Goal: Task Accomplishment & Management: Use online tool/utility

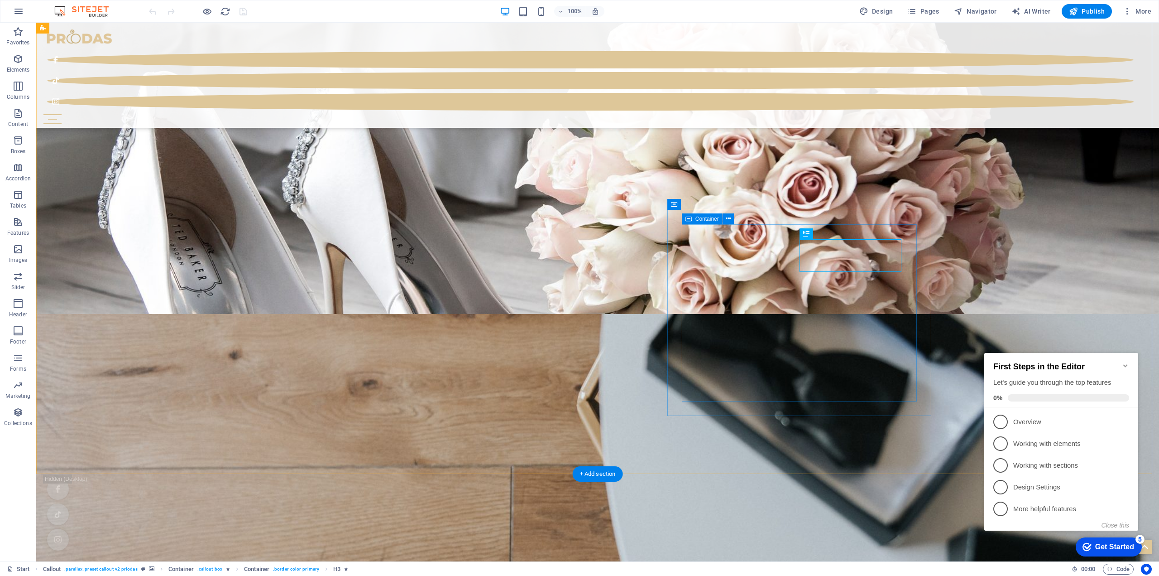
scroll to position [1080, 0]
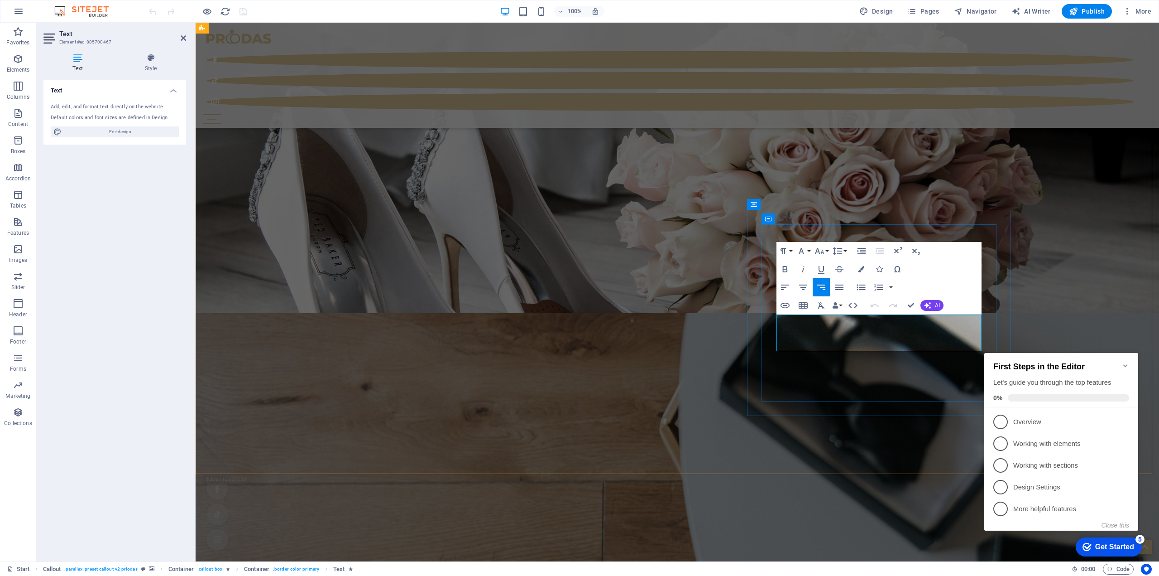
scroll to position [1031, 0]
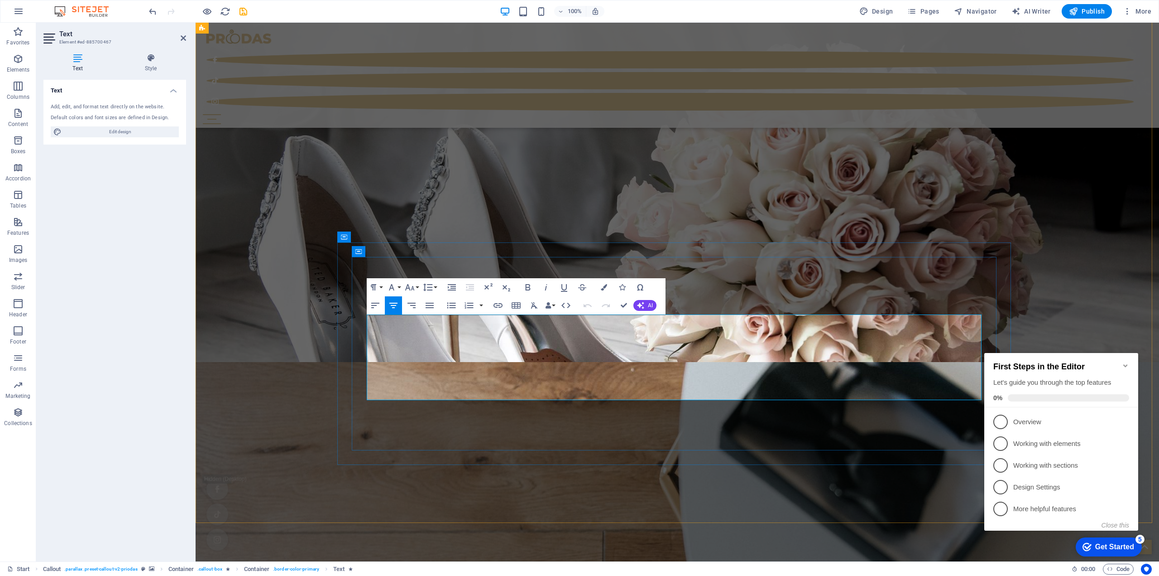
drag, startPoint x: 518, startPoint y: 332, endPoint x: 512, endPoint y: 334, distance: 5.6
click at [529, 289] on icon "button" at bounding box center [527, 287] width 5 height 6
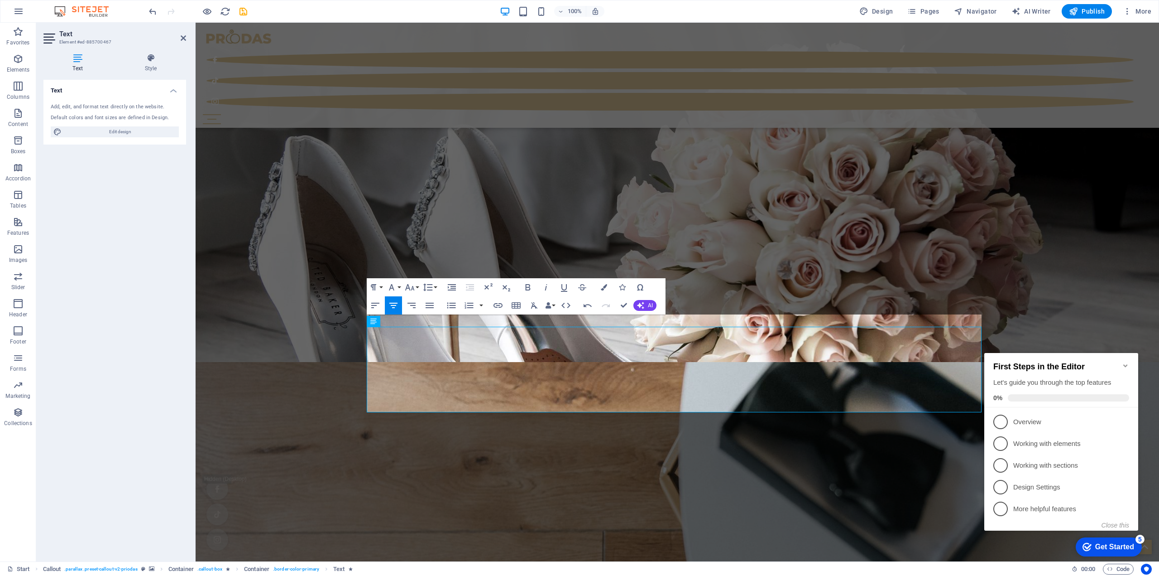
scroll to position [1019, 0]
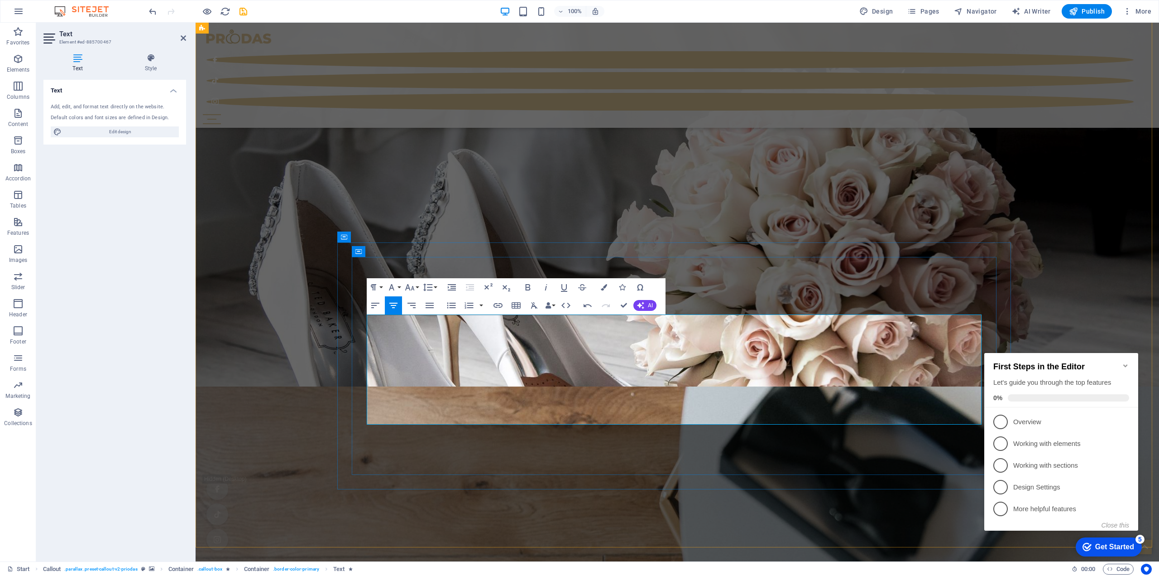
click at [1126, 362] on icon "Minimize checklist" at bounding box center [1125, 365] width 7 height 7
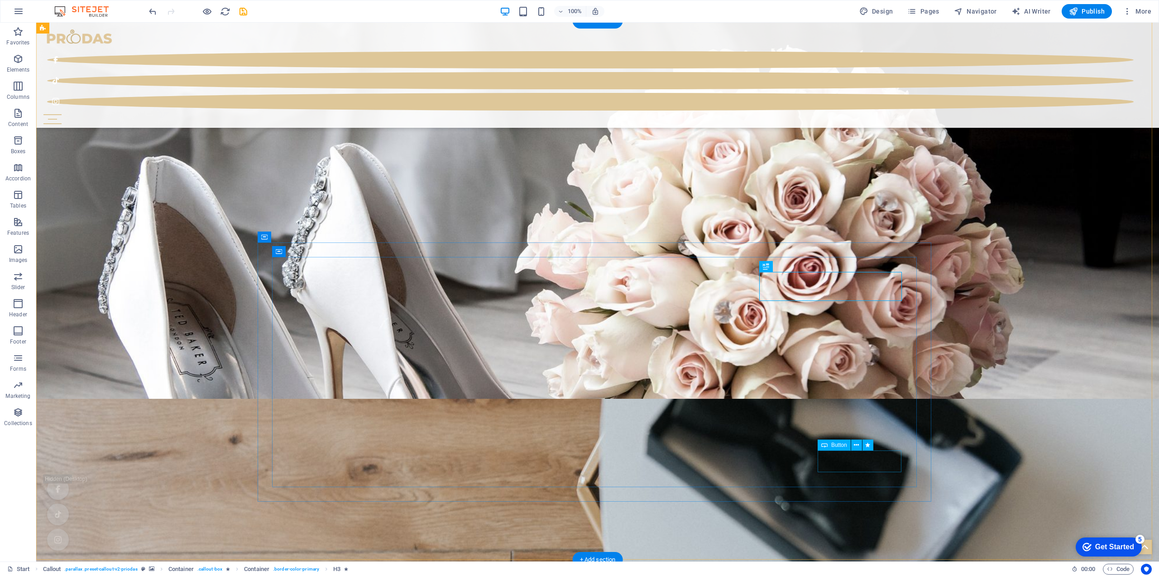
click at [242, 12] on icon "save" at bounding box center [243, 11] width 10 height 10
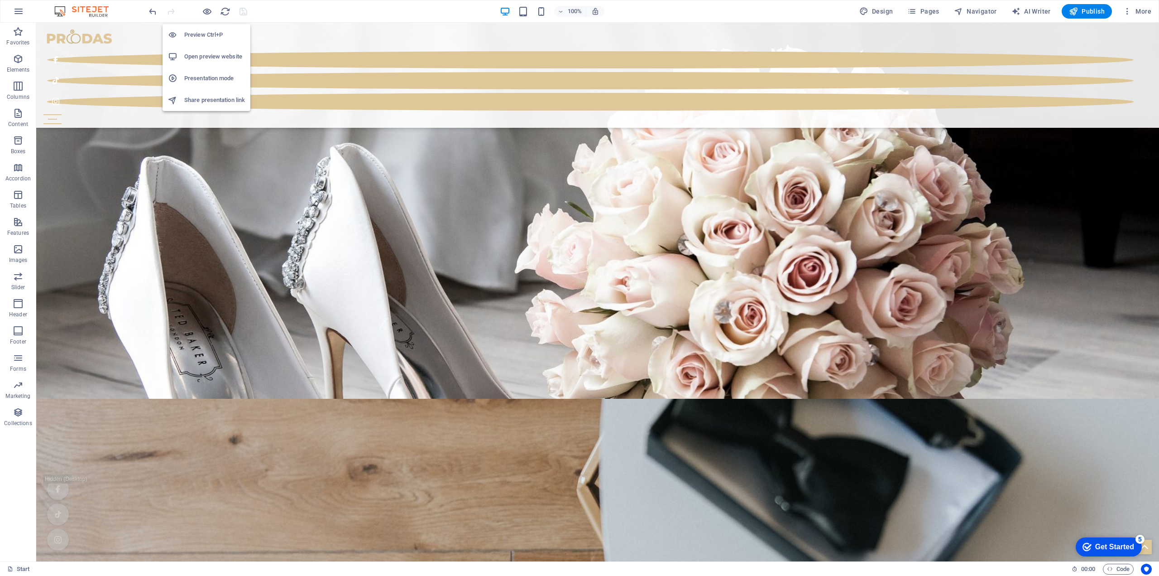
click at [211, 53] on h6 "Open preview website" at bounding box center [214, 56] width 61 height 11
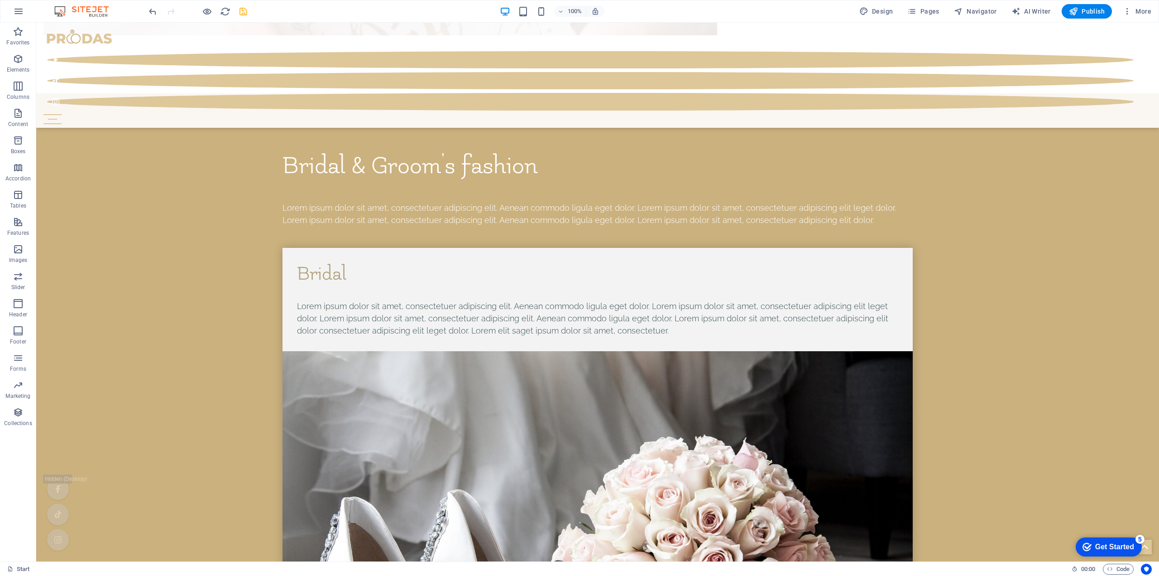
scroll to position [4766, 0]
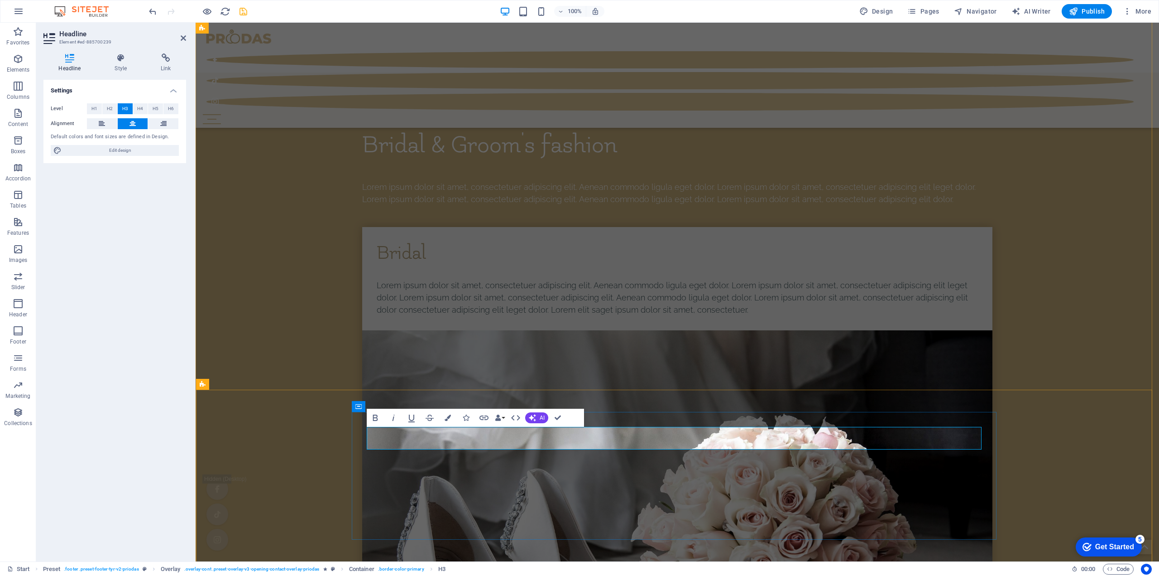
scroll to position [4554, 0]
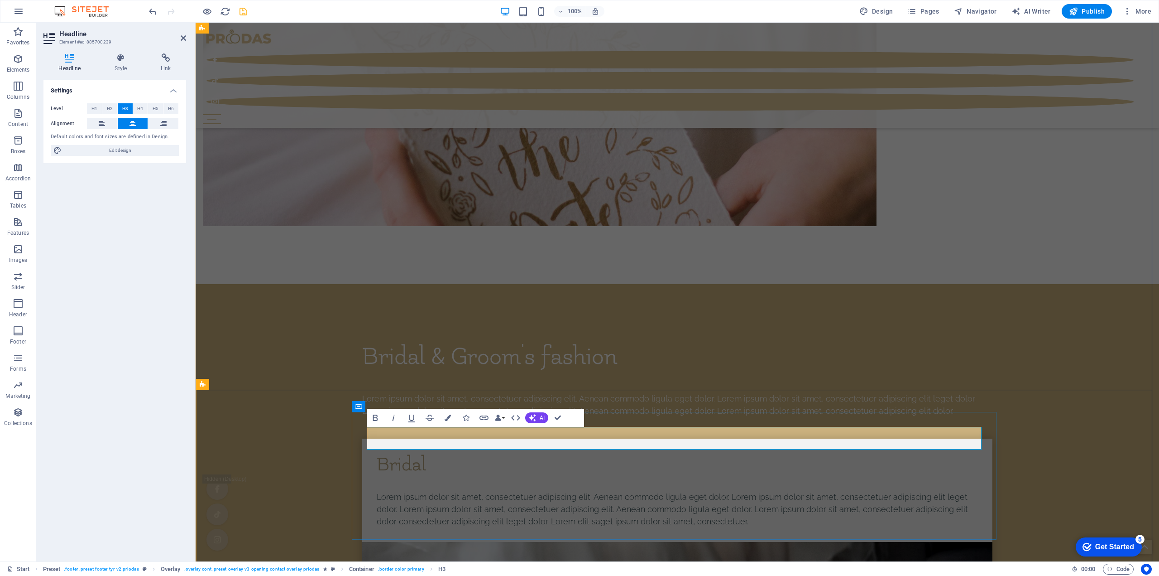
drag, startPoint x: 777, startPoint y: 441, endPoint x: 667, endPoint y: 437, distance: 110.2
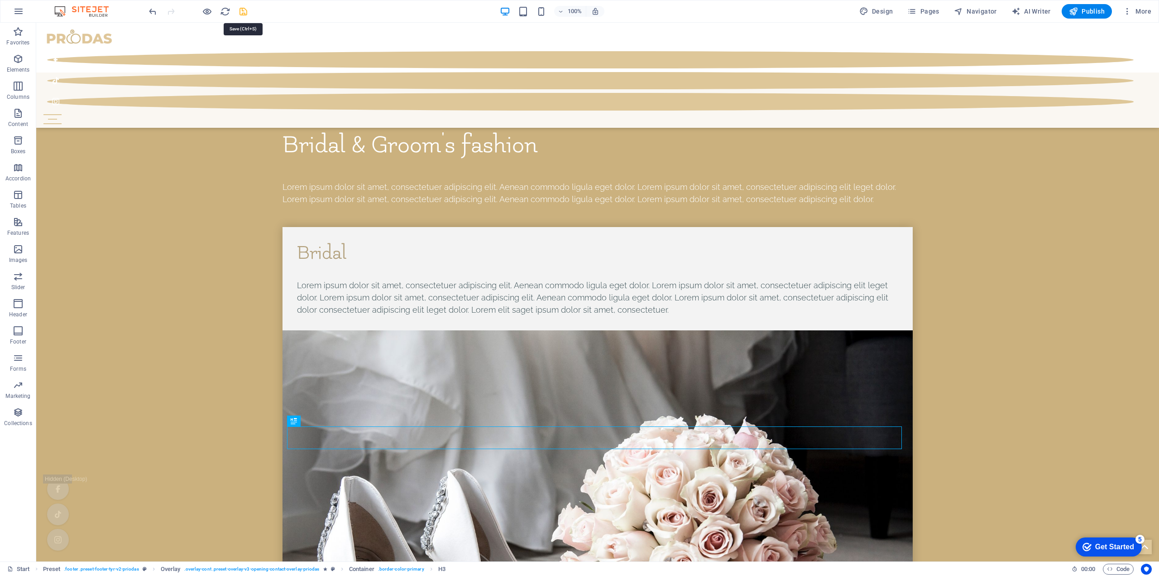
click at [241, 13] on icon "save" at bounding box center [243, 11] width 10 height 10
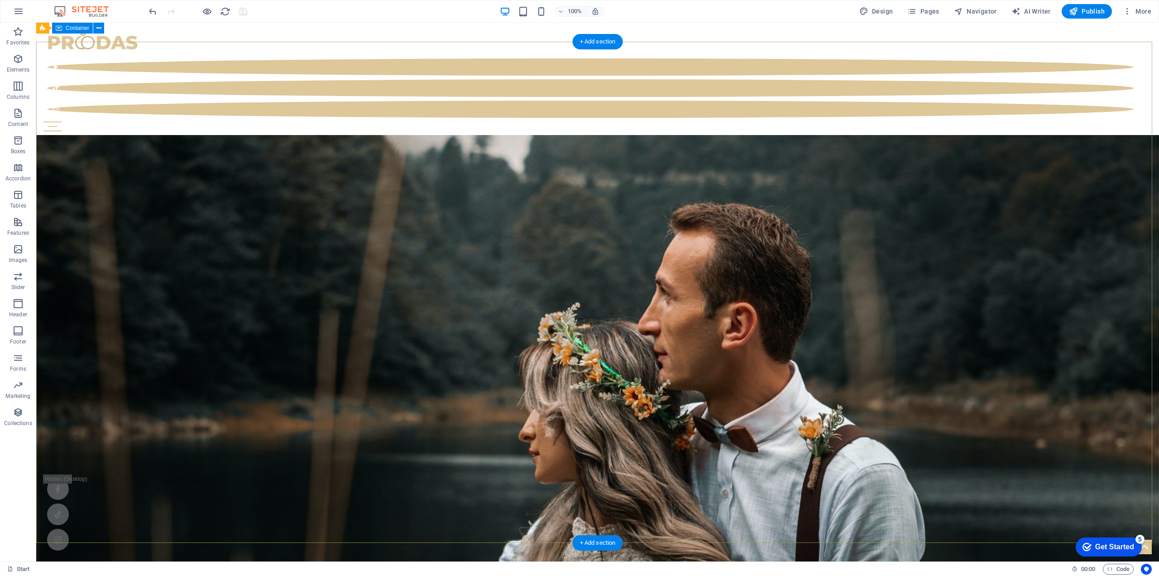
scroll to position [0, 0]
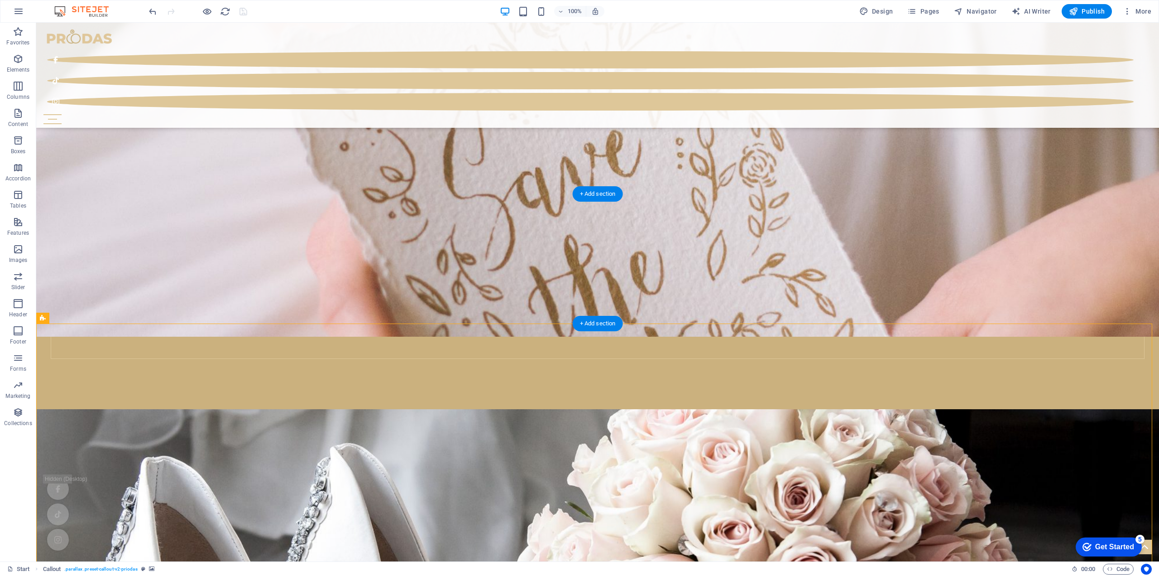
scroll to position [589, 0]
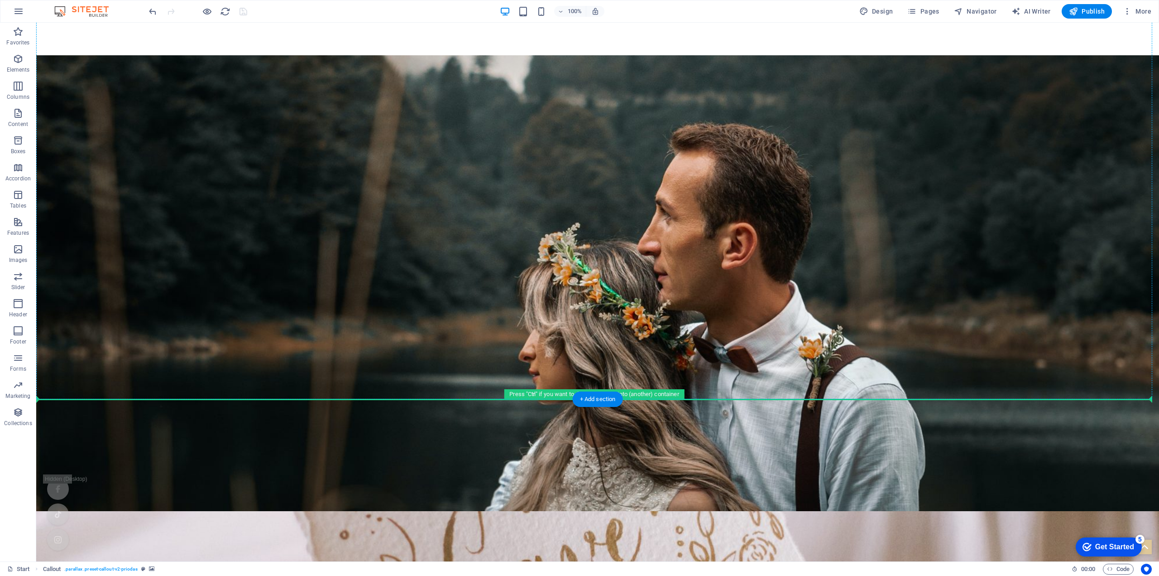
scroll to position [140, 0]
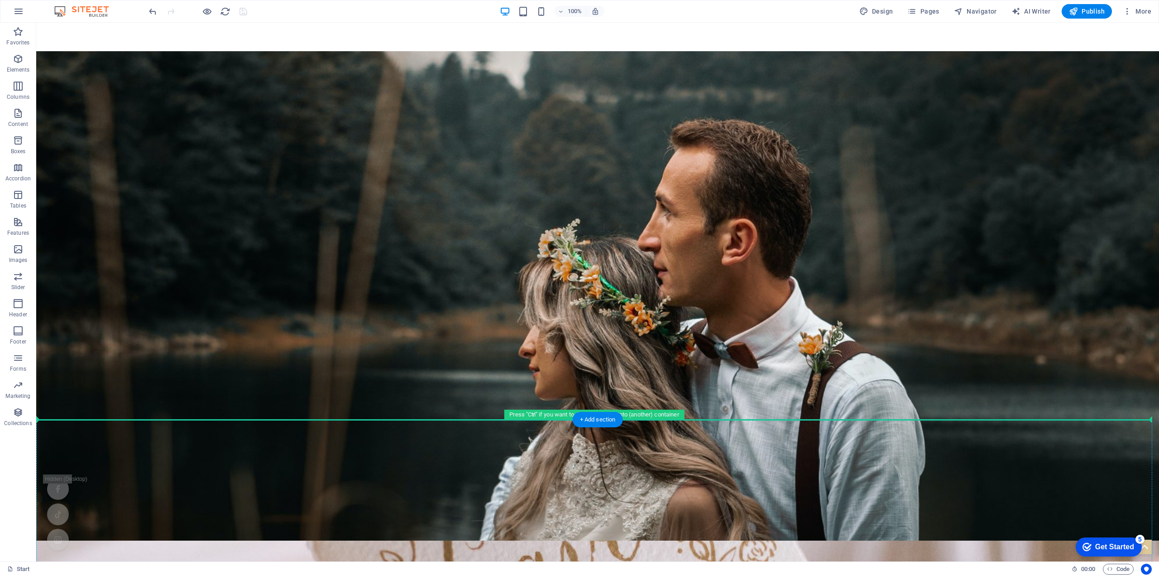
drag, startPoint x: 82, startPoint y: 442, endPoint x: 47, endPoint y: 432, distance: 36.5
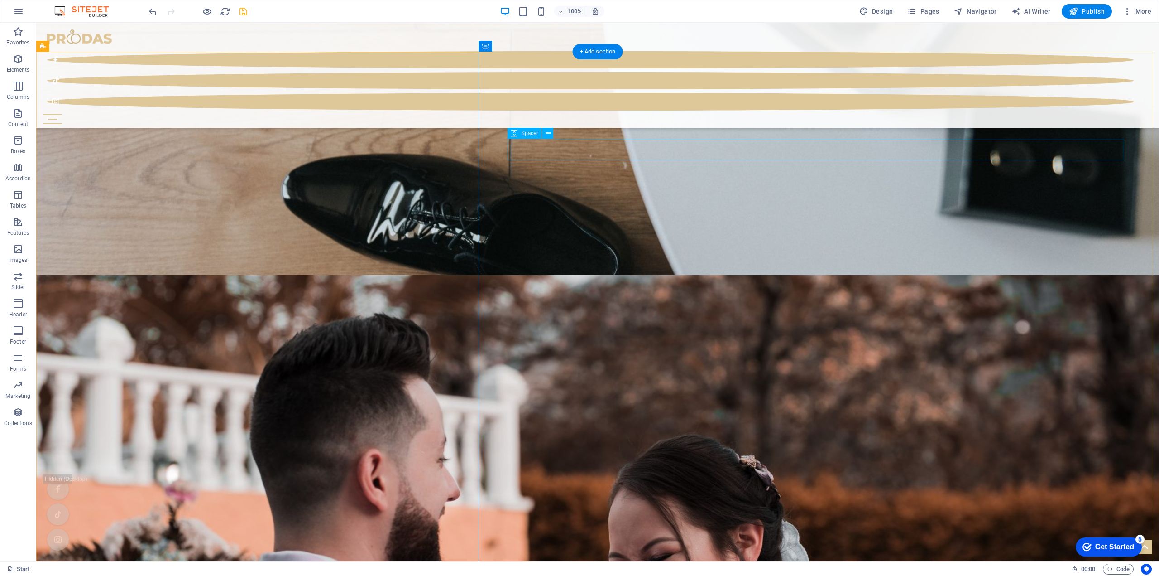
scroll to position [2400, 0]
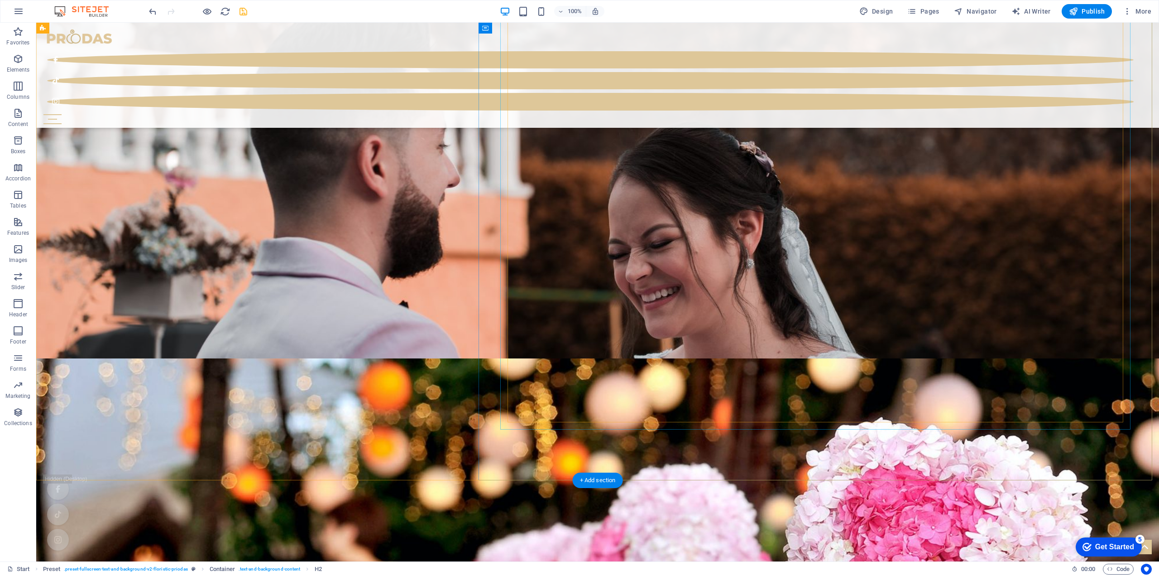
scroll to position [2734, 0]
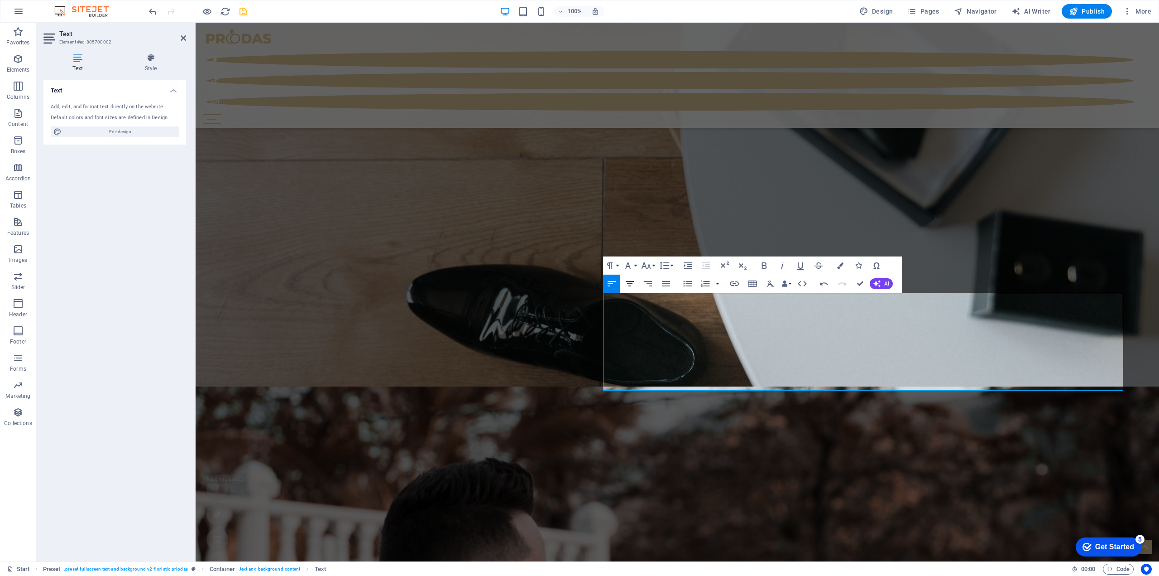
click at [630, 281] on icon "button" at bounding box center [630, 283] width 8 height 5
click at [613, 282] on icon "button" at bounding box center [611, 283] width 11 height 11
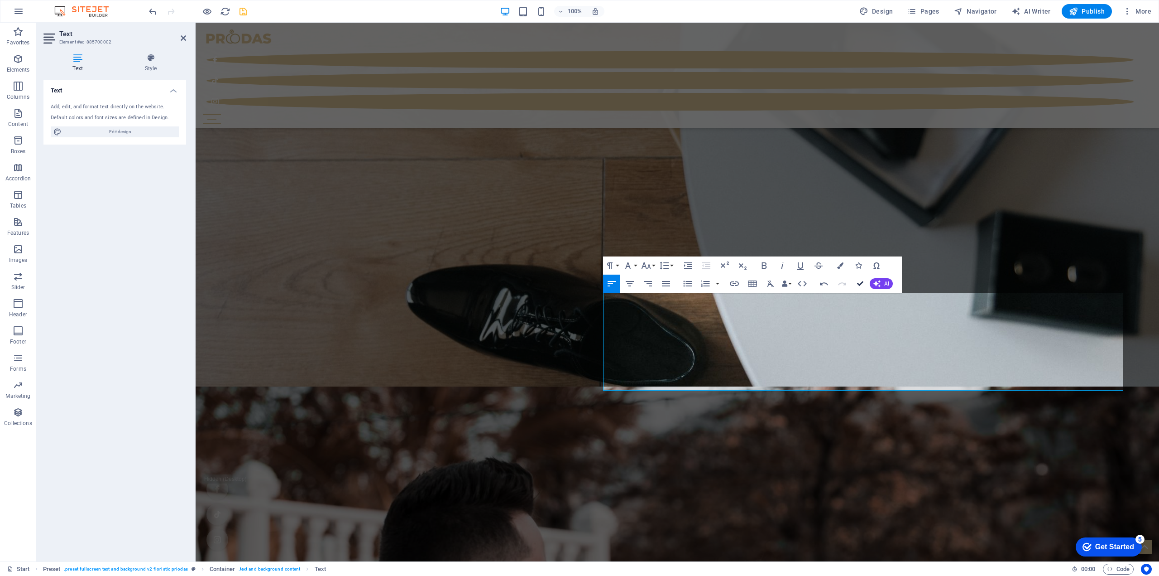
scroll to position [2328, 0]
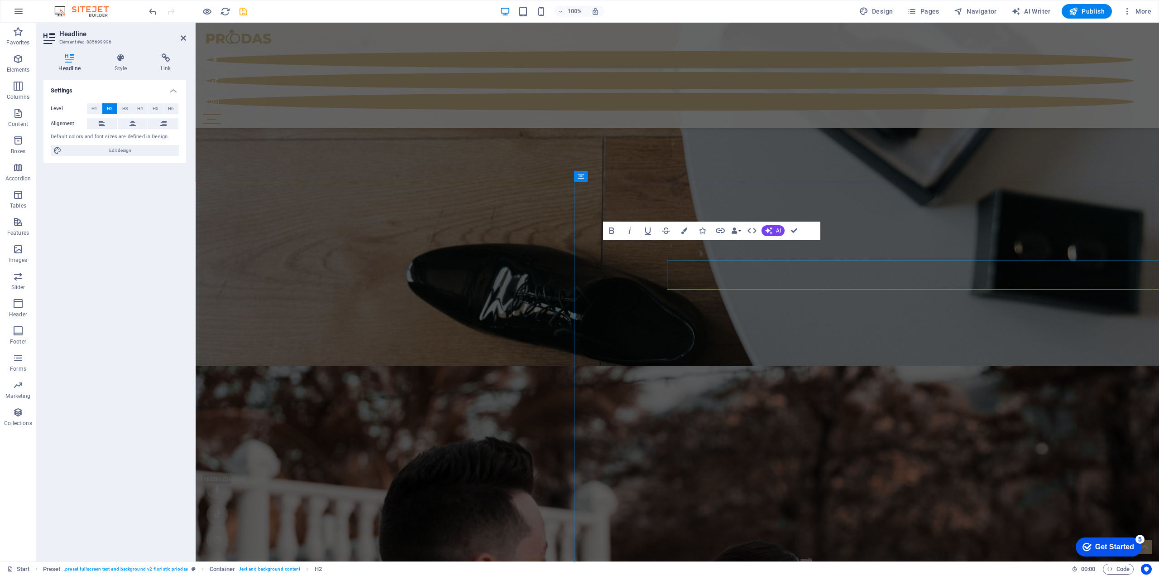
scroll to position [2310, 0]
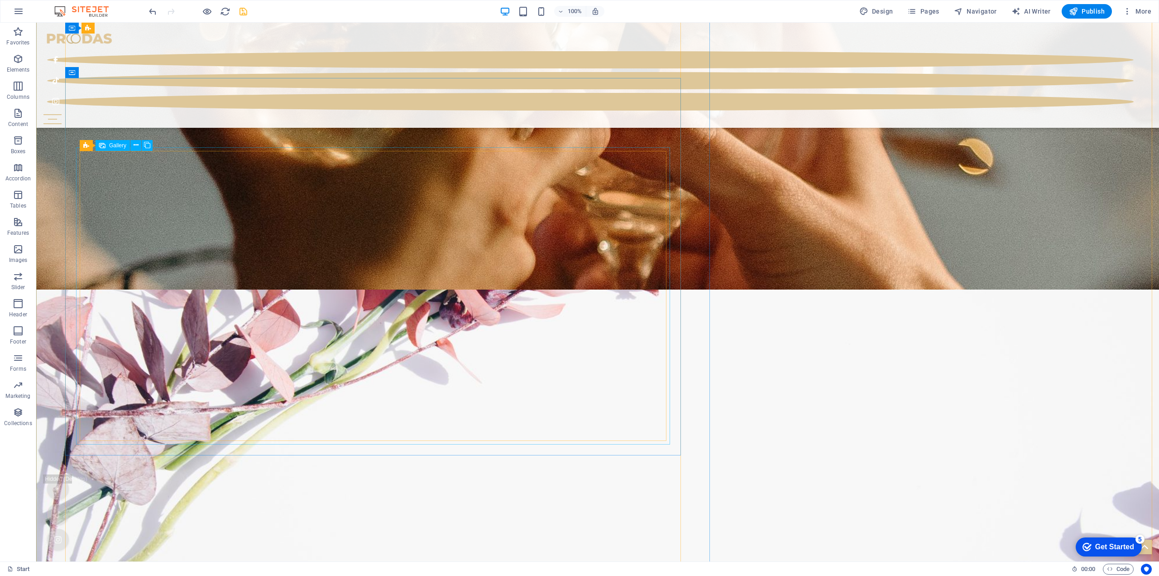
scroll to position [3599, 0]
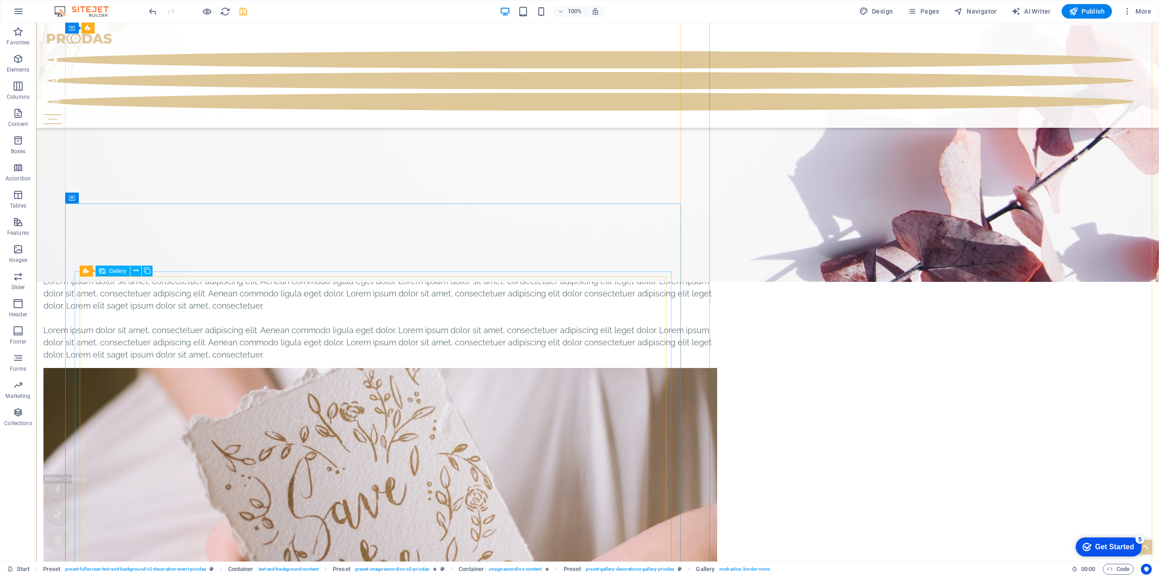
scroll to position [4188, 0]
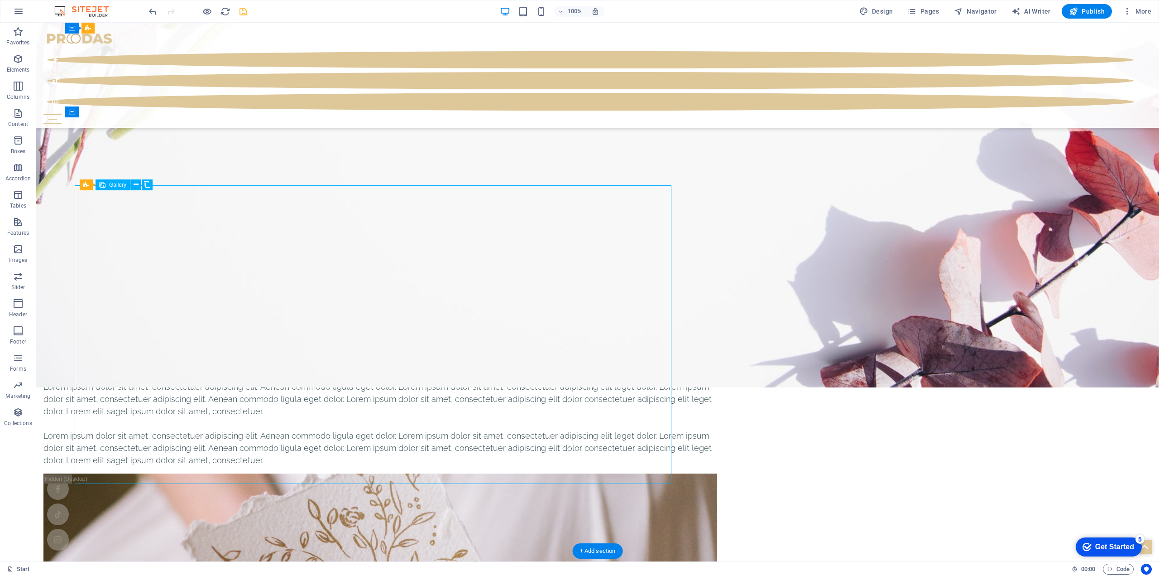
select select "4"
select select "px"
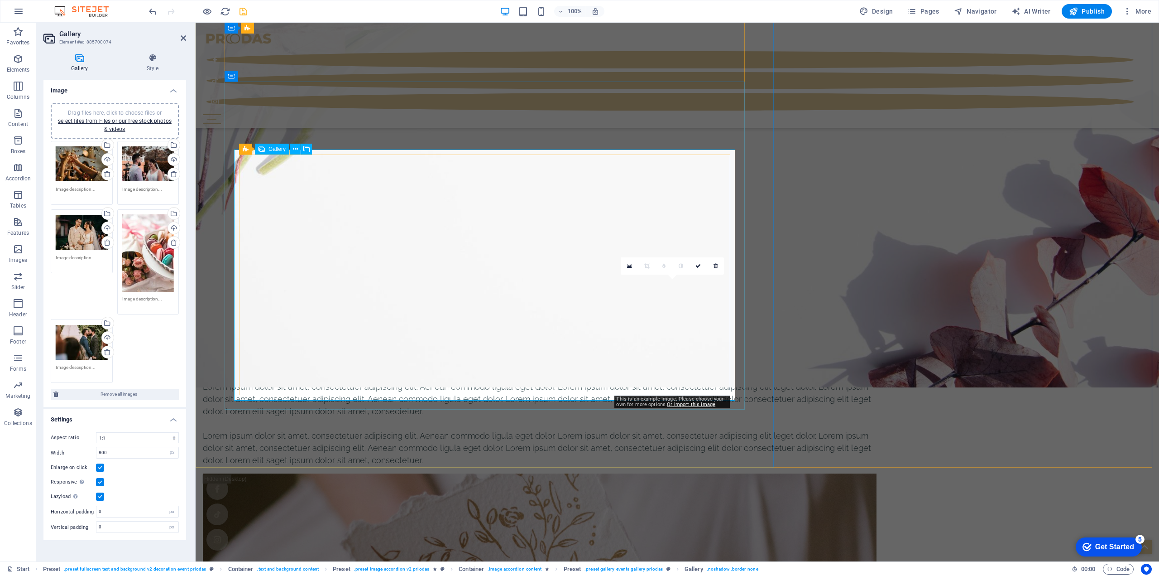
click at [714, 267] on icon at bounding box center [716, 265] width 4 height 5
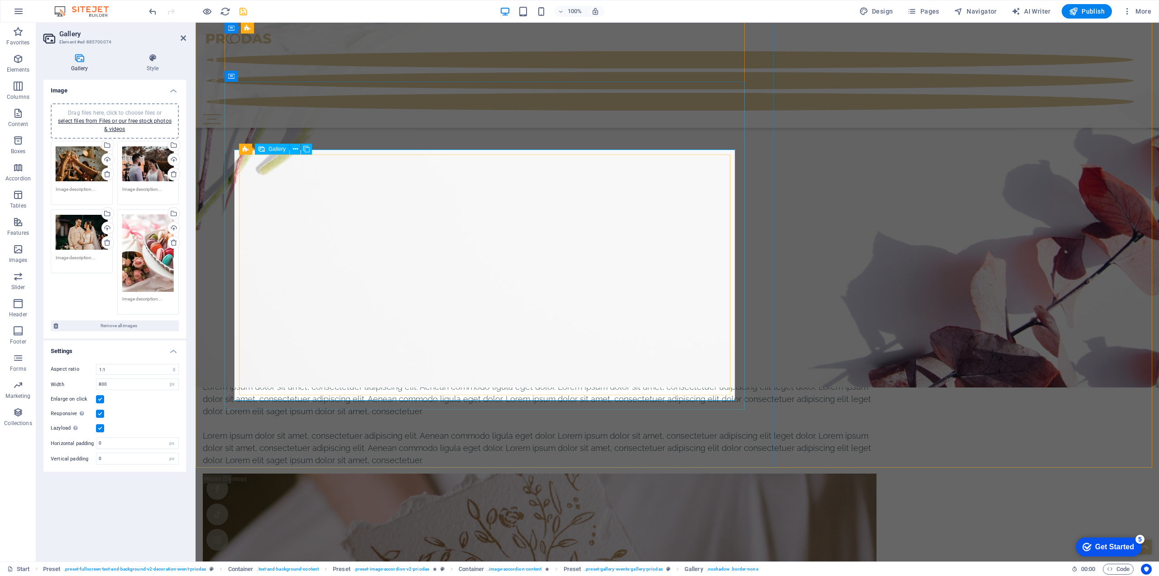
click at [73, 232] on div "Drag files here, click to choose files or select files from Files or our free s…" at bounding box center [82, 232] width 52 height 36
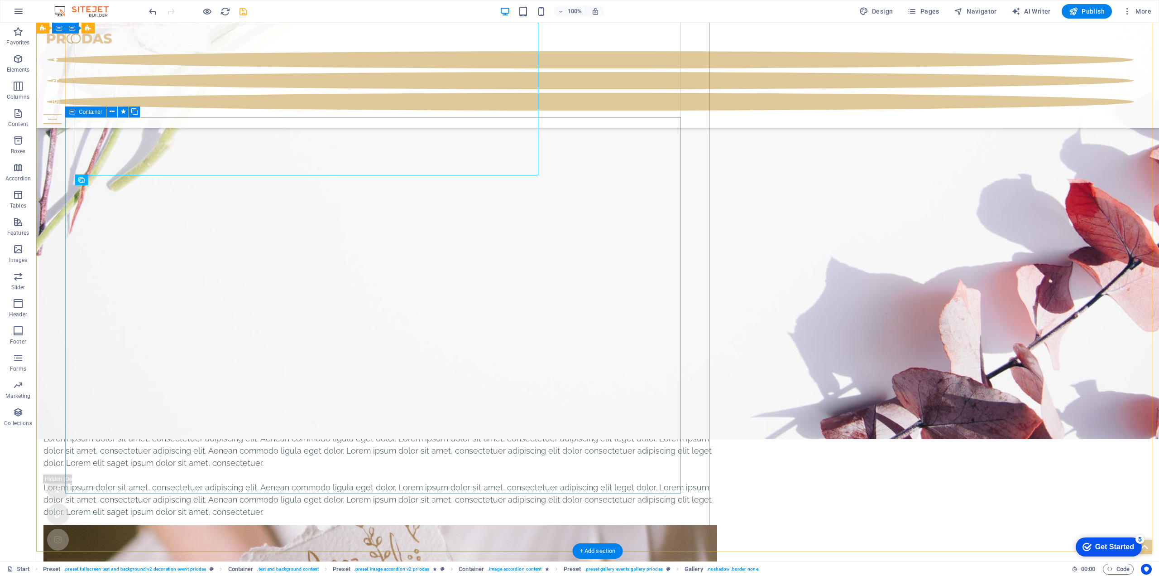
scroll to position [4188, 0]
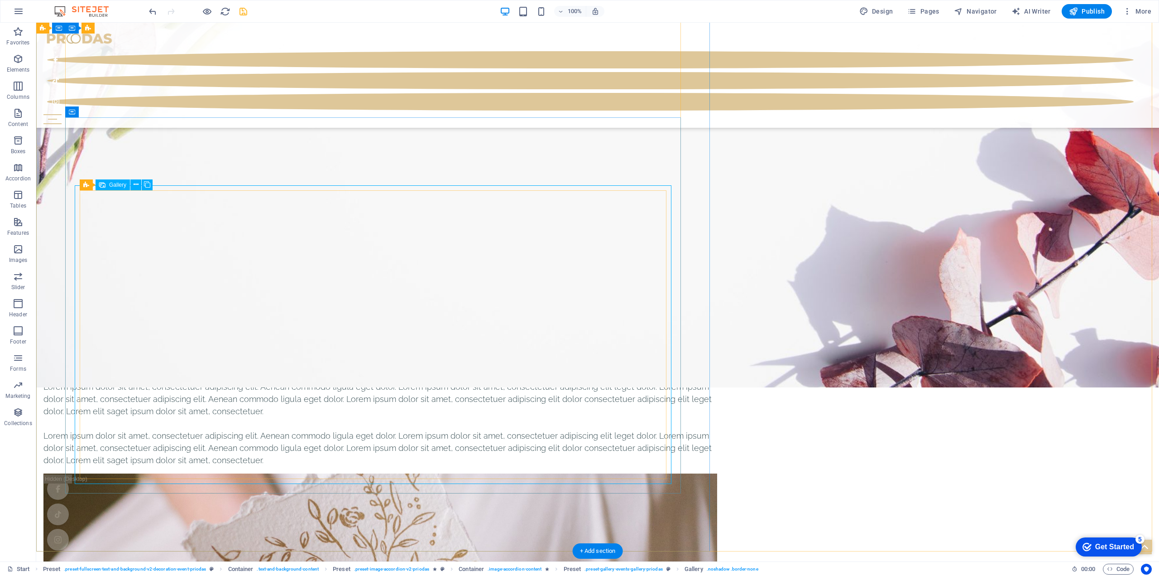
select select "4"
select select "px"
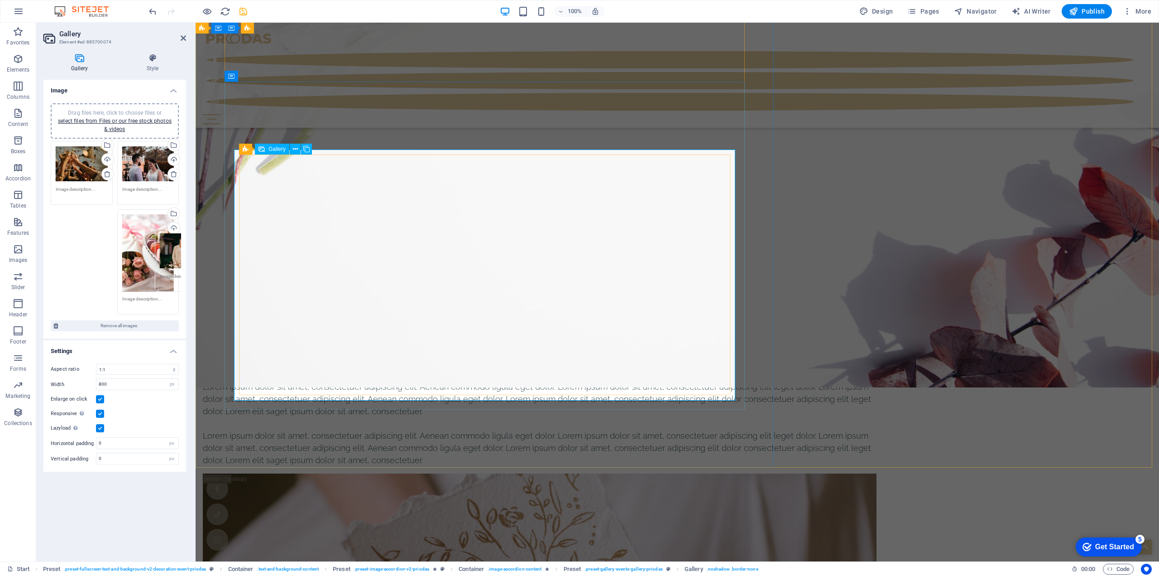
drag, startPoint x: 278, startPoint y: 260, endPoint x: 676, endPoint y: 327, distance: 403.6
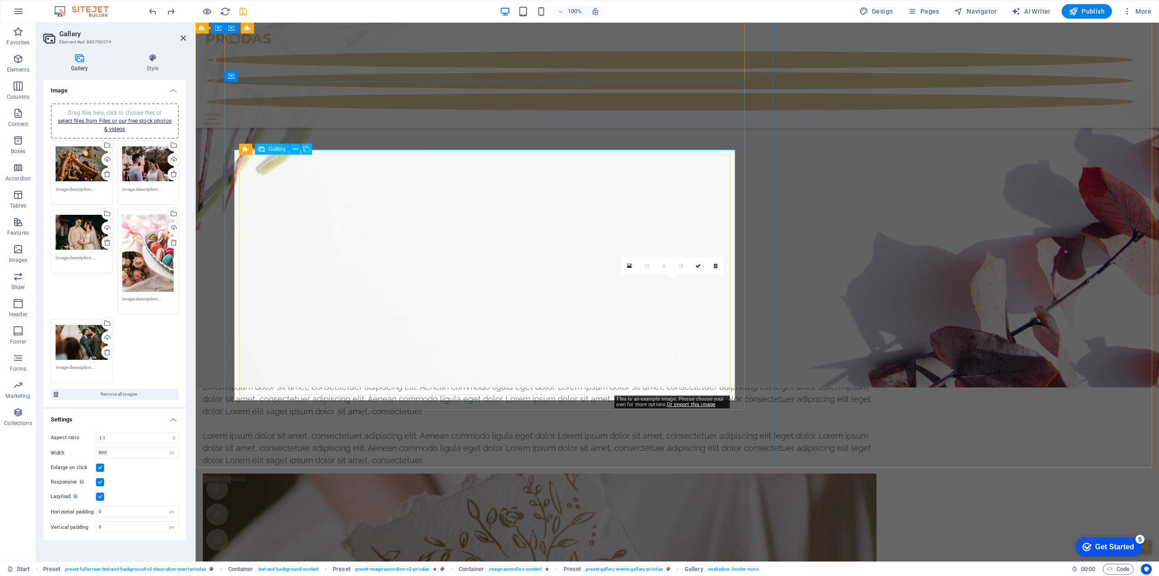
click at [630, 267] on icon at bounding box center [629, 266] width 5 height 6
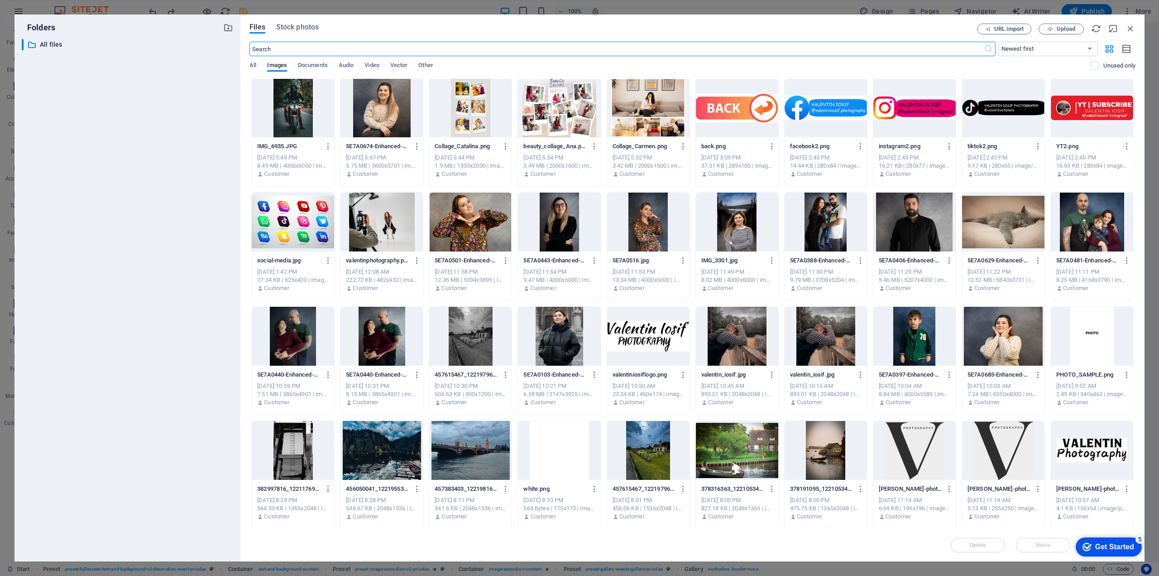
scroll to position [1, 0]
click at [253, 67] on span "All" at bounding box center [253, 66] width 7 height 13
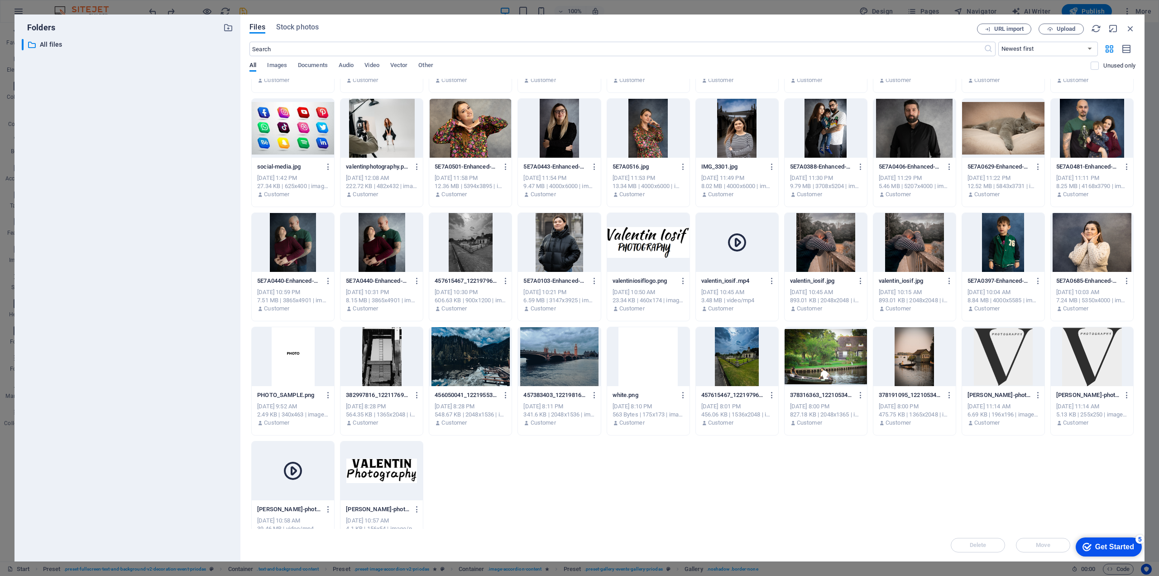
scroll to position [0, 0]
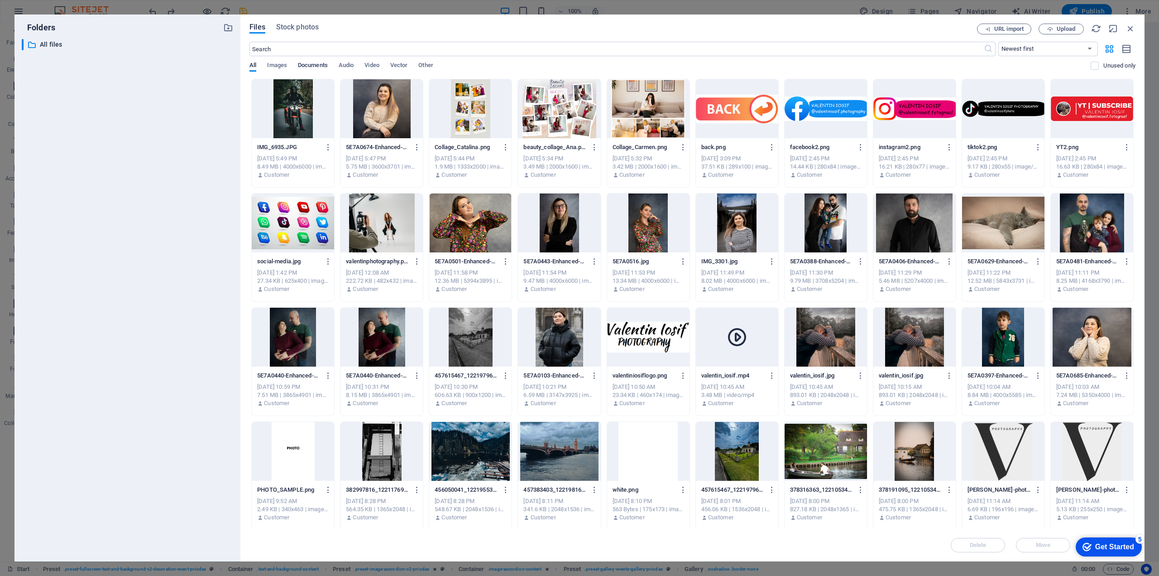
click at [321, 67] on span "Documents" at bounding box center [313, 66] width 30 height 13
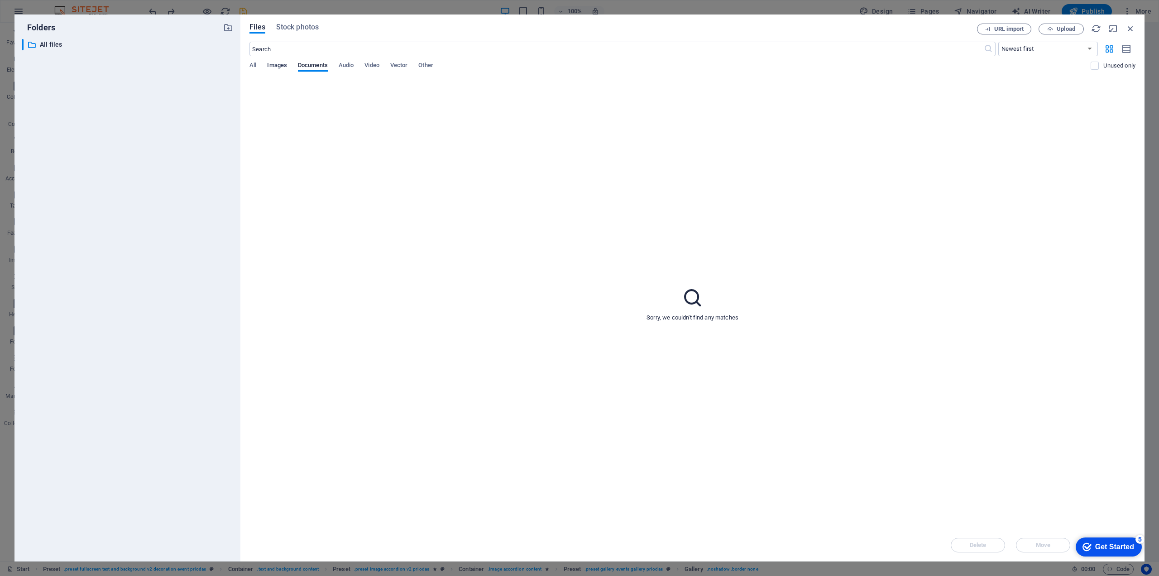
click at [274, 63] on span "Images" at bounding box center [277, 66] width 20 height 13
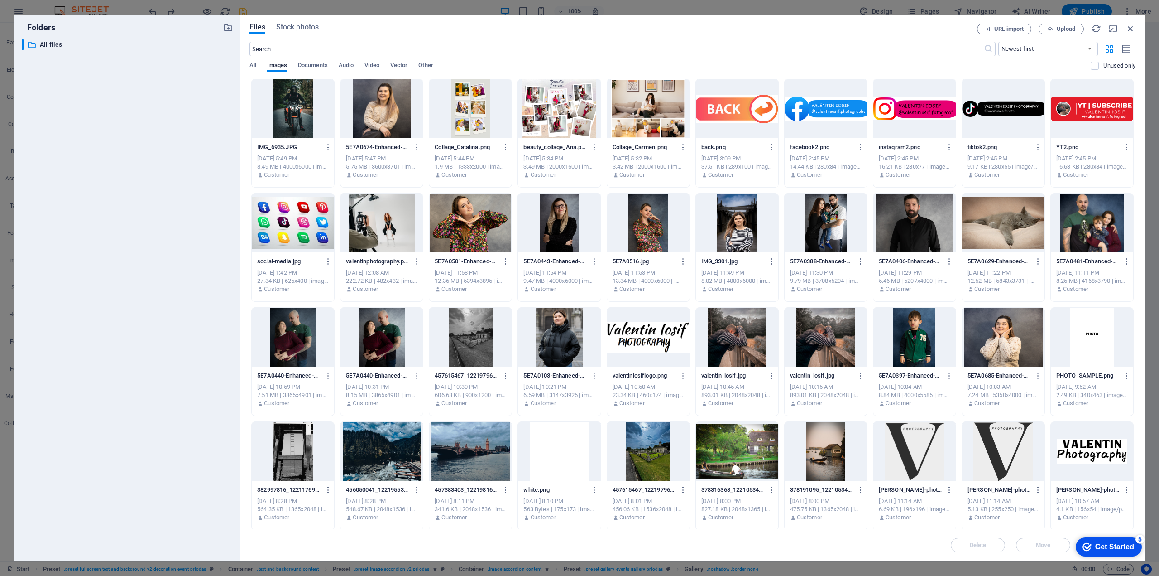
click at [365, 61] on div "​ Newest first Oldest first Name (A-Z) Name (Z-A) Size (0-9) Size (9-0) Resolut…" at bounding box center [693, 60] width 886 height 37
click at [375, 63] on span "Video" at bounding box center [372, 66] width 14 height 13
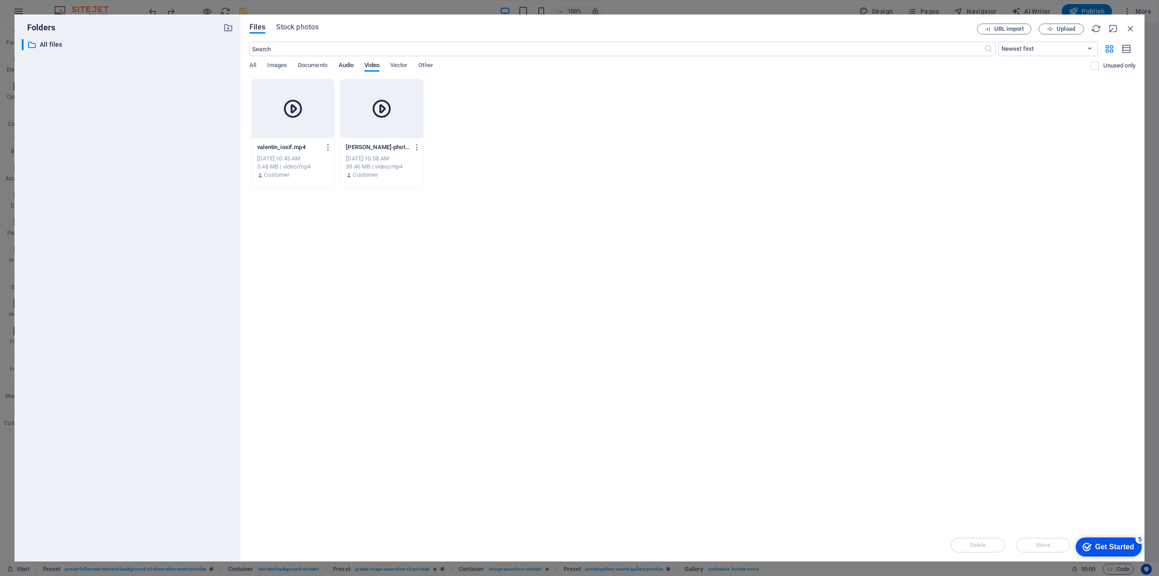
click at [349, 65] on span "Audio" at bounding box center [346, 66] width 15 height 13
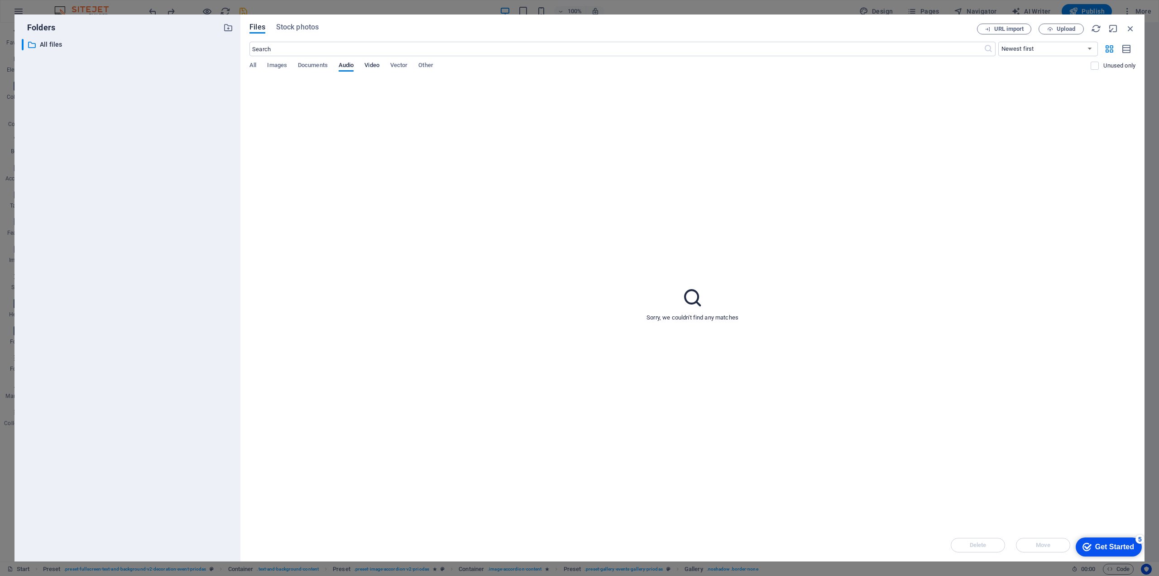
click at [368, 65] on span "Video" at bounding box center [372, 66] width 14 height 13
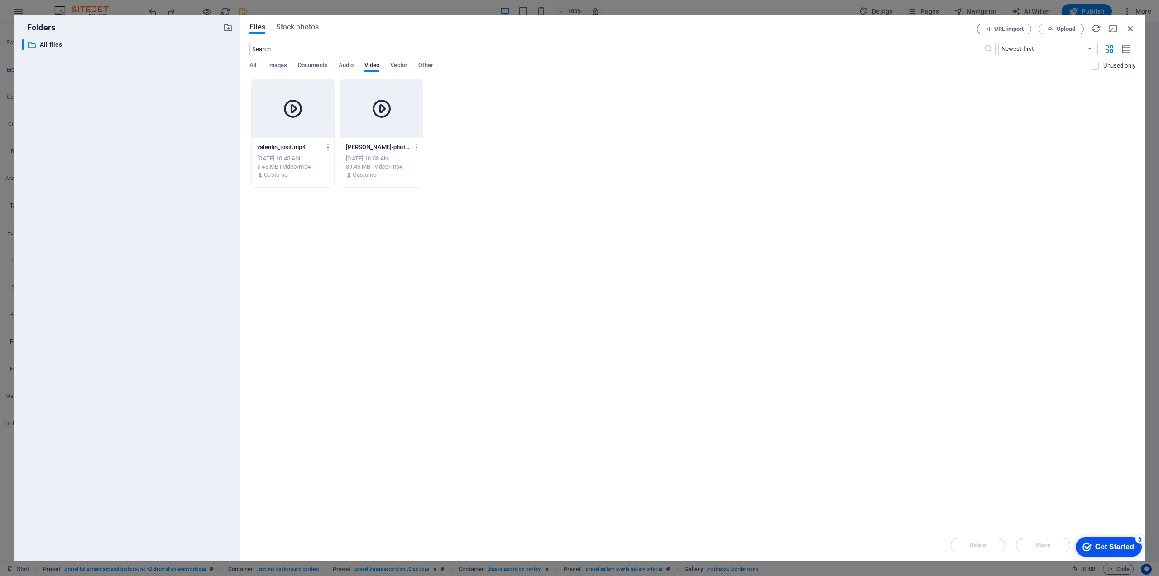
click at [414, 65] on div "All Images Documents Audio Video Vector Other" at bounding box center [671, 70] width 842 height 17
click at [404, 64] on span "Vector" at bounding box center [399, 66] width 18 height 13
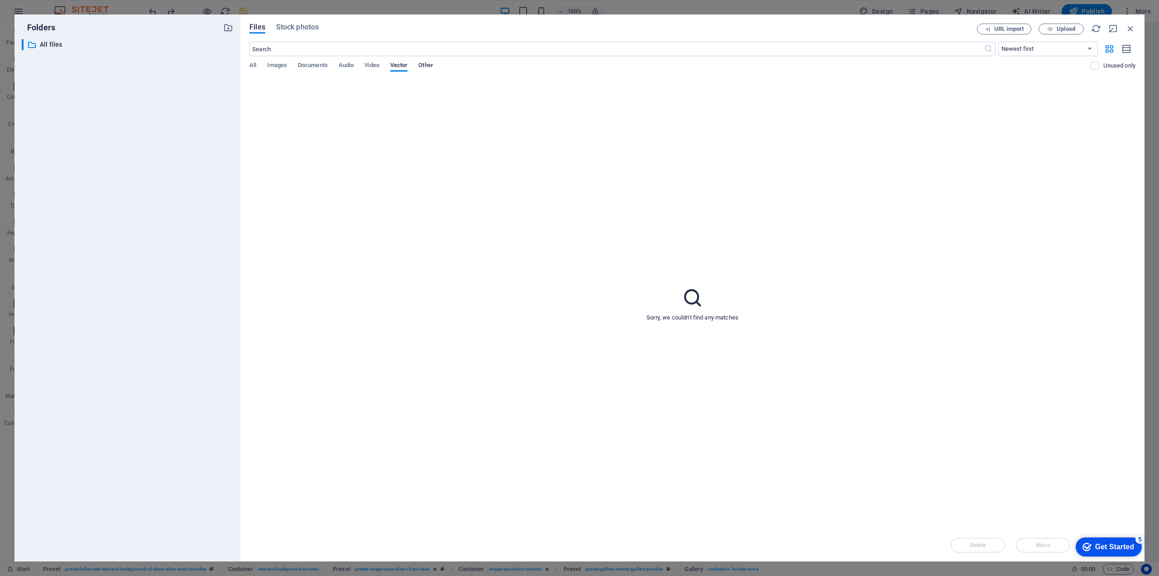
click at [424, 65] on span "Other" at bounding box center [425, 66] width 14 height 13
click at [292, 67] on div "All Images Documents Audio Video Vector Other" at bounding box center [671, 70] width 842 height 17
click at [280, 68] on span "Images" at bounding box center [277, 66] width 20 height 13
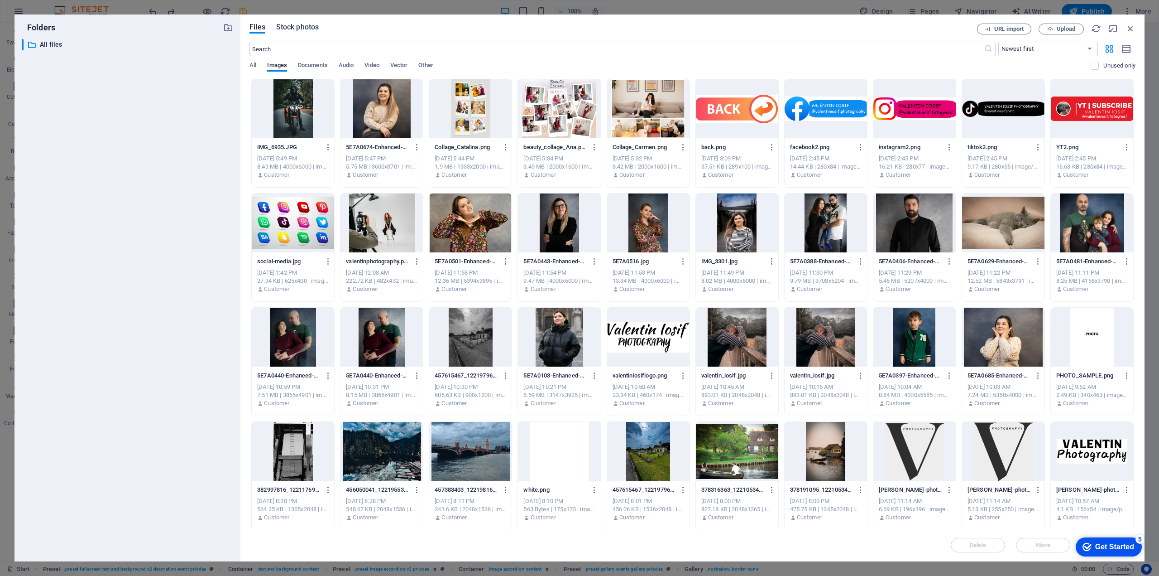
click at [298, 30] on span "Stock photos" at bounding box center [297, 27] width 43 height 11
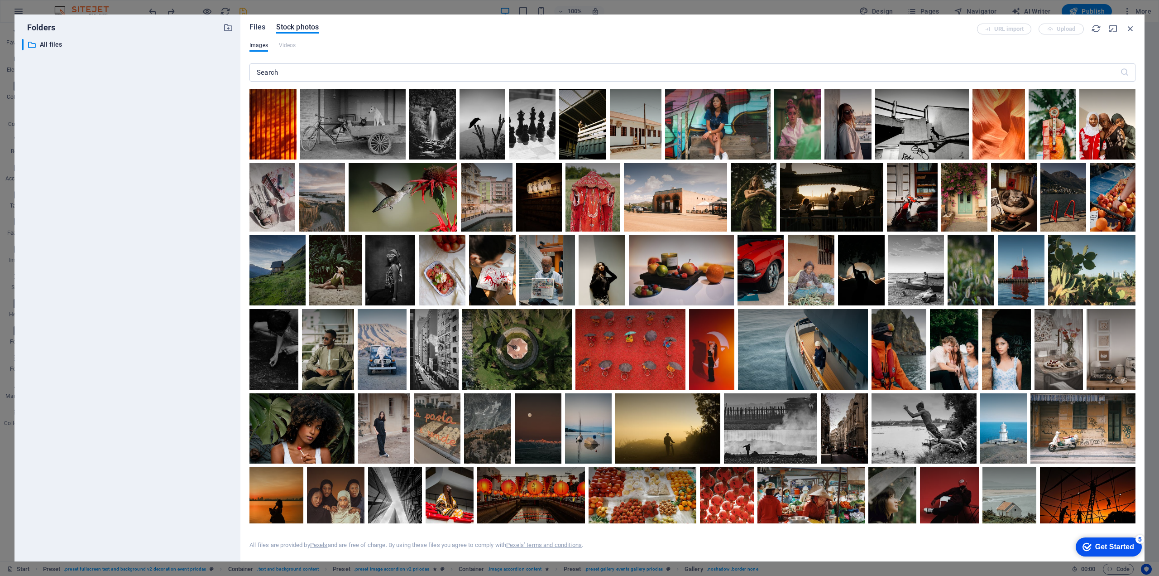
click at [261, 28] on span "Files" at bounding box center [258, 27] width 16 height 11
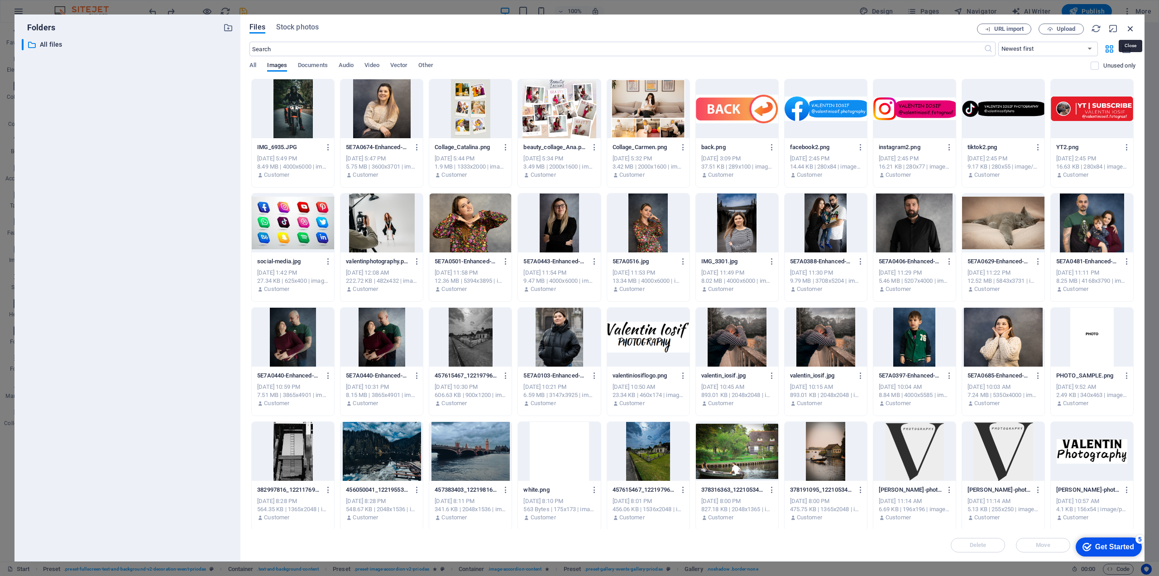
click at [1130, 27] on icon "button" at bounding box center [1131, 29] width 10 height 10
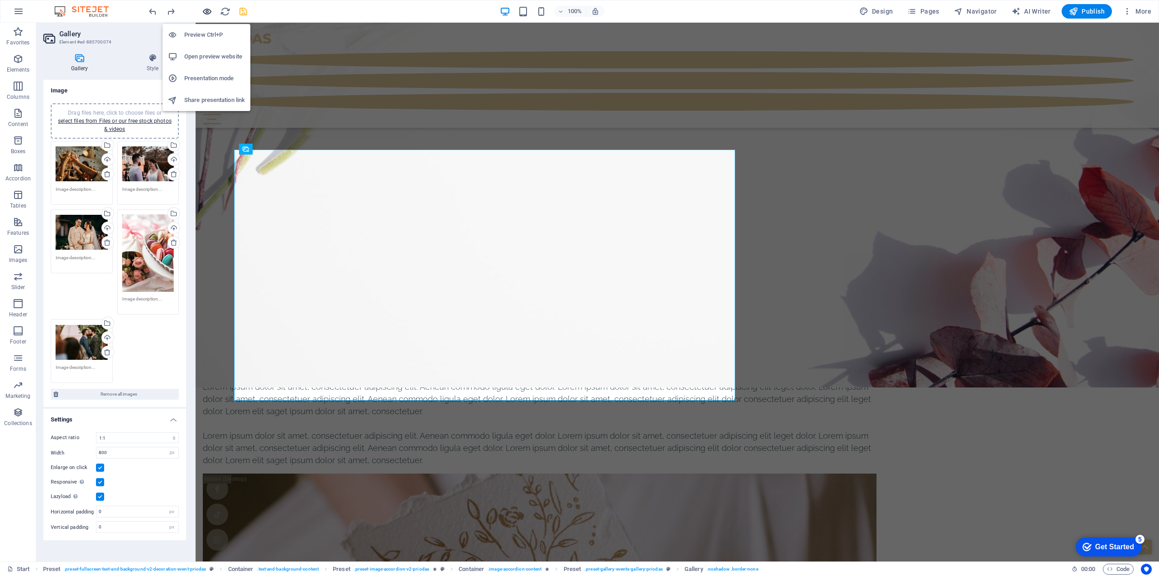
click at [204, 9] on icon "button" at bounding box center [207, 11] width 10 height 10
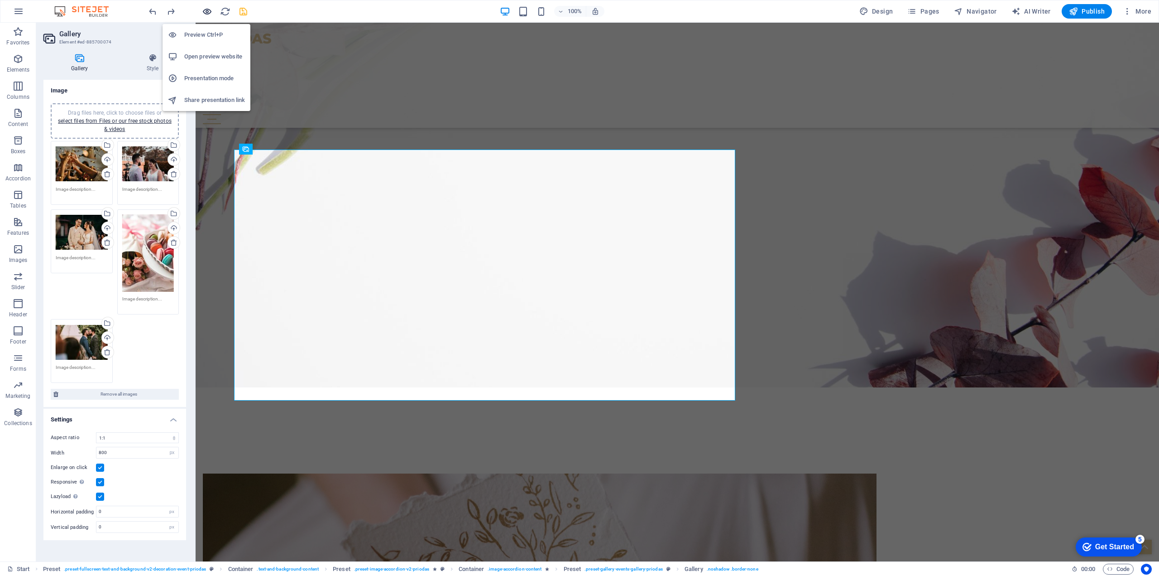
scroll to position [3574, 0]
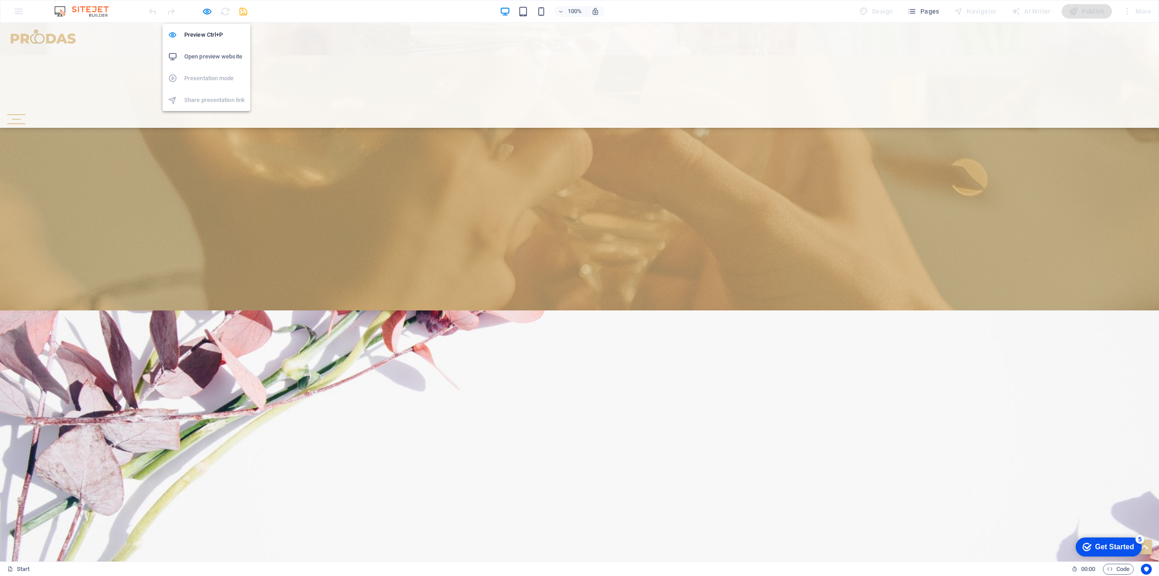
click at [215, 57] on h6 "Open preview website" at bounding box center [214, 56] width 61 height 11
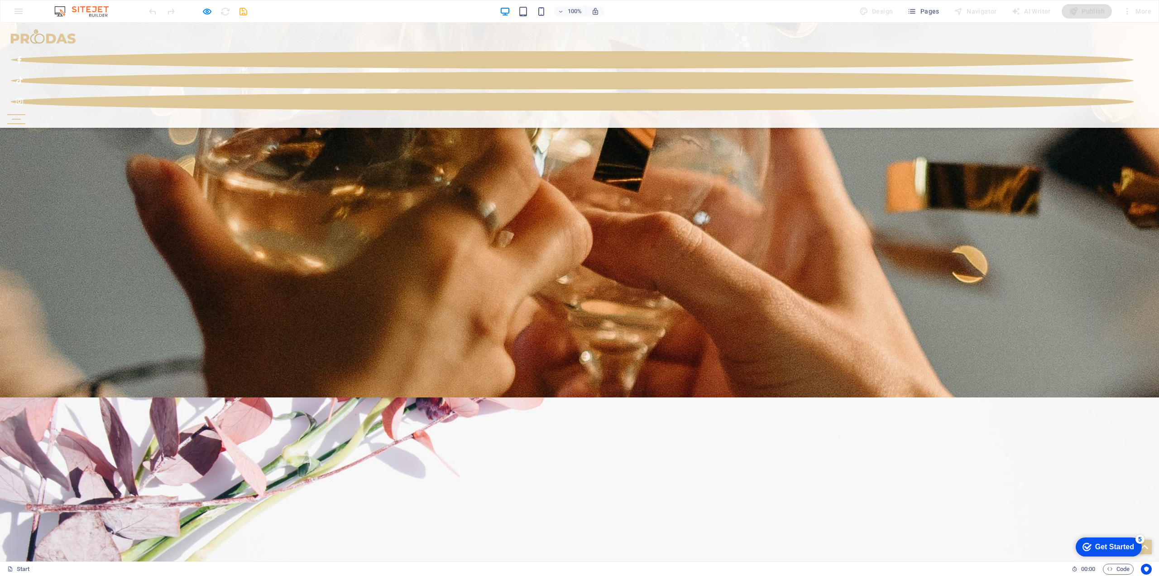
scroll to position [3508, 0]
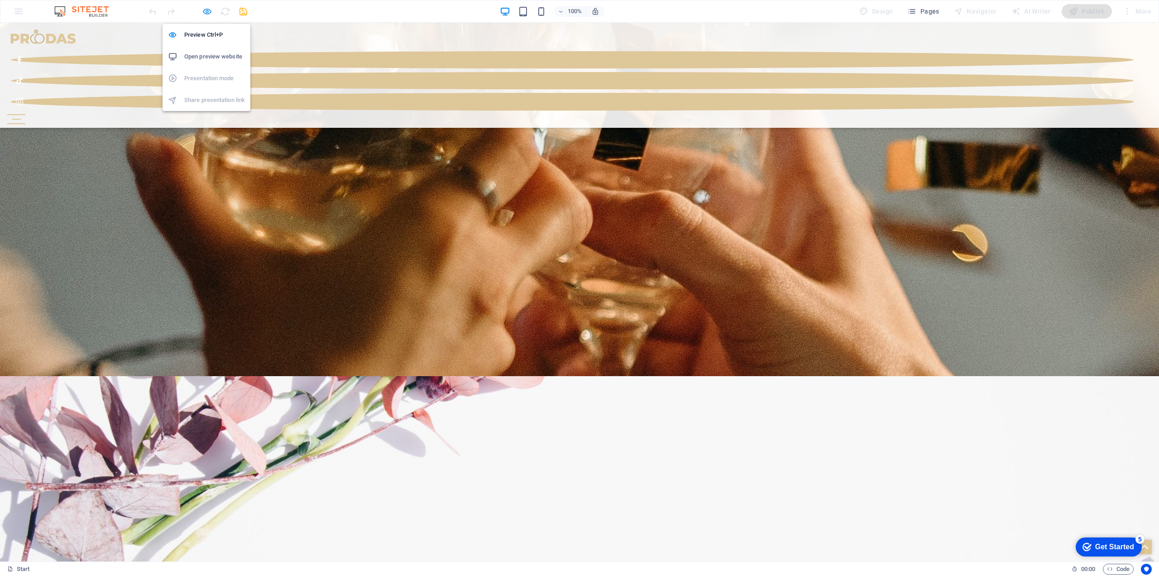
click at [205, 11] on icon "button" at bounding box center [207, 11] width 10 height 10
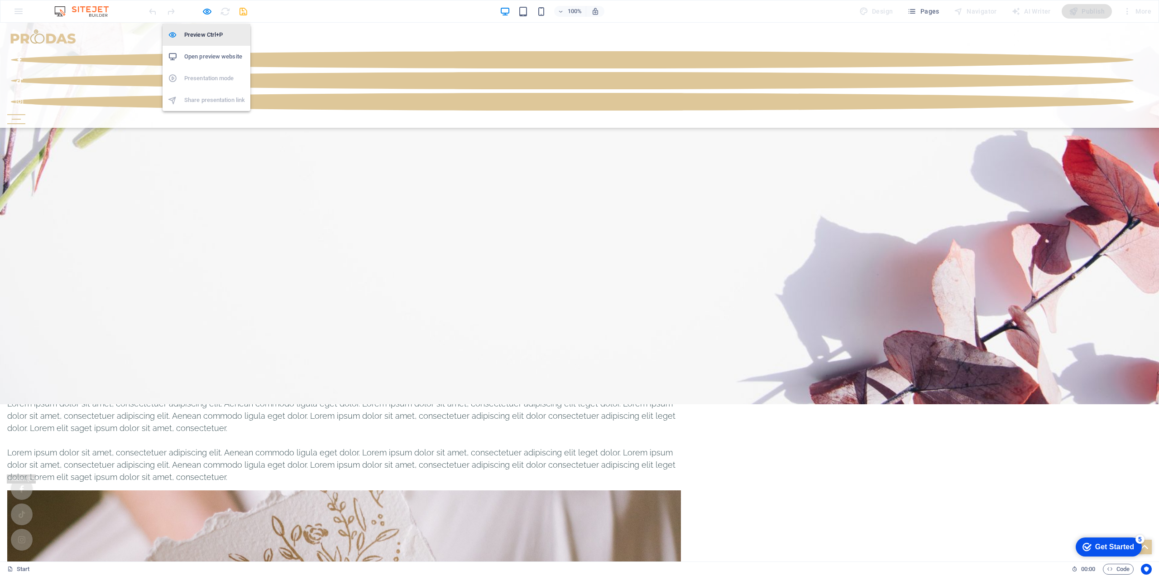
select select "4"
select select "px"
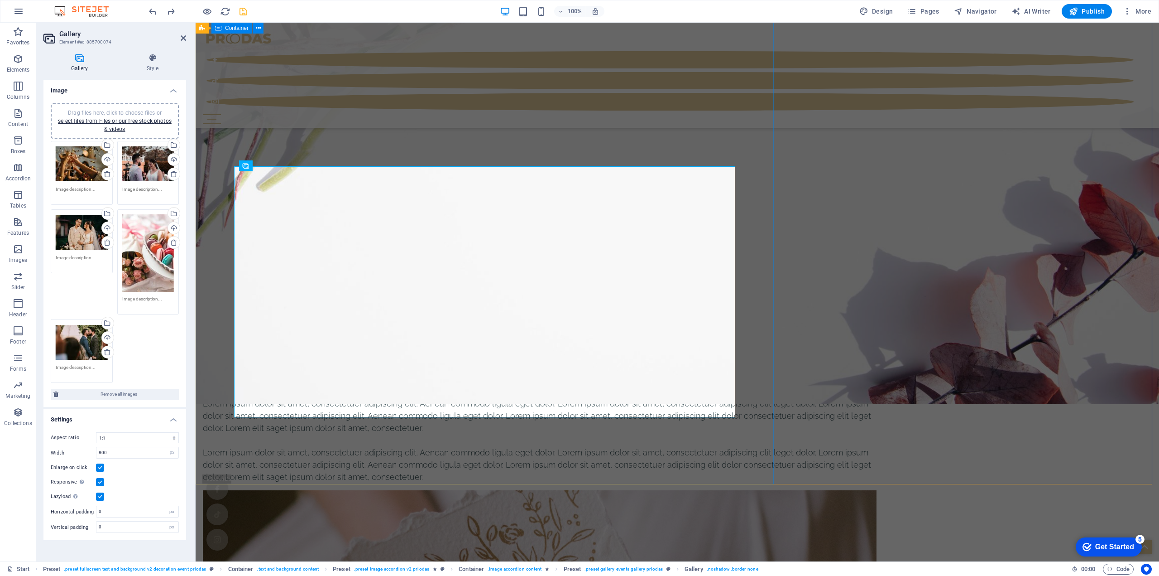
scroll to position [4171, 0]
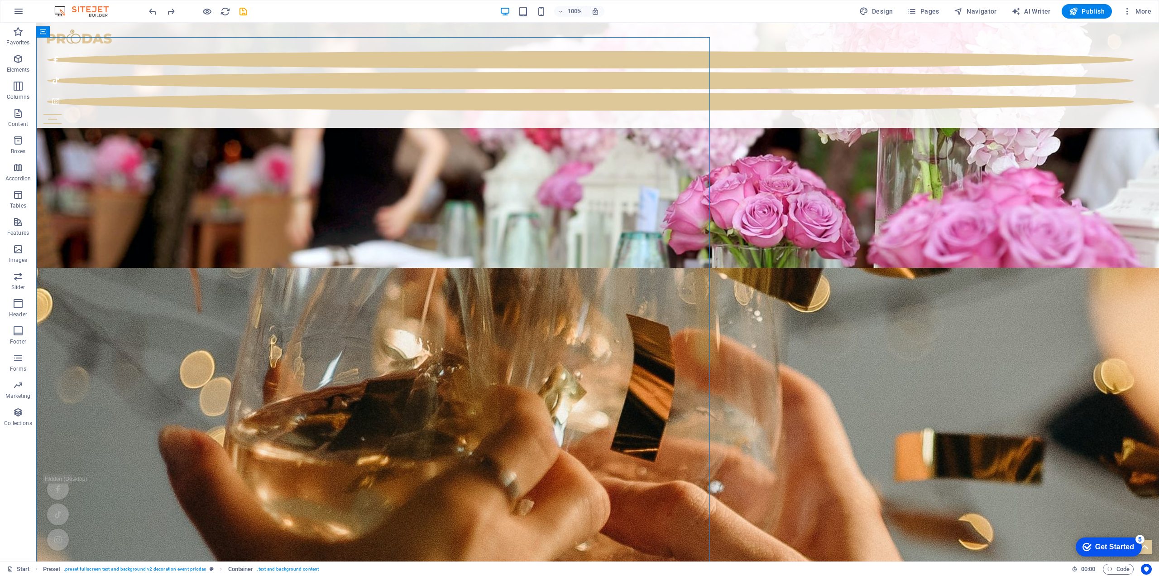
click at [242, 10] on icon "save" at bounding box center [243, 11] width 10 height 10
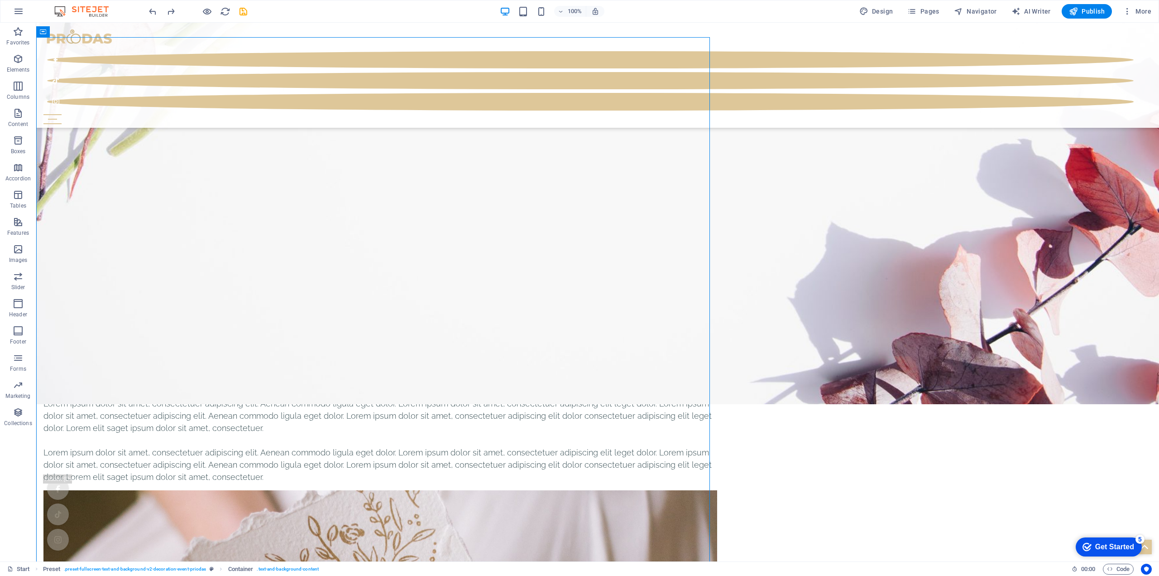
select select "4"
select select "px"
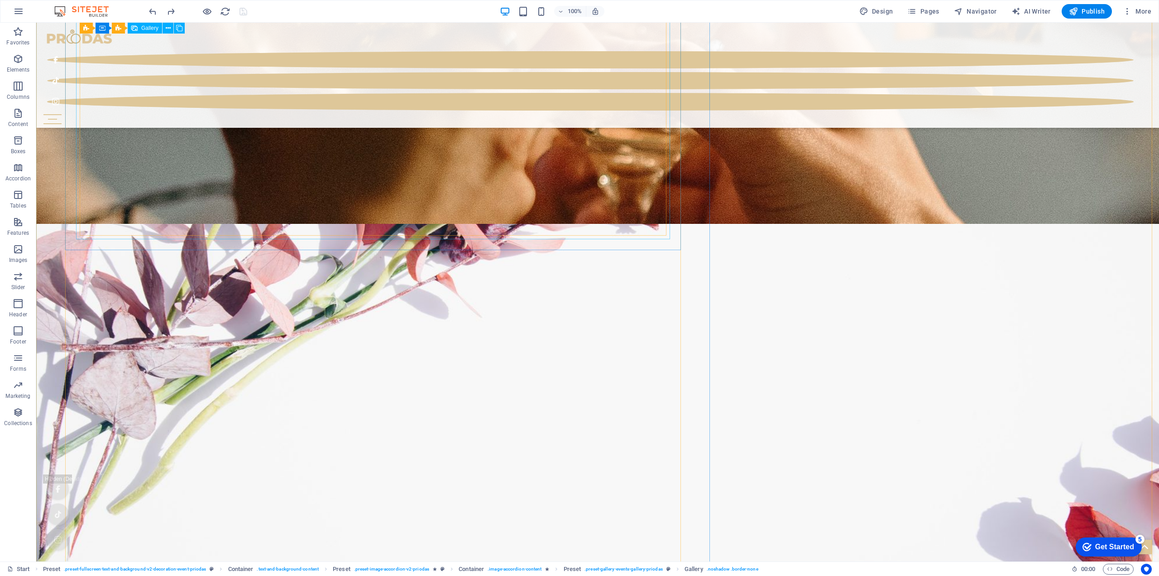
scroll to position [3641, 0]
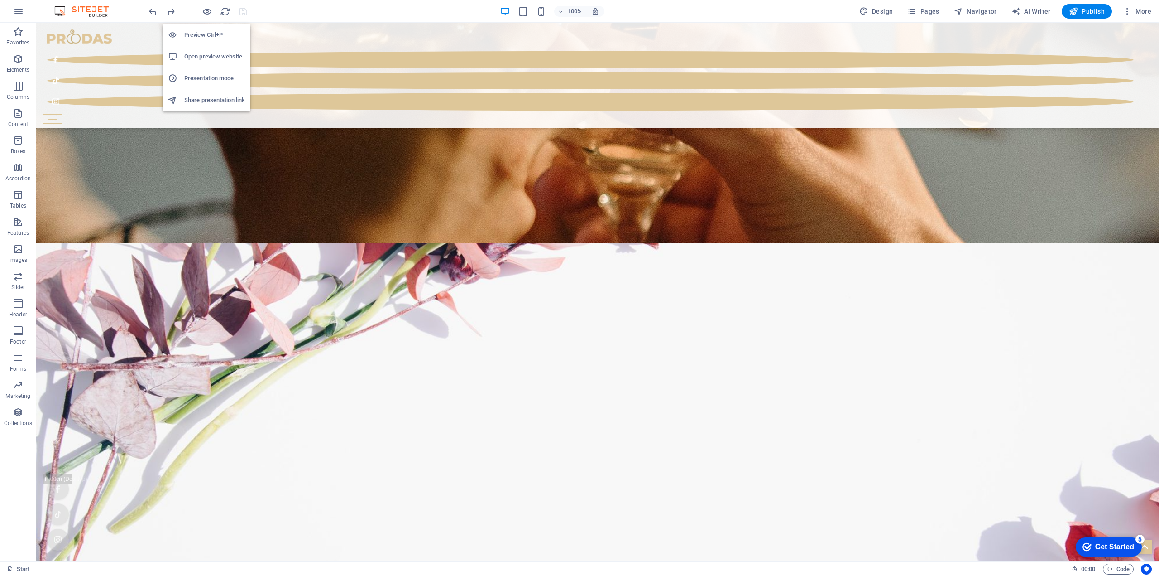
click at [225, 56] on h6 "Open preview website" at bounding box center [214, 56] width 61 height 11
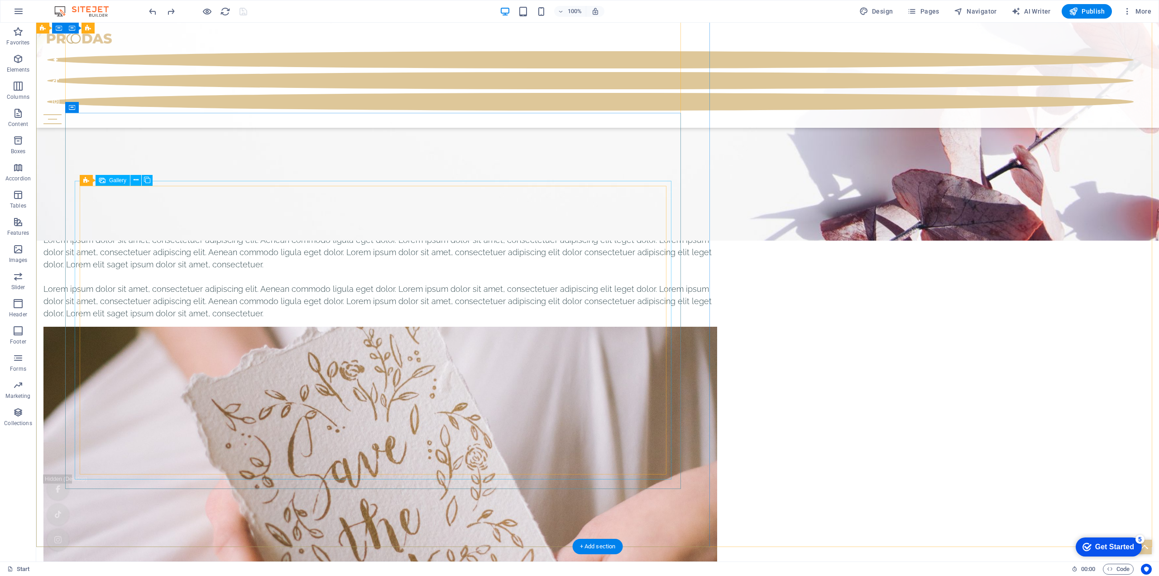
scroll to position [4181, 0]
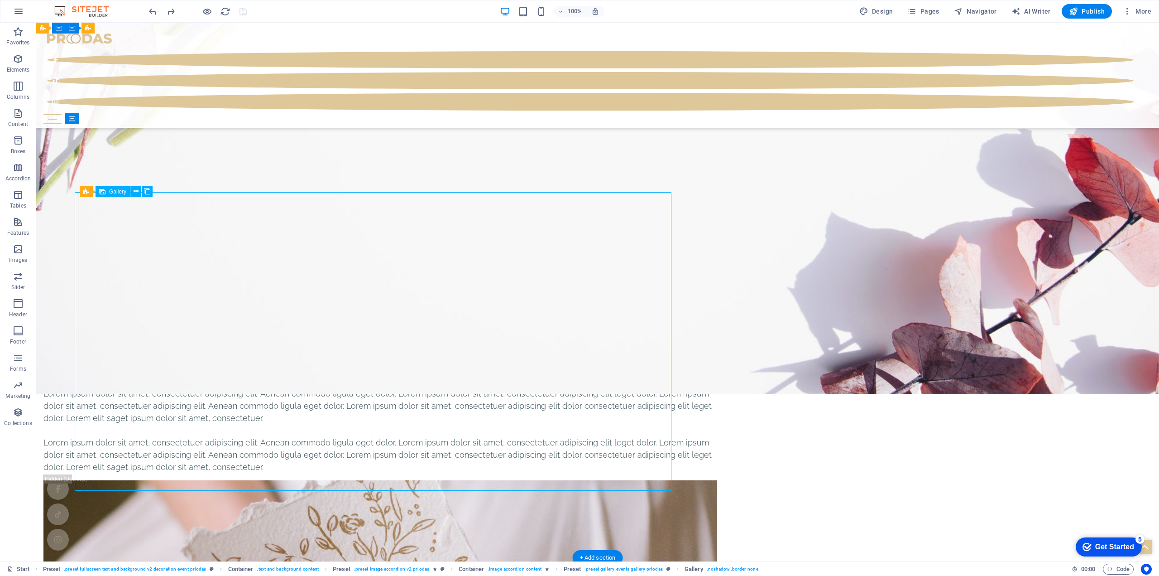
select select "4"
select select "px"
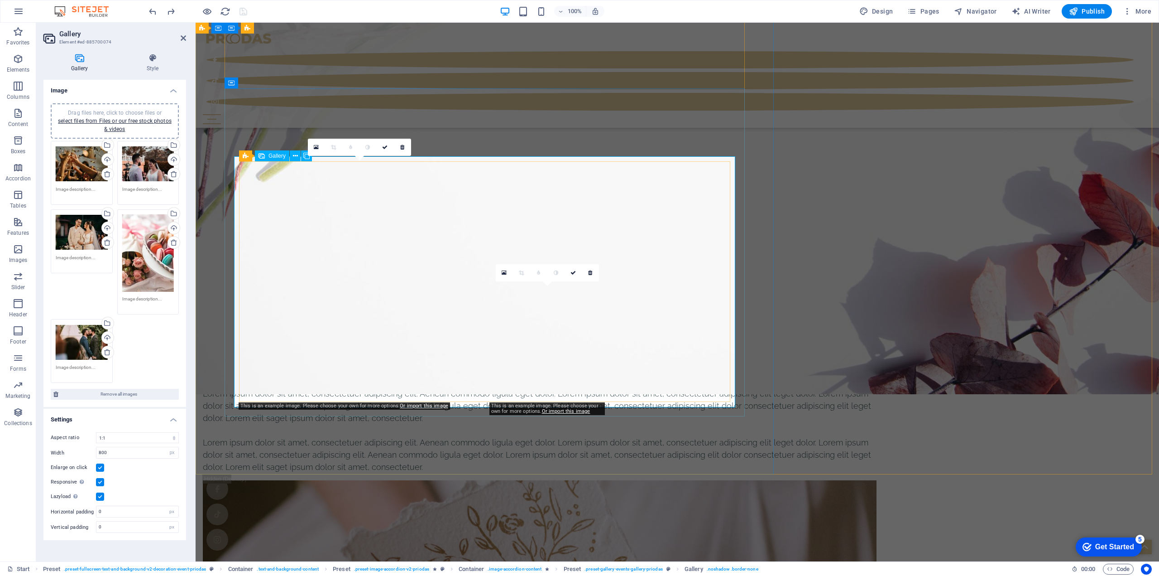
scroll to position [4181, 0]
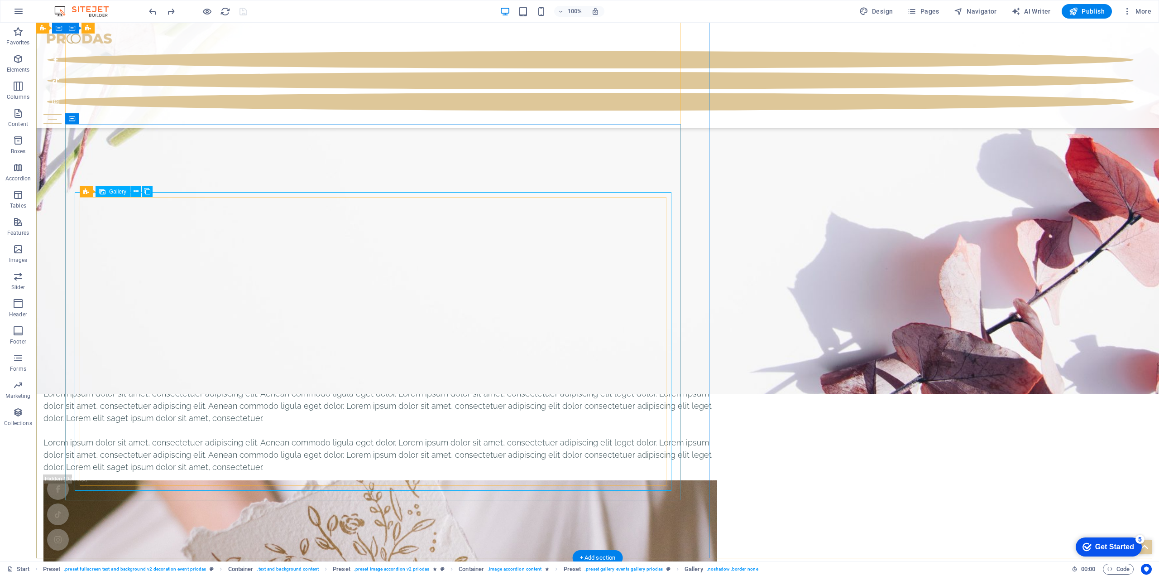
select select "4"
select select "px"
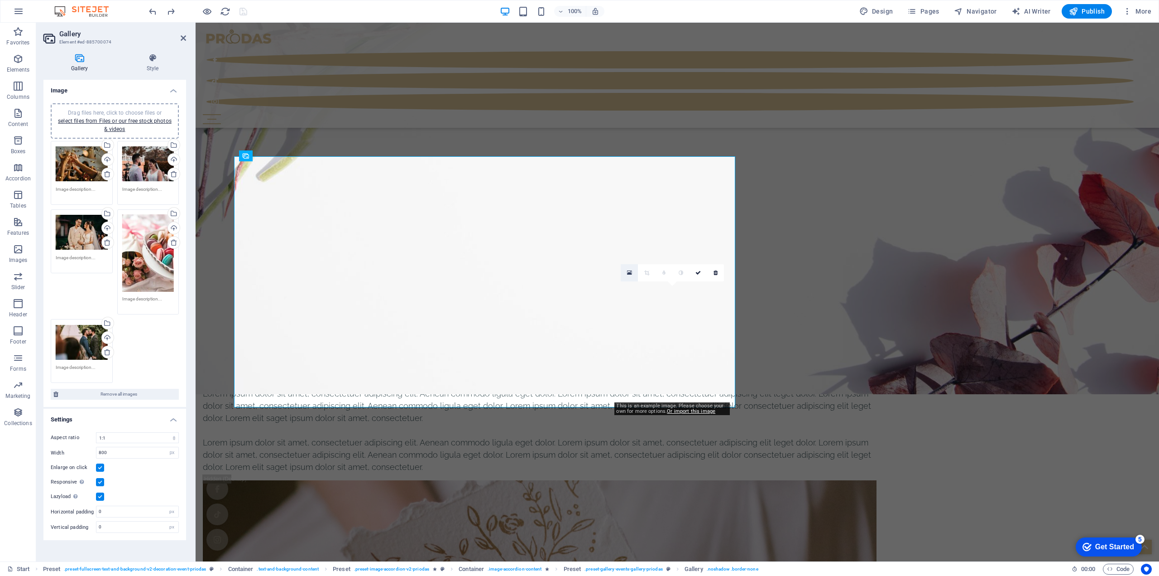
click at [630, 271] on icon at bounding box center [629, 272] width 5 height 6
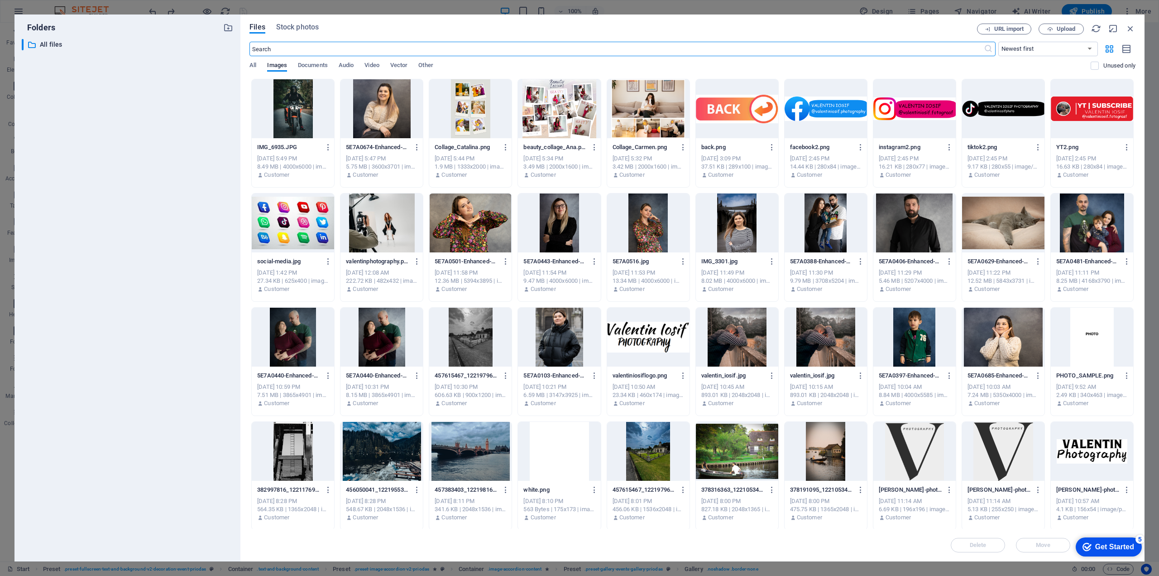
click at [1089, 348] on div at bounding box center [1092, 337] width 82 height 59
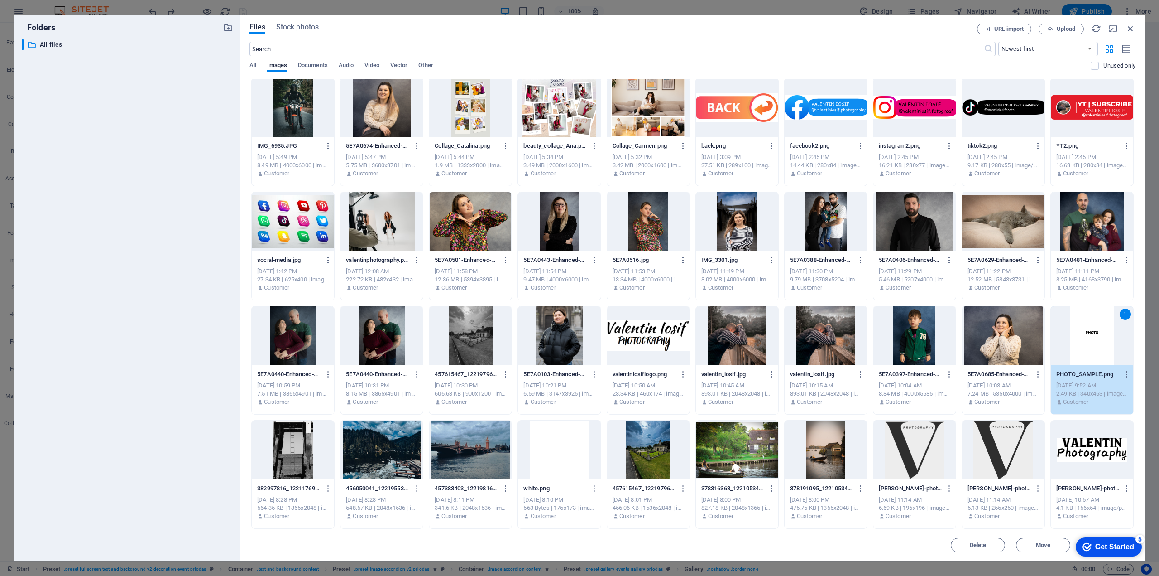
click at [1119, 547] on div "Get Started" at bounding box center [1115, 547] width 39 height 8
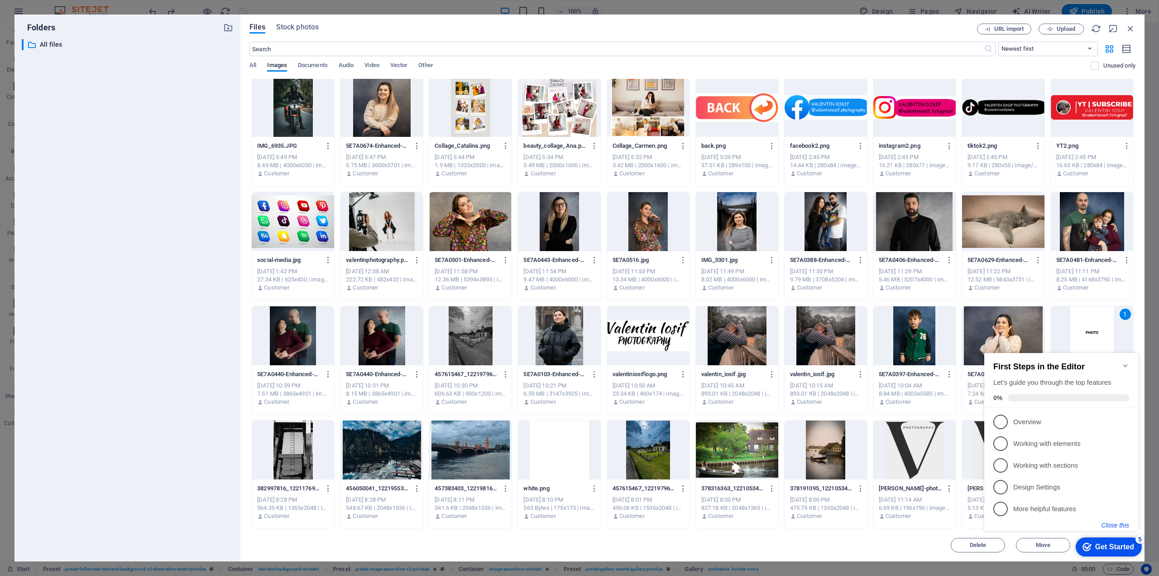
click at [1117, 525] on button "Close this" at bounding box center [1116, 524] width 28 height 7
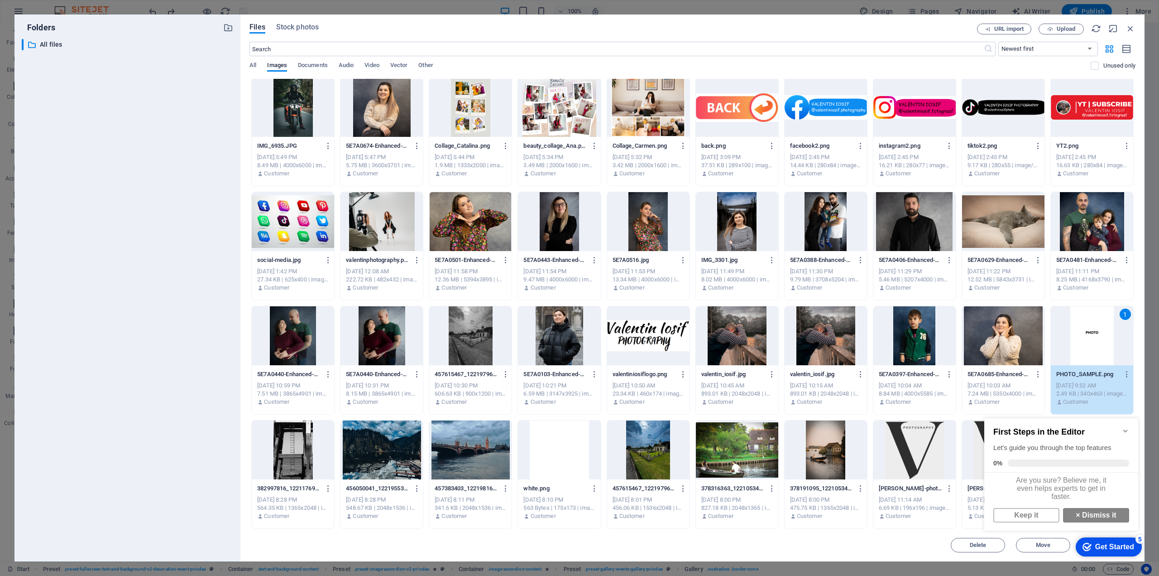
click at [1122, 549] on div "Get Started" at bounding box center [1115, 547] width 39 height 8
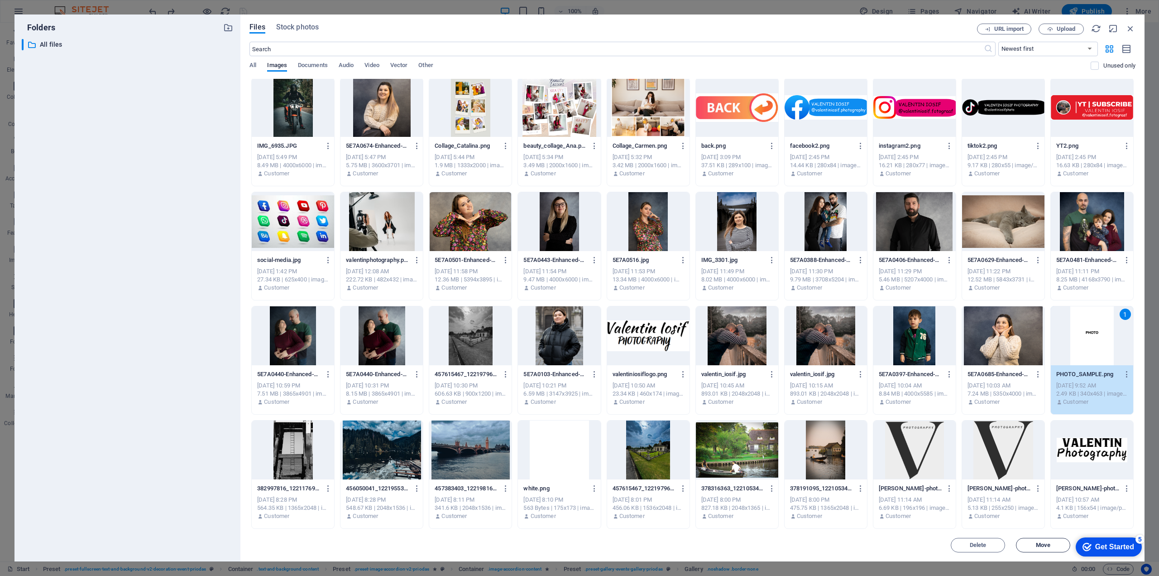
click at [1034, 547] on span "Move" at bounding box center [1043, 544] width 46 height 5
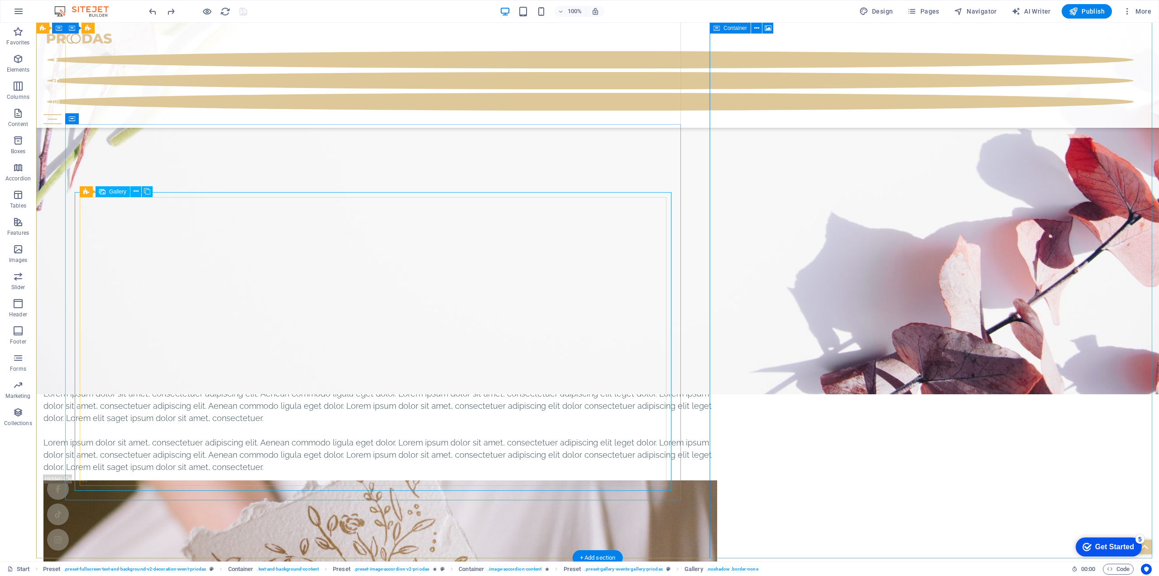
select select "4"
select select "px"
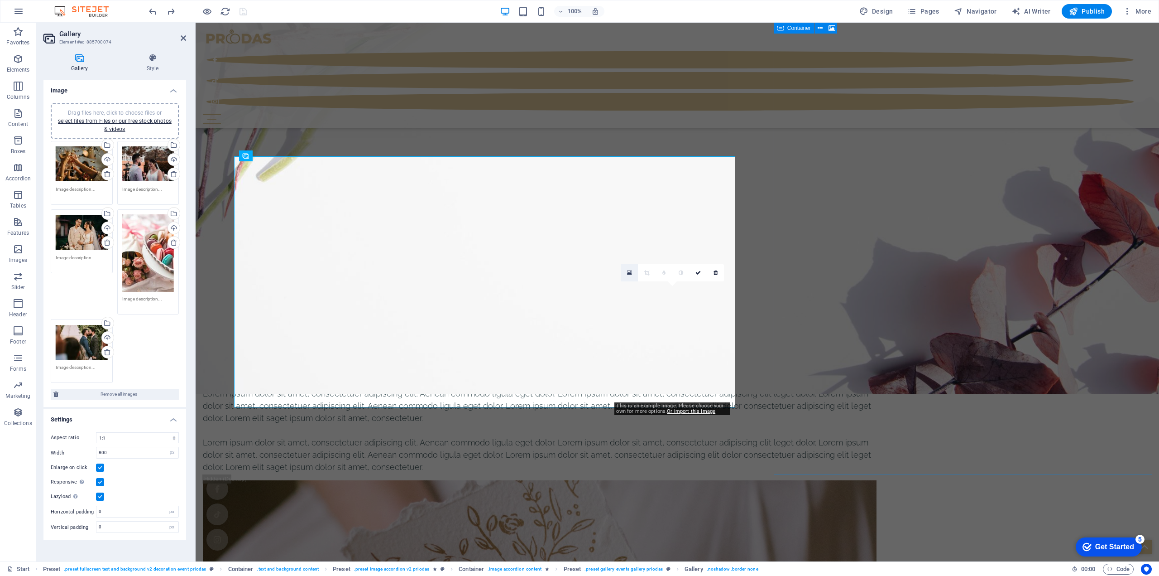
click at [626, 271] on link at bounding box center [629, 272] width 17 height 17
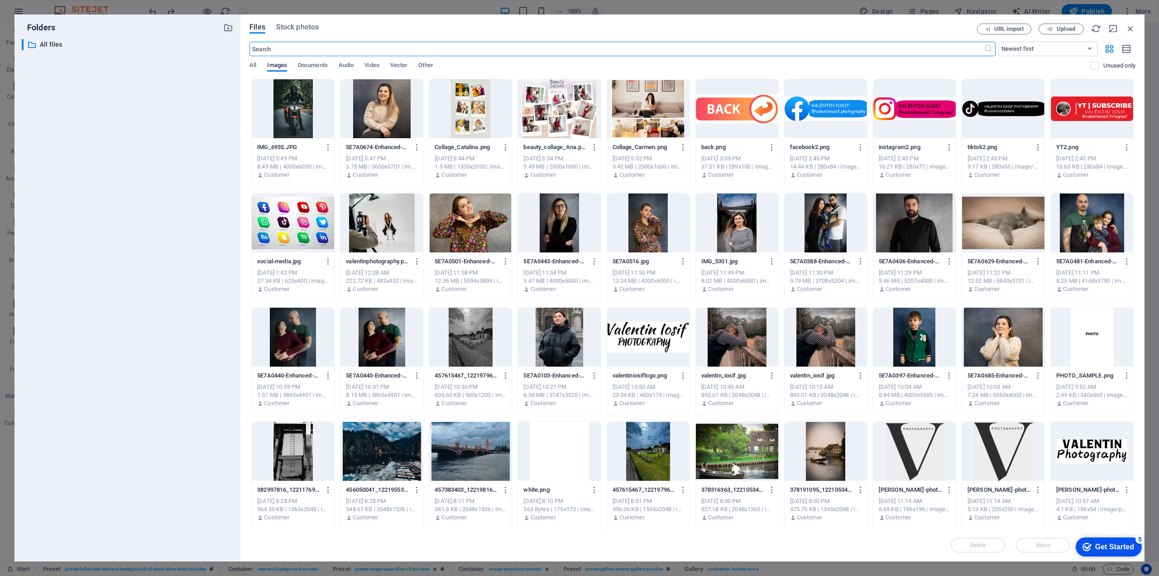
scroll to position [3894, 0]
click at [1128, 548] on div "Get Started" at bounding box center [1115, 547] width 39 height 8
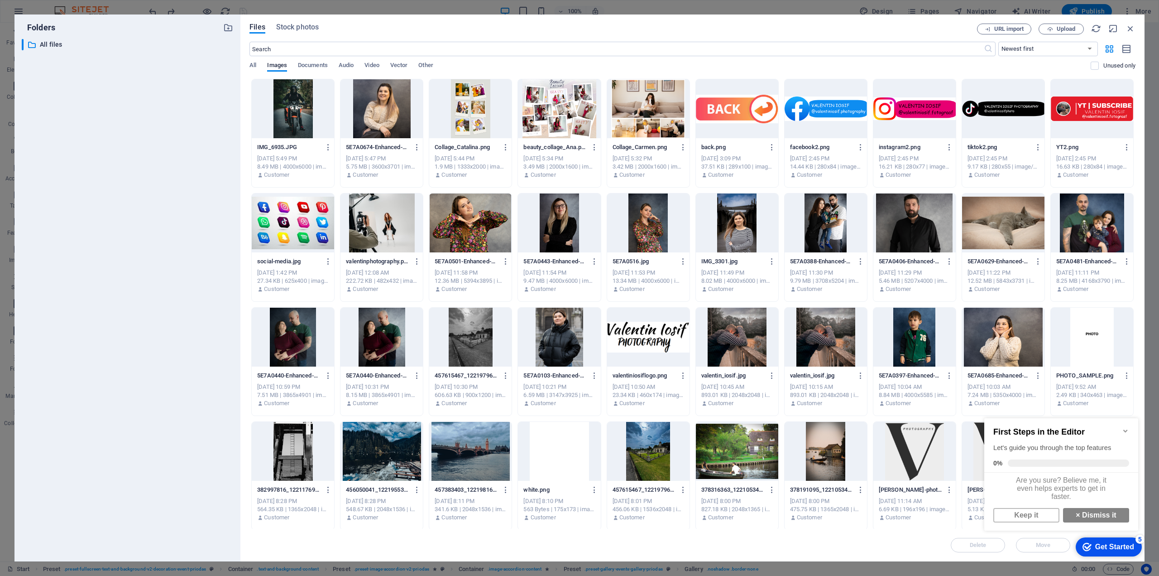
scroll to position [7, 0]
click at [1088, 514] on link "× Dismiss it" at bounding box center [1096, 515] width 66 height 14
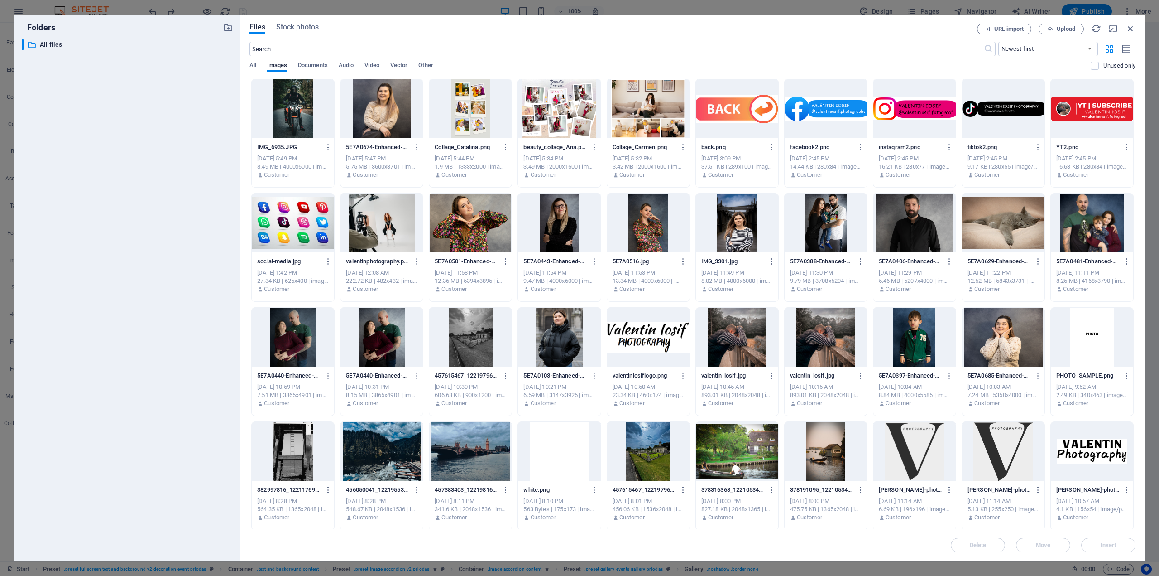
click at [1088, 338] on div at bounding box center [1092, 337] width 82 height 59
click at [1104, 545] on span "Insert" at bounding box center [1109, 544] width 16 height 5
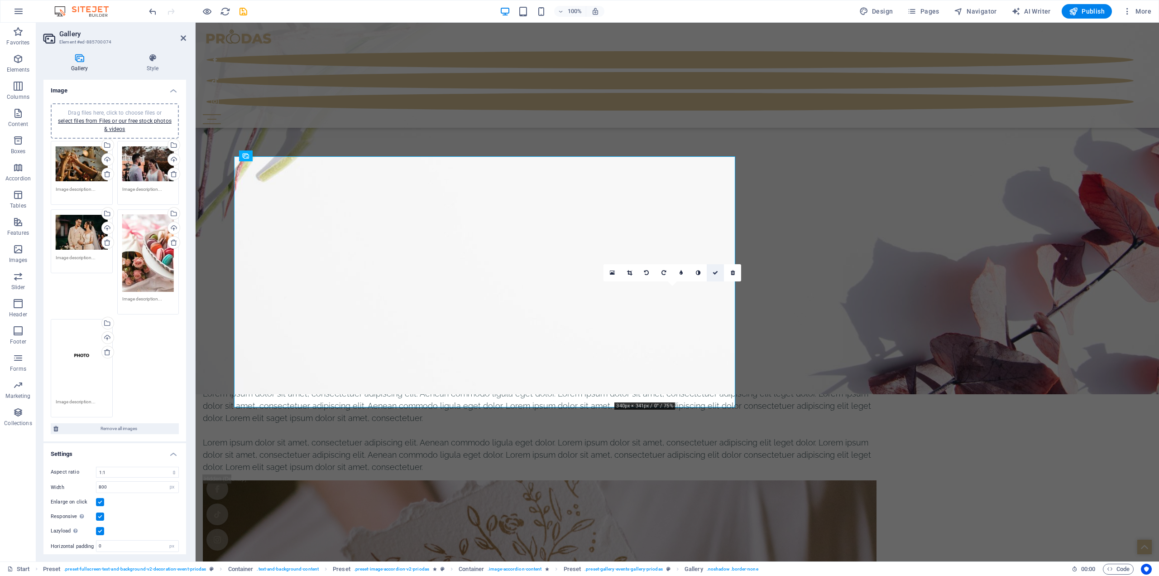
click at [717, 274] on icon at bounding box center [715, 272] width 5 height 5
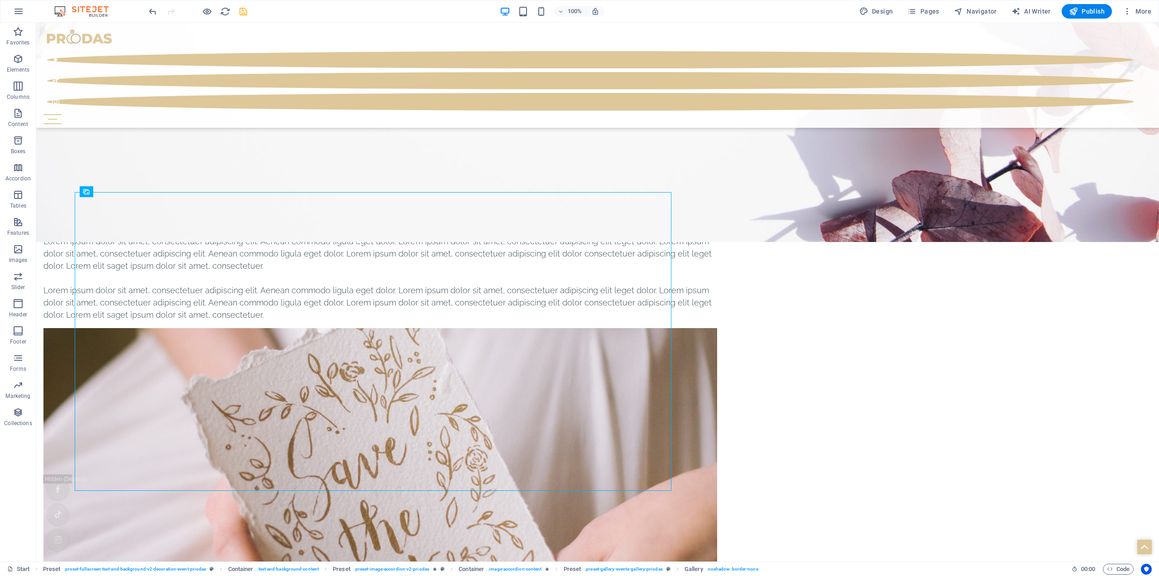
click at [245, 11] on icon "save" at bounding box center [243, 11] width 10 height 10
select select "4"
select select "px"
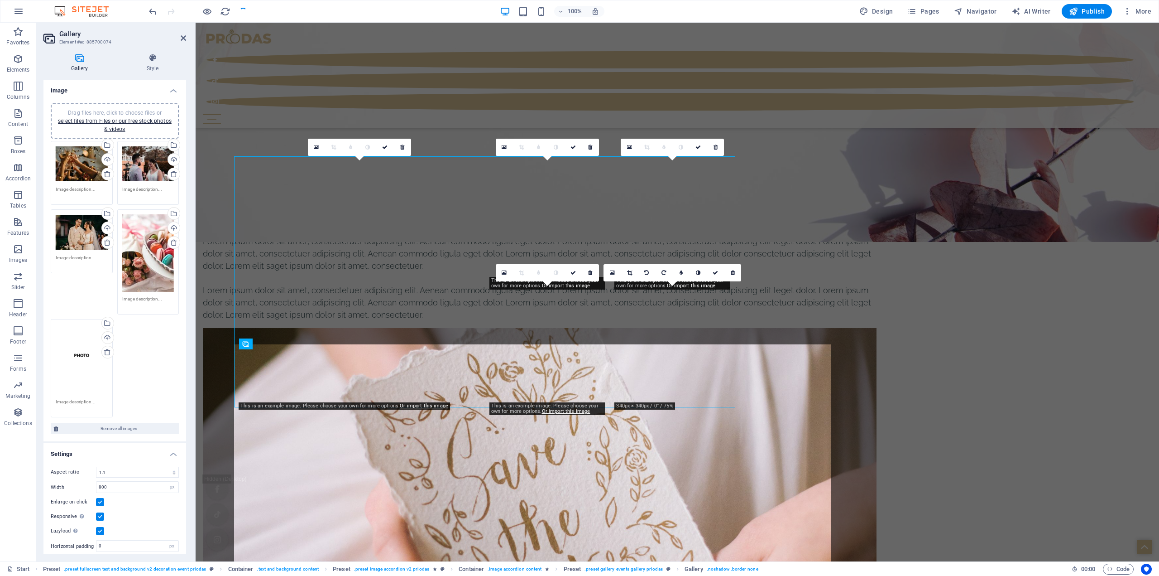
scroll to position [4029, 0]
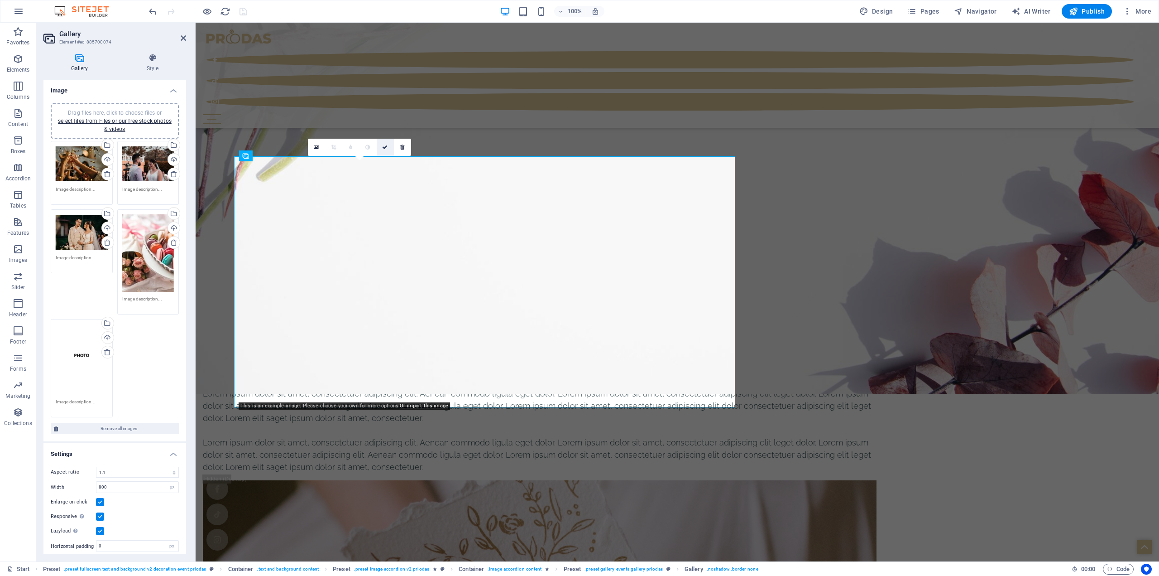
click at [386, 149] on icon at bounding box center [384, 146] width 5 height 5
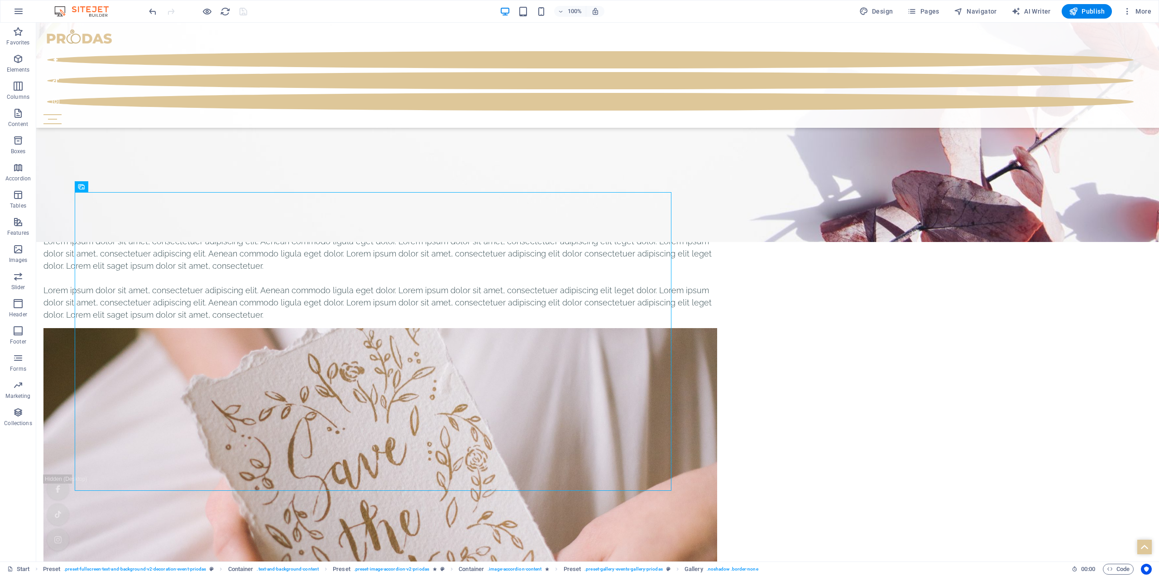
click at [245, 9] on div at bounding box center [197, 11] width 101 height 14
click at [214, 55] on h6 "Open preview website" at bounding box center [214, 56] width 61 height 11
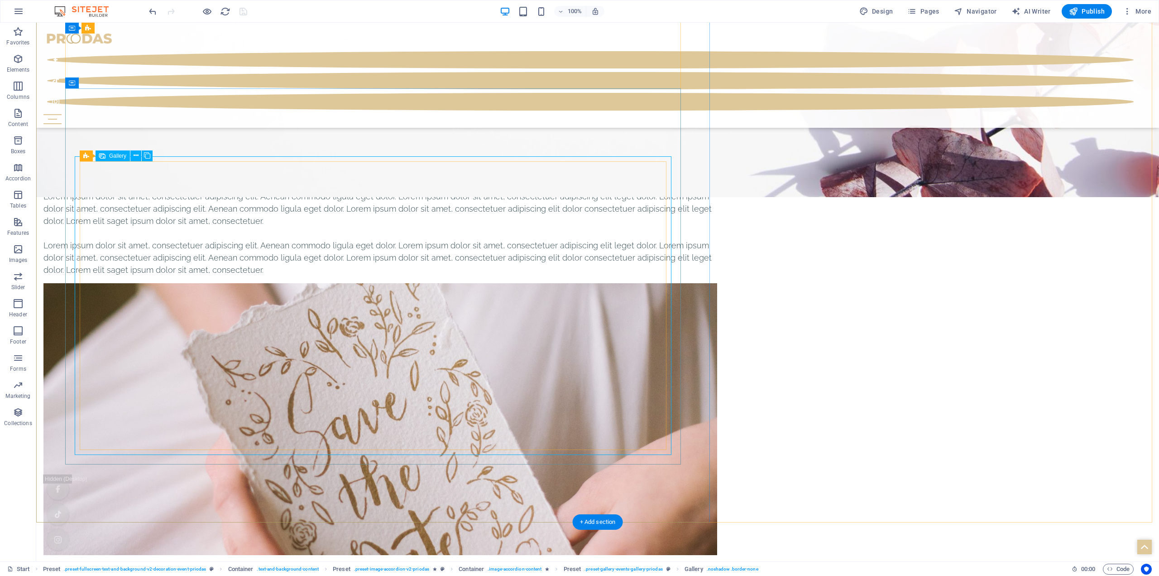
scroll to position [4226, 0]
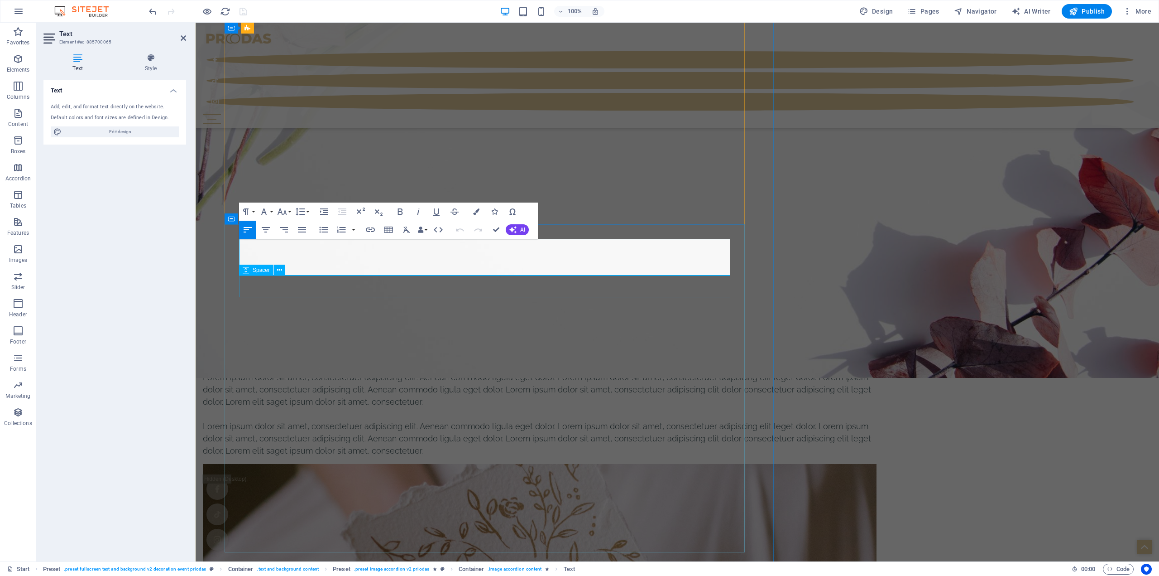
scroll to position [3893, 0]
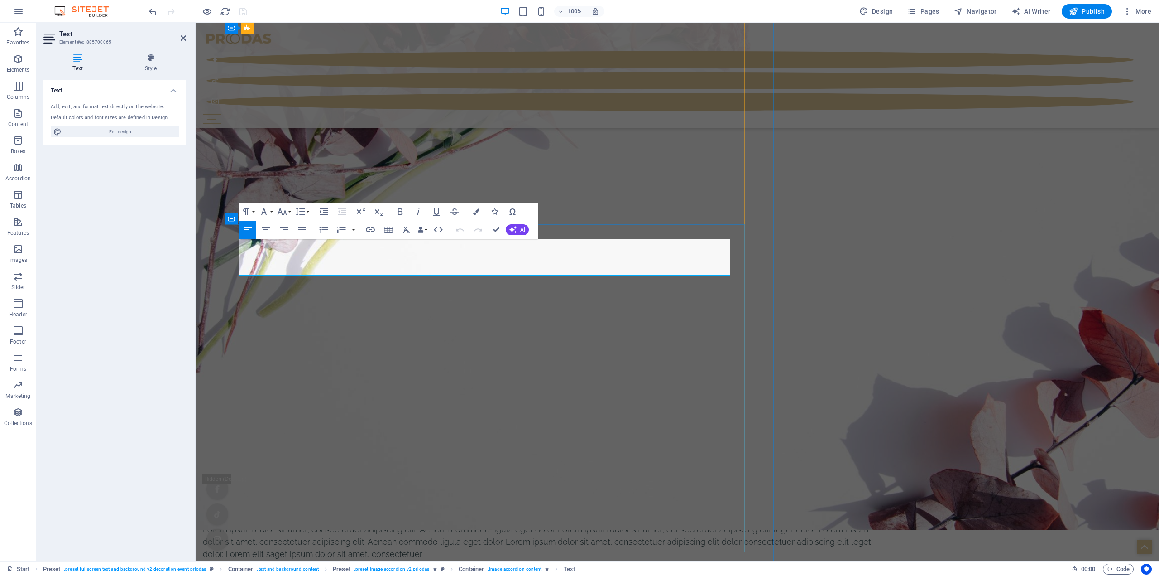
drag, startPoint x: 673, startPoint y: 268, endPoint x: 229, endPoint y: 240, distance: 445.2
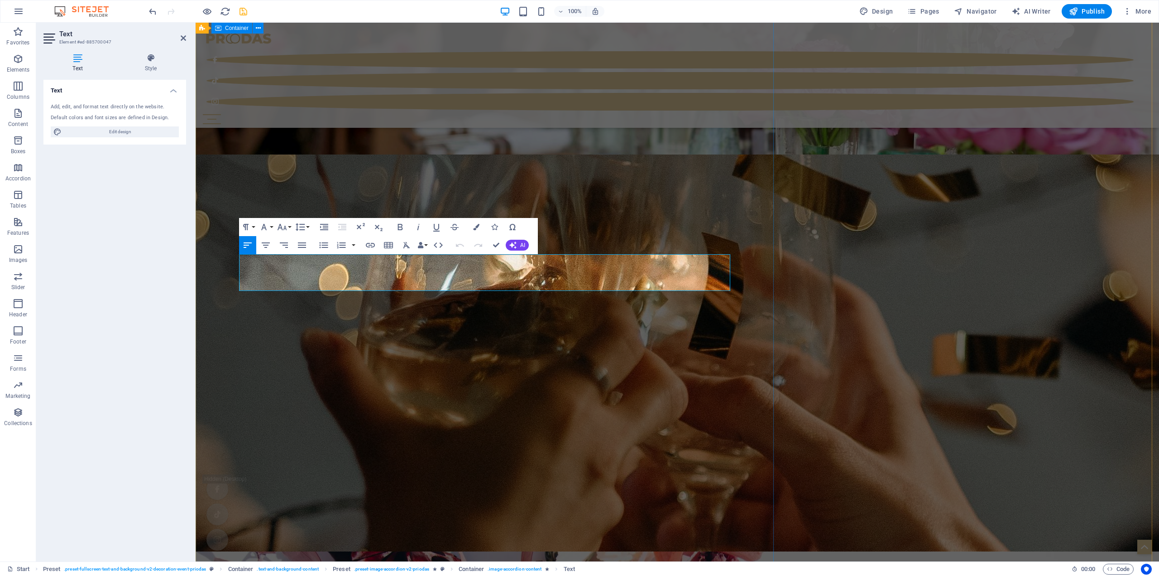
drag, startPoint x: 671, startPoint y: 282, endPoint x: 205, endPoint y: 241, distance: 467.4
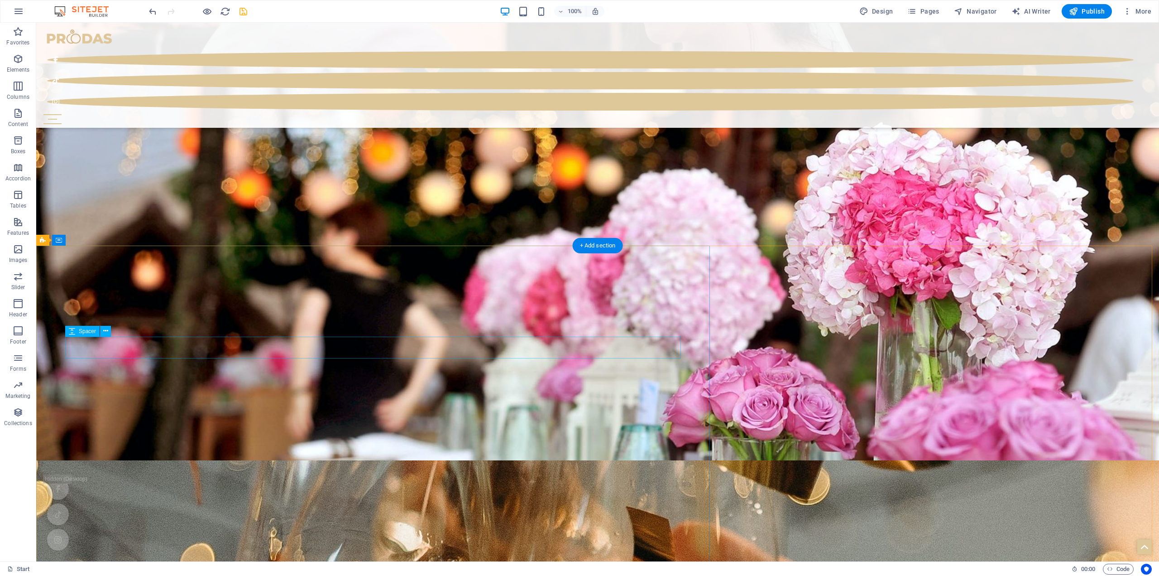
scroll to position [3030, 0]
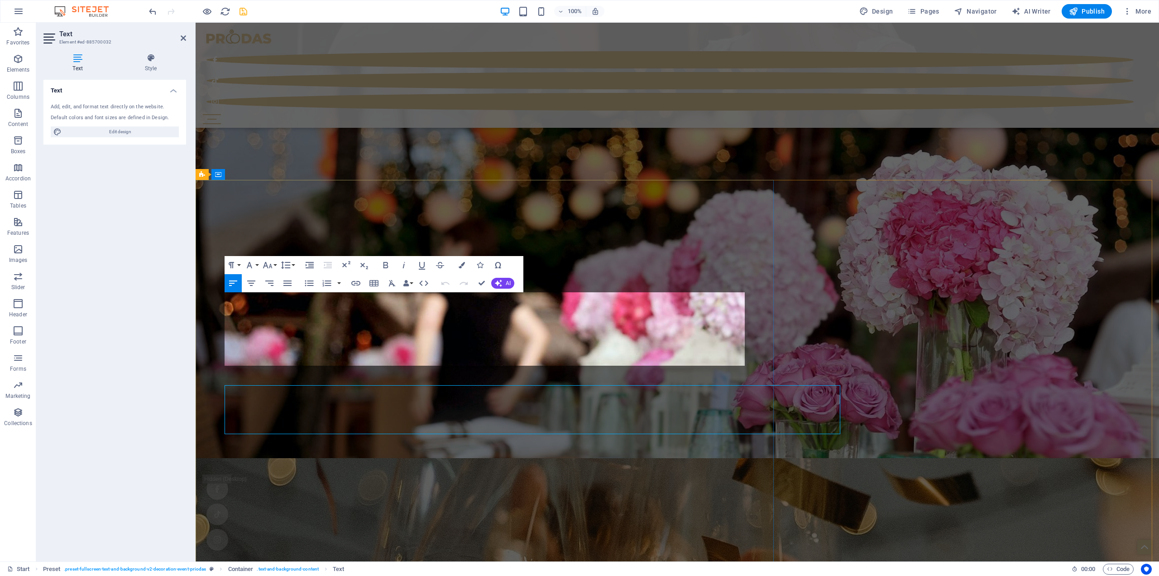
scroll to position [2985, 0]
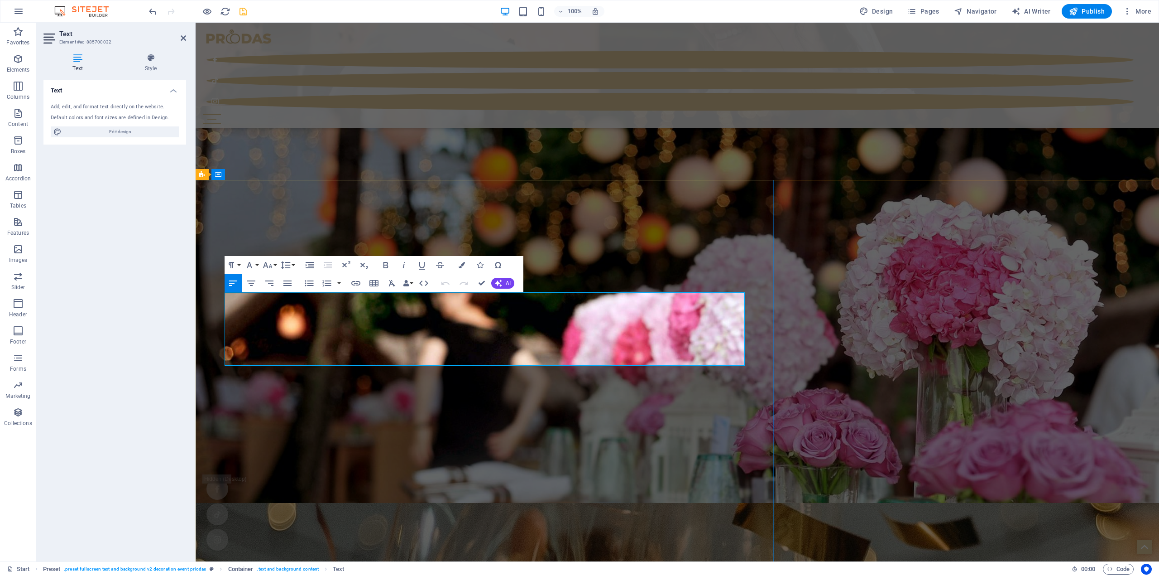
drag, startPoint x: 330, startPoint y: 356, endPoint x: 206, endPoint y: 297, distance: 138.2
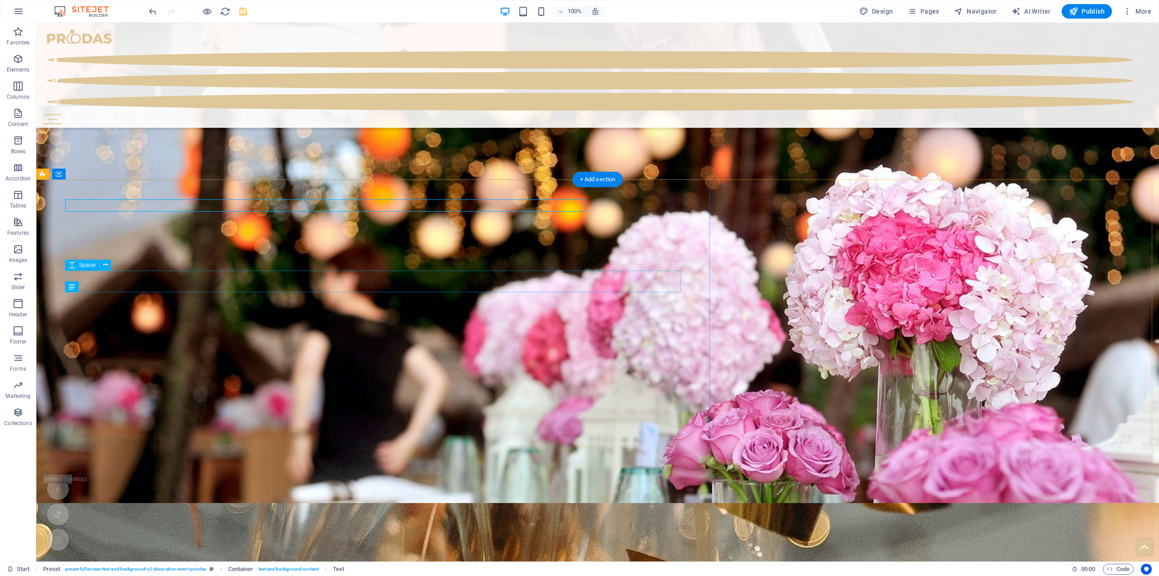
scroll to position [3078, 0]
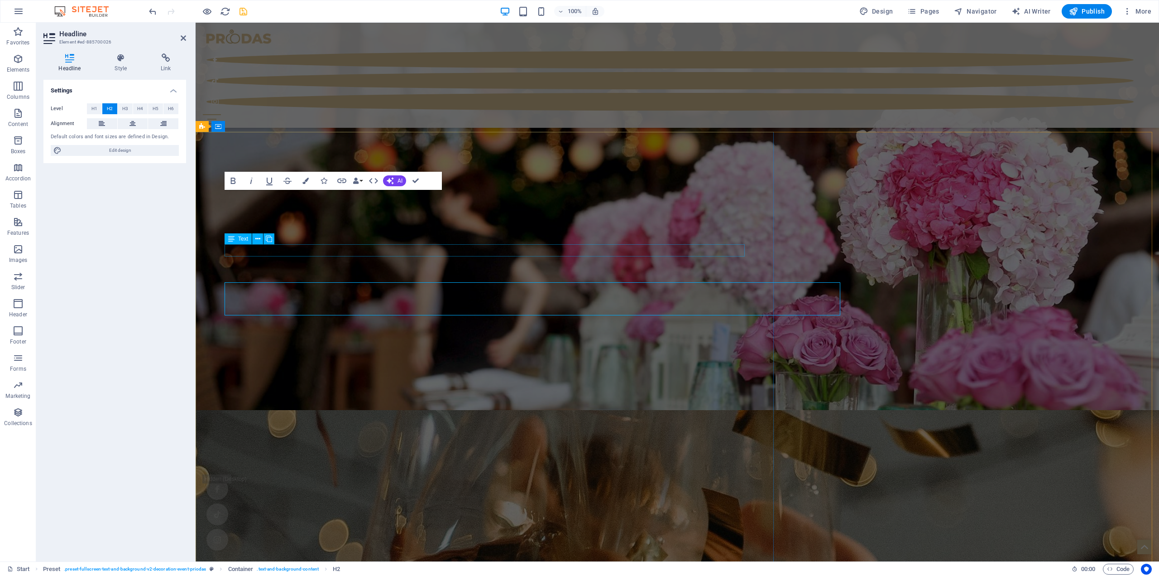
scroll to position [3033, 0]
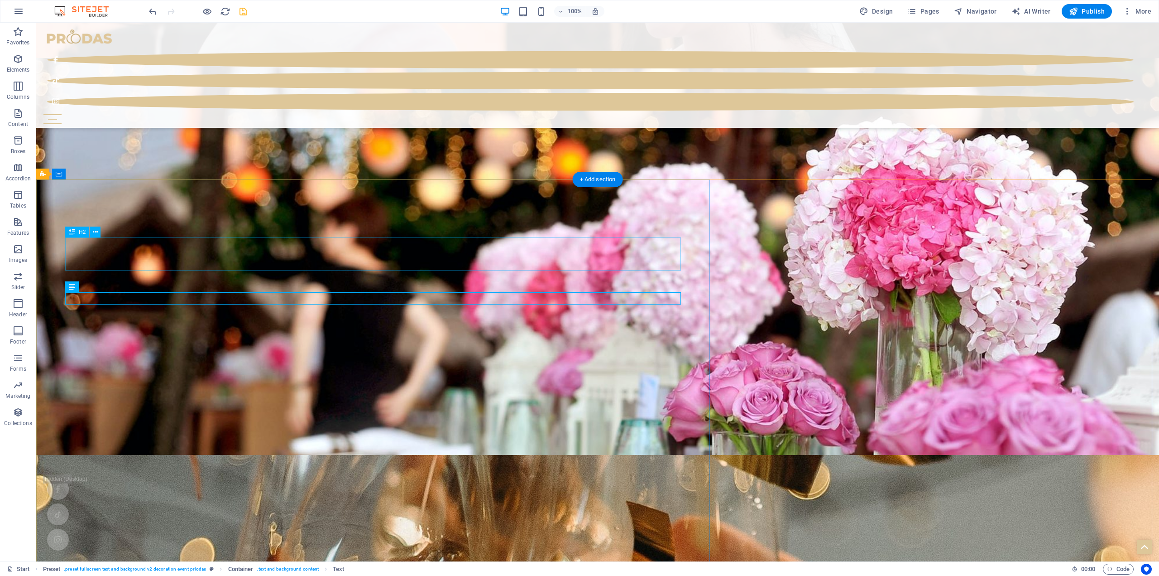
scroll to position [3078, 0]
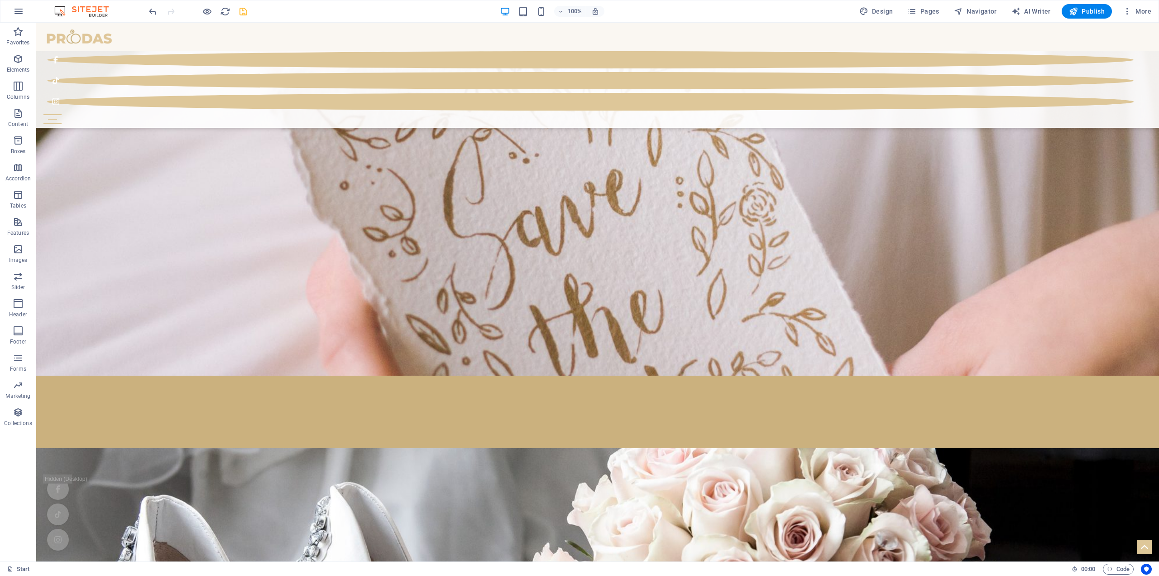
scroll to position [1535, 0]
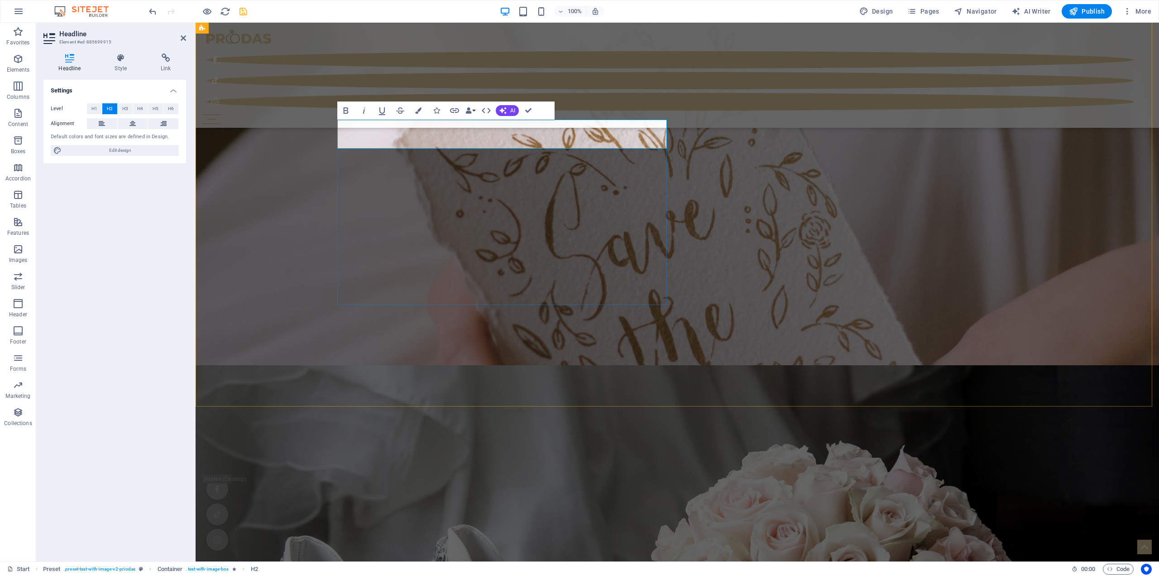
drag, startPoint x: 529, startPoint y: 138, endPoint x: 439, endPoint y: 135, distance: 89.3
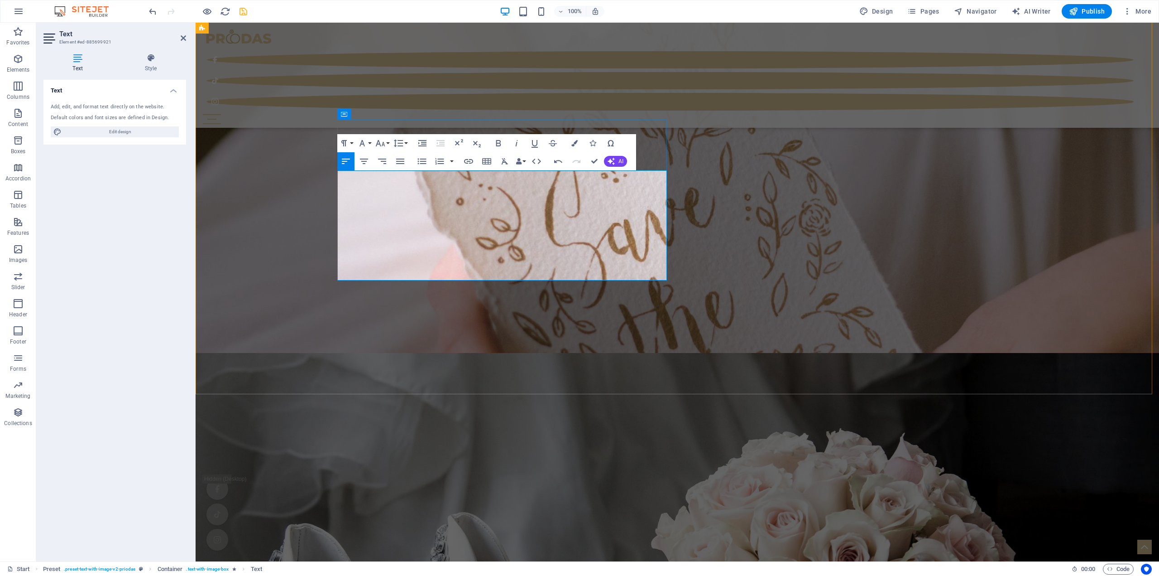
drag, startPoint x: 598, startPoint y: 160, endPoint x: 433, endPoint y: 121, distance: 169.4
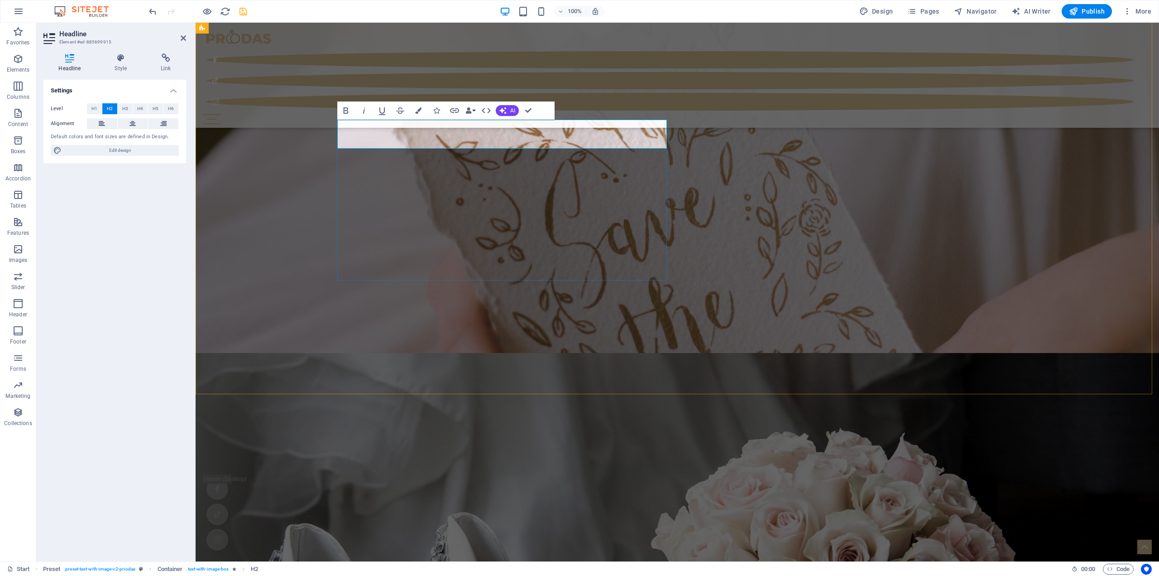
scroll to position [1533, 0]
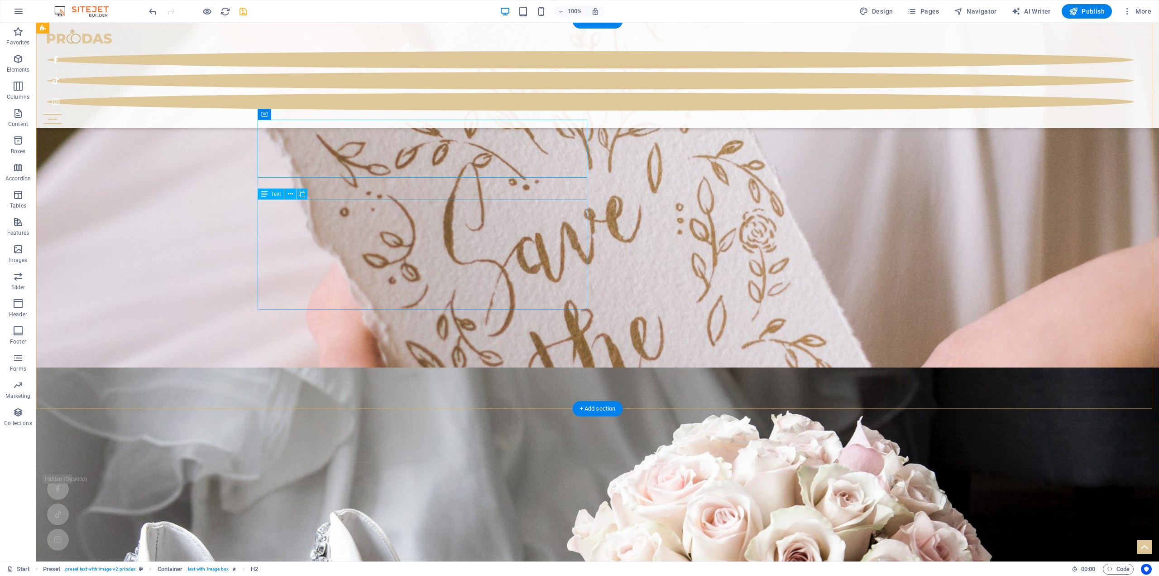
drag, startPoint x: 332, startPoint y: 231, endPoint x: 173, endPoint y: 231, distance: 159.4
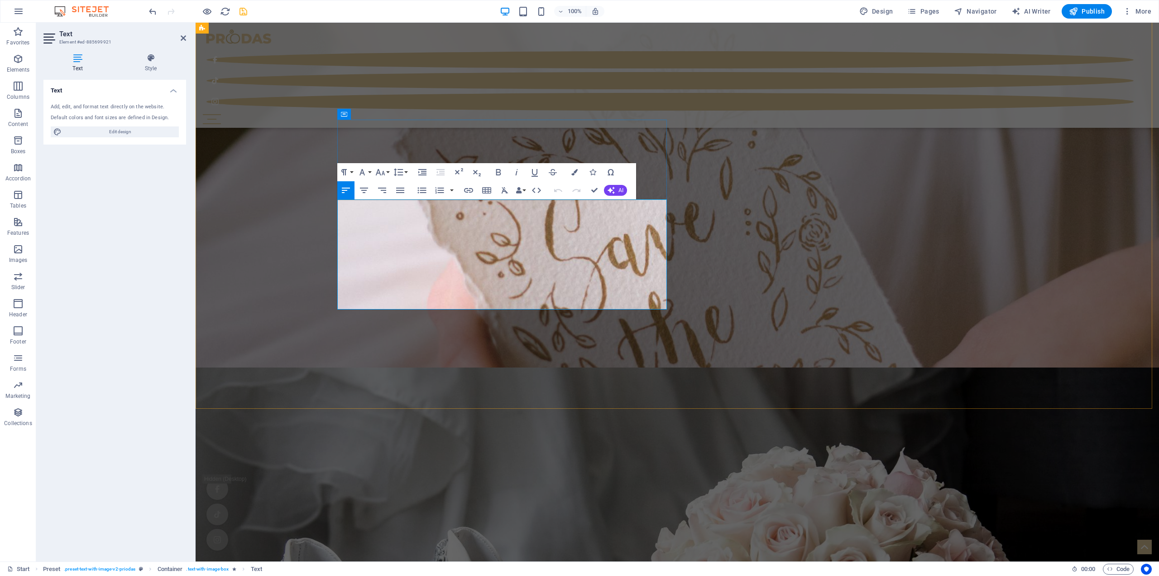
drag, startPoint x: 574, startPoint y: 216, endPoint x: 578, endPoint y: 226, distance: 10.6
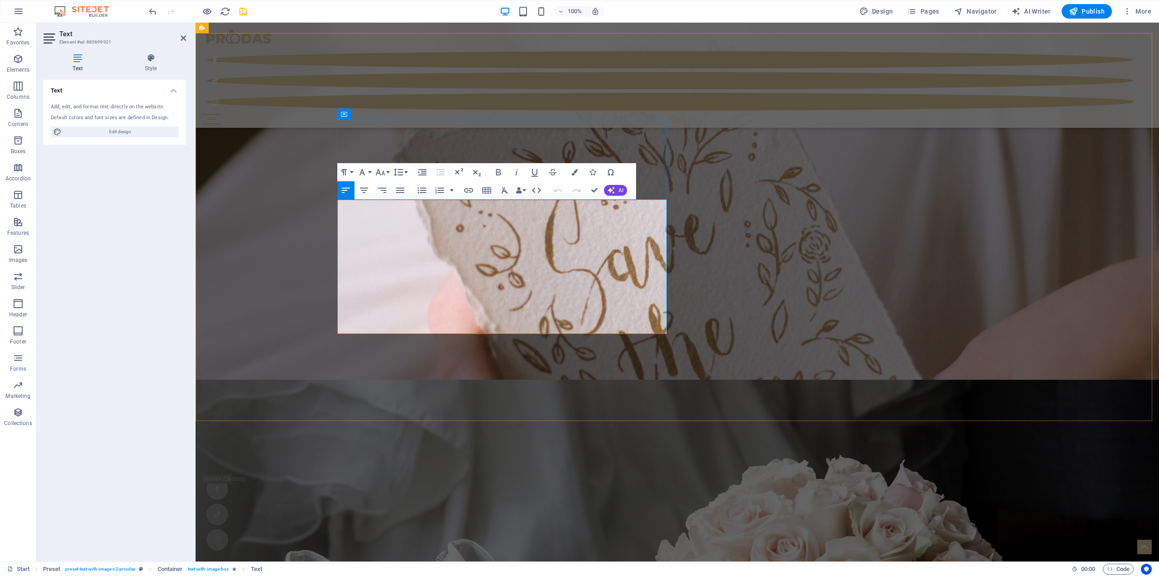
drag, startPoint x: 505, startPoint y: 227, endPoint x: 513, endPoint y: 221, distance: 10.7
drag, startPoint x: 510, startPoint y: 217, endPoint x: 516, endPoint y: 217, distance: 6.3
click strong "wedding, christening, birthday, or private party"
click at [498, 174] on icon "button" at bounding box center [498, 172] width 11 height 11
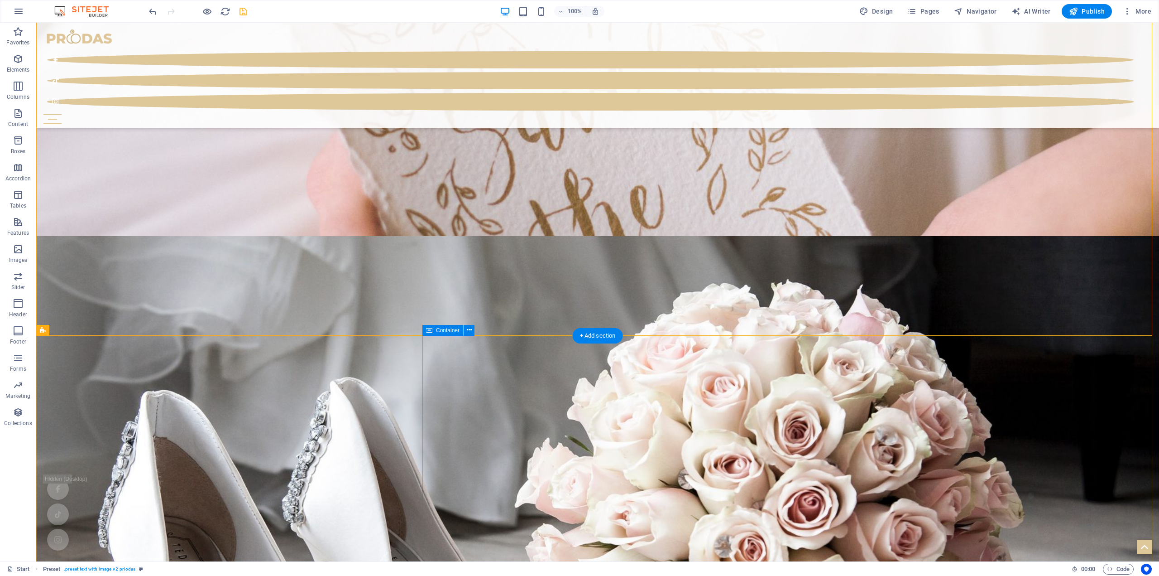
scroll to position [1741, 0]
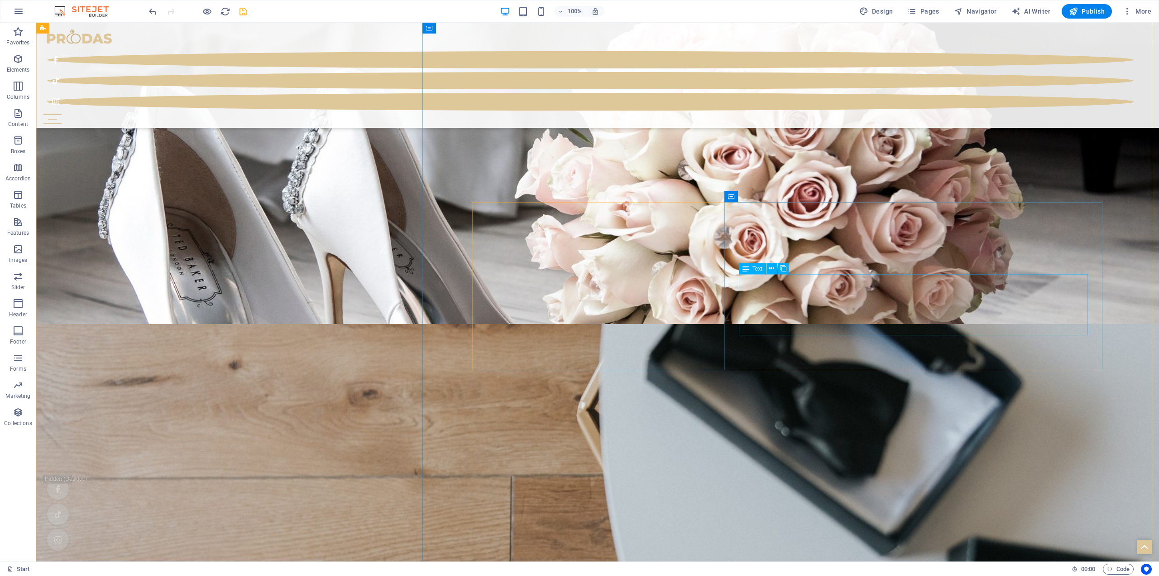
scroll to position [1968, 0]
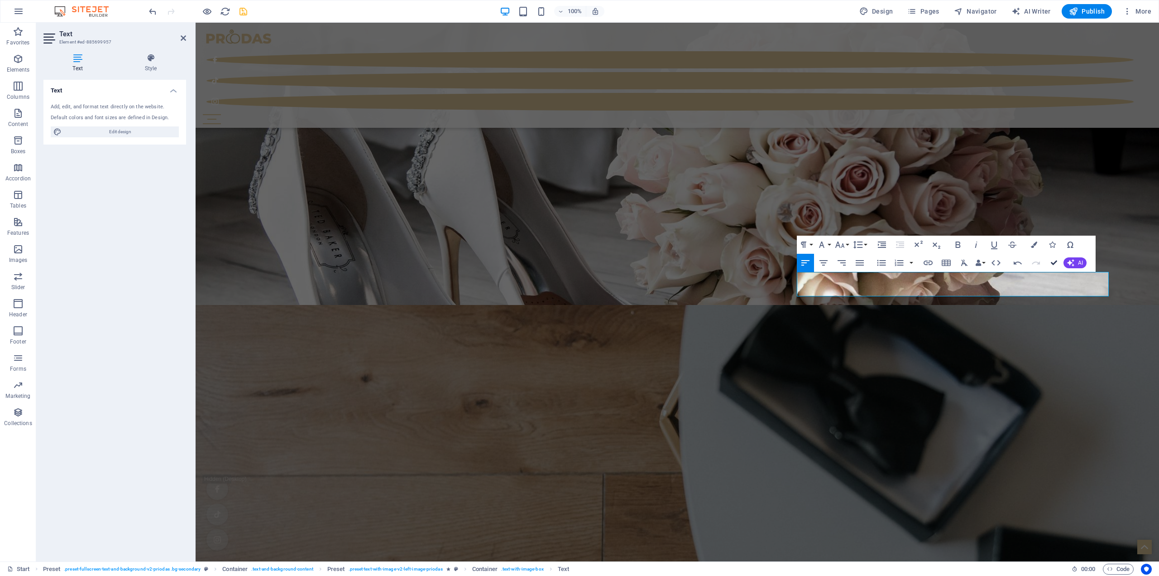
scroll to position [1988, 0]
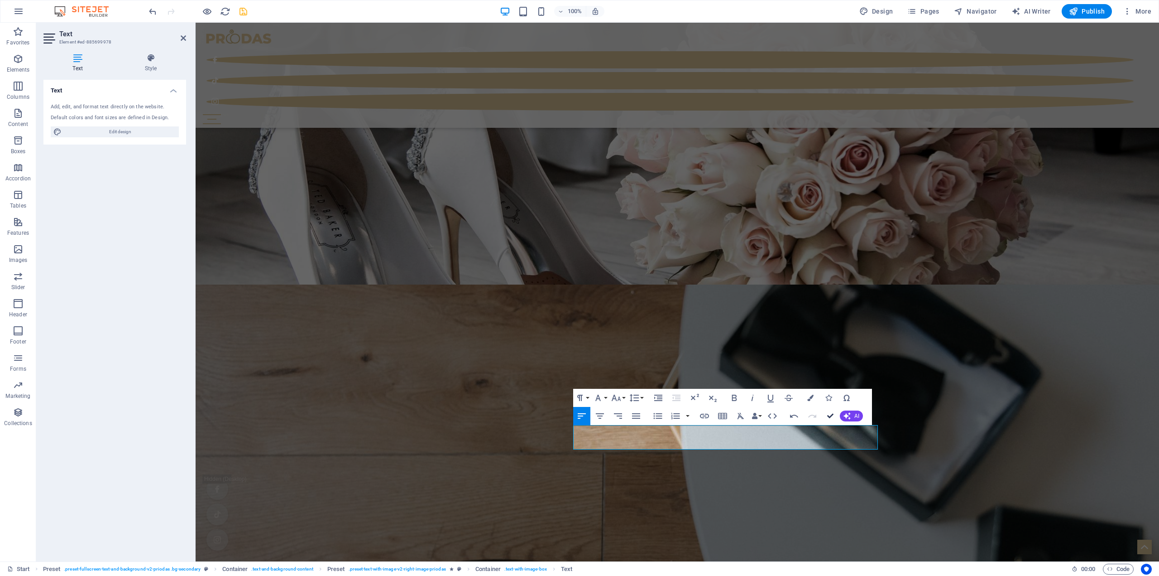
scroll to position [2025, 0]
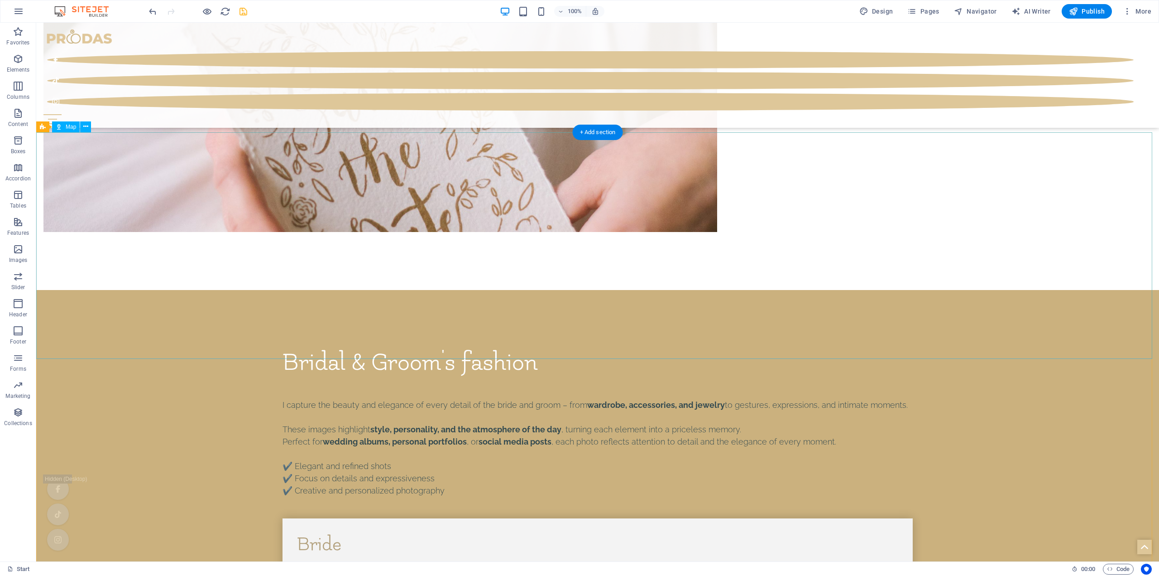
scroll to position [4603, 0]
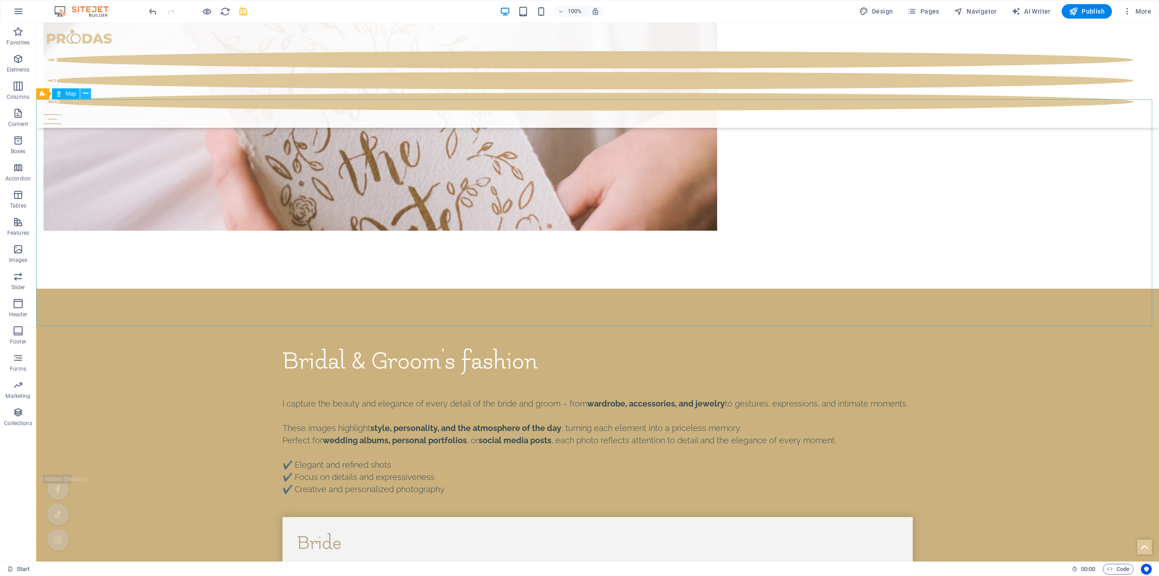
click at [83, 91] on icon at bounding box center [85, 94] width 5 height 10
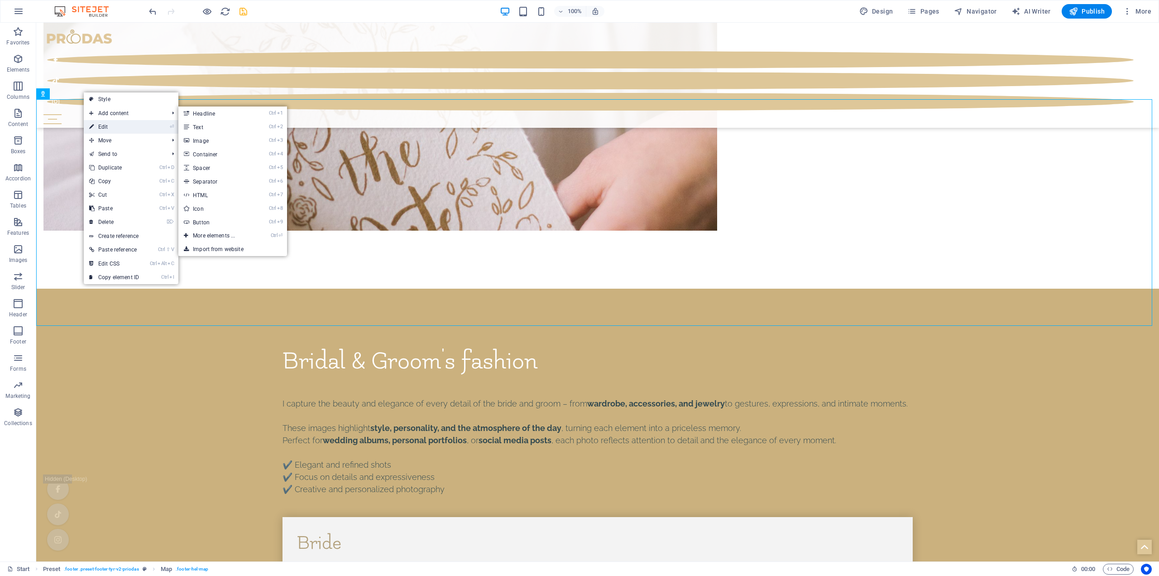
click at [112, 129] on link "⏎ Edit" at bounding box center [114, 127] width 61 height 14
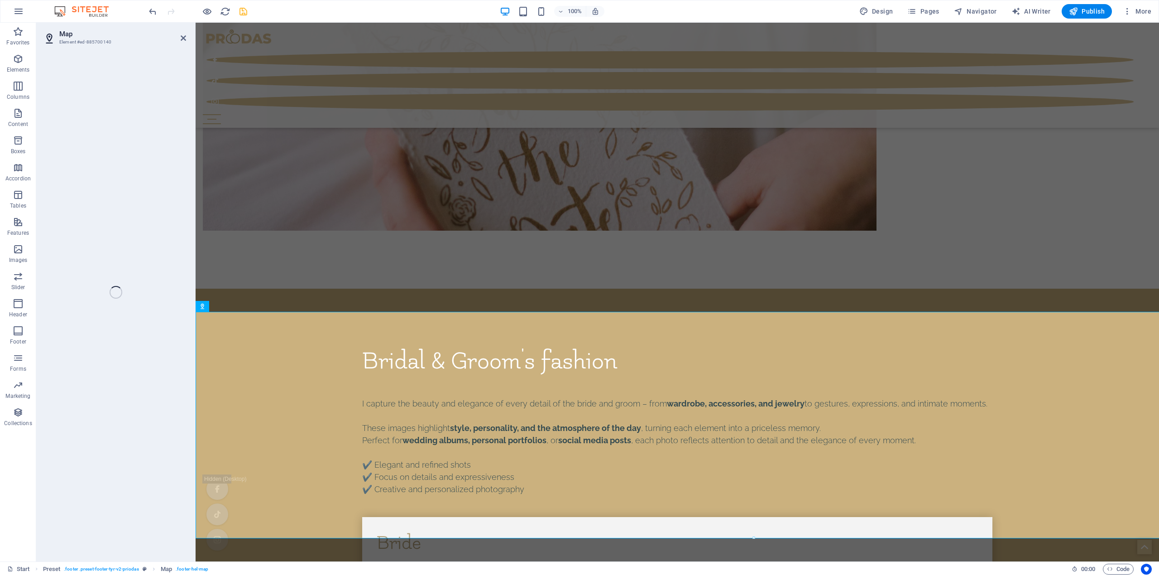
scroll to position [4391, 0]
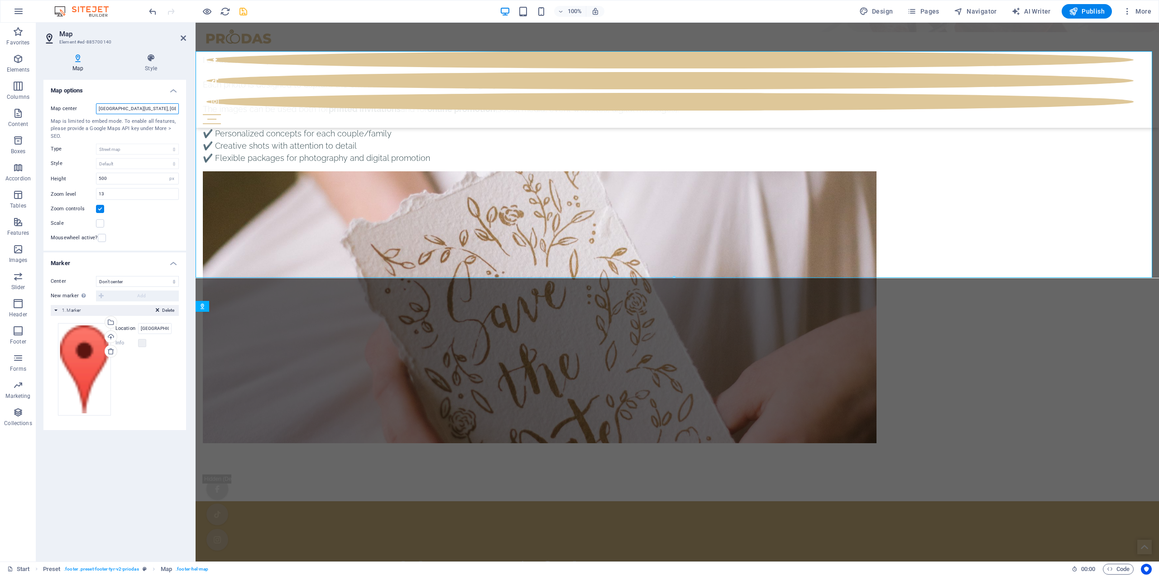
click at [127, 110] on input "[GEOGRAPHIC_DATA][US_STATE], [GEOGRAPHIC_DATA]" at bounding box center [137, 108] width 83 height 11
type input "v"
type input "[PERSON_NAME][STREET_ADDRESS]"
click at [101, 222] on label at bounding box center [100, 223] width 8 height 8
click at [0, 0] on input "Scale" at bounding box center [0, 0] width 0 height 0
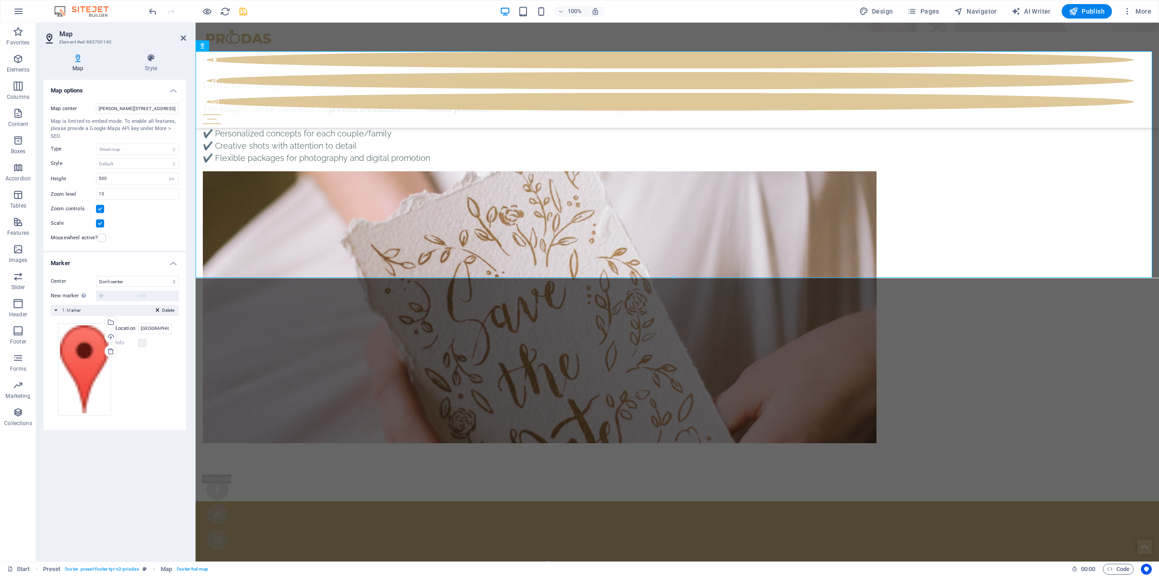
click at [99, 224] on label at bounding box center [100, 223] width 8 height 8
click at [0, 0] on input "Scale" at bounding box center [0, 0] width 0 height 0
click at [103, 239] on label at bounding box center [102, 238] width 8 height 8
click at [0, 0] on input "Mousewheel active?" at bounding box center [0, 0] width 0 height 0
click at [125, 279] on select "Don't center Center markers Center and zoom markers" at bounding box center [137, 281] width 83 height 11
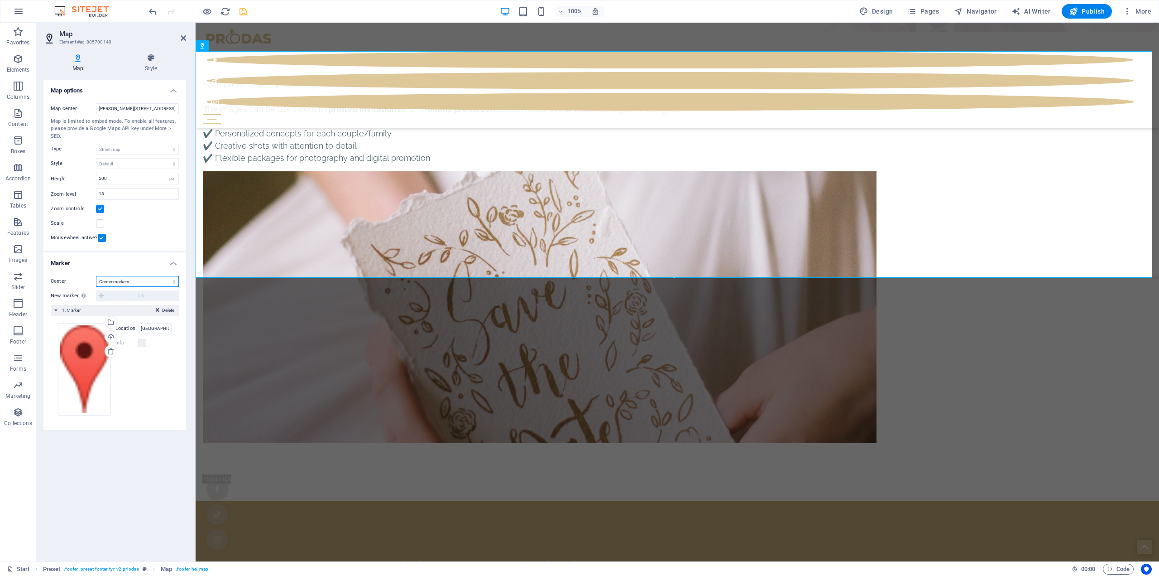
click at [96, 276] on select "Don't center Center markers Center and zoom markers" at bounding box center [137, 281] width 83 height 11
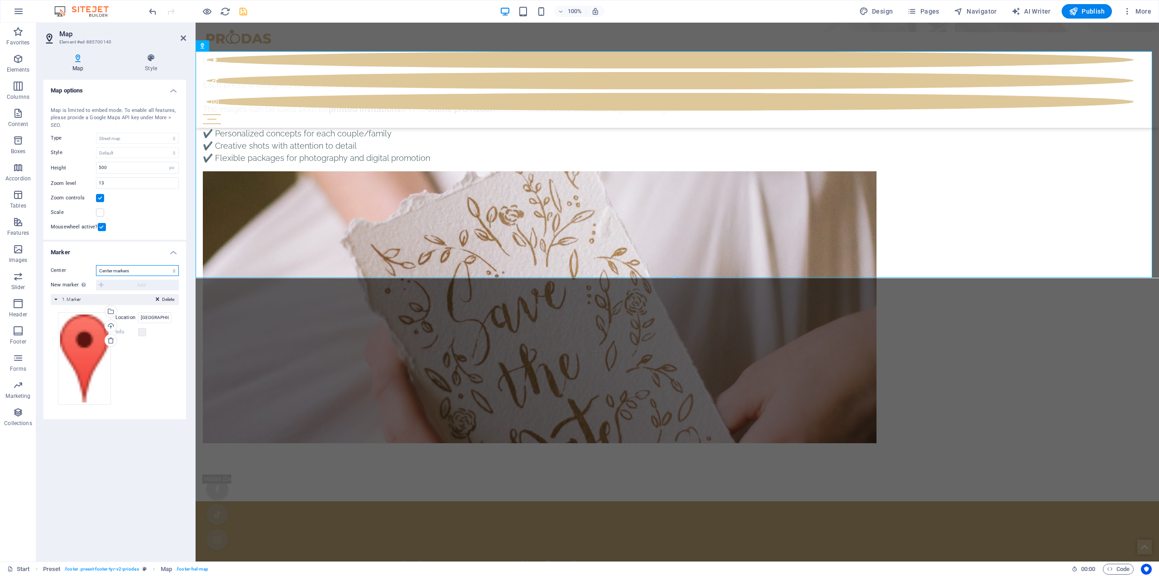
click at [139, 269] on select "Don't center Center markers Center and zoom markers" at bounding box center [137, 270] width 83 height 11
select select "0"
click at [96, 276] on select "Don't center Center markers Center and zoom markers" at bounding box center [137, 270] width 83 height 11
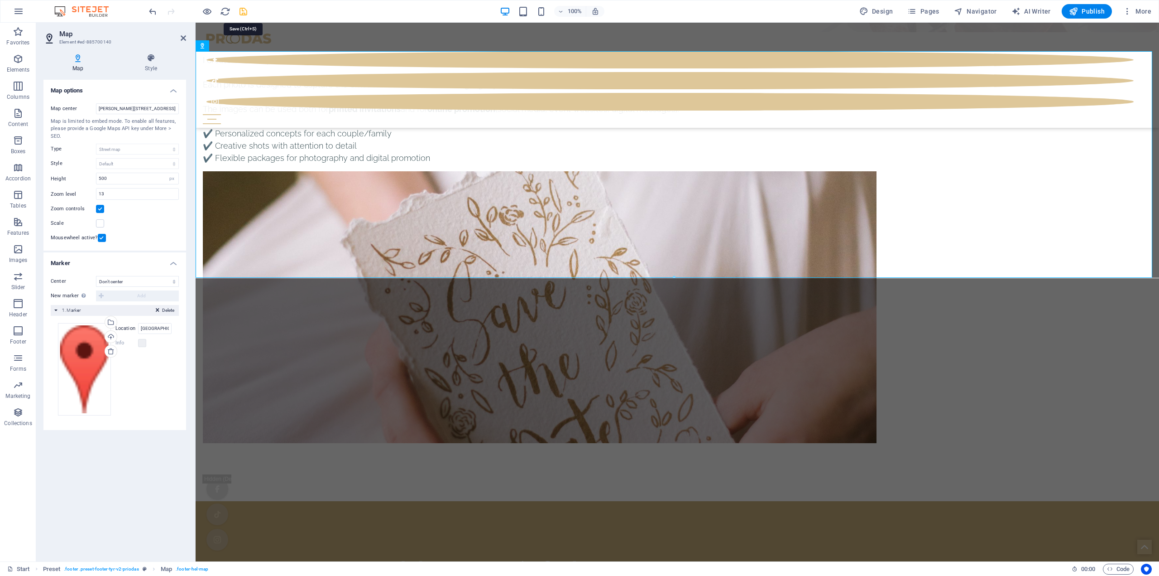
click at [245, 12] on icon "save" at bounding box center [243, 11] width 10 height 10
select select "4"
select select "px"
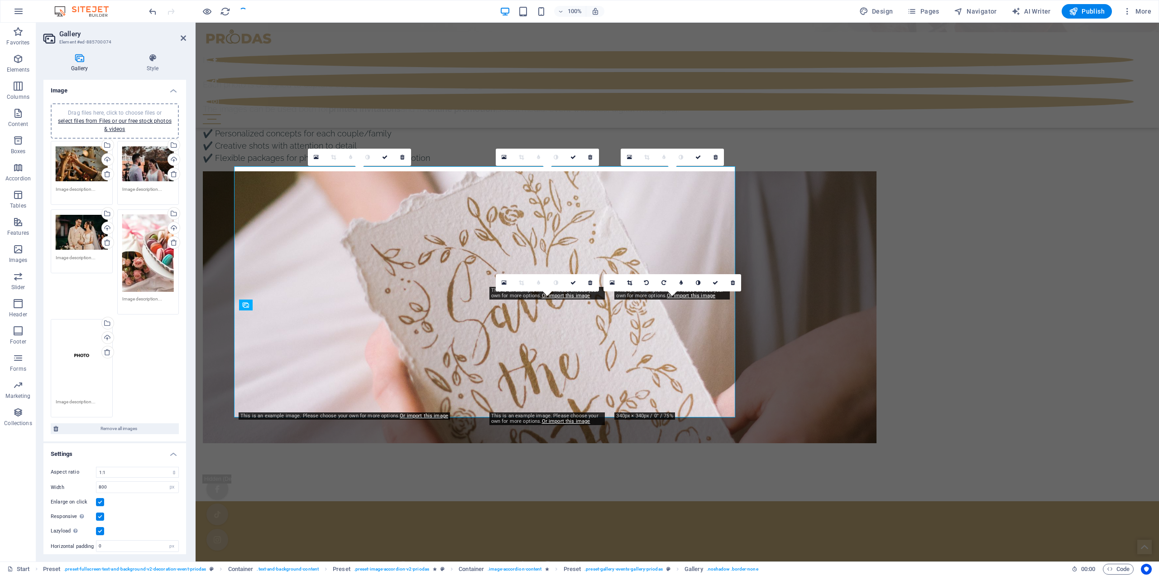
scroll to position [3958, 0]
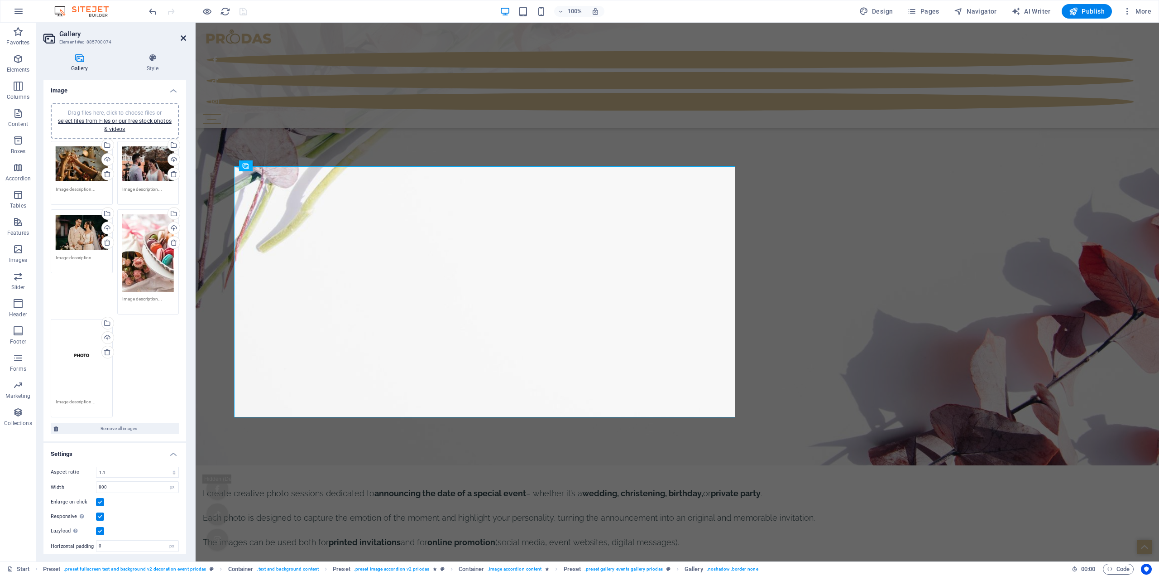
click at [182, 40] on icon at bounding box center [183, 37] width 5 height 7
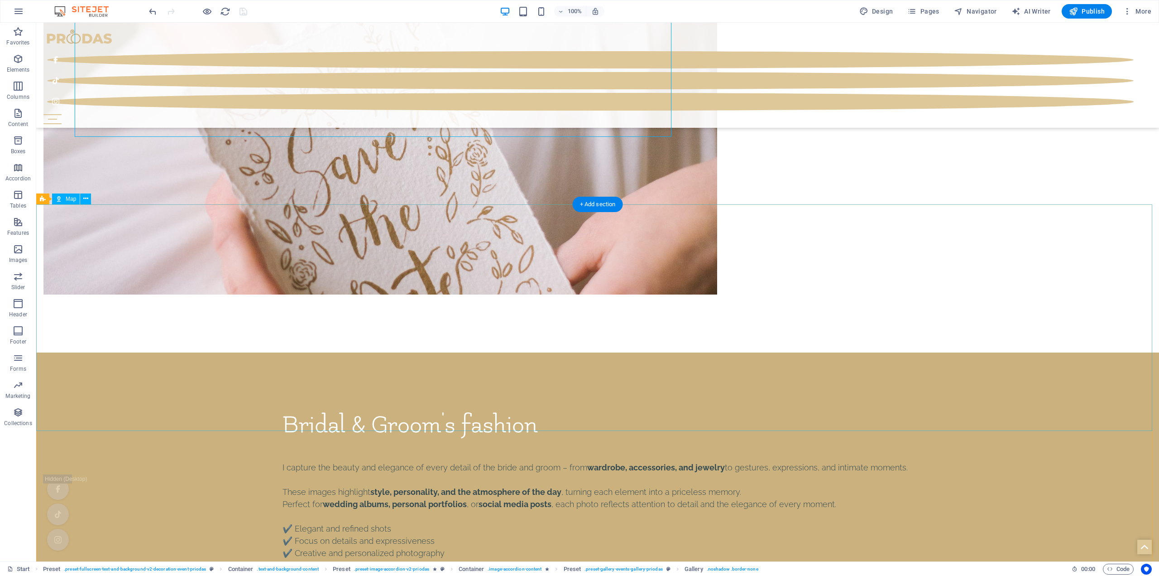
scroll to position [4542, 0]
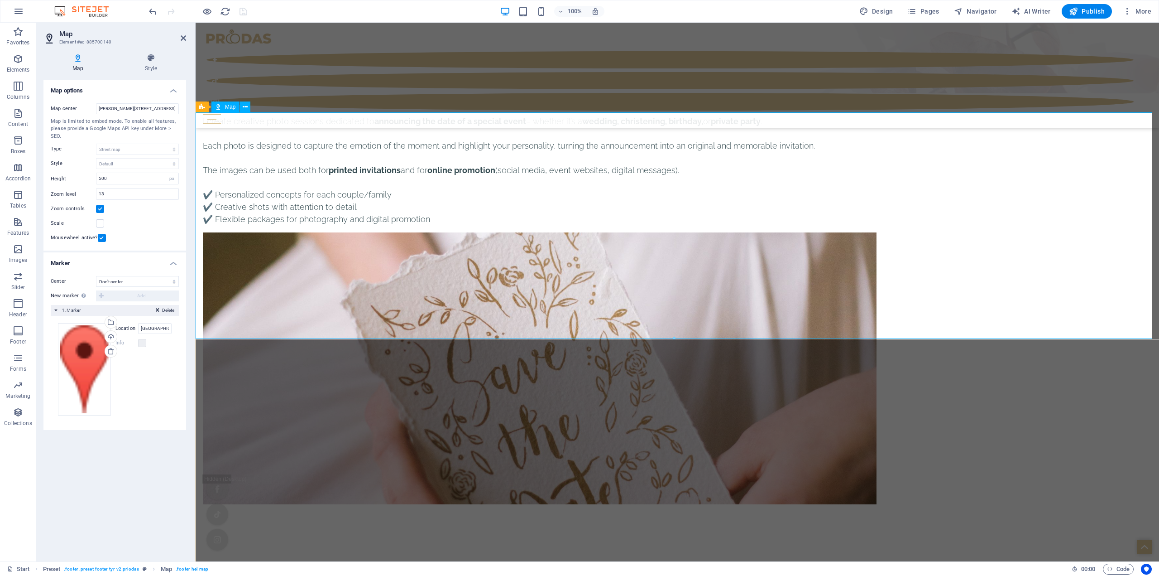
click at [144, 58] on icon at bounding box center [151, 57] width 70 height 9
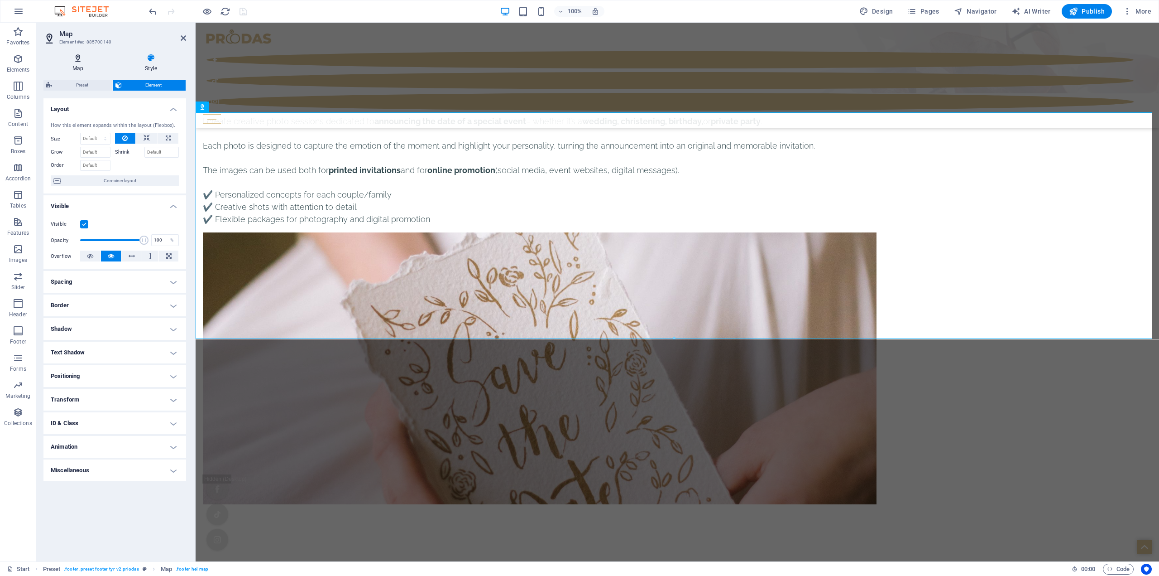
click at [81, 60] on icon at bounding box center [77, 57] width 69 height 9
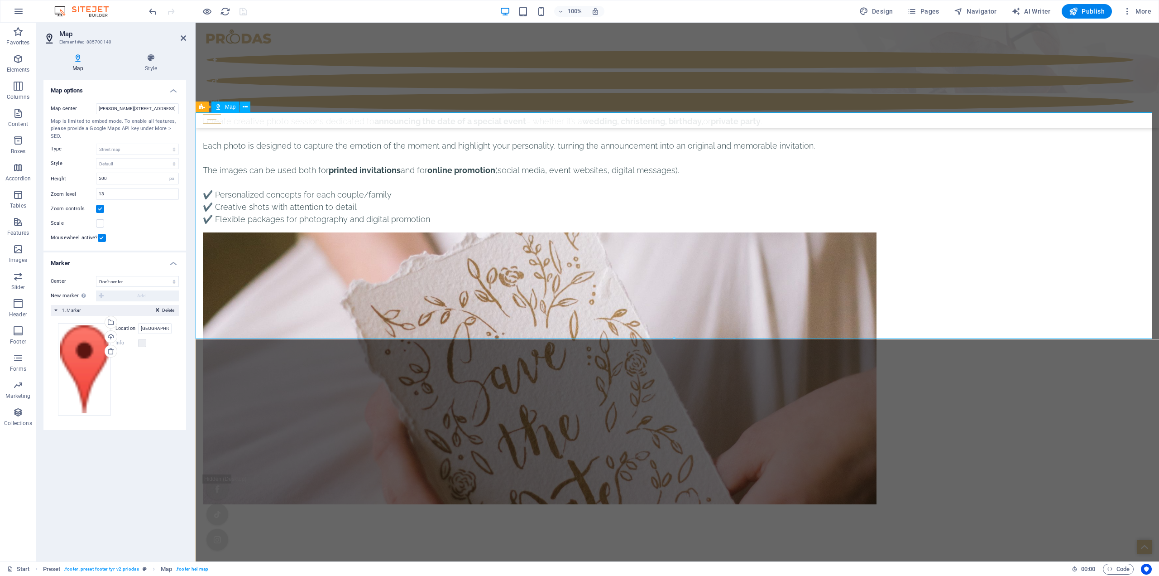
click at [57, 309] on div "Delete 1. Marker" at bounding box center [115, 310] width 128 height 11
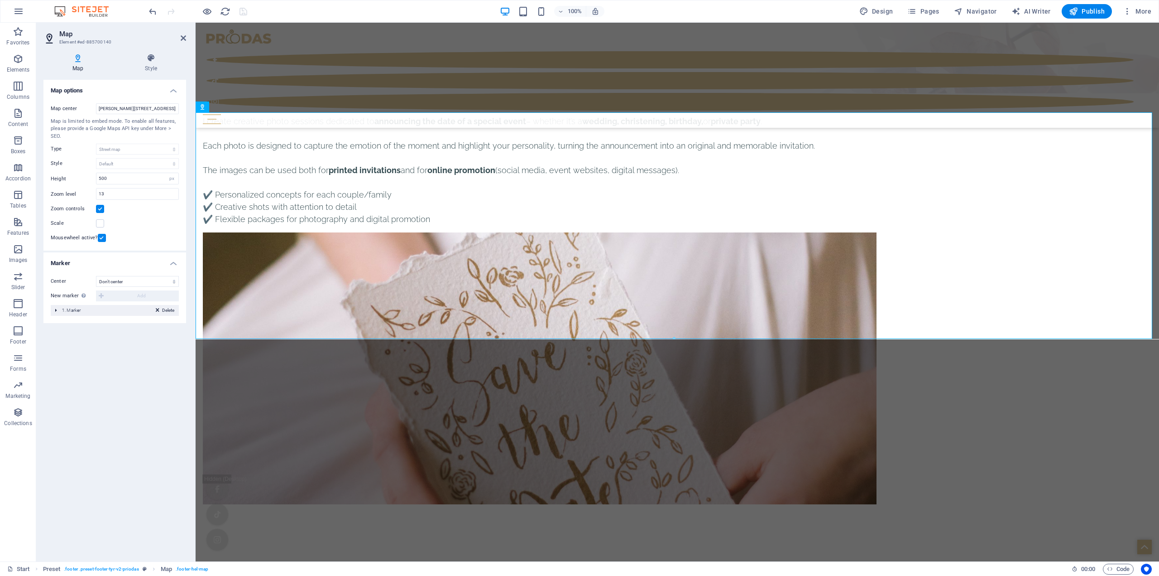
click at [56, 309] on div "Delete 1. Marker" at bounding box center [115, 310] width 128 height 11
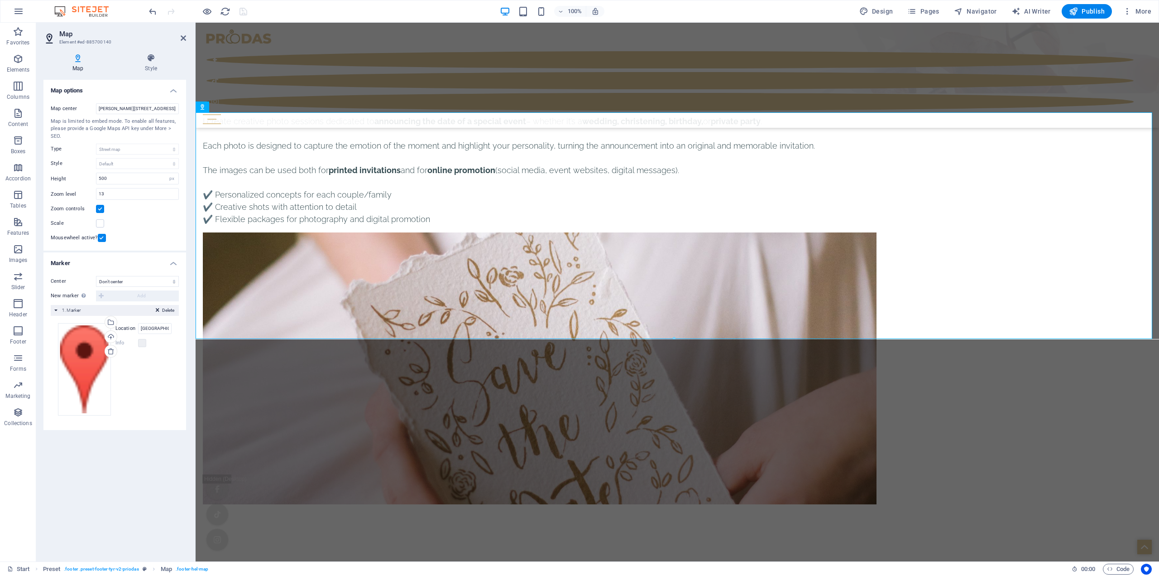
click at [100, 236] on label at bounding box center [102, 238] width 8 height 8
click at [0, 0] on input "Mousewheel active?" at bounding box center [0, 0] width 0 height 0
click at [103, 236] on label at bounding box center [102, 238] width 8 height 8
click at [0, 0] on input "Mousewheel active?" at bounding box center [0, 0] width 0 height 0
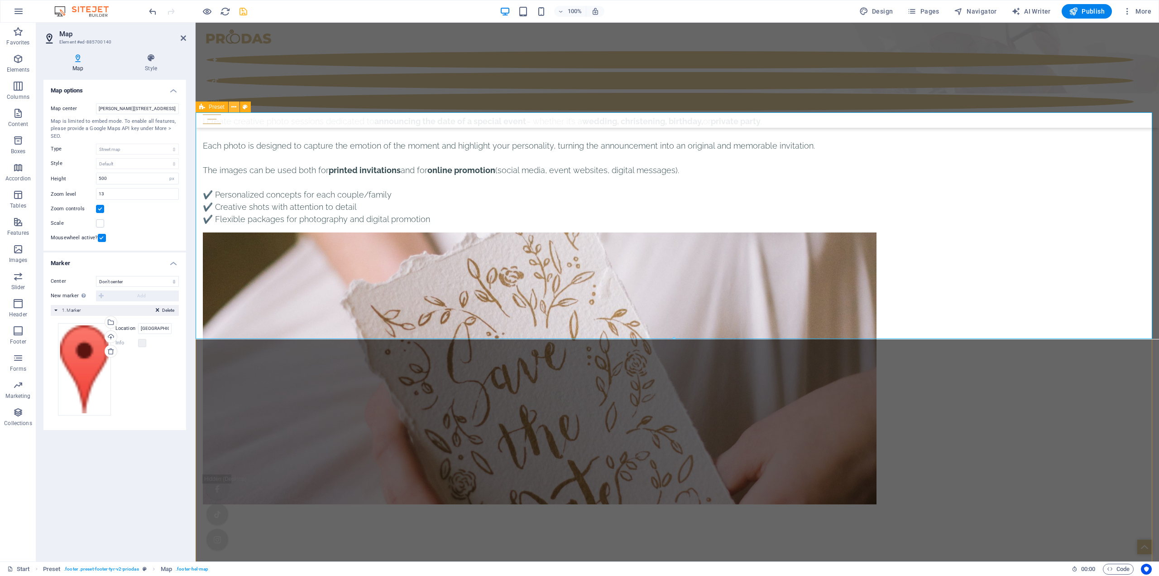
click at [232, 107] on icon at bounding box center [233, 107] width 5 height 10
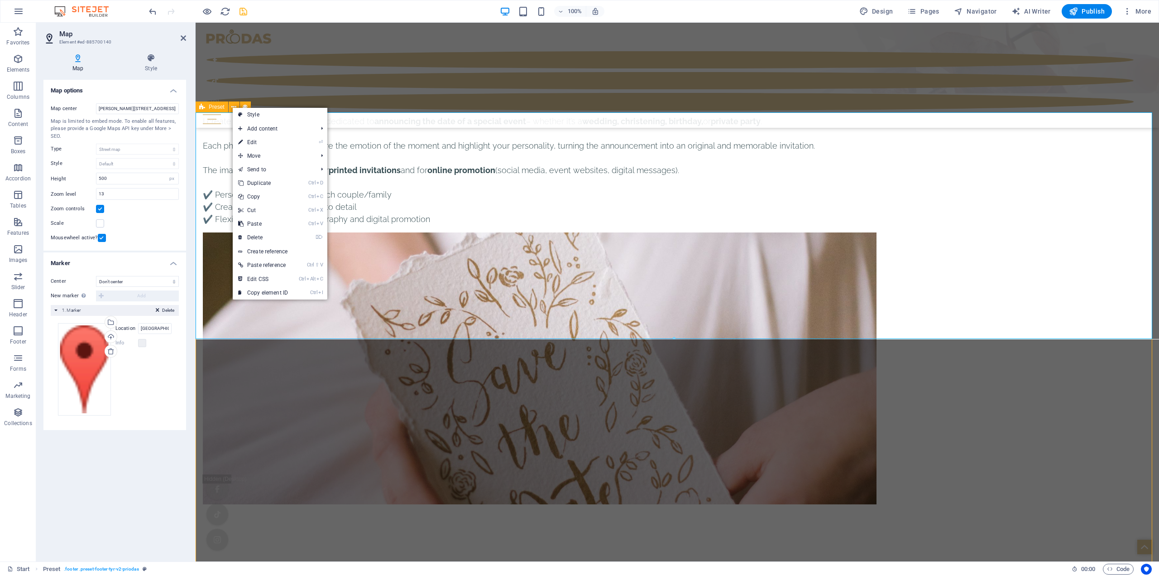
scroll to position [4542, 0]
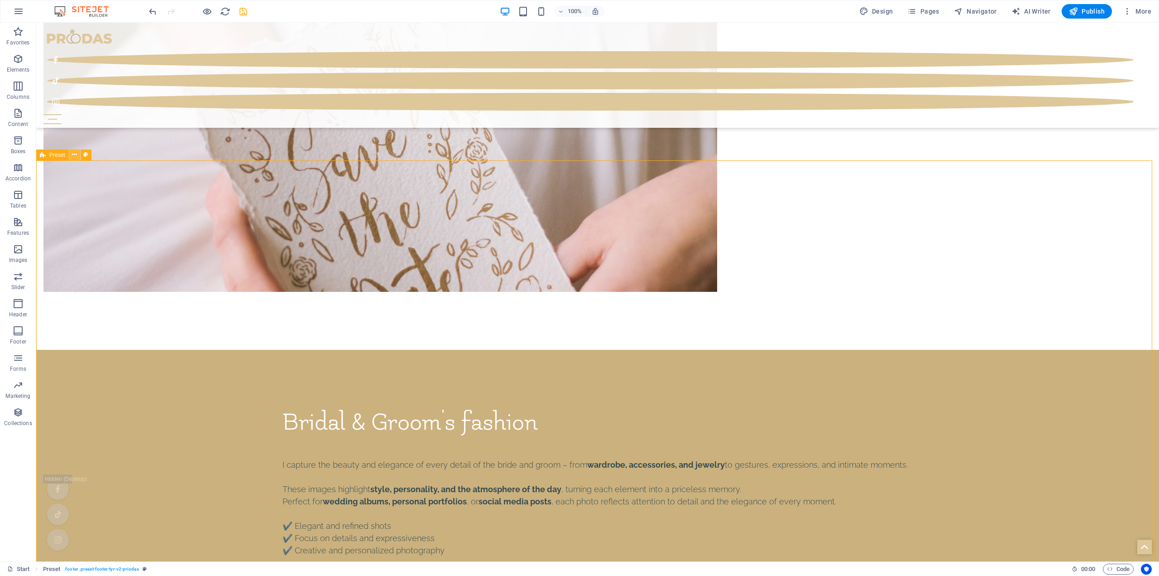
click at [73, 154] on icon at bounding box center [74, 155] width 5 height 10
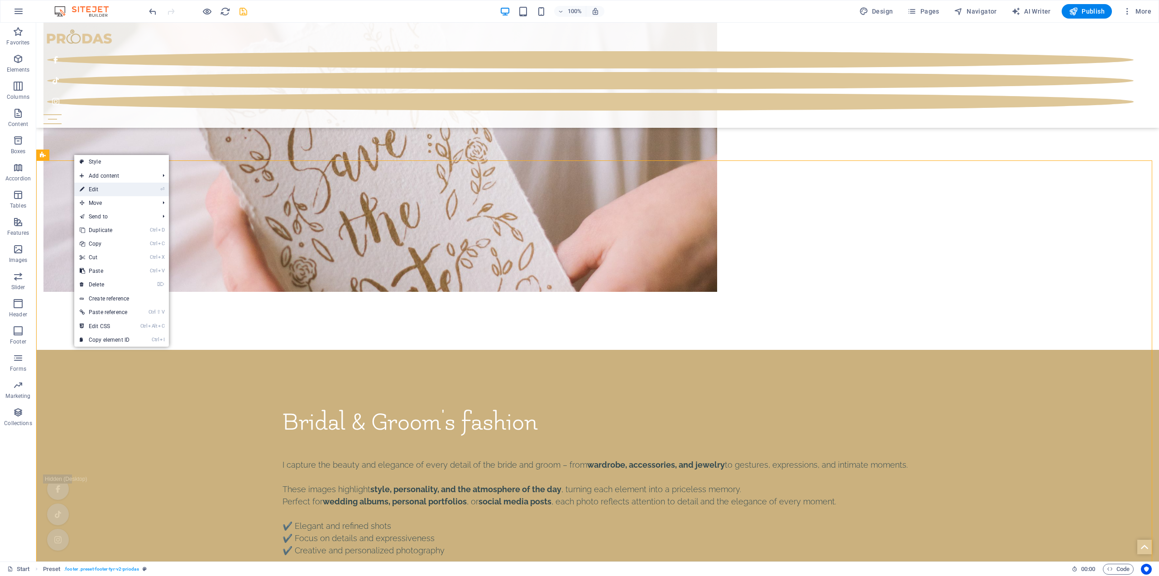
click at [96, 190] on link "⏎ Edit" at bounding box center [104, 190] width 61 height 14
select select "footer"
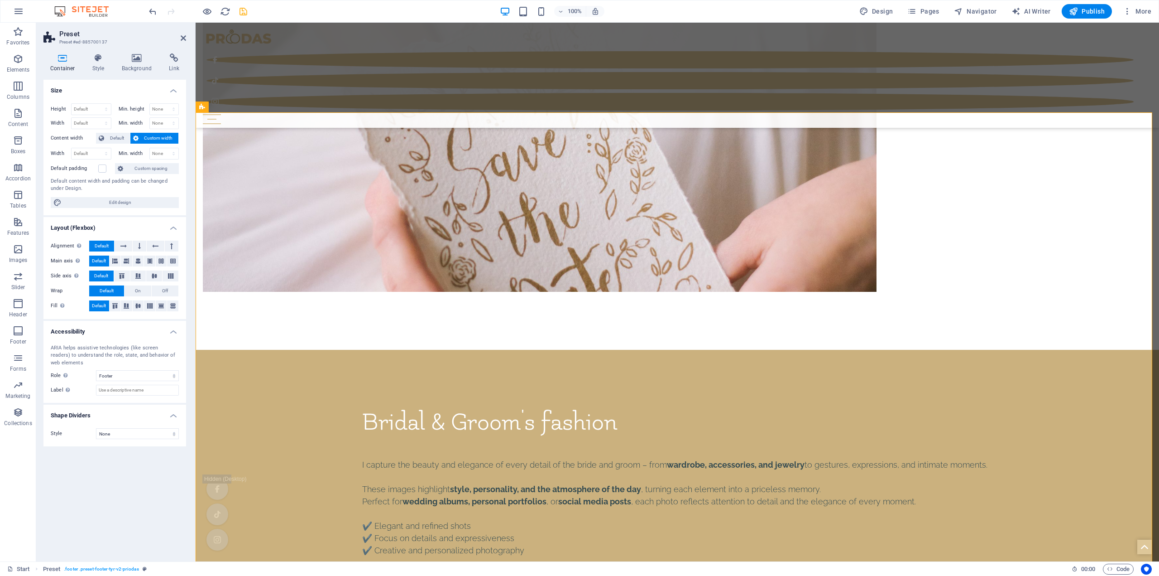
scroll to position [4329, 0]
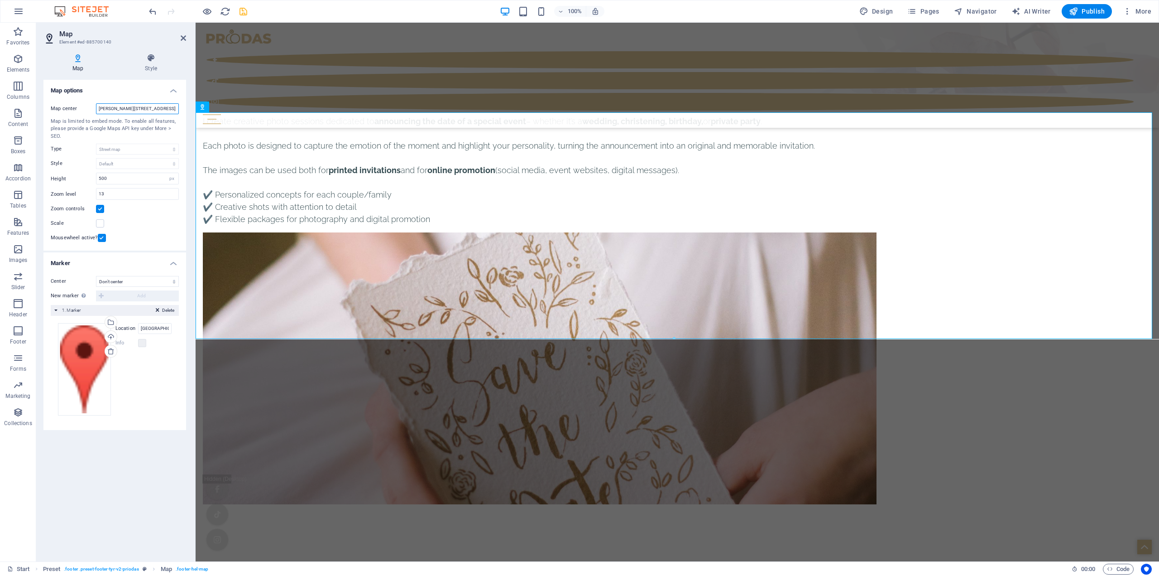
drag, startPoint x: 146, startPoint y: 109, endPoint x: 152, endPoint y: 109, distance: 5.9
click at [152, 109] on input "[PERSON_NAME][STREET_ADDRESS]" at bounding box center [137, 108] width 83 height 11
click at [243, 108] on icon at bounding box center [245, 107] width 5 height 10
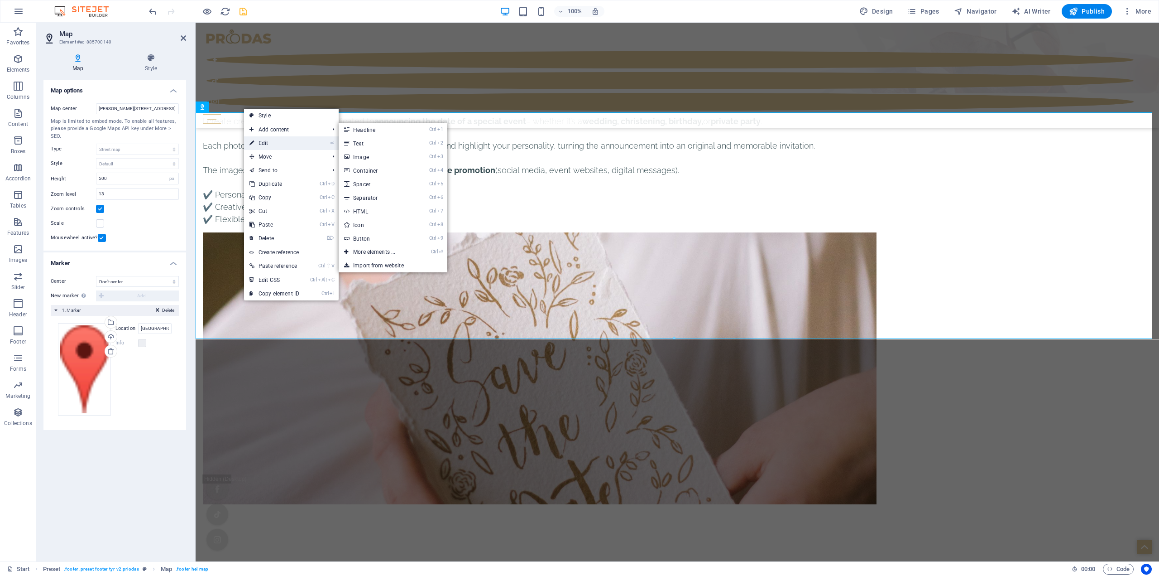
click at [272, 143] on link "⏎ Edit" at bounding box center [274, 143] width 61 height 14
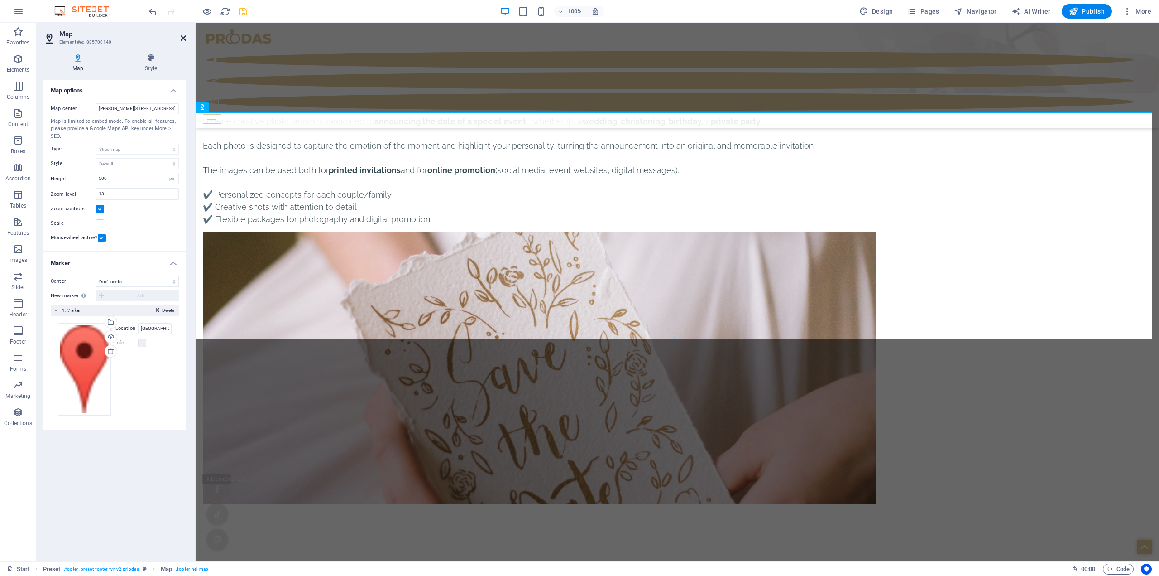
click at [183, 35] on icon at bounding box center [183, 37] width 5 height 7
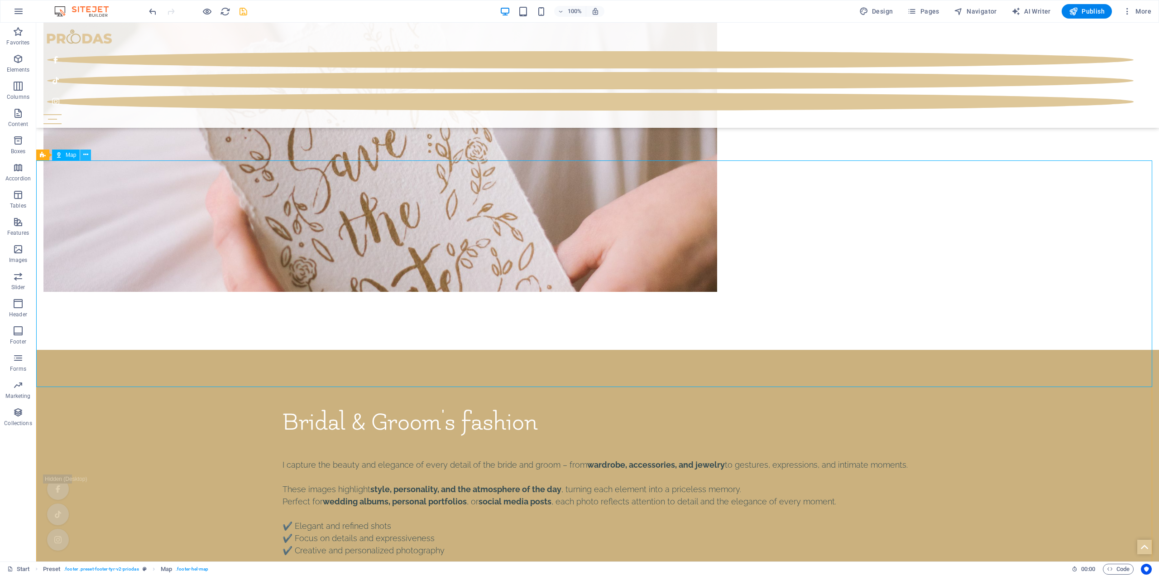
click at [89, 154] on button at bounding box center [85, 154] width 11 height 11
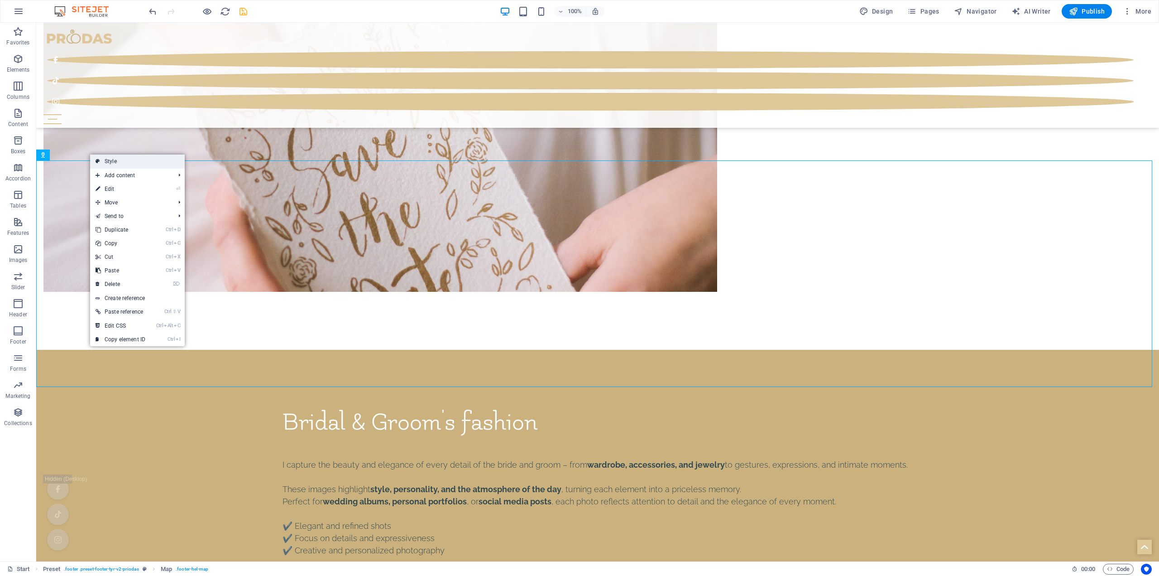
click at [112, 165] on link "Style" at bounding box center [137, 161] width 95 height 14
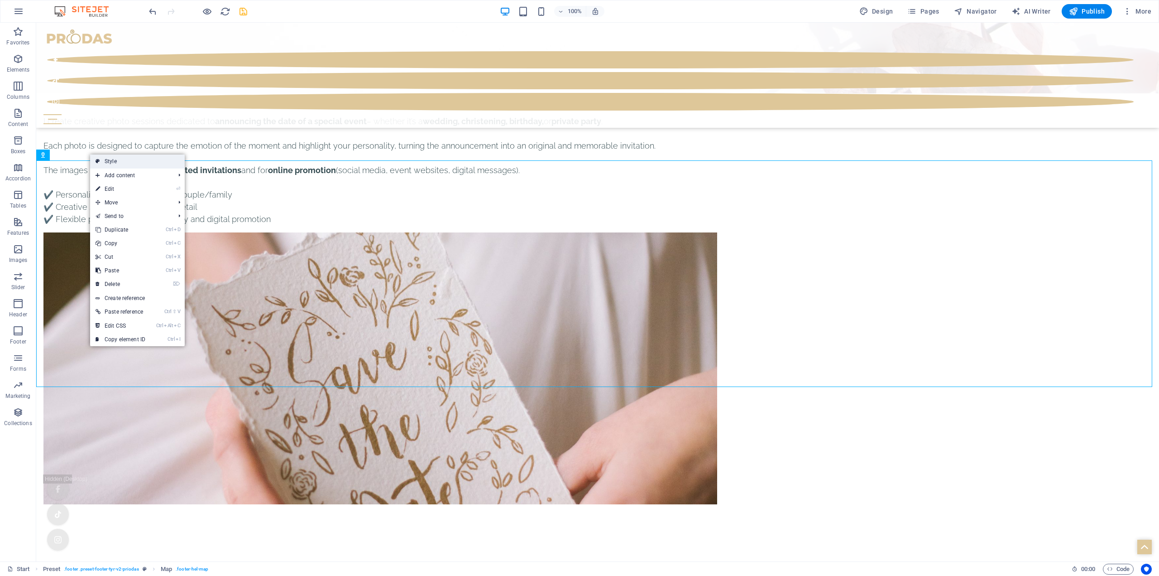
select select "rem"
select select "px"
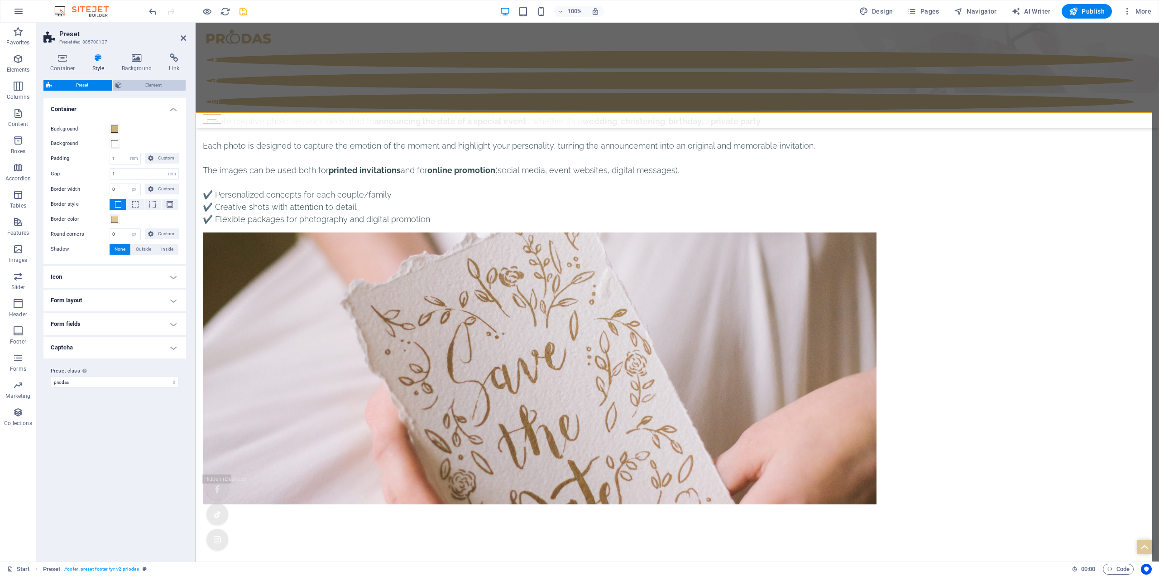
click at [142, 84] on span "Element" at bounding box center [154, 85] width 59 height 11
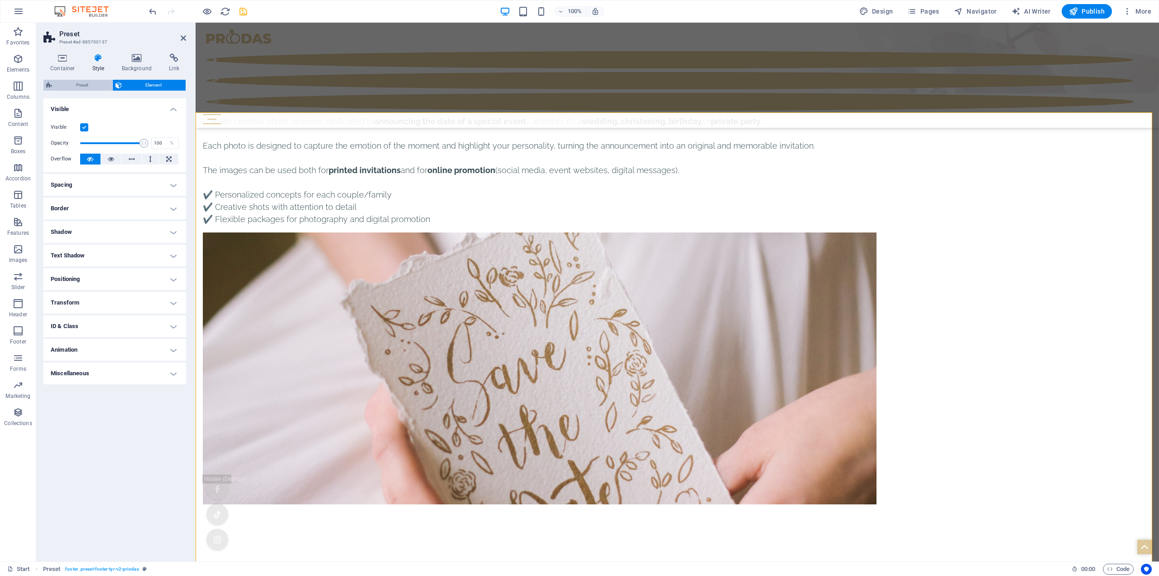
click at [93, 85] on span "Preset" at bounding box center [82, 85] width 55 height 11
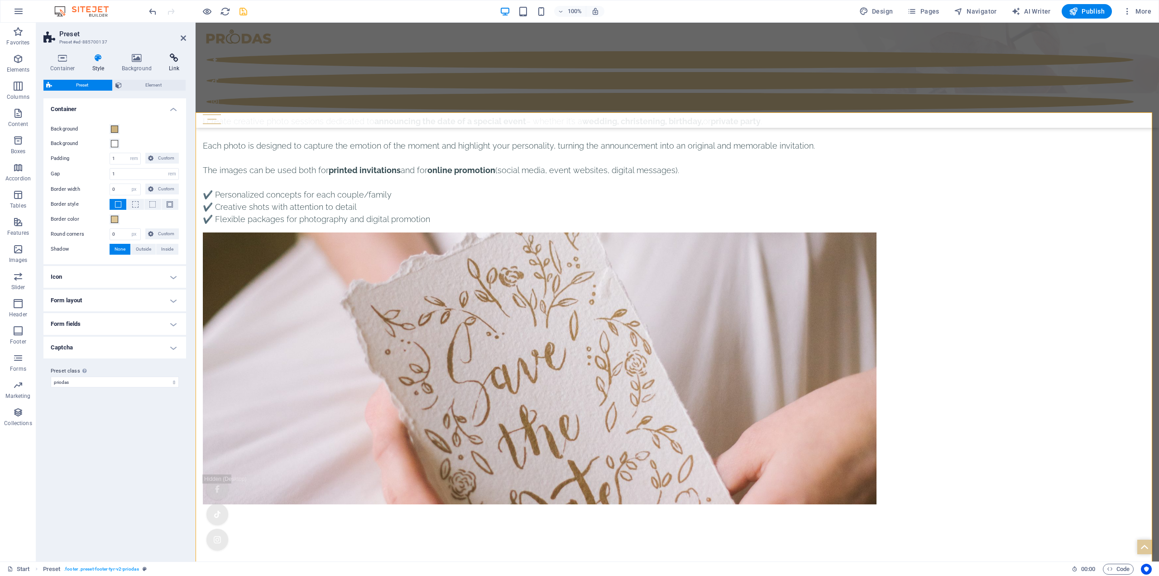
click at [169, 66] on h4 "Link" at bounding box center [174, 62] width 24 height 19
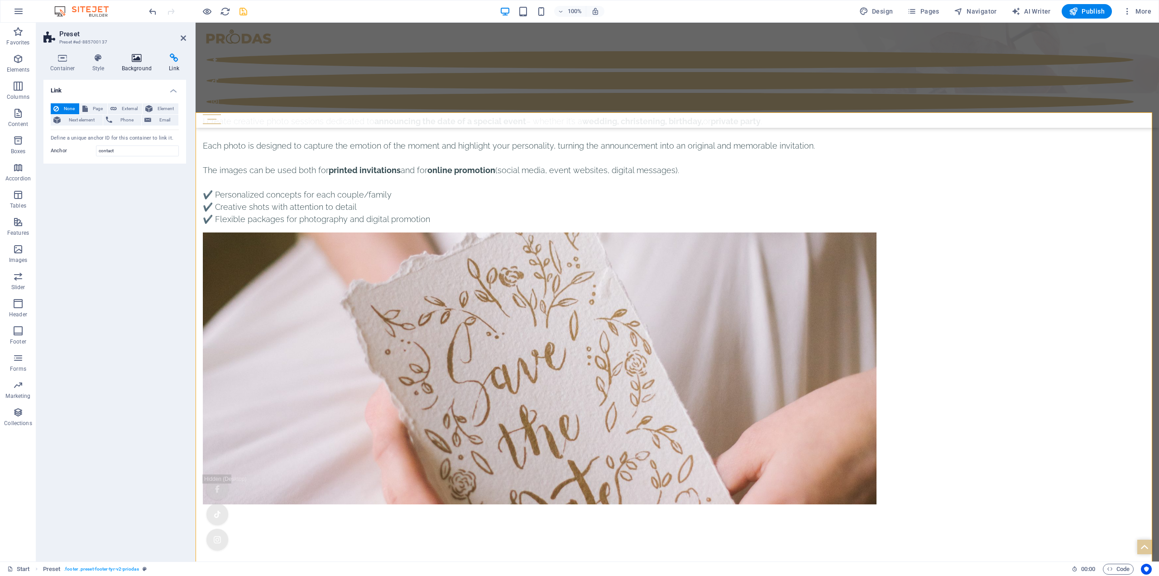
click at [141, 62] on icon at bounding box center [137, 57] width 44 height 9
click at [95, 66] on h4 "Style" at bounding box center [100, 62] width 29 height 19
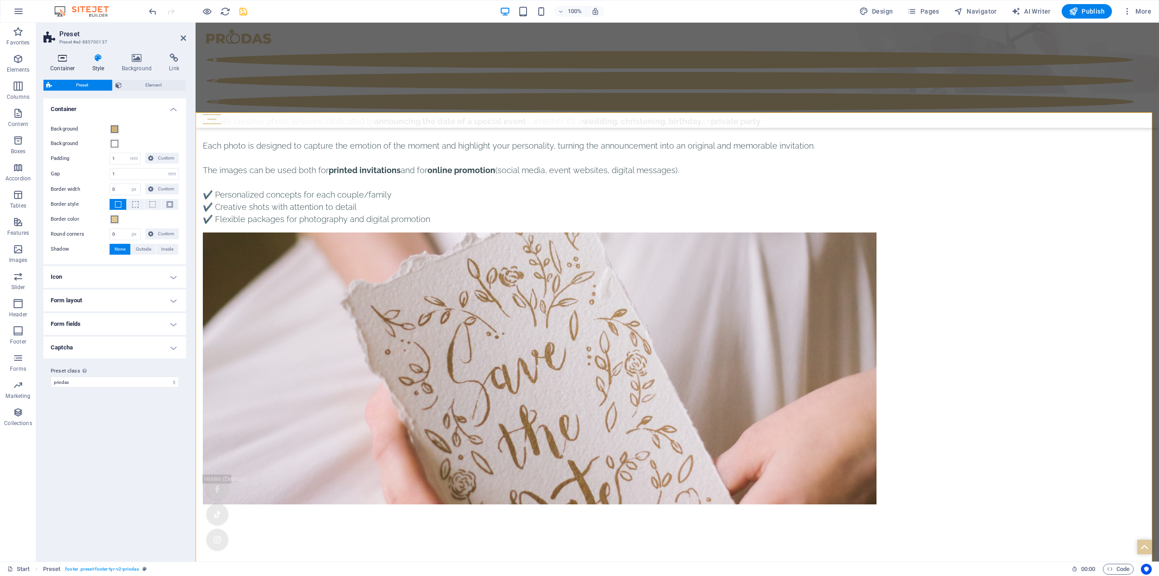
click at [57, 63] on h4 "Container" at bounding box center [64, 62] width 42 height 19
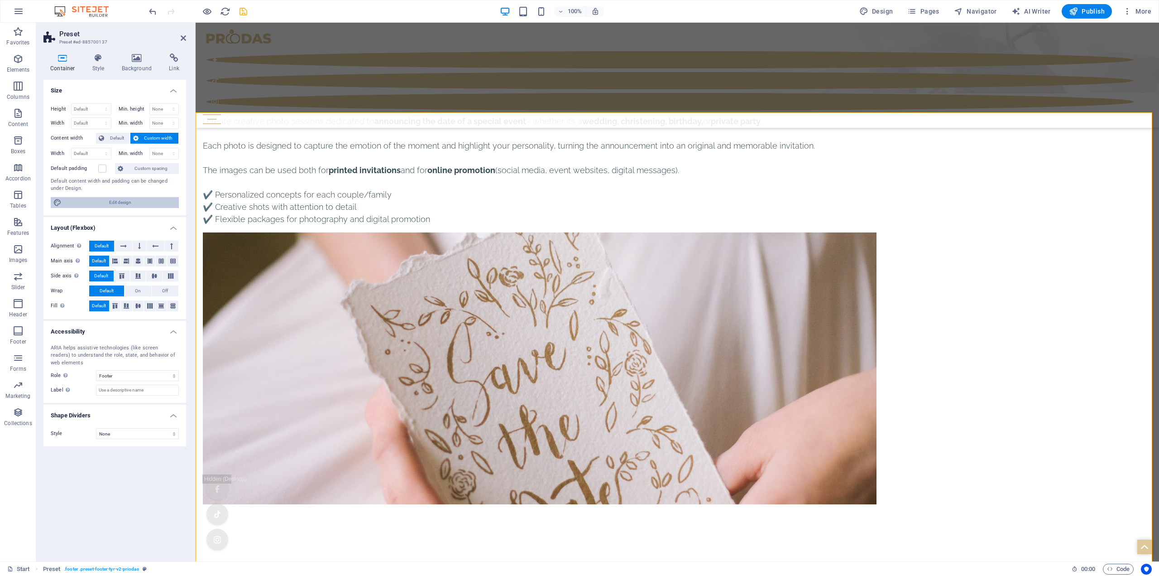
click at [111, 202] on span "Edit design" at bounding box center [120, 202] width 112 height 11
select select "px"
select select "300"
select select "px"
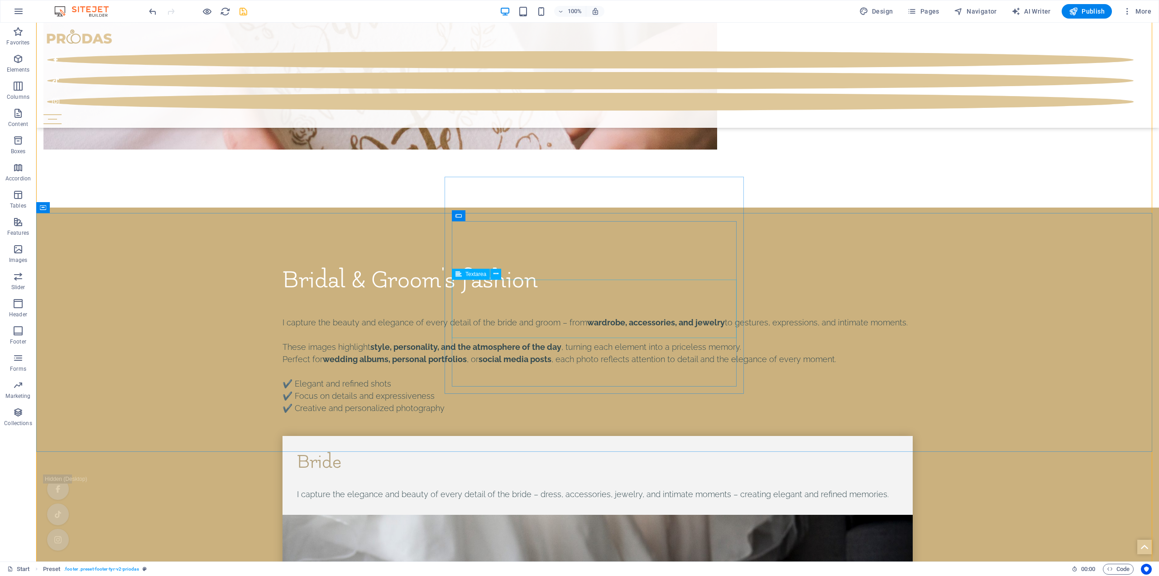
scroll to position [4723, 0]
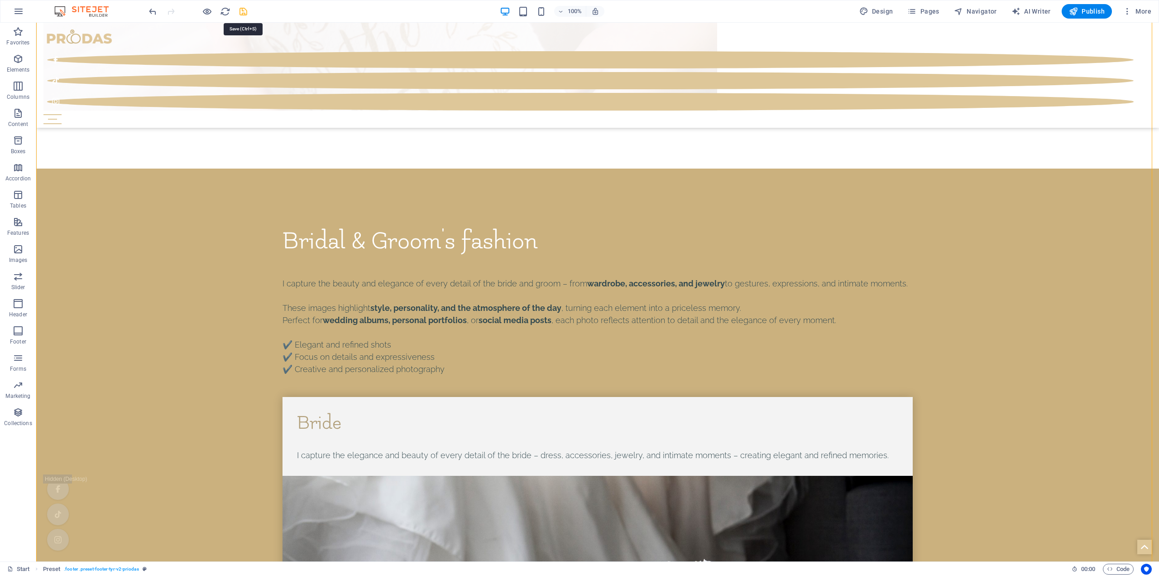
click at [244, 10] on icon "save" at bounding box center [243, 11] width 10 height 10
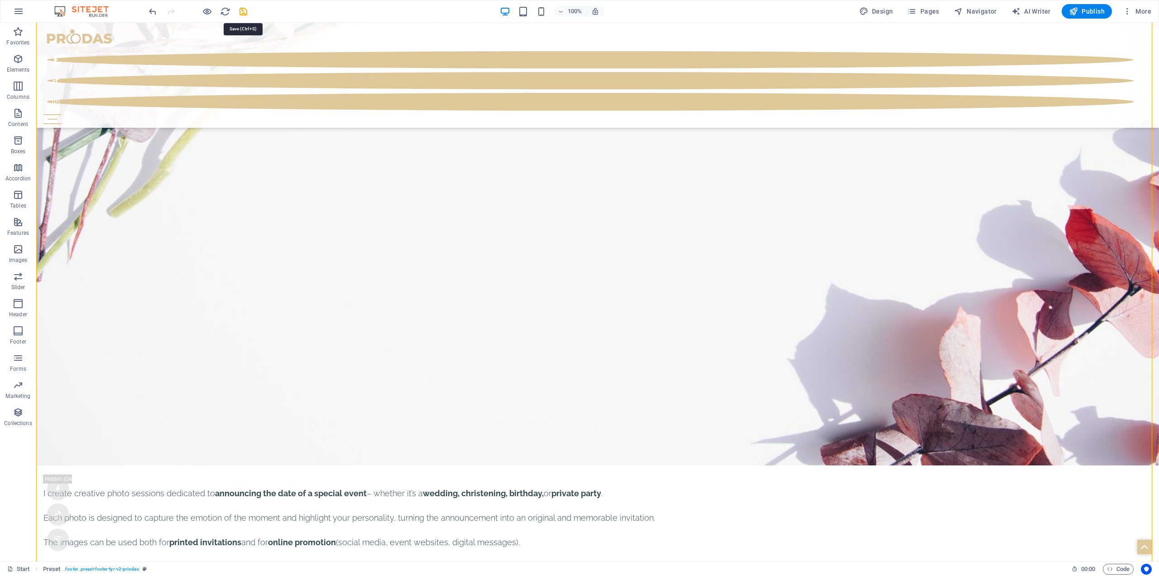
select select "4"
select select "px"
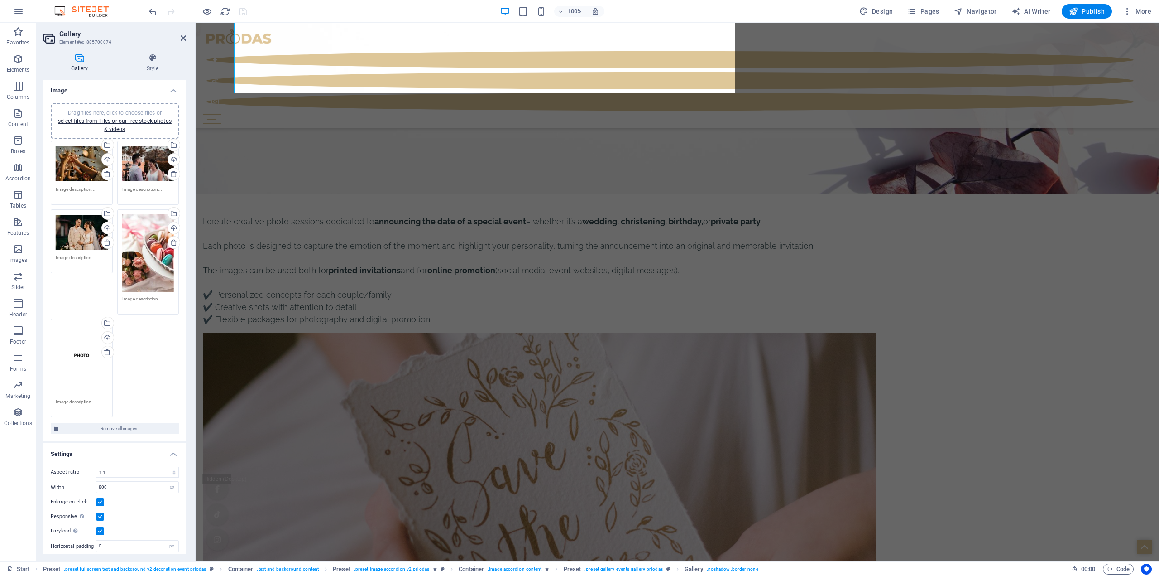
scroll to position [4518, 0]
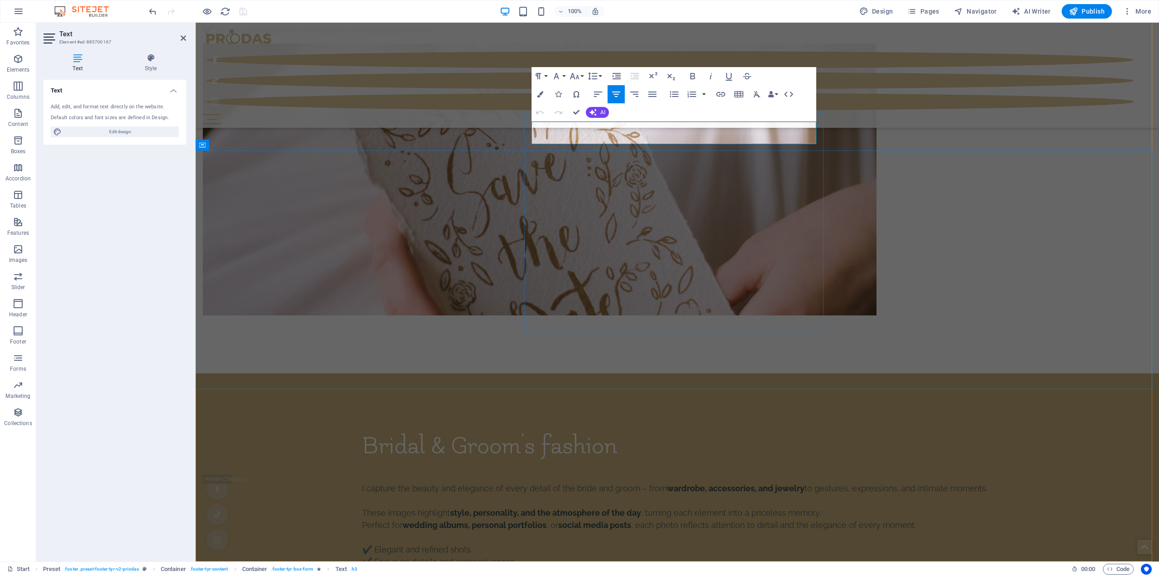
drag, startPoint x: 716, startPoint y: 130, endPoint x: 690, endPoint y: 132, distance: 26.0
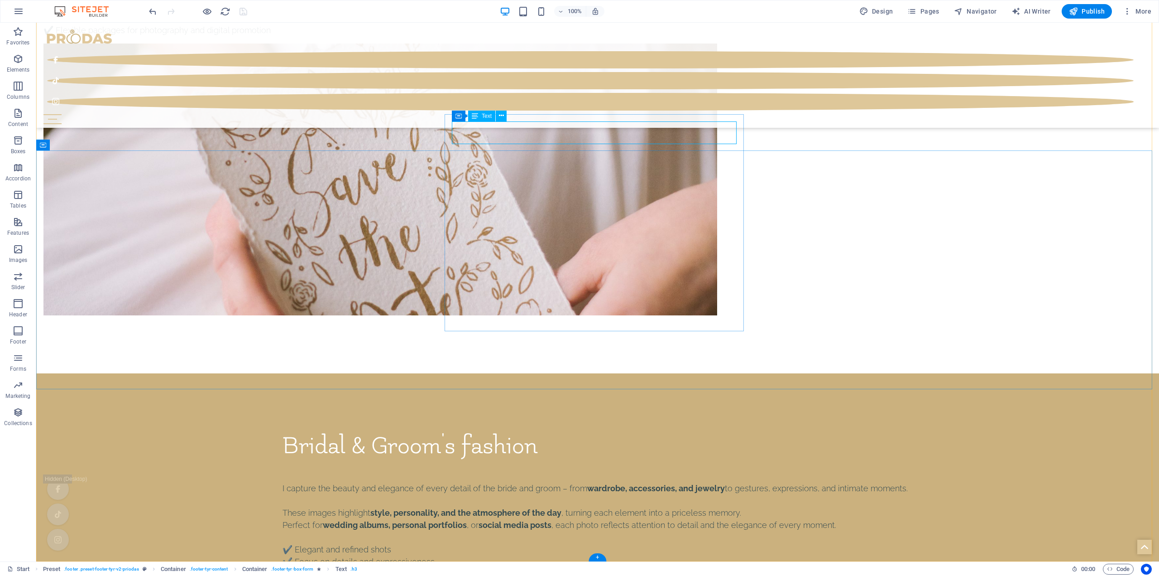
scroll to position [4778, 0]
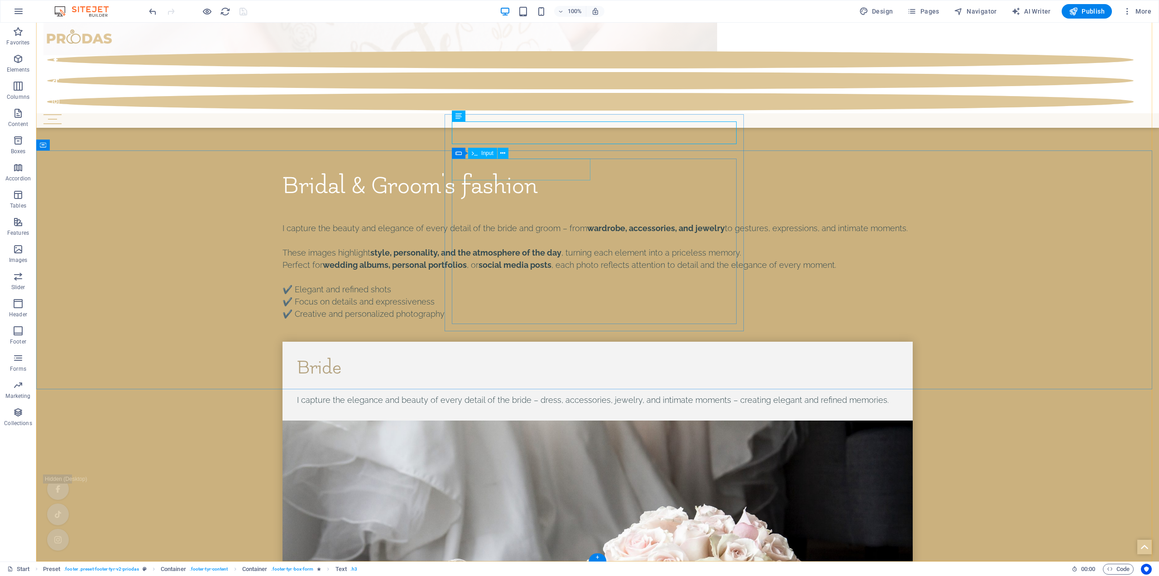
drag, startPoint x: 495, startPoint y: 174, endPoint x: 335, endPoint y: 173, distance: 159.4
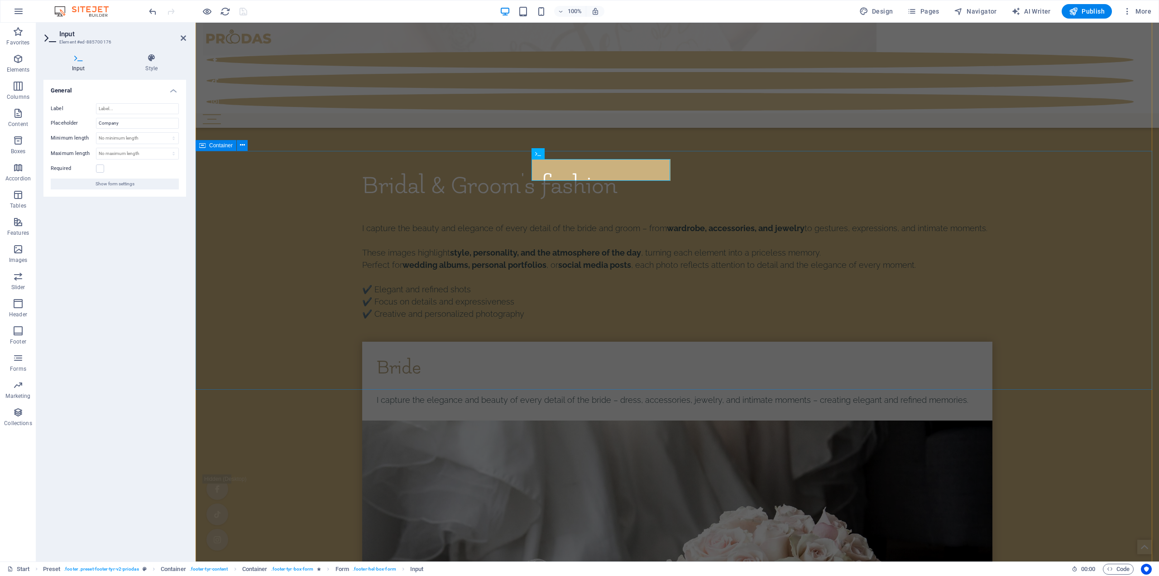
scroll to position [4518, 0]
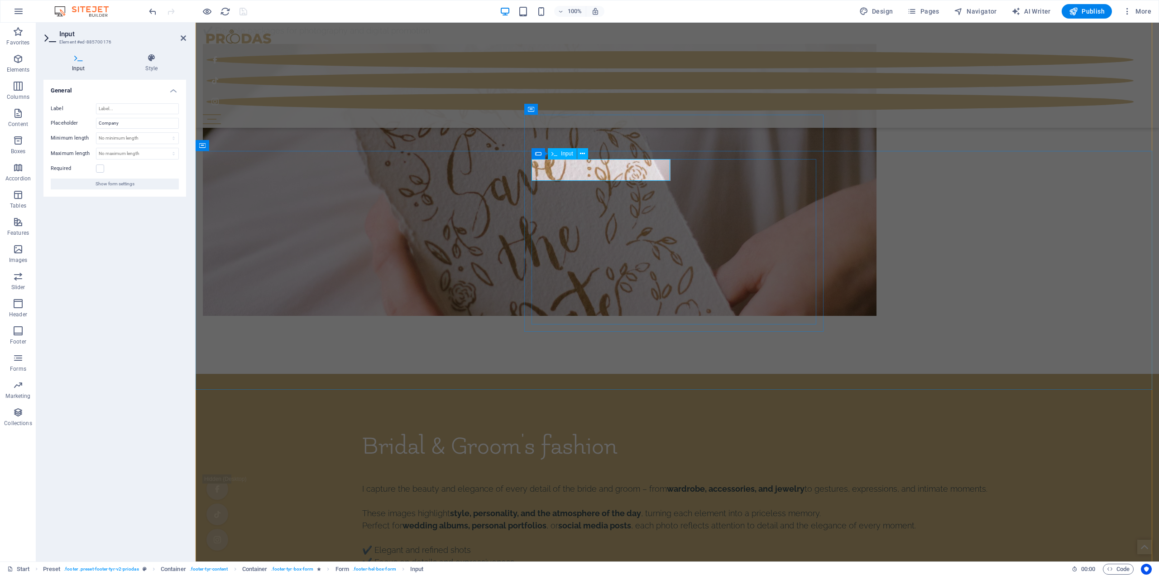
drag, startPoint x: 584, startPoint y: 172, endPoint x: 545, endPoint y: 170, distance: 39.0
click at [133, 121] on input "Company" at bounding box center [137, 123] width 83 height 11
drag, startPoint x: 109, startPoint y: 120, endPoint x: 67, endPoint y: 121, distance: 41.7
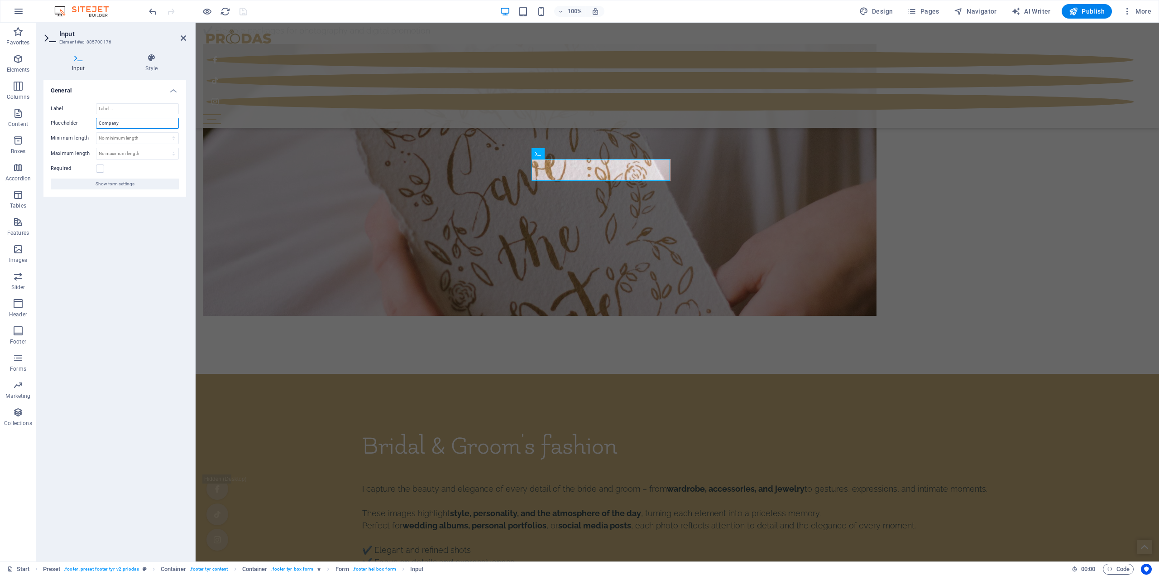
click at [67, 121] on div "Placeholder Company" at bounding box center [115, 123] width 128 height 11
click at [143, 121] on input "Company" at bounding box center [137, 123] width 83 height 11
click at [121, 109] on input "Label" at bounding box center [137, 108] width 83 height 11
type input "s"
click at [154, 63] on h4 "Style" at bounding box center [151, 62] width 69 height 19
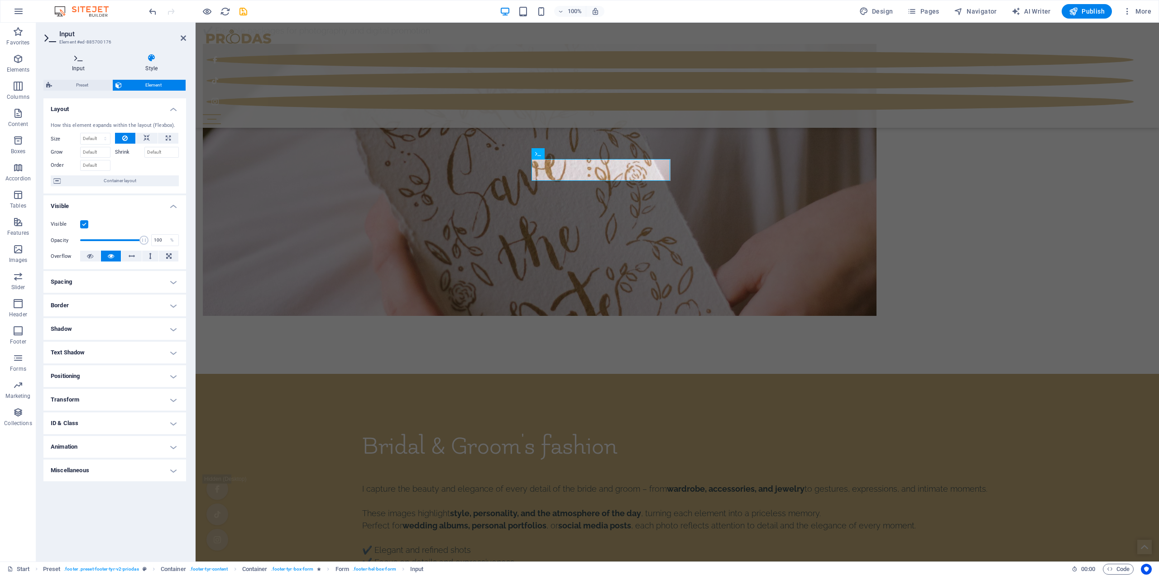
click at [77, 63] on h4 "Input" at bounding box center [80, 62] width 74 height 19
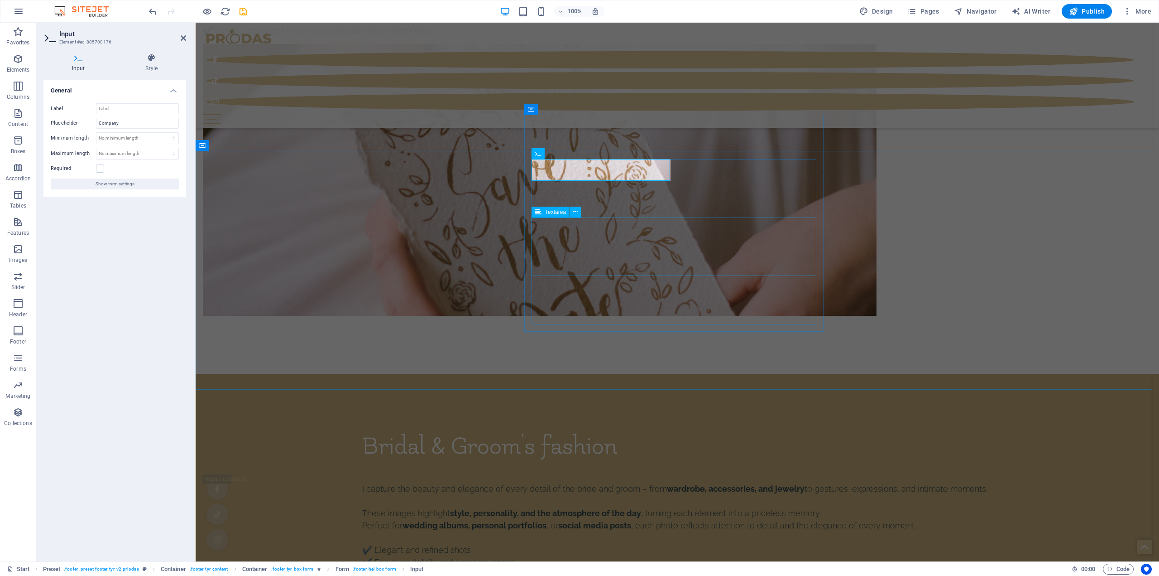
scroll to position [4778, 0]
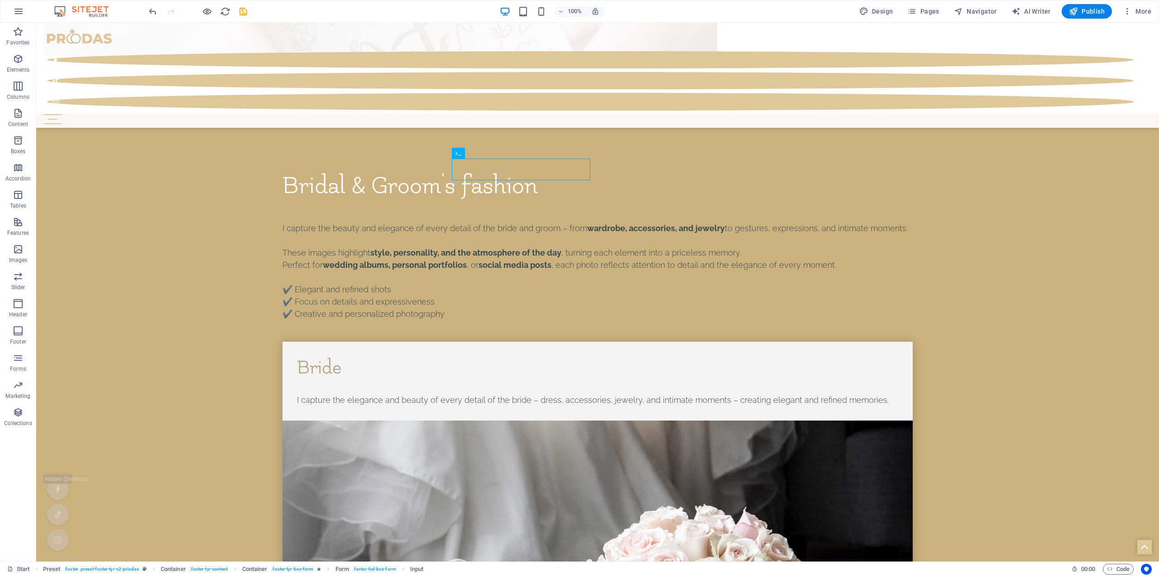
click at [245, 11] on icon "save" at bounding box center [243, 11] width 10 height 10
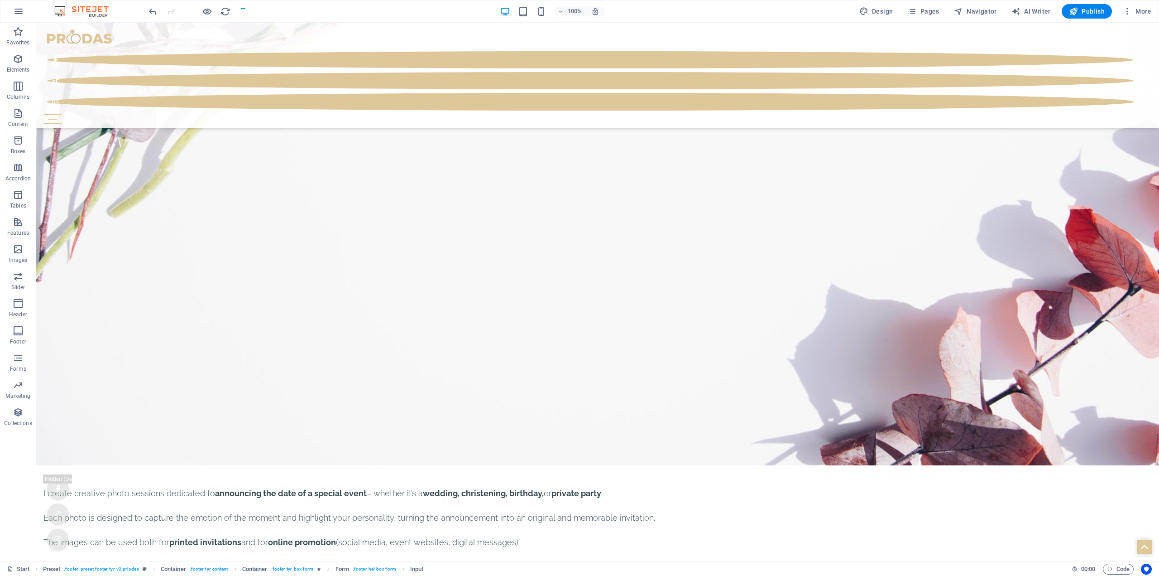
select select "4"
select select "px"
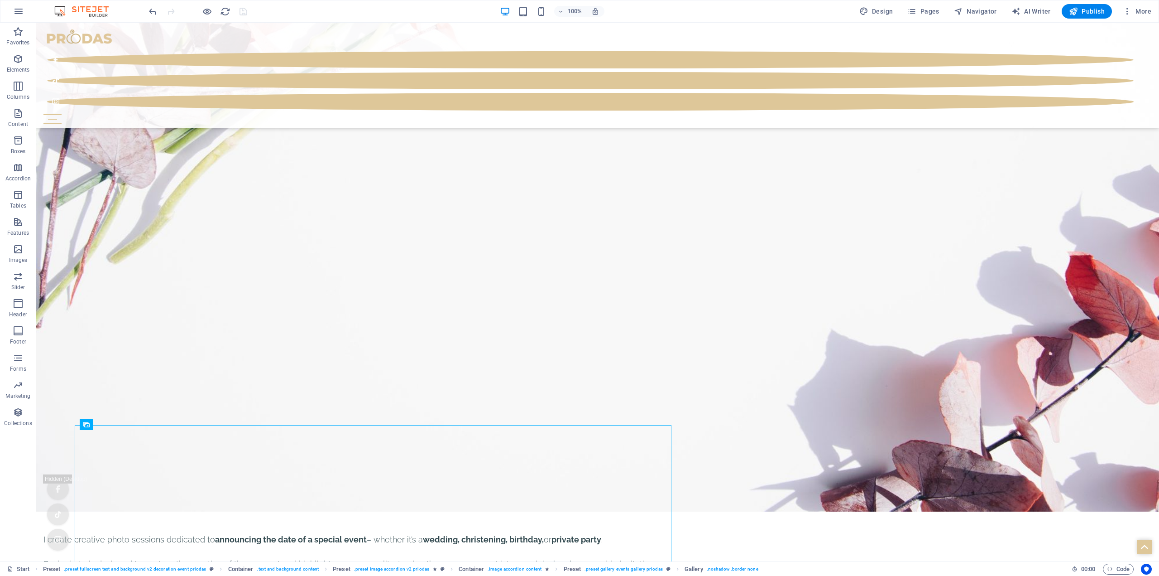
scroll to position [3879, 0]
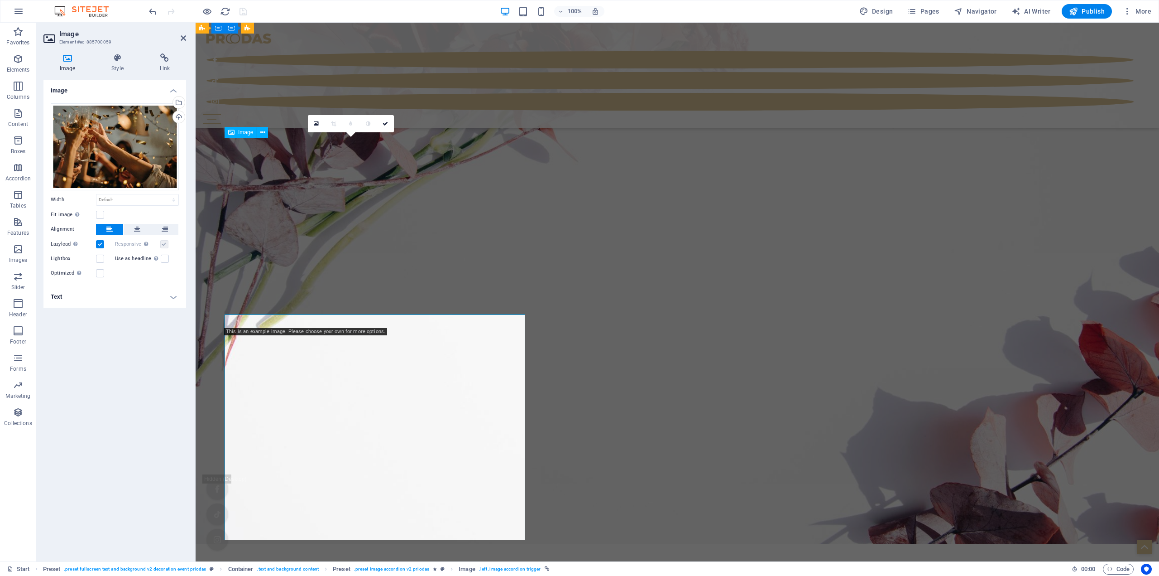
scroll to position [3751, 0]
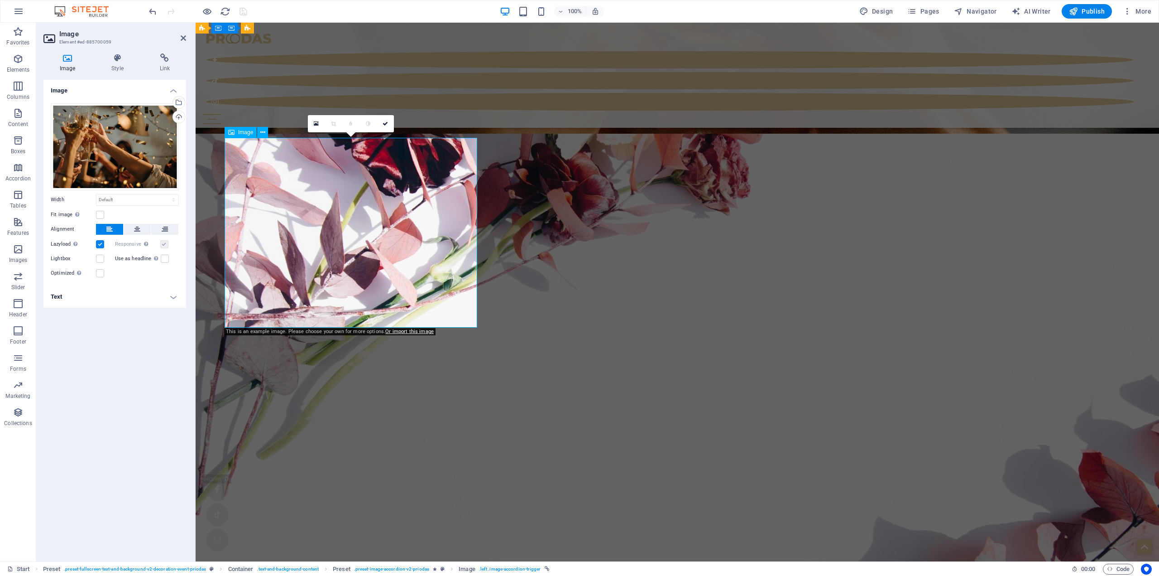
click at [122, 60] on icon at bounding box center [117, 57] width 44 height 9
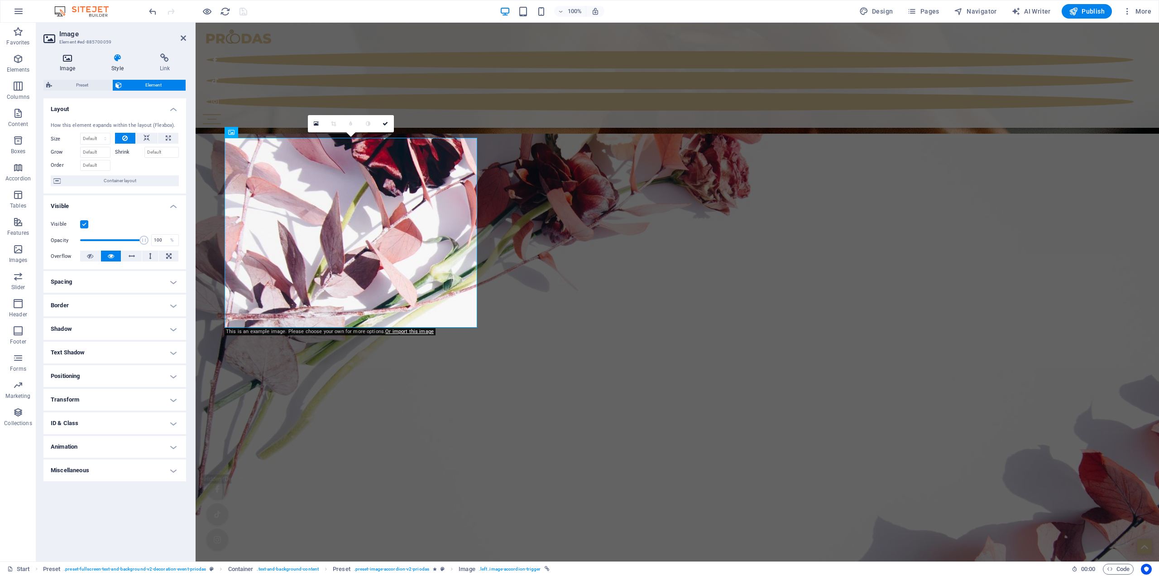
click at [67, 58] on icon at bounding box center [67, 57] width 48 height 9
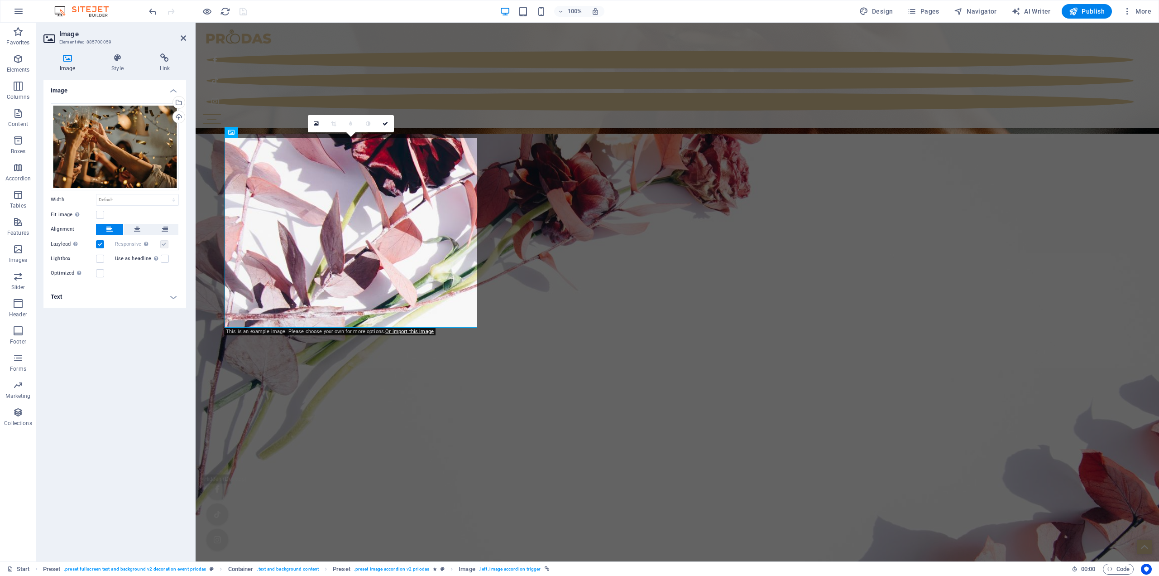
click at [170, 294] on h4 "Text" at bounding box center [114, 297] width 143 height 22
click at [108, 372] on div "Event" at bounding box center [114, 370] width 127 height 27
drag, startPoint x: 132, startPoint y: 367, endPoint x: 122, endPoint y: 370, distance: 10.7
click at [122, 370] on h4 "Event" at bounding box center [115, 366] width 118 height 8
click at [386, 123] on icon at bounding box center [385, 123] width 5 height 5
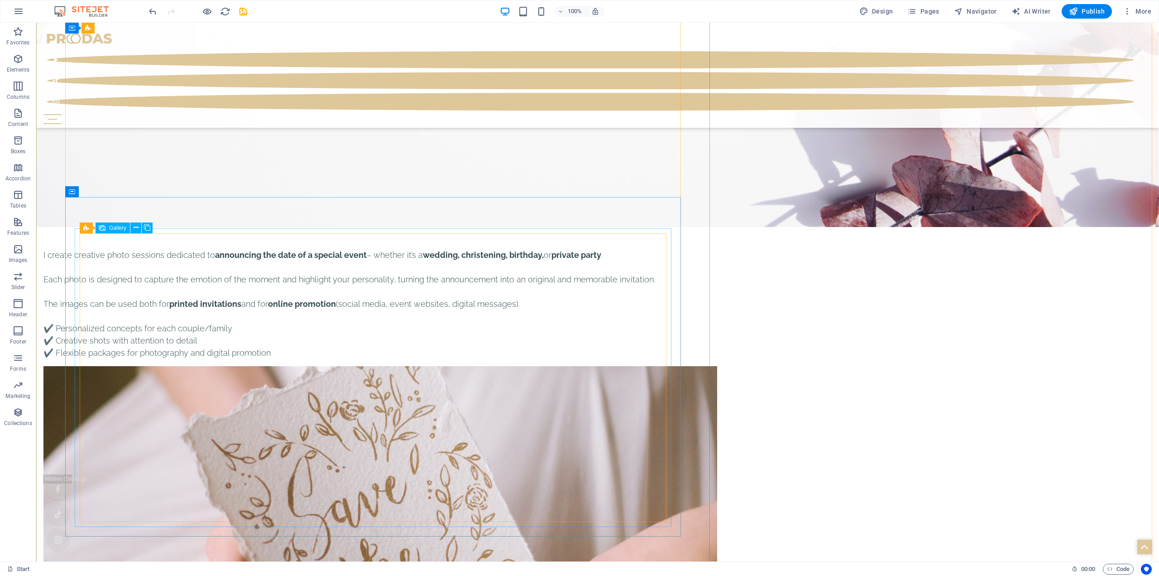
scroll to position [4196, 0]
click at [246, 14] on icon "save" at bounding box center [243, 11] width 10 height 10
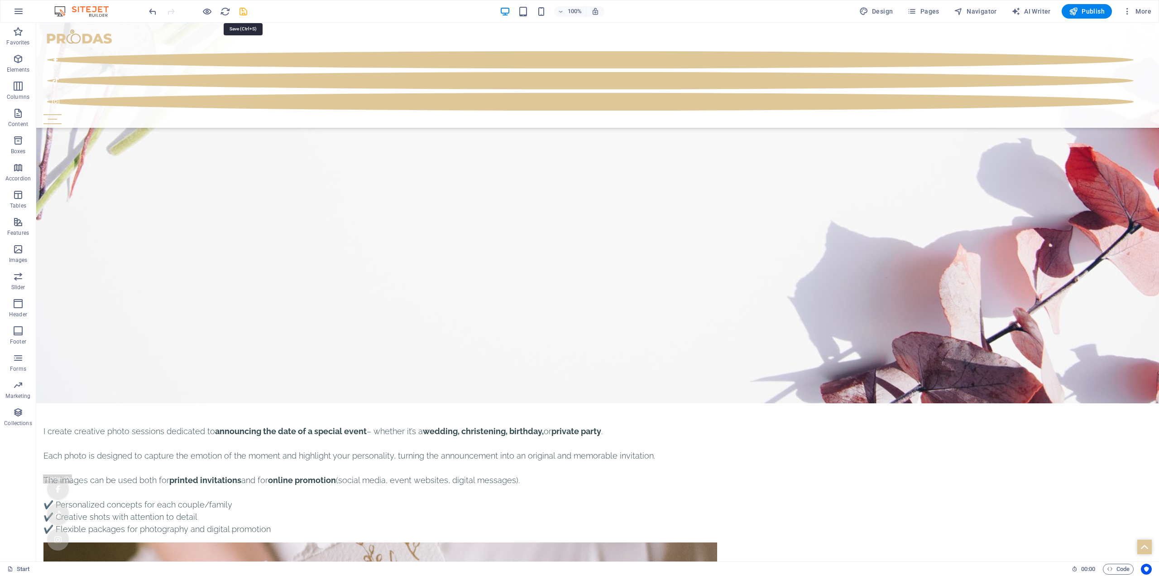
select select "4"
select select "px"
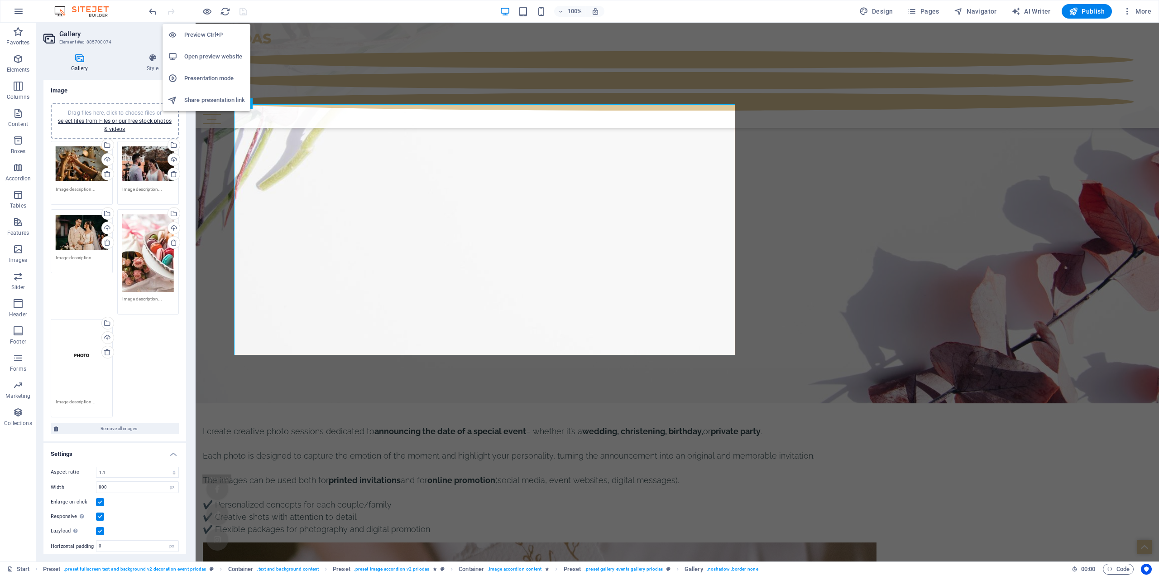
click at [209, 55] on h6 "Open preview website" at bounding box center [214, 56] width 61 height 11
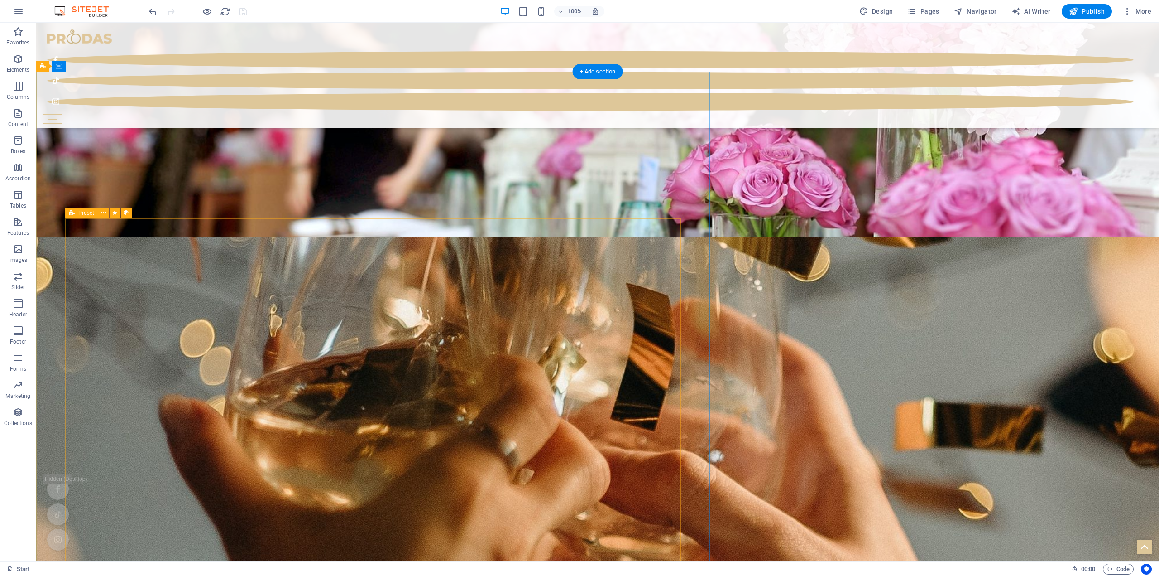
scroll to position [3245, 0]
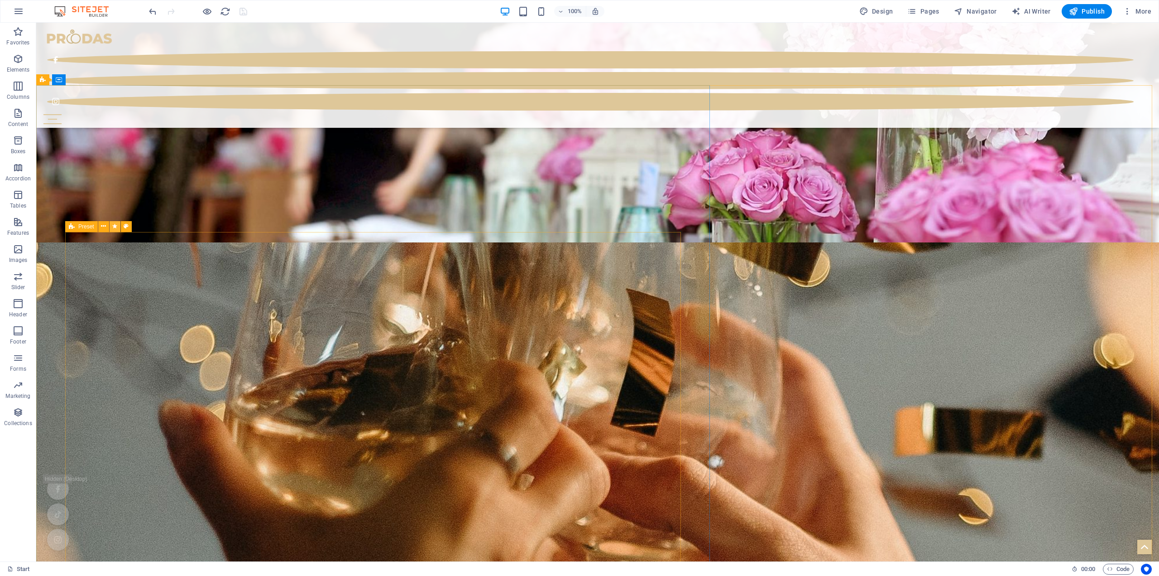
click at [115, 228] on icon at bounding box center [114, 226] width 5 height 10
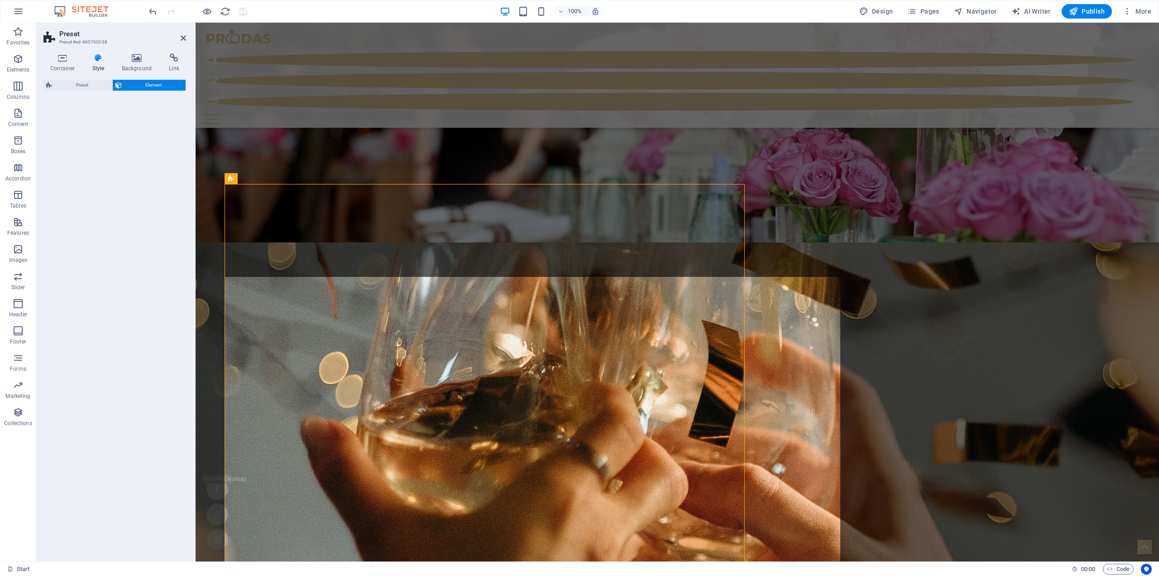
select select "move-bottom-to-top"
select select "s"
select select "scroll"
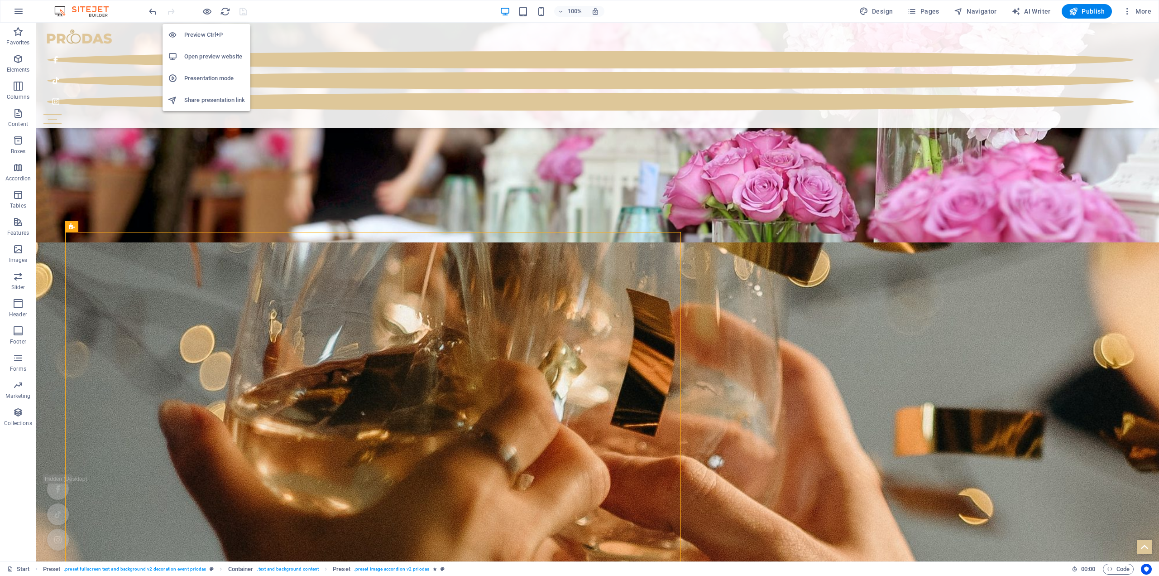
click at [216, 53] on h6 "Open preview website" at bounding box center [214, 56] width 61 height 11
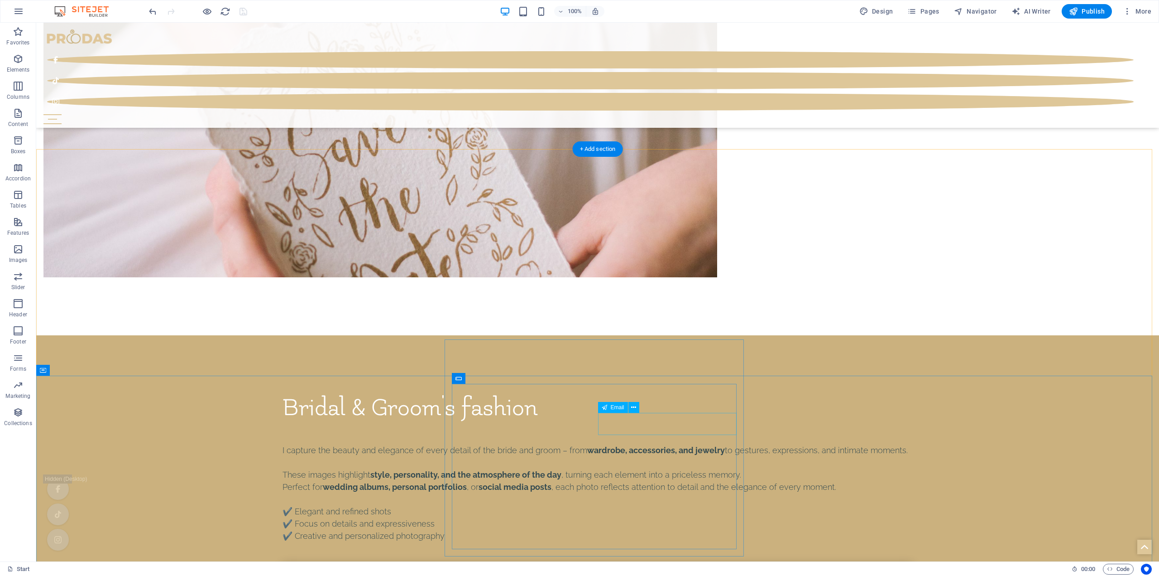
scroll to position [4552, 0]
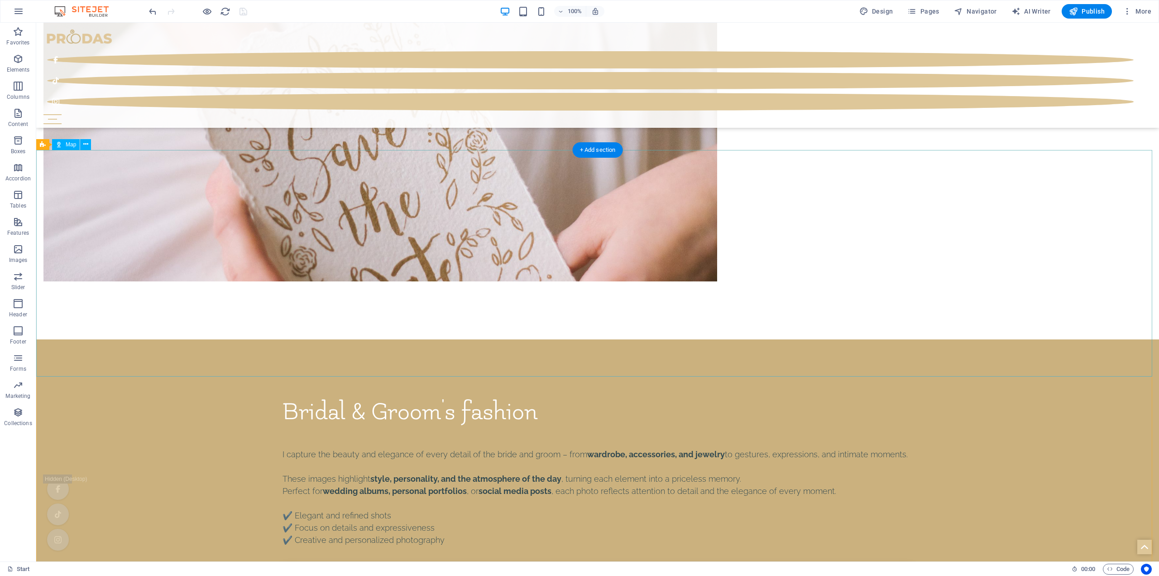
click at [72, 144] on icon at bounding box center [74, 144] width 5 height 10
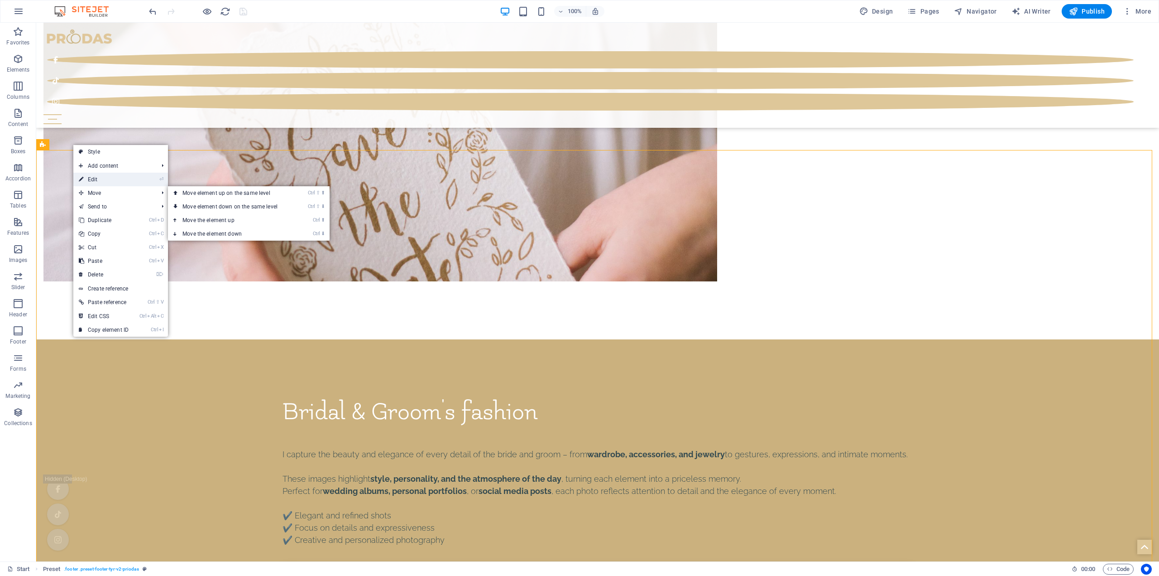
click at [101, 182] on link "⏎ Edit" at bounding box center [103, 180] width 61 height 14
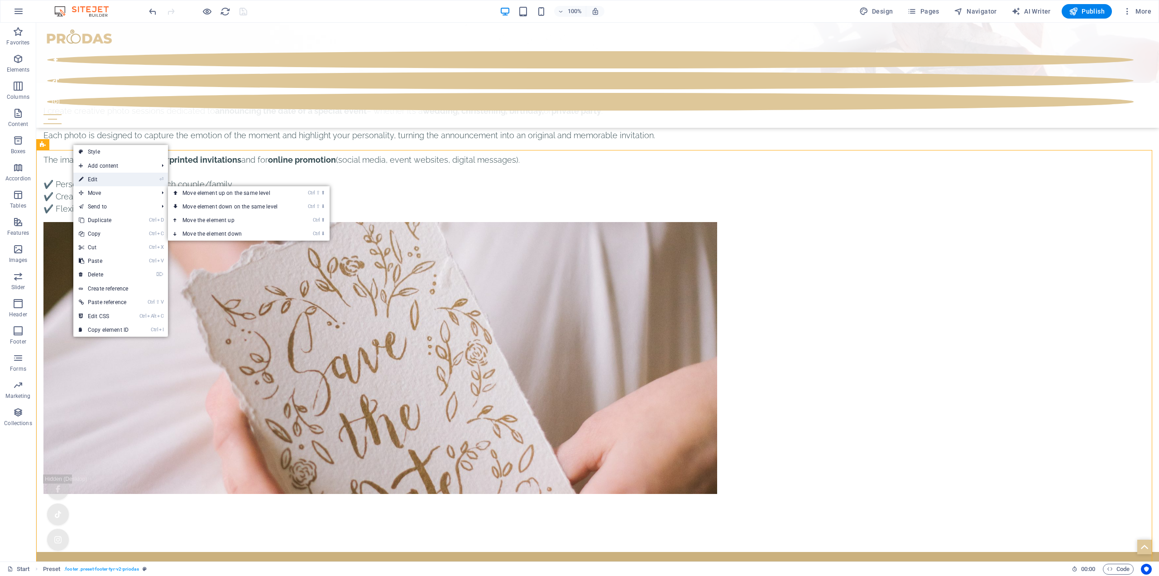
select select "footer"
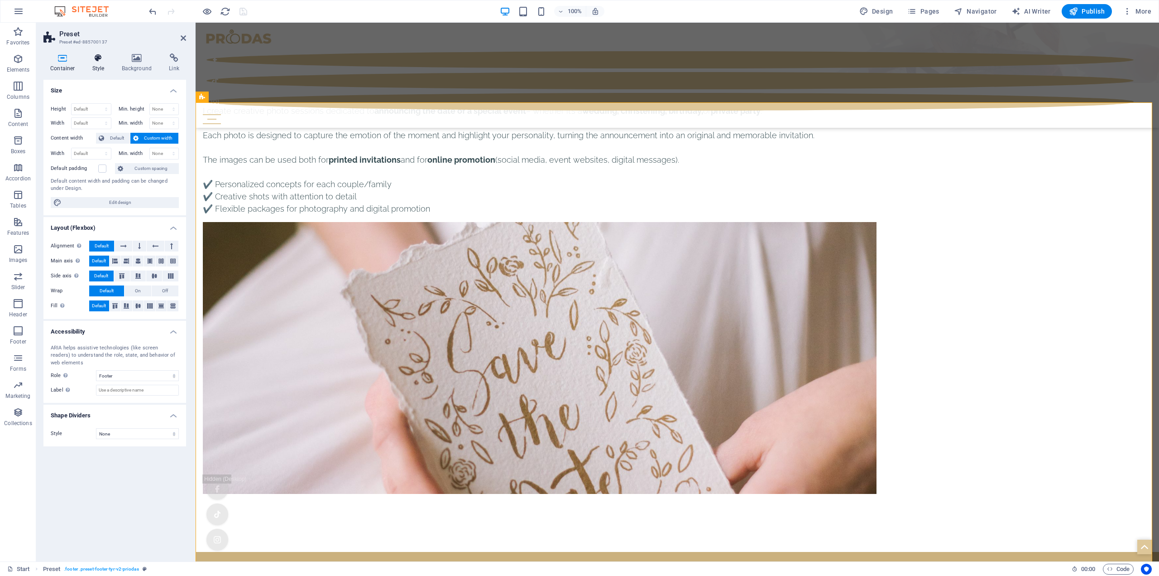
click at [96, 59] on icon at bounding box center [99, 57] width 26 height 9
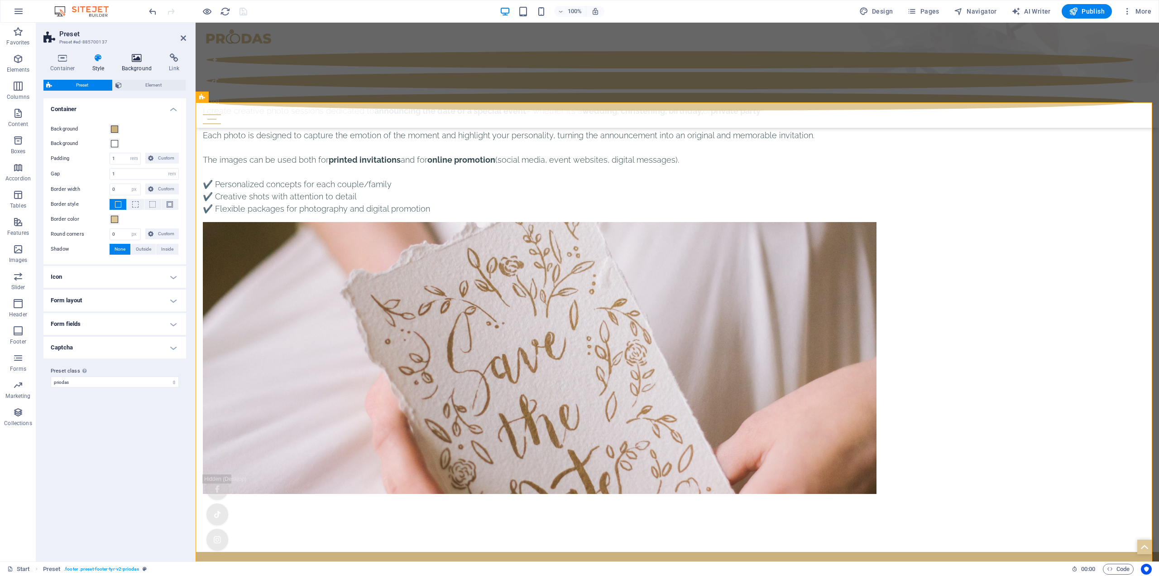
click at [137, 60] on icon at bounding box center [137, 57] width 44 height 9
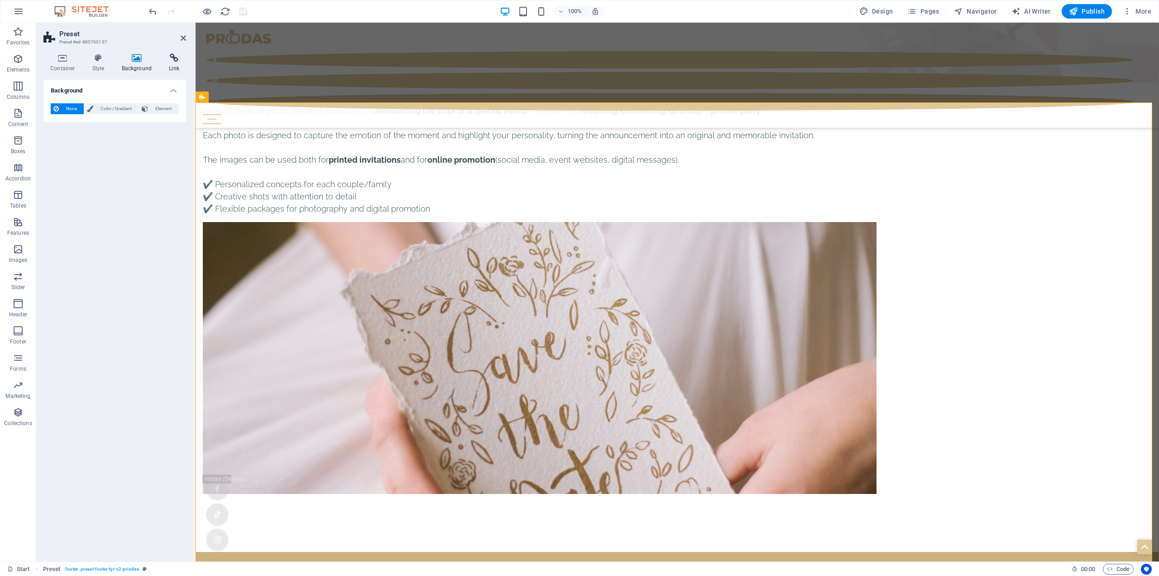
click at [177, 56] on icon at bounding box center [174, 57] width 24 height 9
click at [95, 60] on icon at bounding box center [99, 57] width 26 height 9
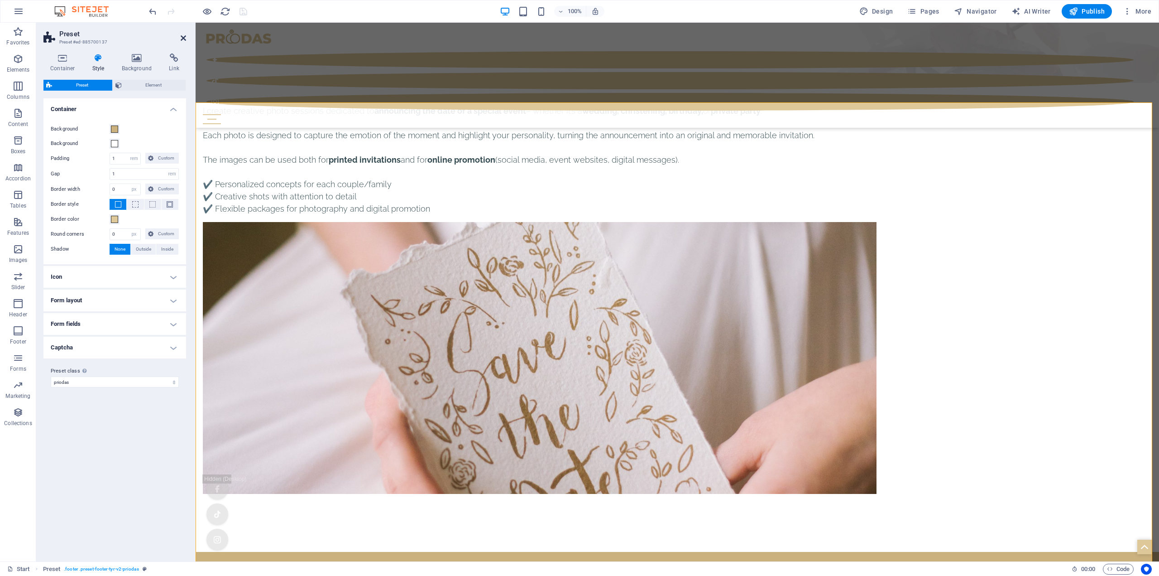
click at [184, 37] on icon at bounding box center [183, 37] width 5 height 7
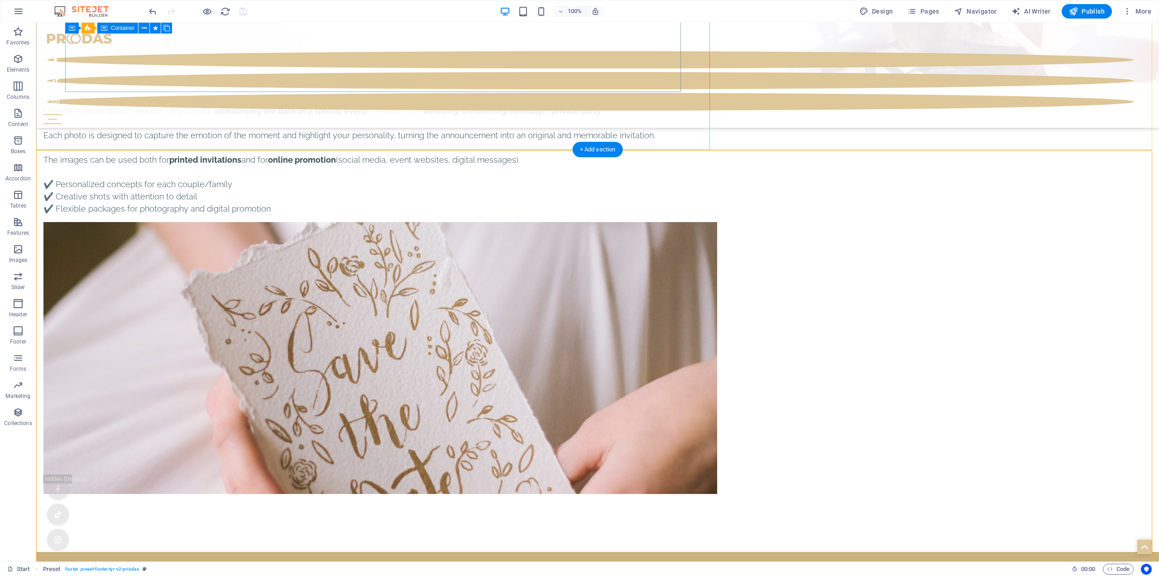
scroll to position [4552, 0]
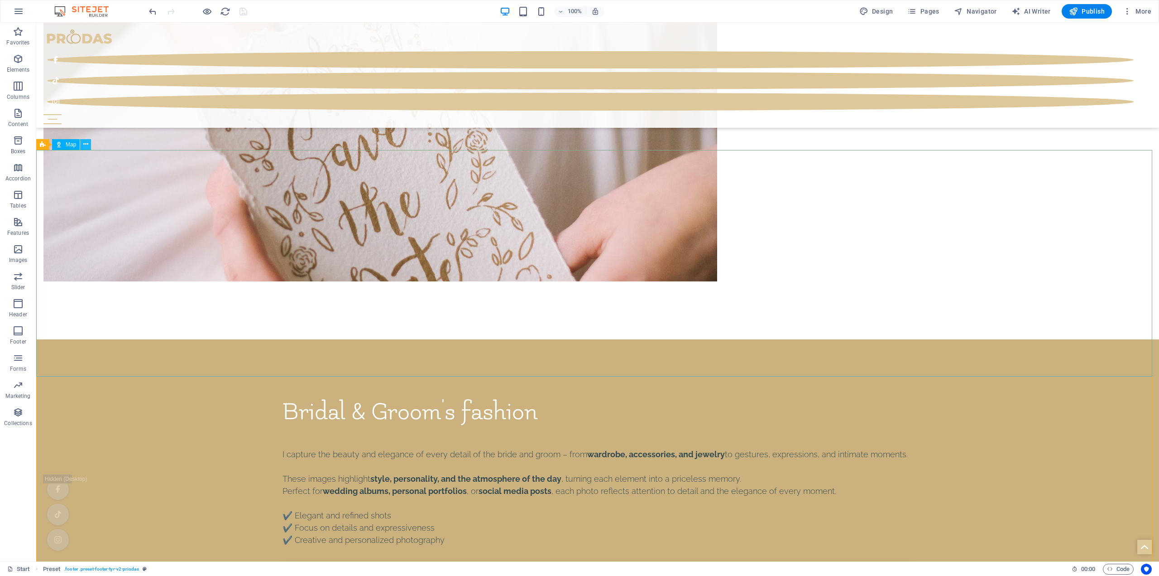
click at [84, 144] on icon at bounding box center [85, 144] width 5 height 10
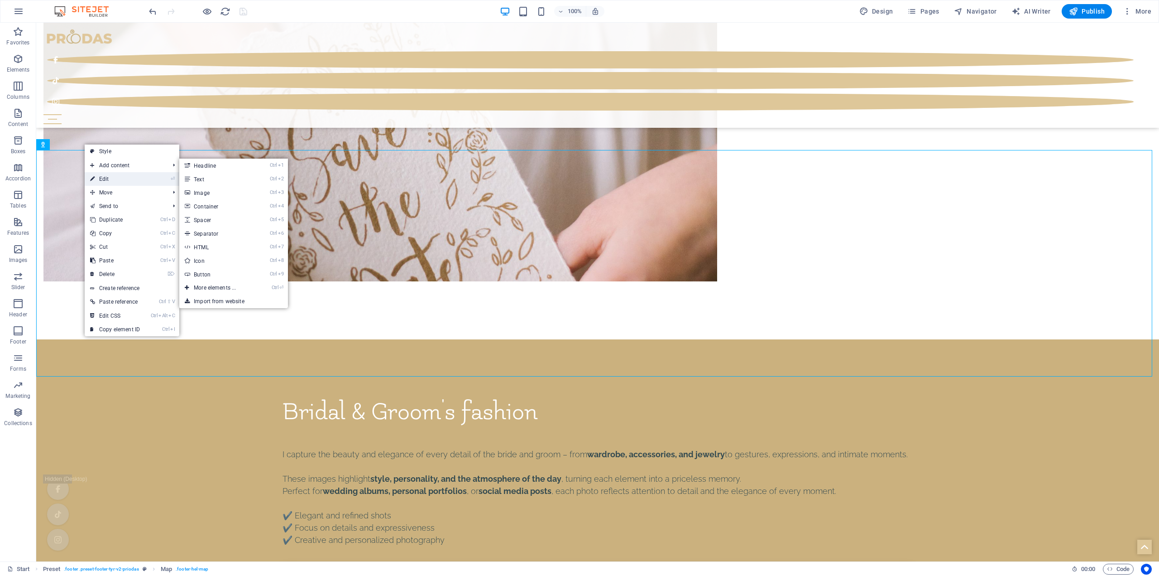
click at [111, 177] on link "⏎ Edit" at bounding box center [115, 179] width 61 height 14
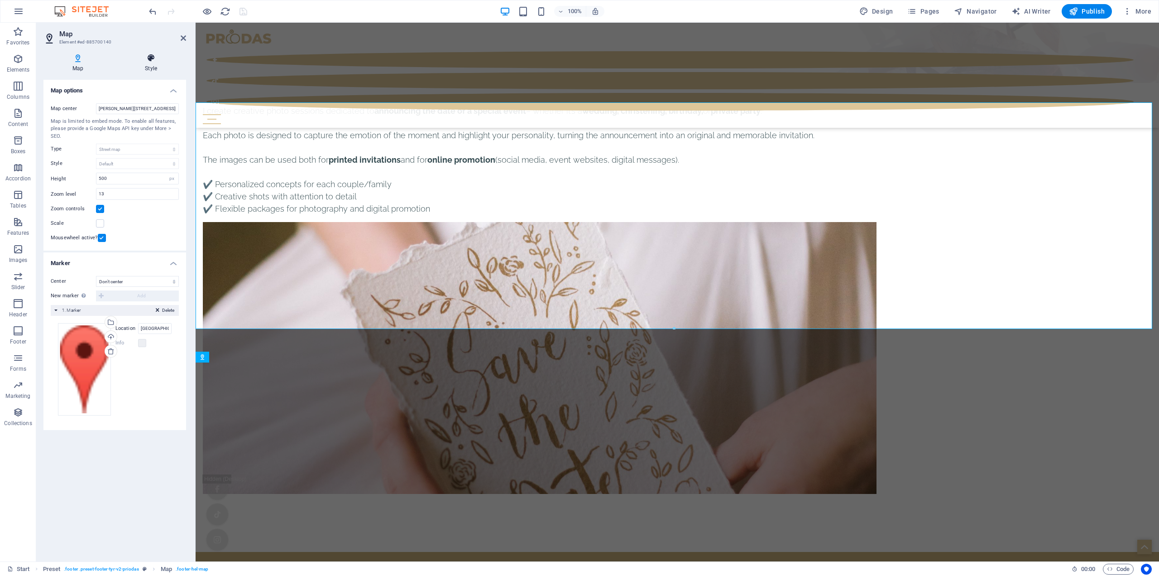
click at [153, 63] on h4 "Style" at bounding box center [151, 62] width 70 height 19
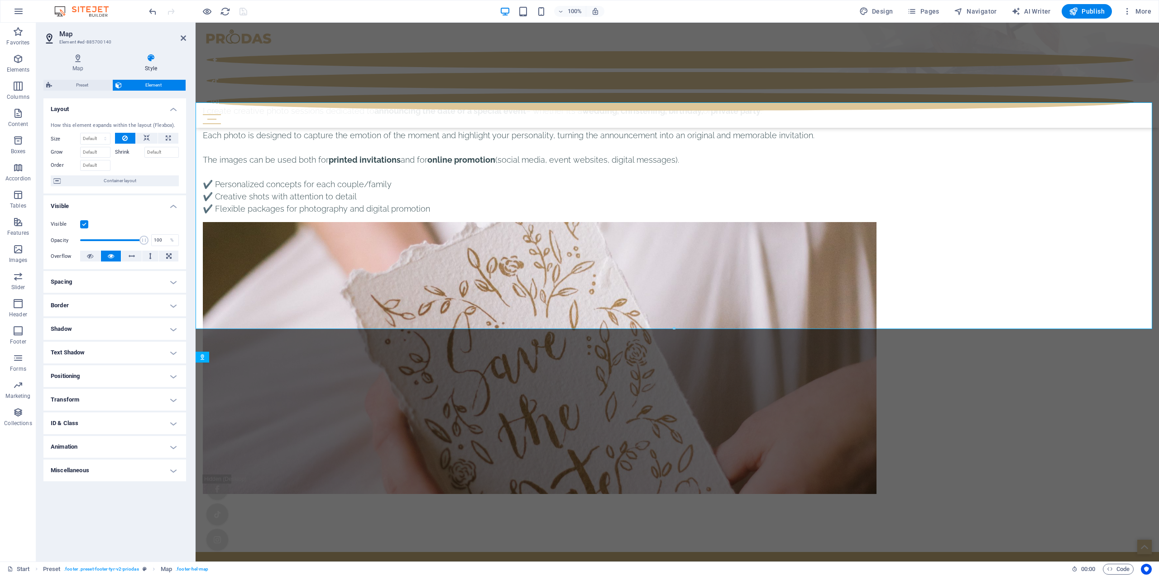
click at [84, 223] on label at bounding box center [84, 224] width 8 height 8
click at [0, 0] on input "Visible" at bounding box center [0, 0] width 0 height 0
click at [241, 11] on icon "save" at bounding box center [243, 11] width 10 height 10
select select "4"
select select "px"
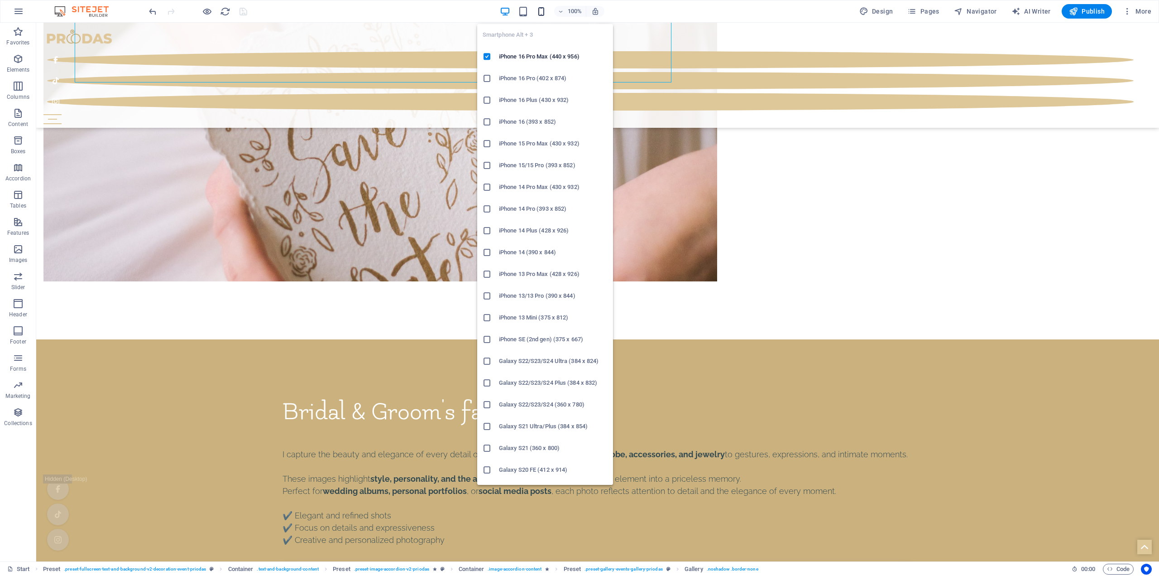
click at [543, 11] on icon "button" at bounding box center [541, 11] width 10 height 10
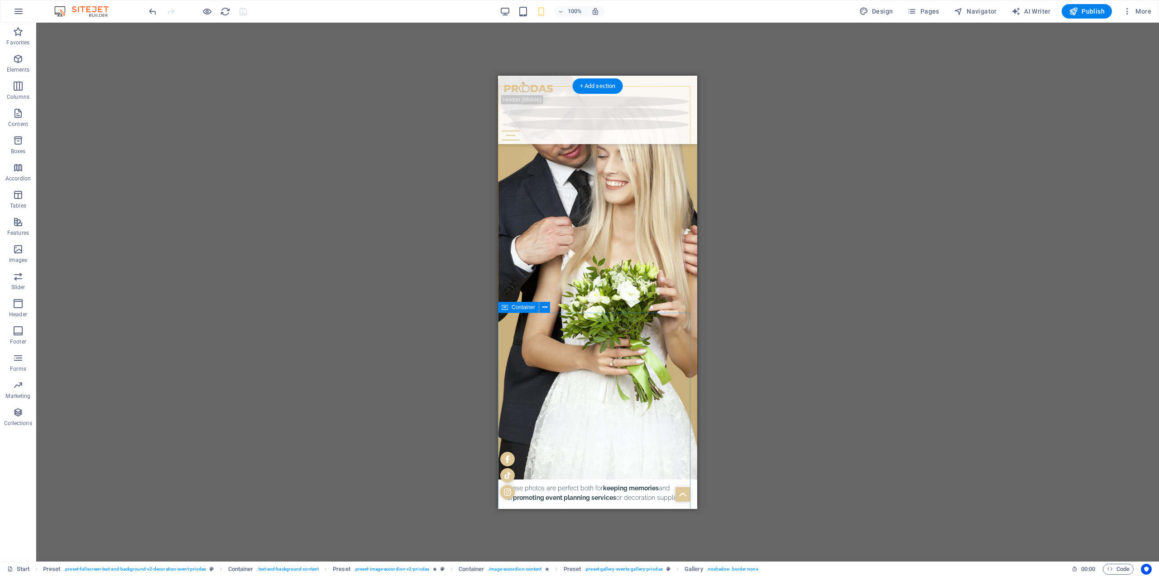
scroll to position [4169, 0]
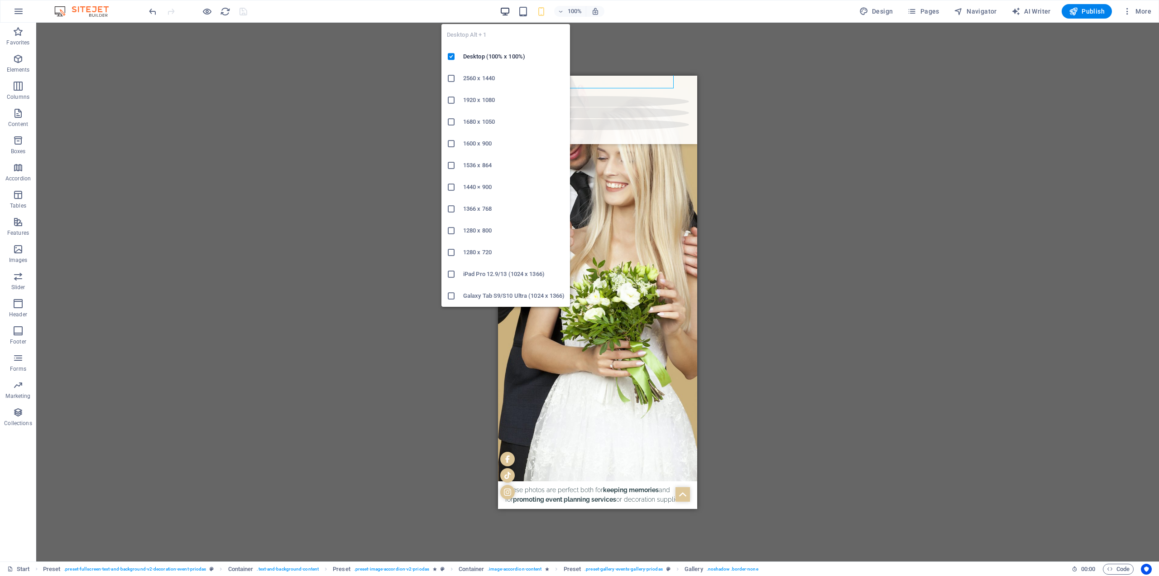
click at [508, 9] on icon "button" at bounding box center [505, 11] width 10 height 10
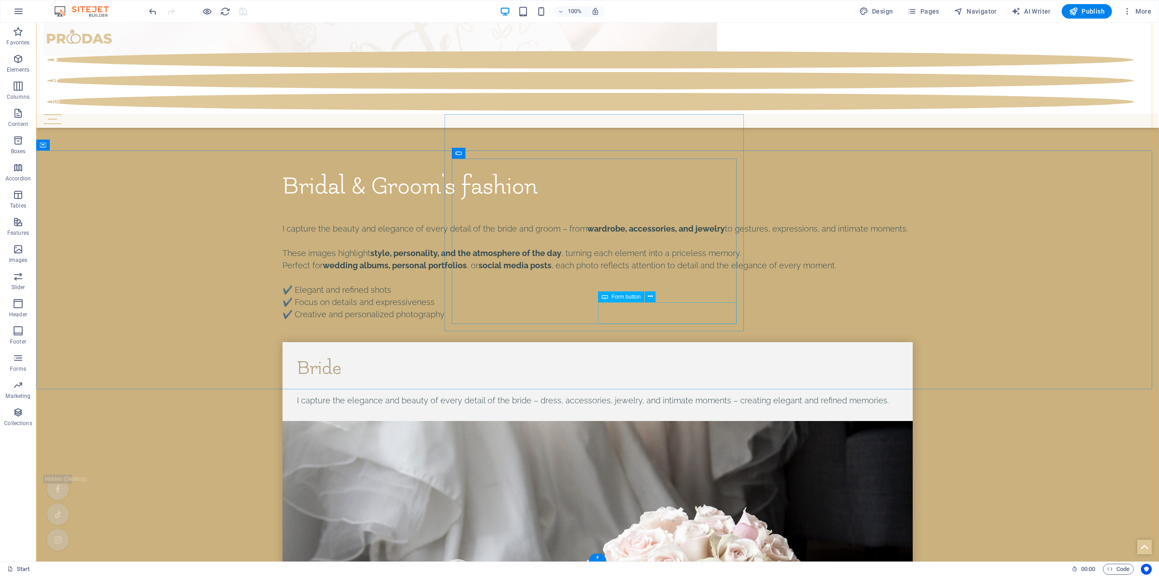
scroll to position [4779, 0]
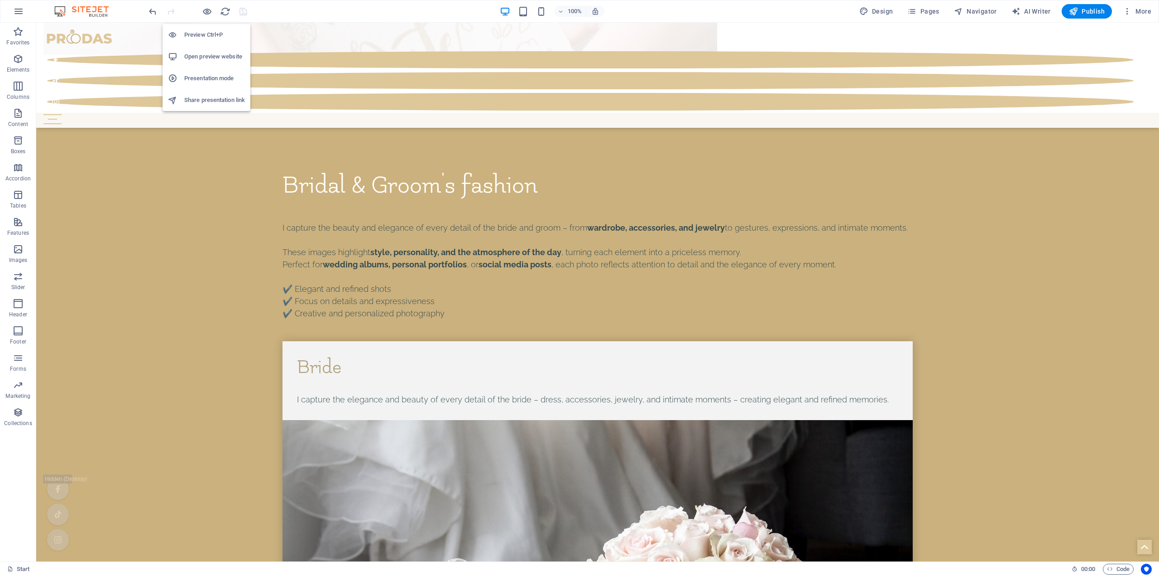
click at [221, 58] on h6 "Open preview website" at bounding box center [214, 56] width 61 height 11
click at [924, 10] on span "Pages" at bounding box center [924, 11] width 32 height 9
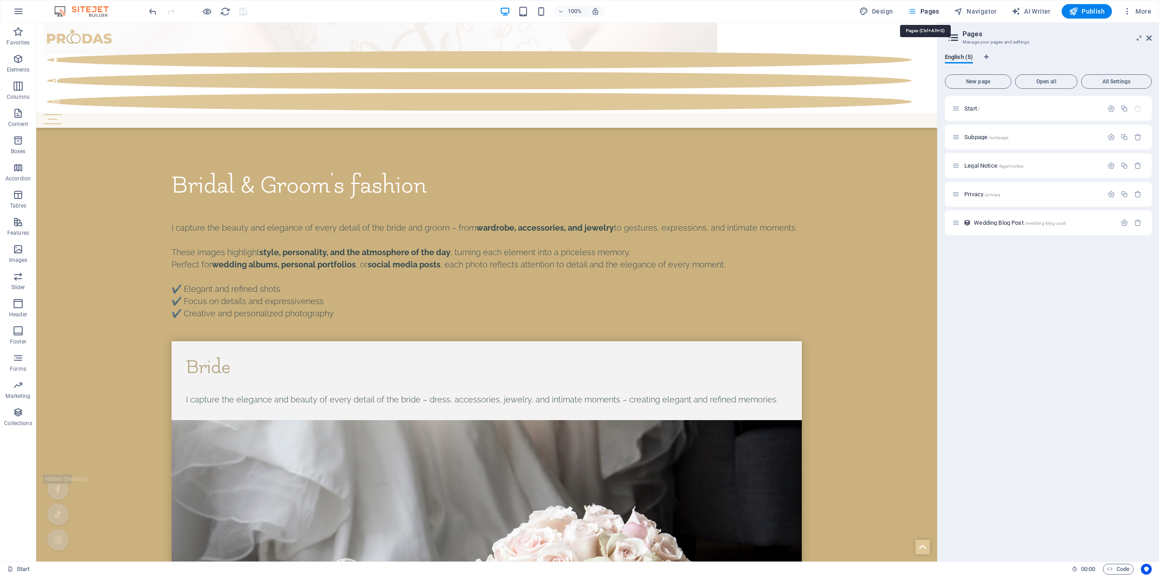
scroll to position [4428, 0]
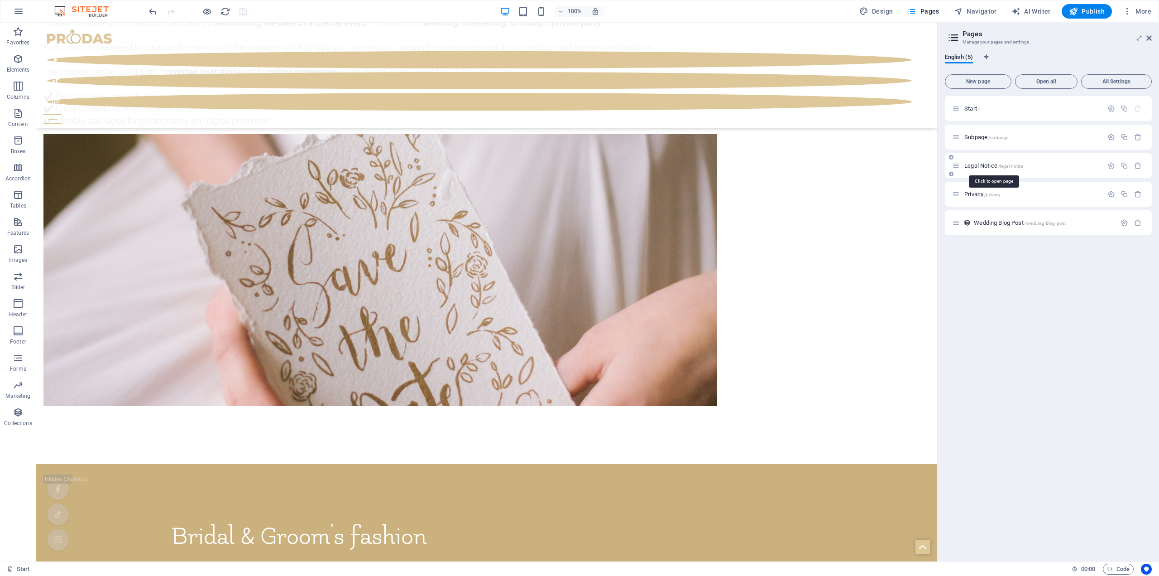
click at [983, 165] on span "Legal Notice /legal-notice" at bounding box center [994, 165] width 59 height 7
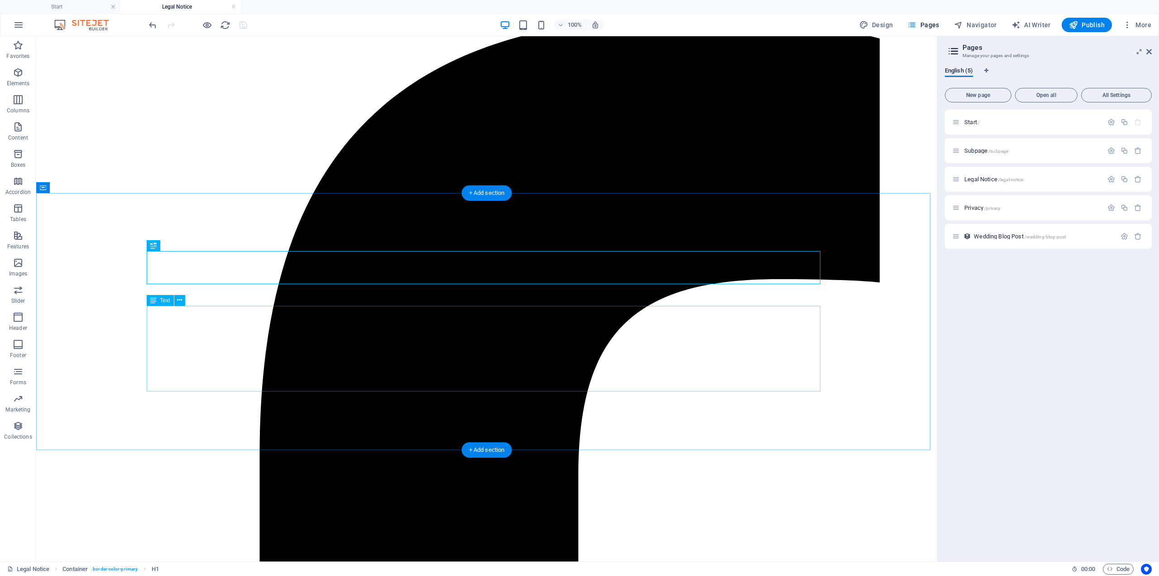
scroll to position [136, 0]
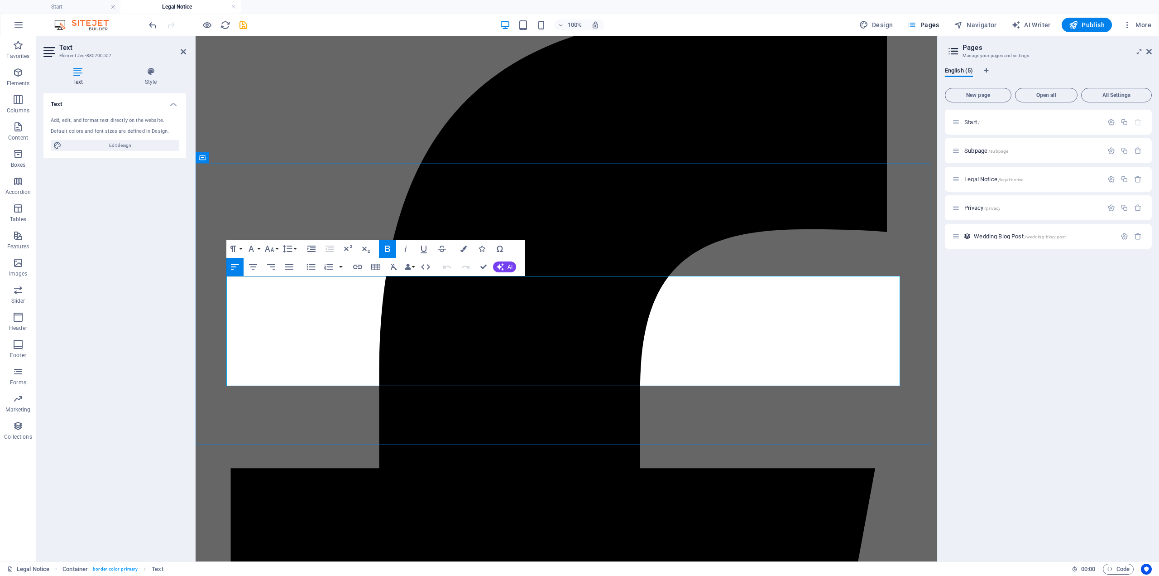
drag, startPoint x: 313, startPoint y: 343, endPoint x: 227, endPoint y: 348, distance: 85.7
copy span "BTW: BE0782 685 773"
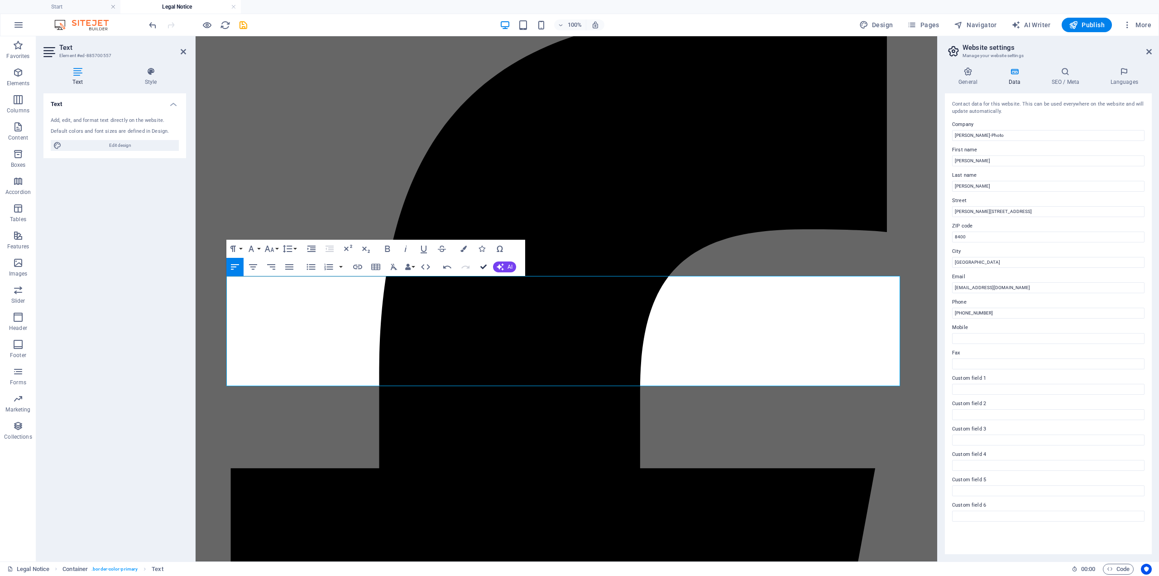
drag, startPoint x: 483, startPoint y: 268, endPoint x: 439, endPoint y: 238, distance: 52.5
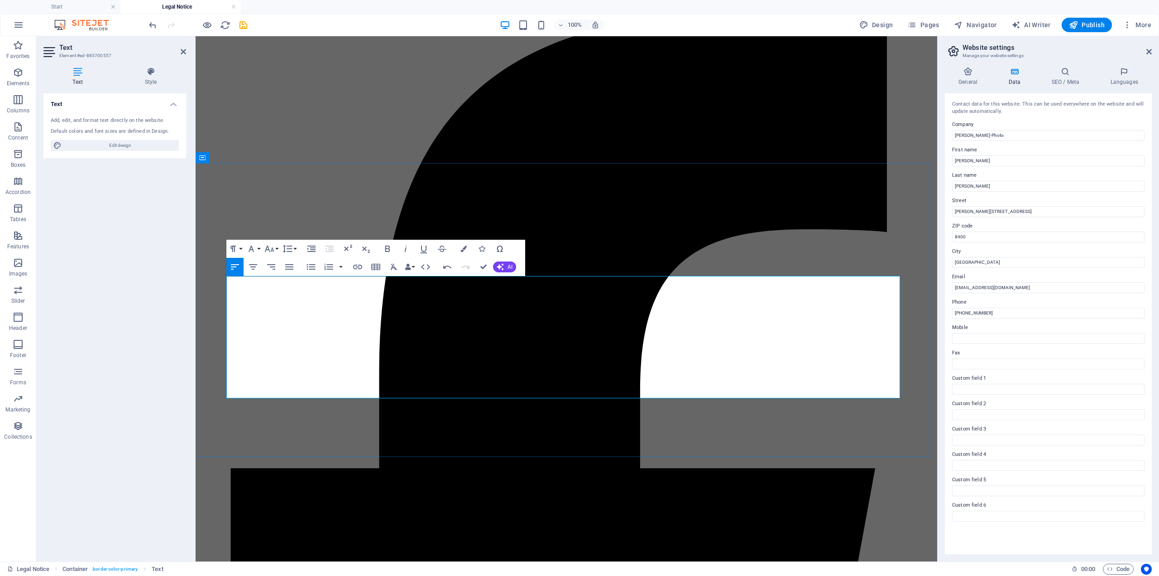
drag, startPoint x: 312, startPoint y: 318, endPoint x: 250, endPoint y: 317, distance: 61.6
copy address "BE0782 685 773"
drag, startPoint x: 263, startPoint y: 330, endPoint x: 227, endPoint y: 327, distance: 35.5
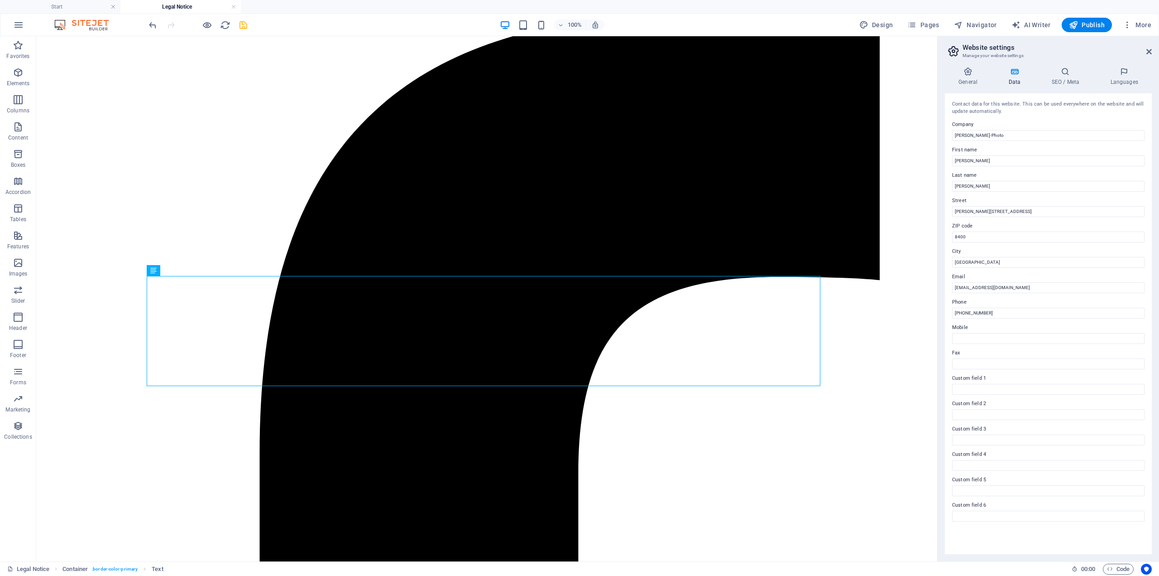
click at [244, 24] on icon "save" at bounding box center [243, 25] width 10 height 10
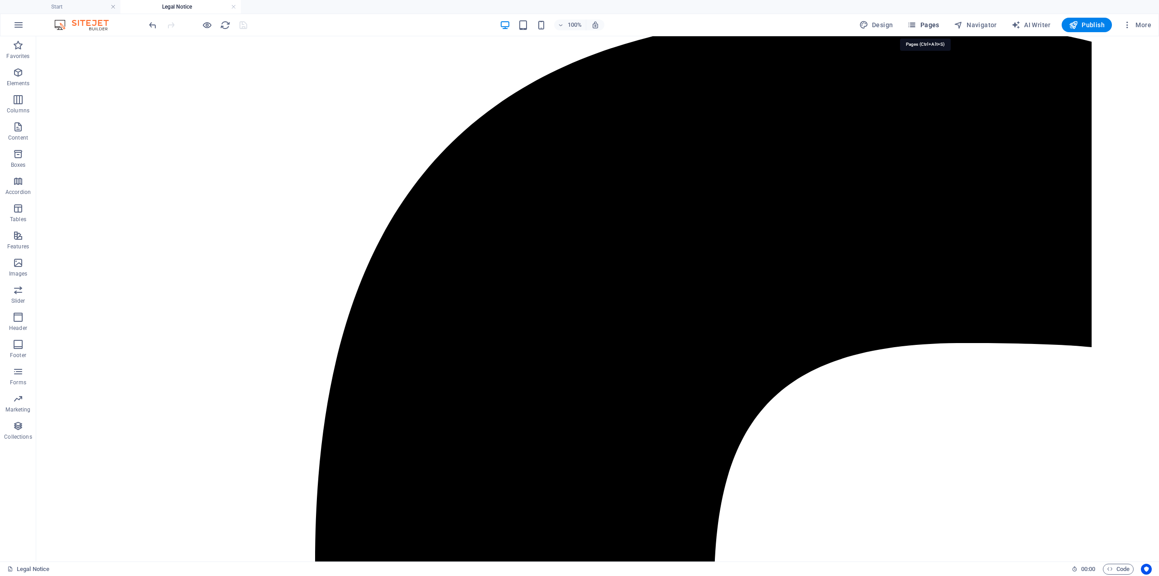
click at [937, 29] on span "Pages" at bounding box center [924, 24] width 32 height 9
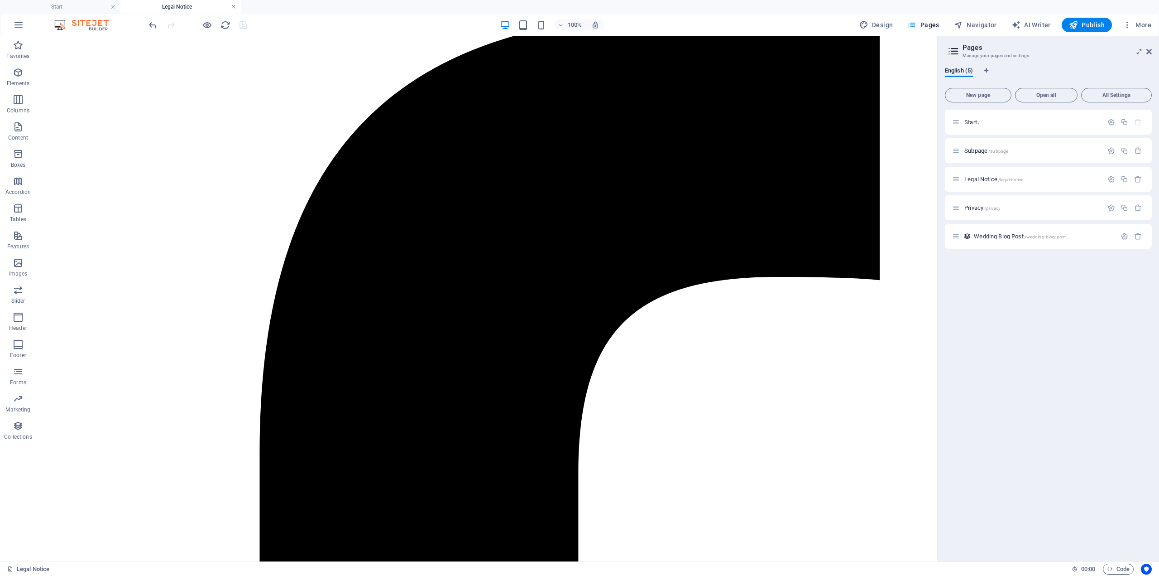
click at [232, 5] on link at bounding box center [233, 7] width 5 height 9
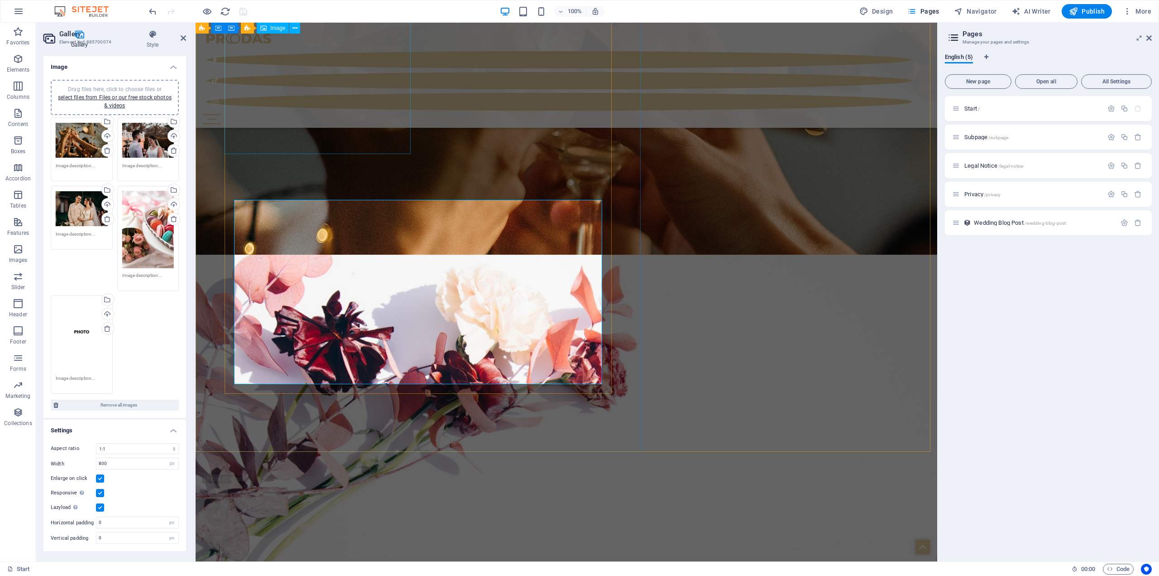
scroll to position [4050, 0]
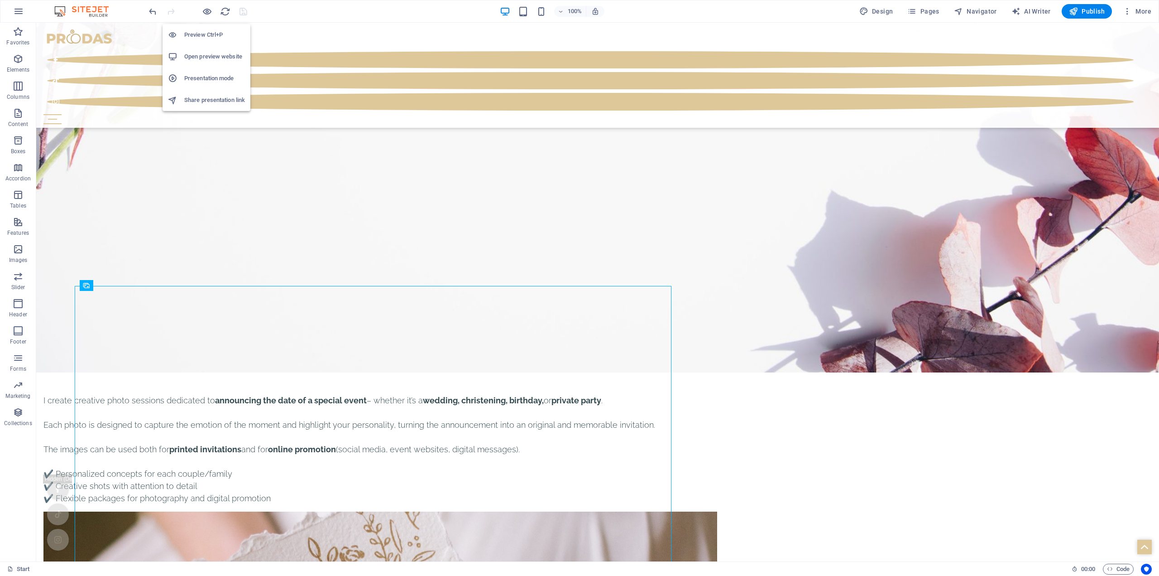
click at [220, 53] on h6 "Open preview website" at bounding box center [214, 56] width 61 height 11
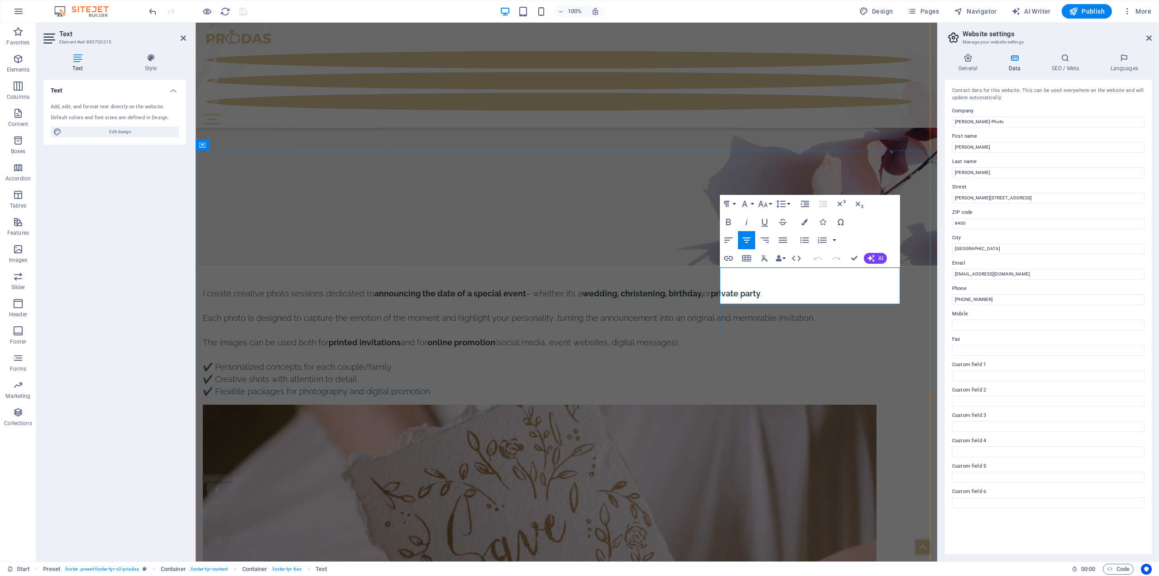
drag, startPoint x: 845, startPoint y: 272, endPoint x: 813, endPoint y: 275, distance: 31.9
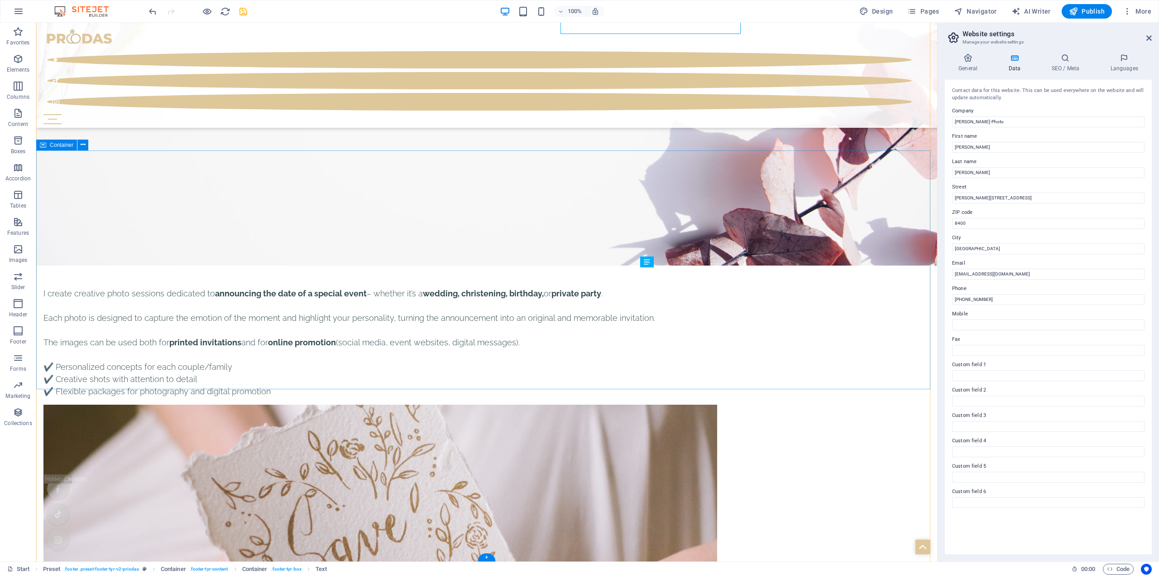
scroll to position [4427, 0]
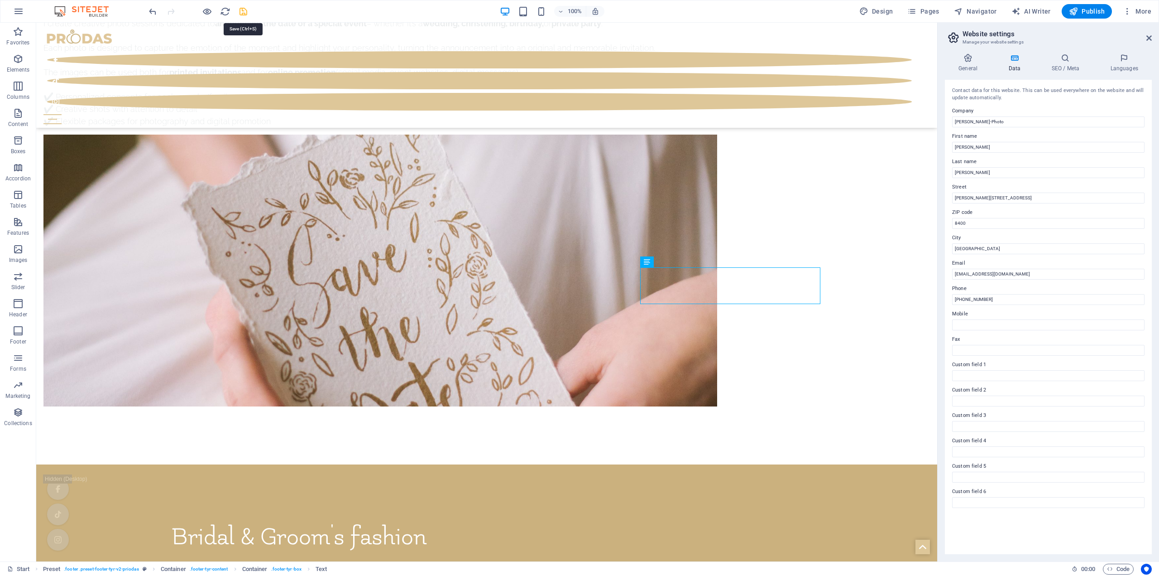
click at [241, 13] on icon "save" at bounding box center [243, 11] width 10 height 10
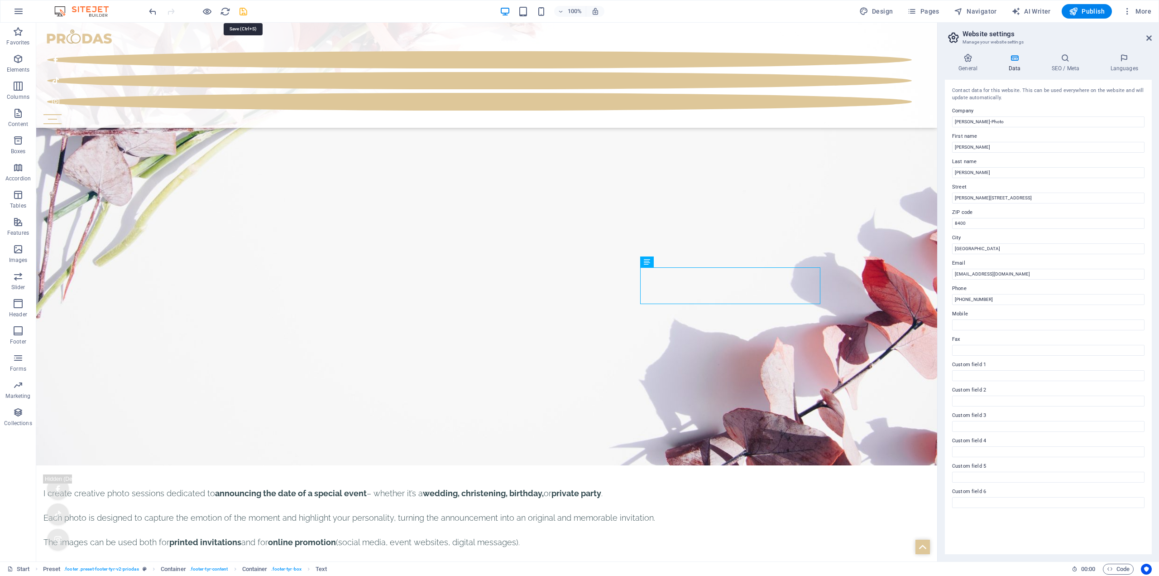
select select "4"
select select "px"
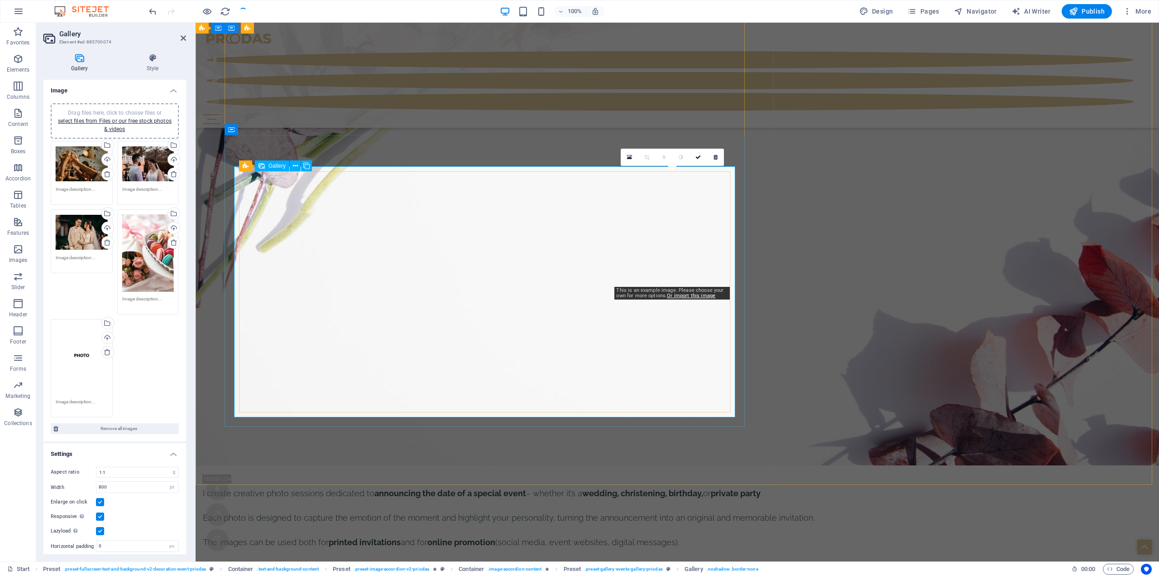
scroll to position [4134, 0]
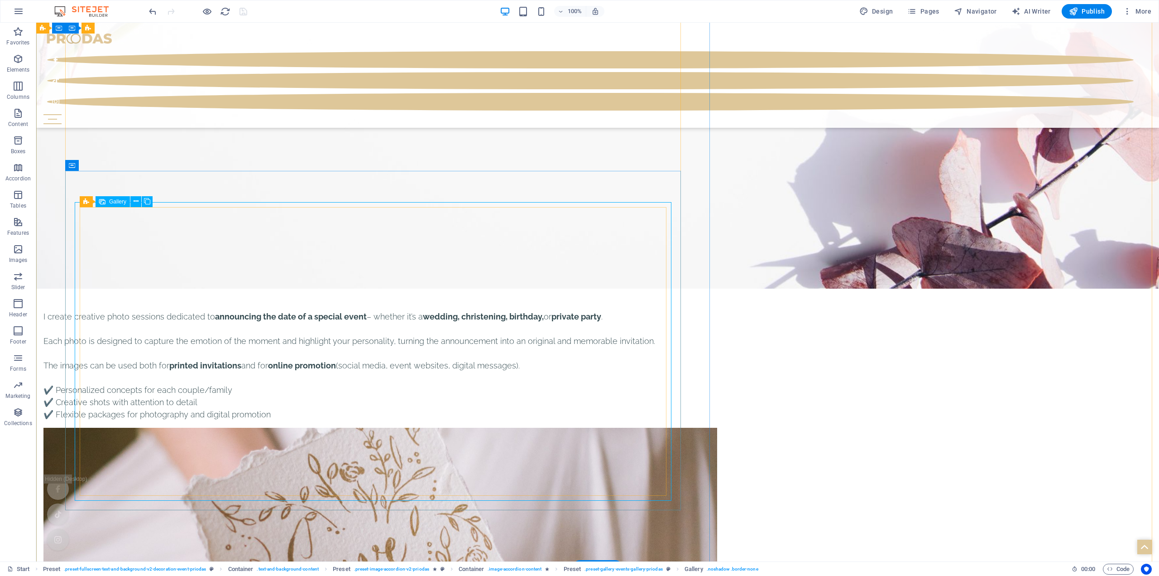
select select "4"
select select "px"
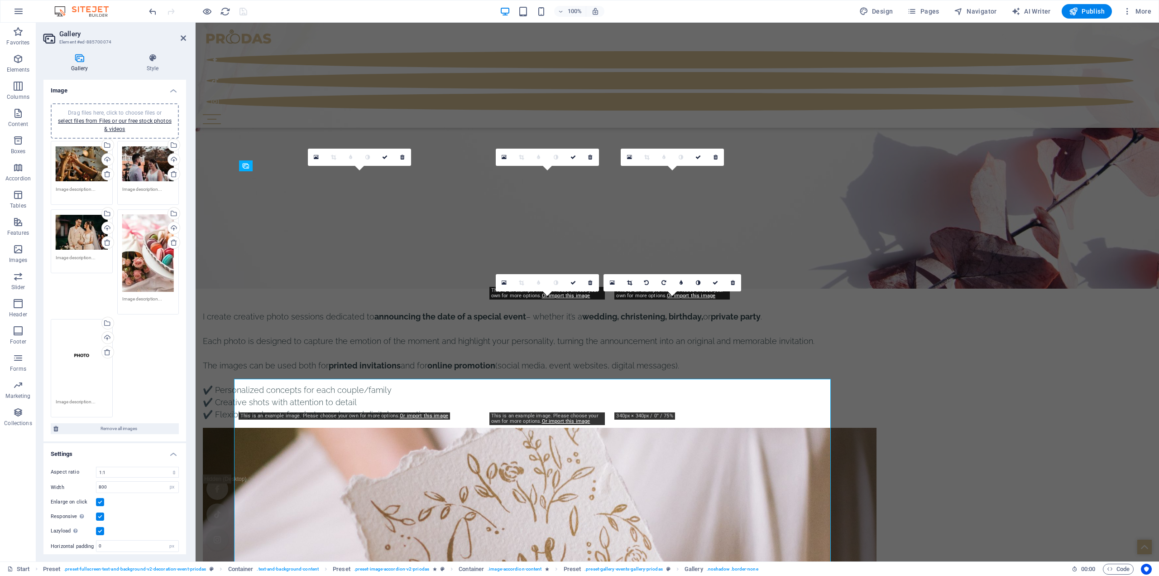
scroll to position [3958, 0]
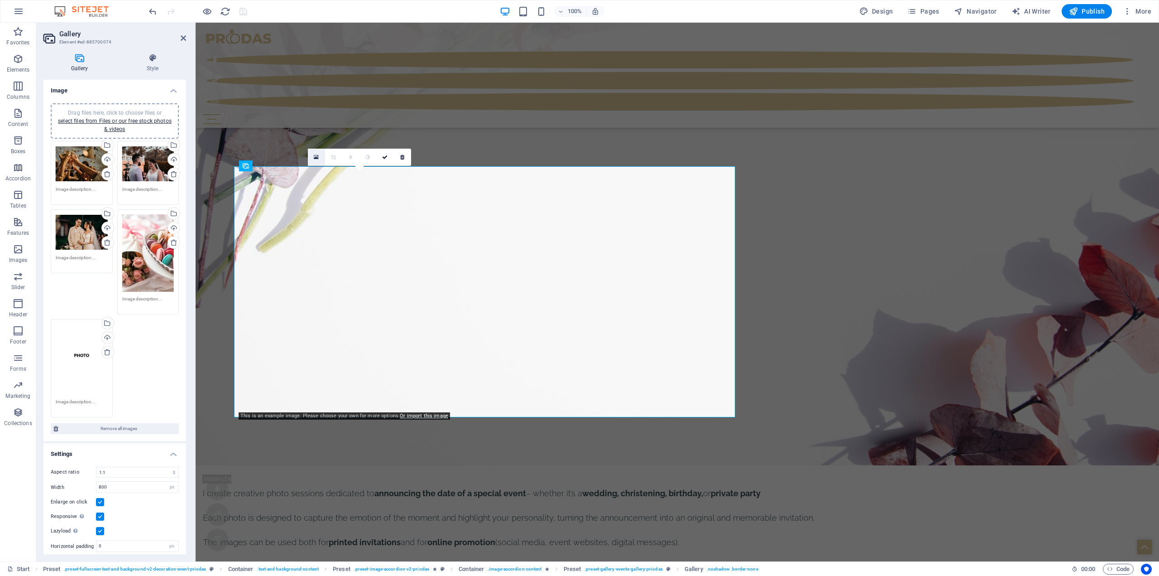
click at [316, 160] on icon at bounding box center [316, 157] width 5 height 6
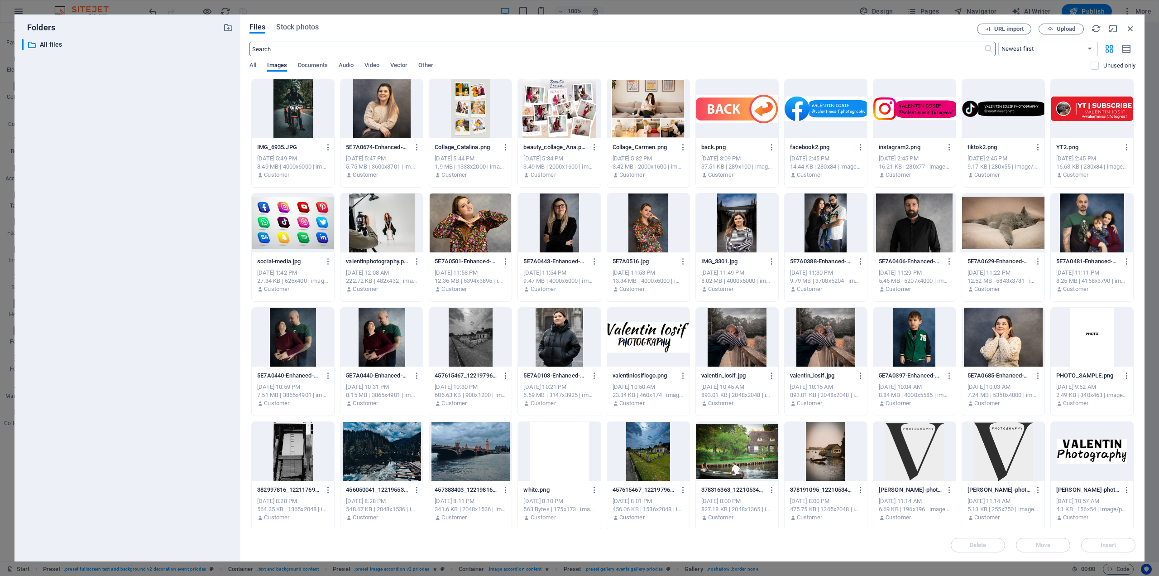
scroll to position [3713, 0]
click at [1090, 331] on div at bounding box center [1092, 337] width 82 height 59
click at [1107, 542] on span "Insert" at bounding box center [1109, 544] width 16 height 5
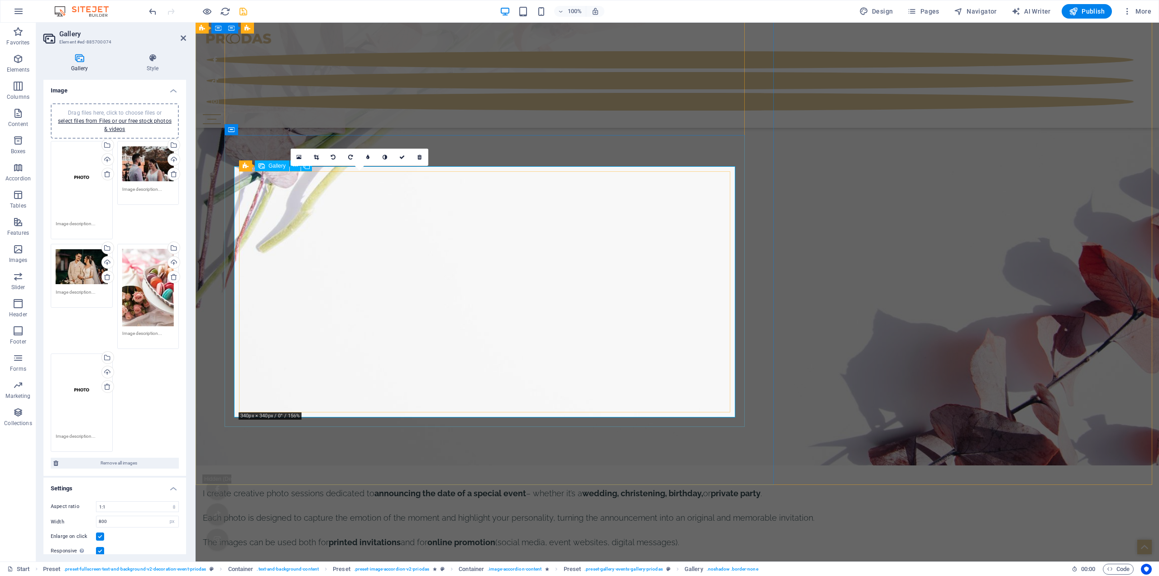
scroll to position [4134, 0]
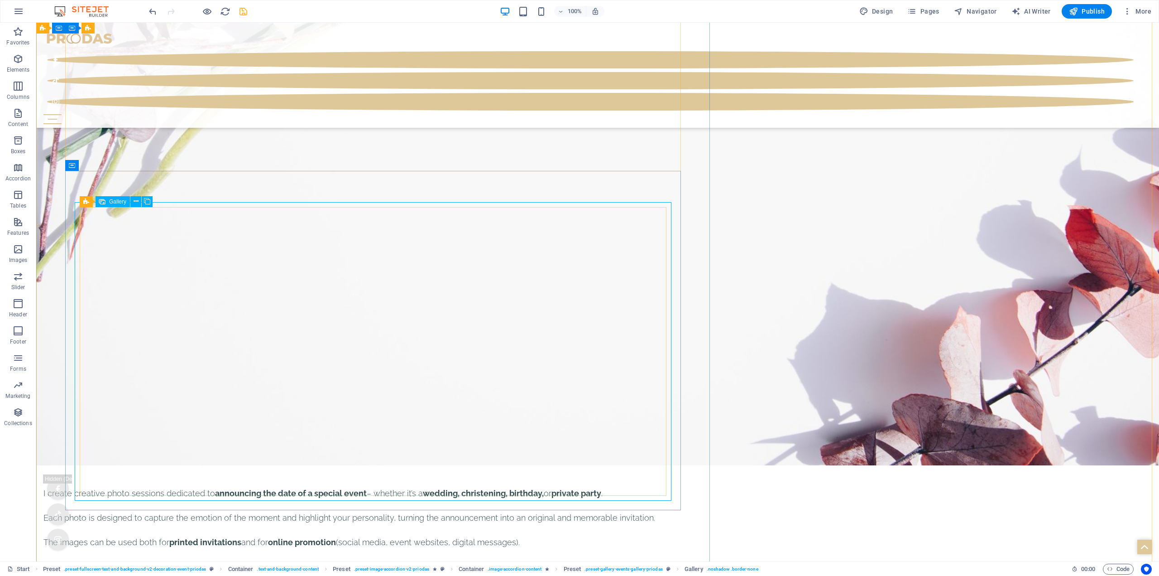
select select "4"
select select "px"
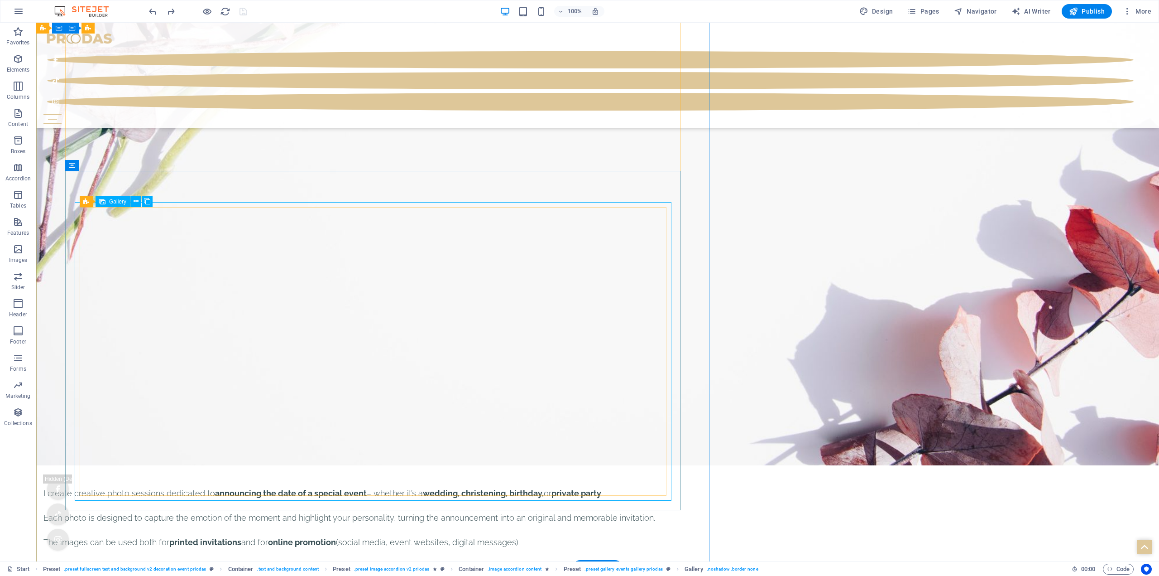
select select "4"
select select "px"
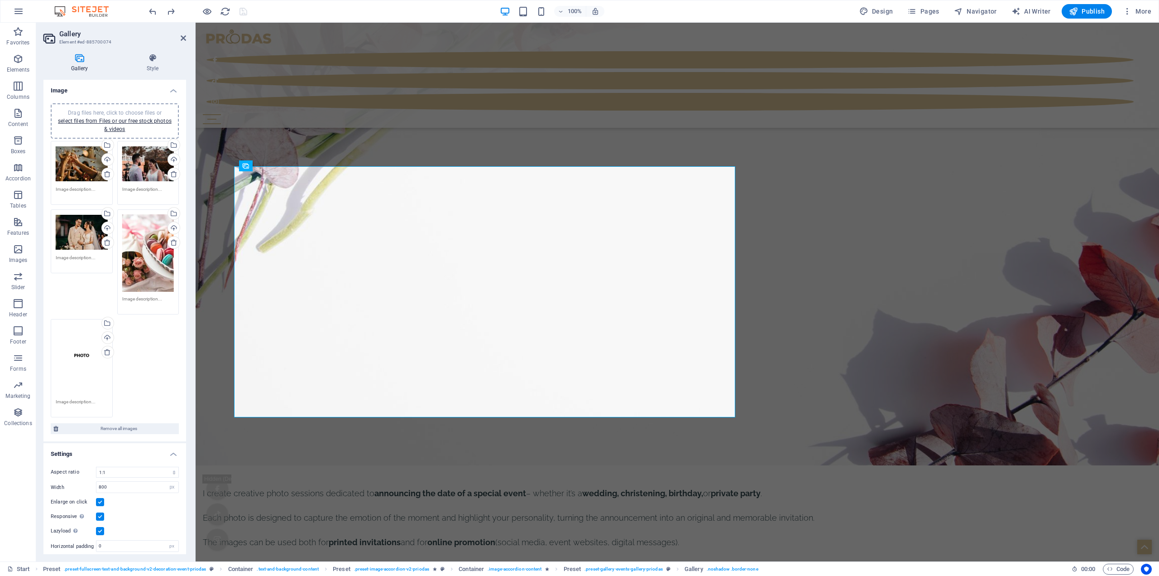
click at [164, 353] on div "Drag files here, click to choose files or select files from Files or our free s…" at bounding box center [114, 279] width 133 height 281
click at [115, 122] on link "select files from Files or our free stock photos & videos" at bounding box center [115, 125] width 114 height 14
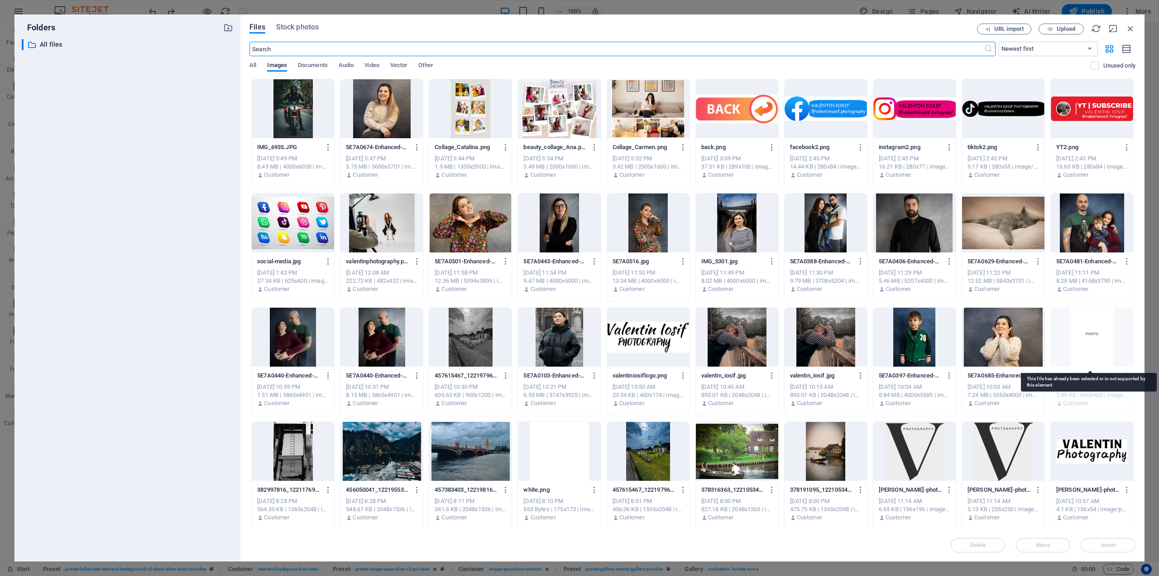
click at [1082, 333] on div at bounding box center [1092, 337] width 82 height 59
click at [1080, 339] on div at bounding box center [1092, 337] width 82 height 59
click at [1133, 31] on icon "button" at bounding box center [1131, 29] width 10 height 10
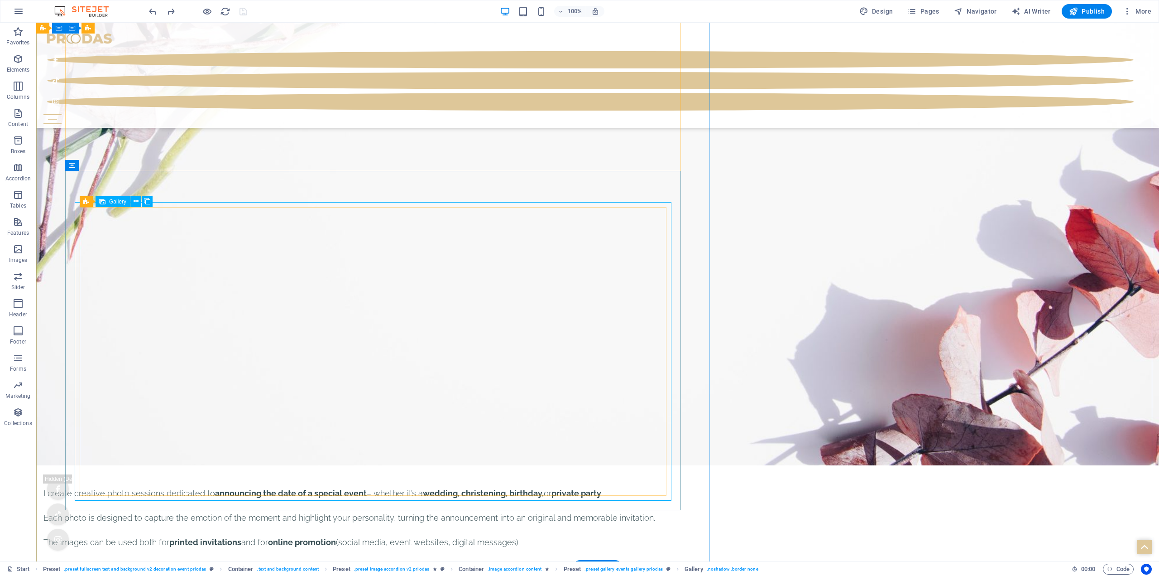
select select "4"
select select "px"
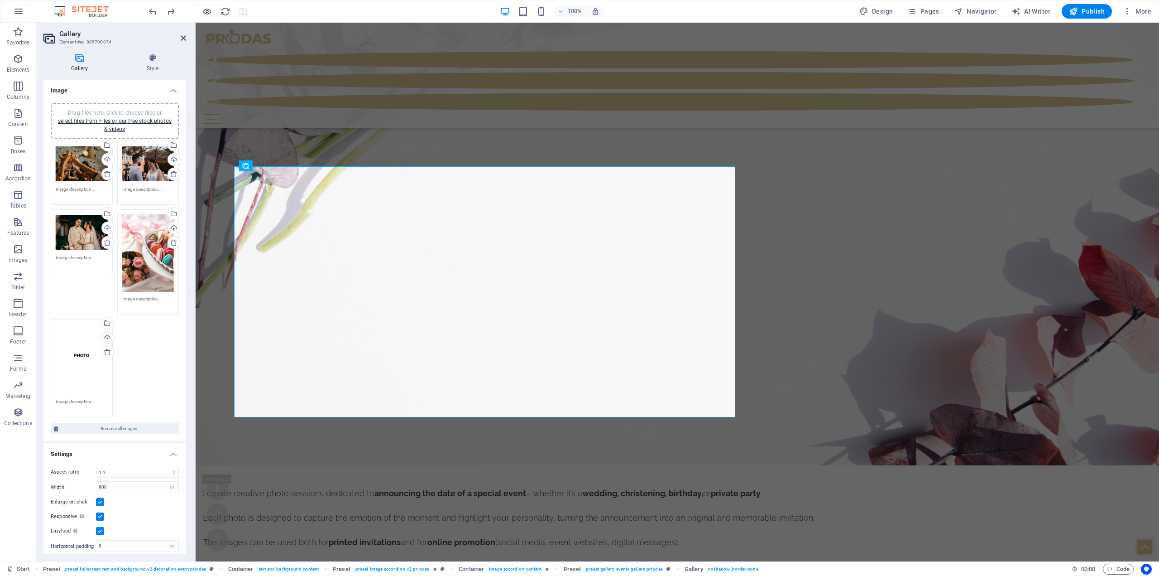
click at [72, 343] on div "Drag files here, click to choose files or select files from Files or our free s…" at bounding box center [82, 359] width 52 height 71
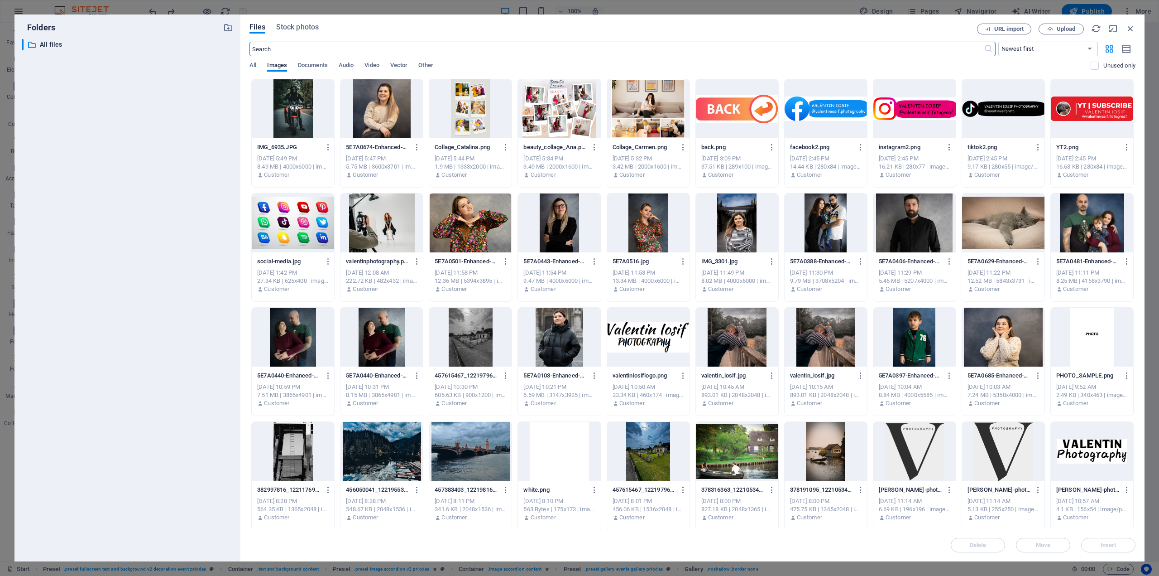
scroll to position [4134, 0]
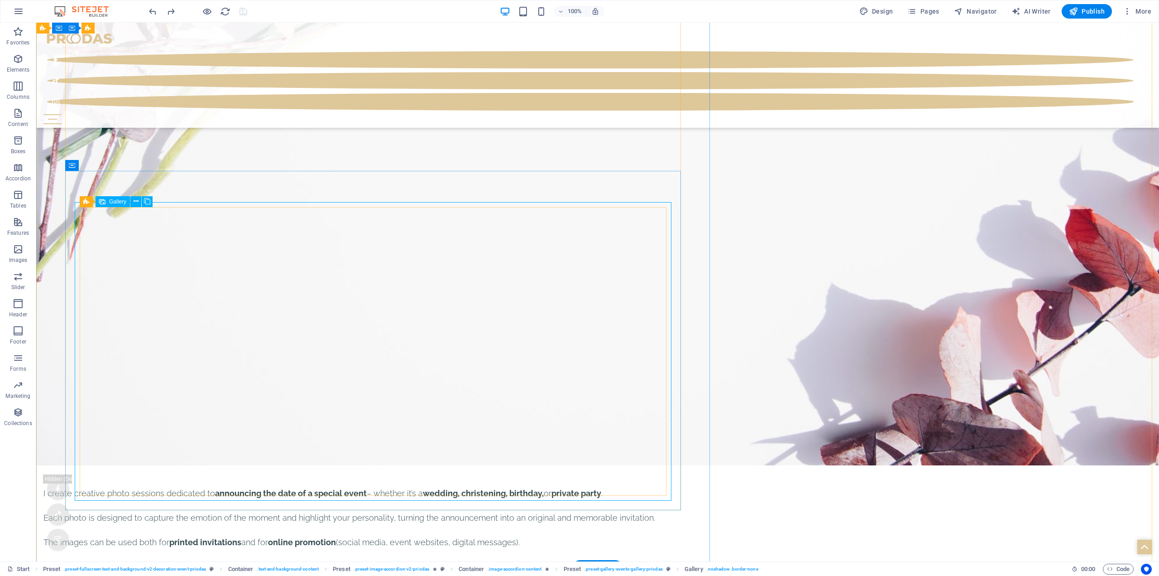
select select "4"
select select "px"
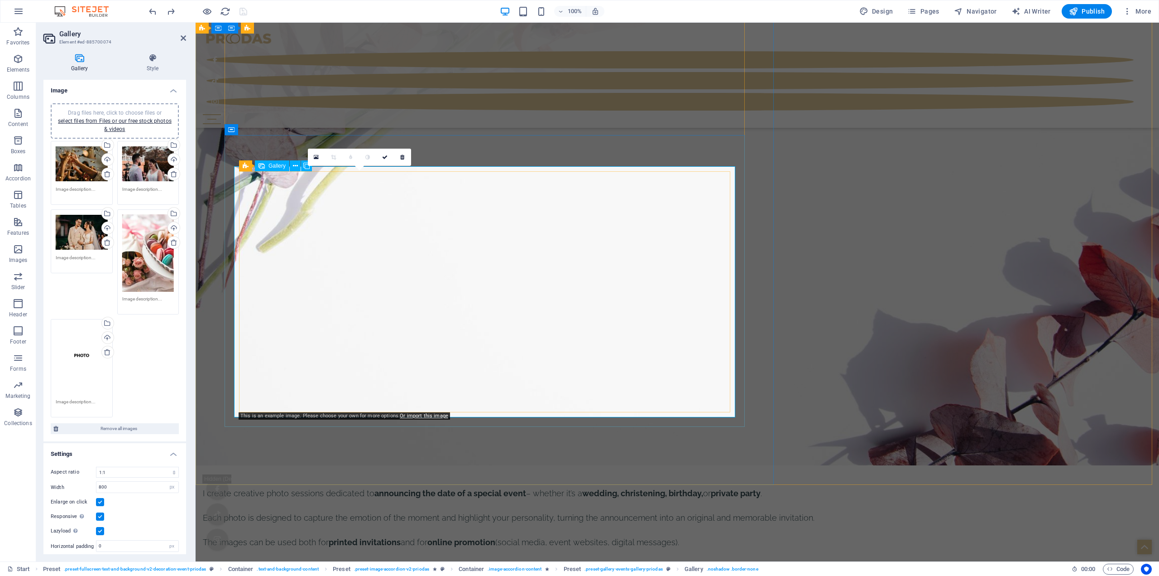
click at [316, 153] on link at bounding box center [316, 157] width 17 height 17
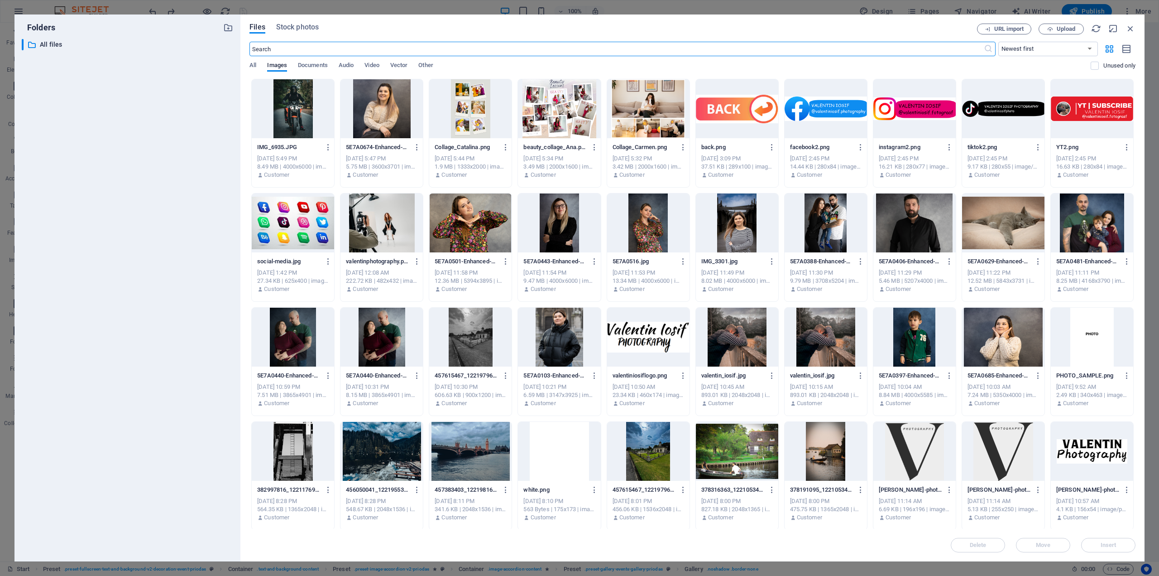
scroll to position [3713, 0]
click at [1077, 332] on div at bounding box center [1092, 337] width 82 height 59
drag, startPoint x: 1117, startPoint y: 547, endPoint x: 922, endPoint y: 524, distance: 196.6
click at [1117, 547] on span "Insert" at bounding box center [1108, 544] width 47 height 5
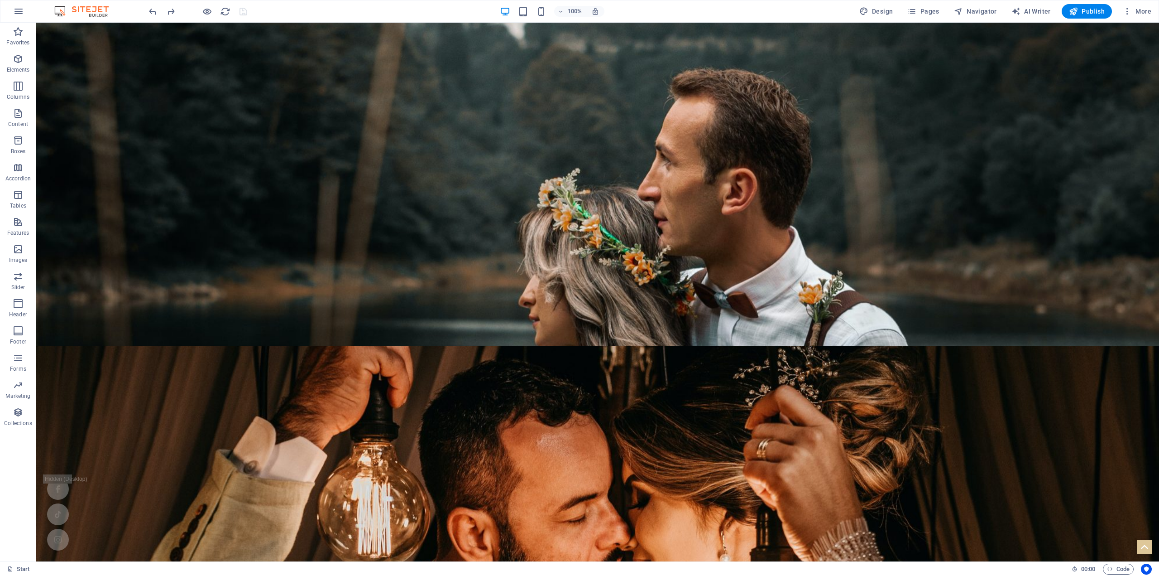
scroll to position [0, 0]
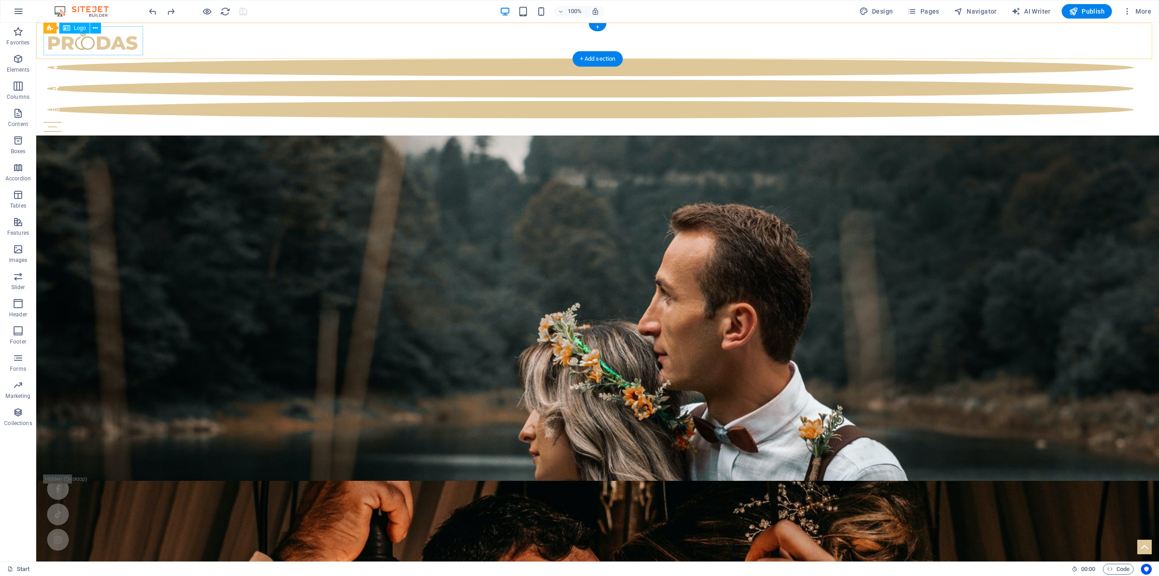
click at [106, 43] on div at bounding box center [597, 40] width 1109 height 29
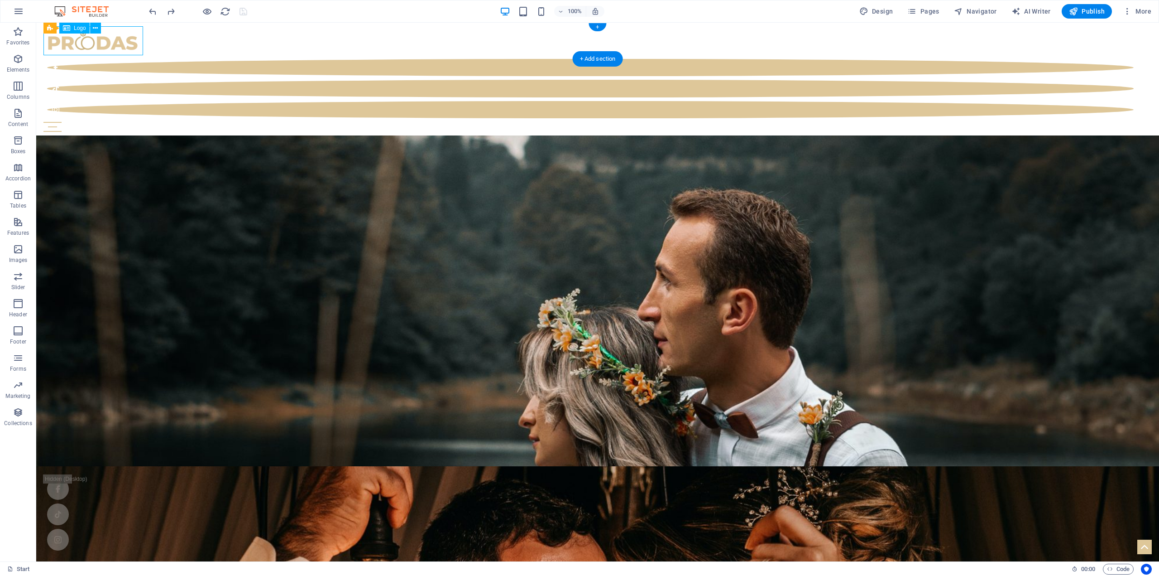
select select "px"
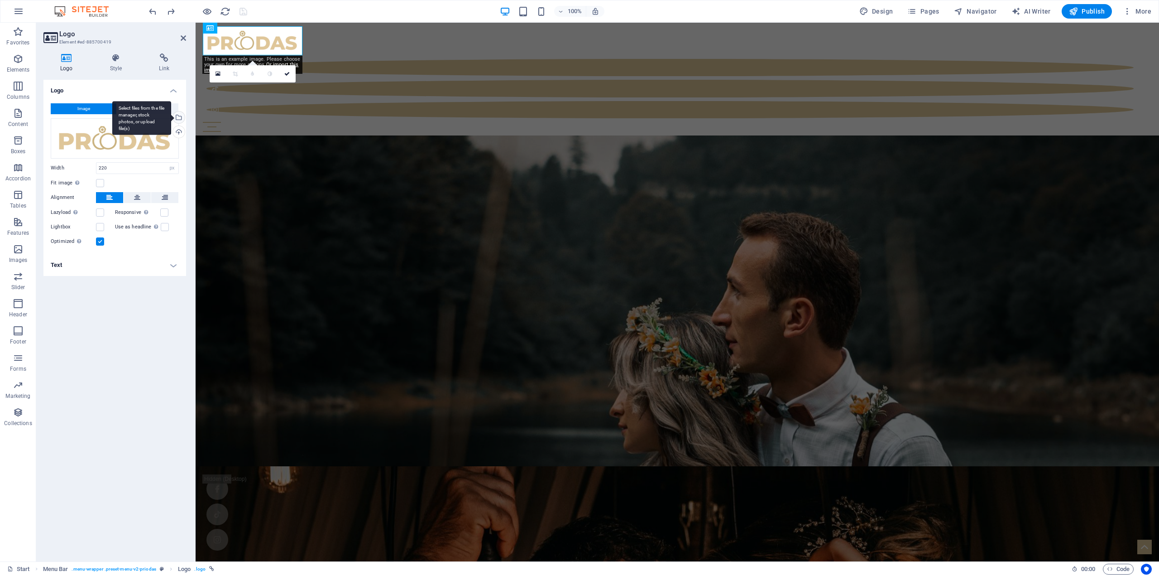
click at [171, 119] on div "Select files from the file manager, stock photos, or upload file(s)" at bounding box center [141, 118] width 59 height 34
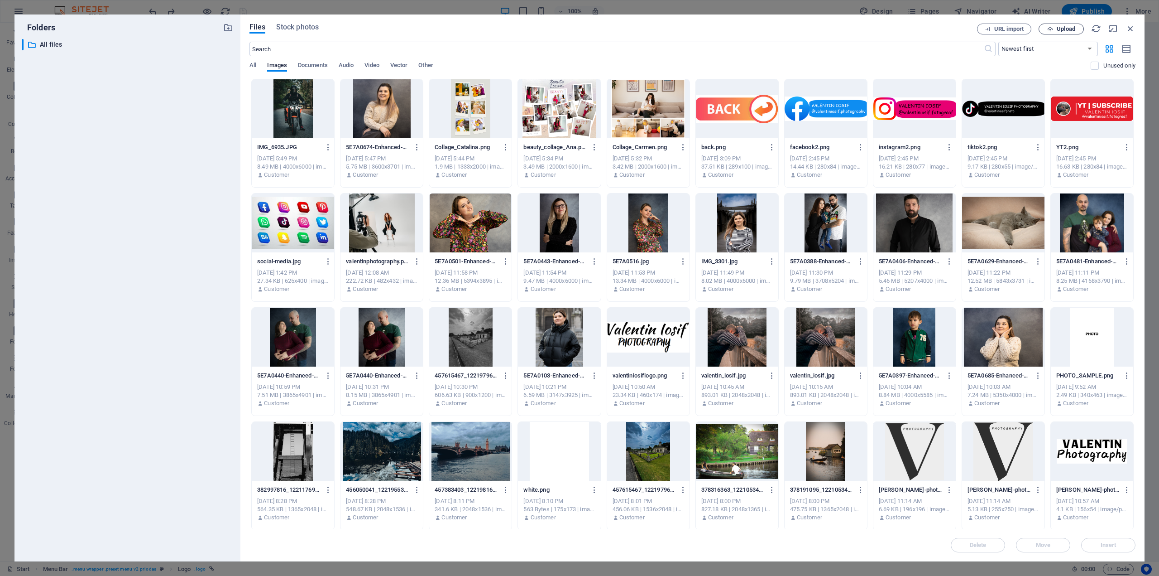
click at [1056, 31] on span "Upload" at bounding box center [1061, 29] width 37 height 6
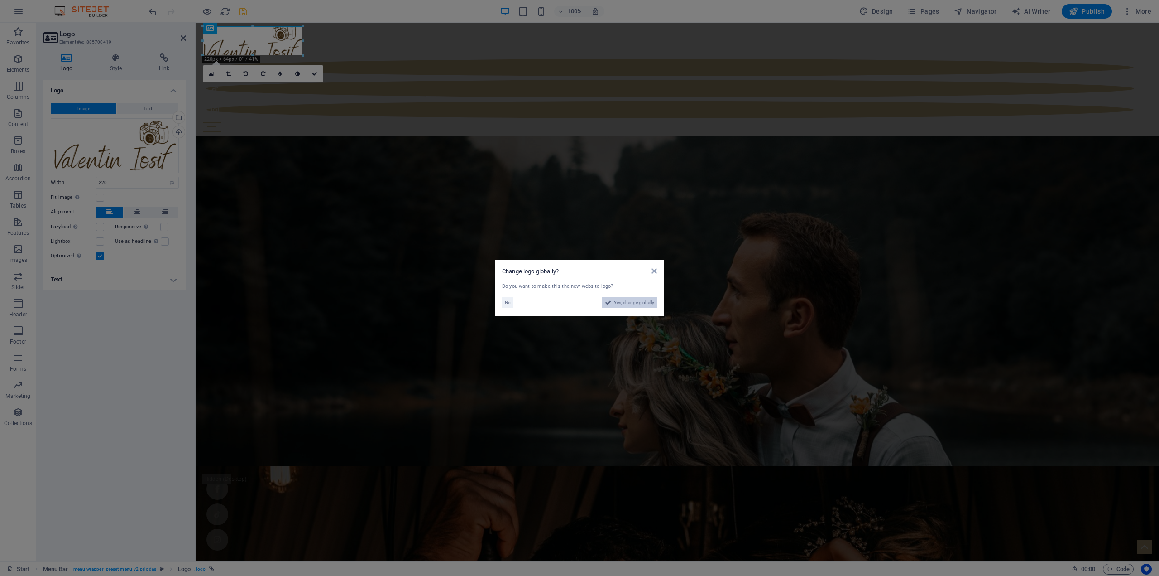
click at [627, 303] on span "Yes, change globally" at bounding box center [634, 302] width 40 height 11
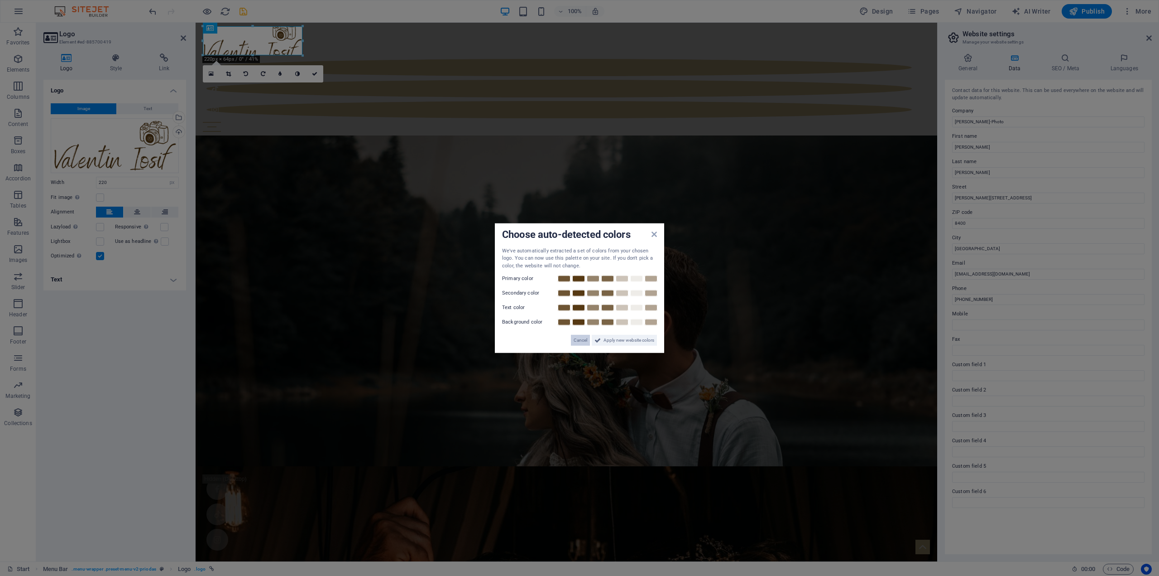
click at [587, 341] on button "Cancel" at bounding box center [580, 340] width 19 height 11
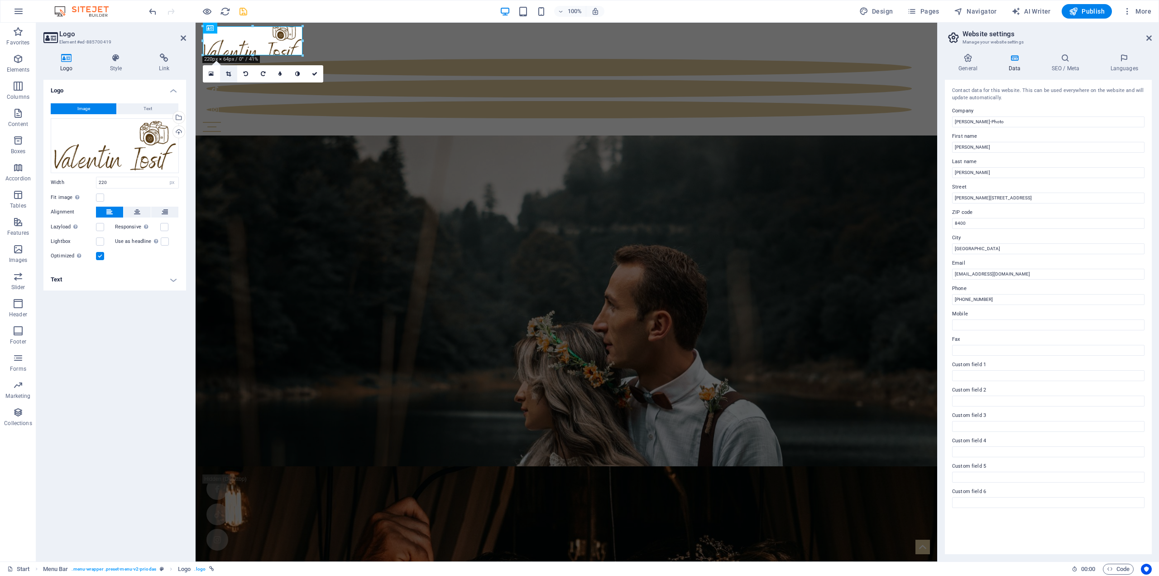
click at [228, 74] on icon at bounding box center [228, 73] width 5 height 5
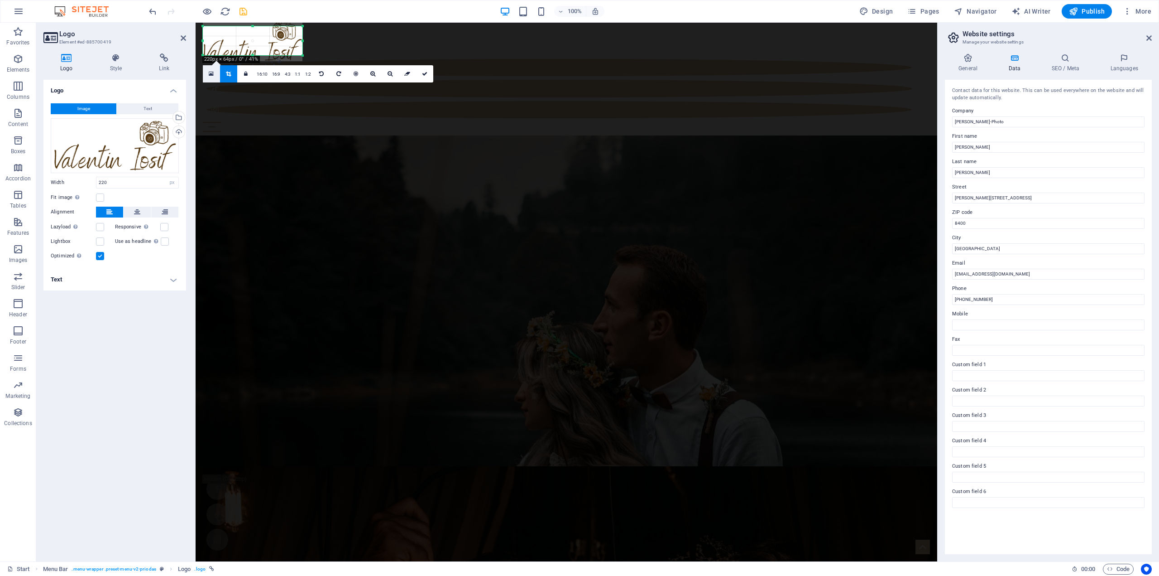
click at [216, 74] on link at bounding box center [211, 73] width 17 height 17
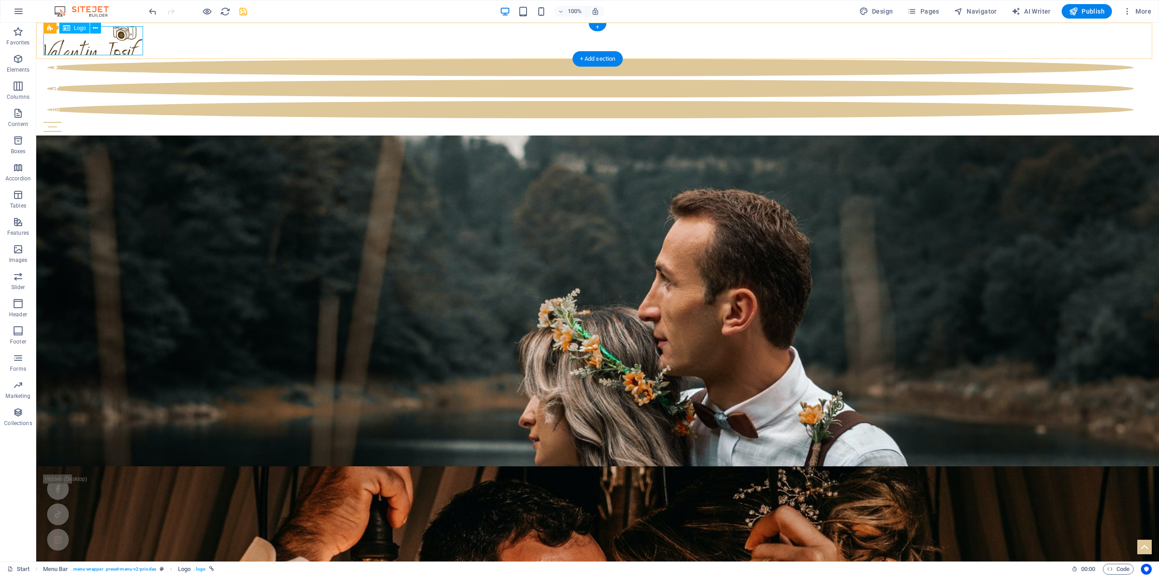
click at [130, 38] on div at bounding box center [597, 40] width 1109 height 29
click at [138, 48] on div at bounding box center [597, 40] width 1109 height 29
select select "px"
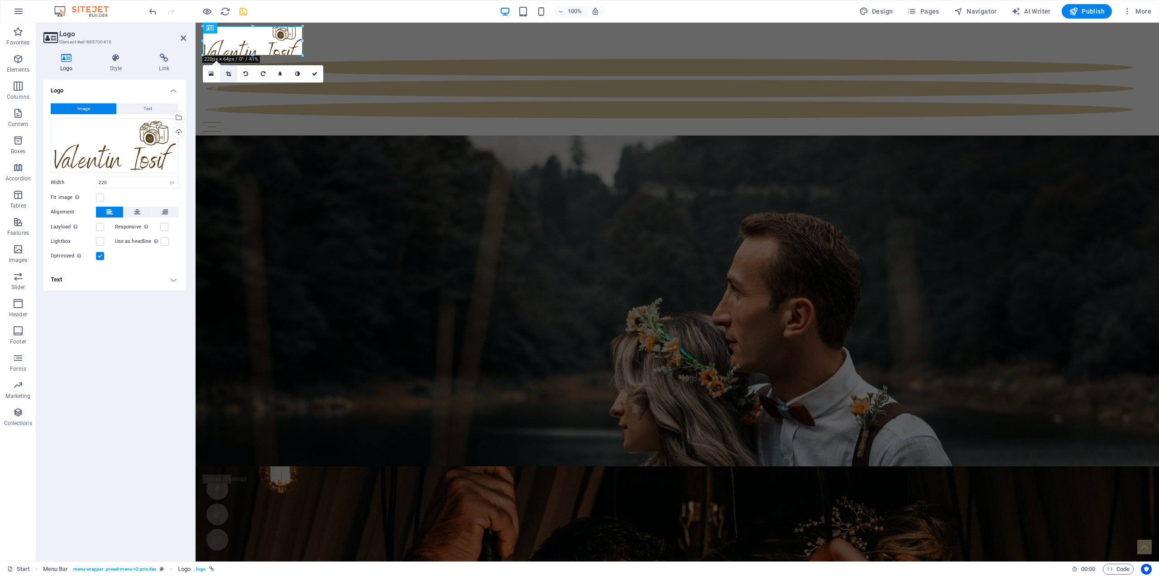
click at [231, 72] on icon at bounding box center [228, 73] width 5 height 5
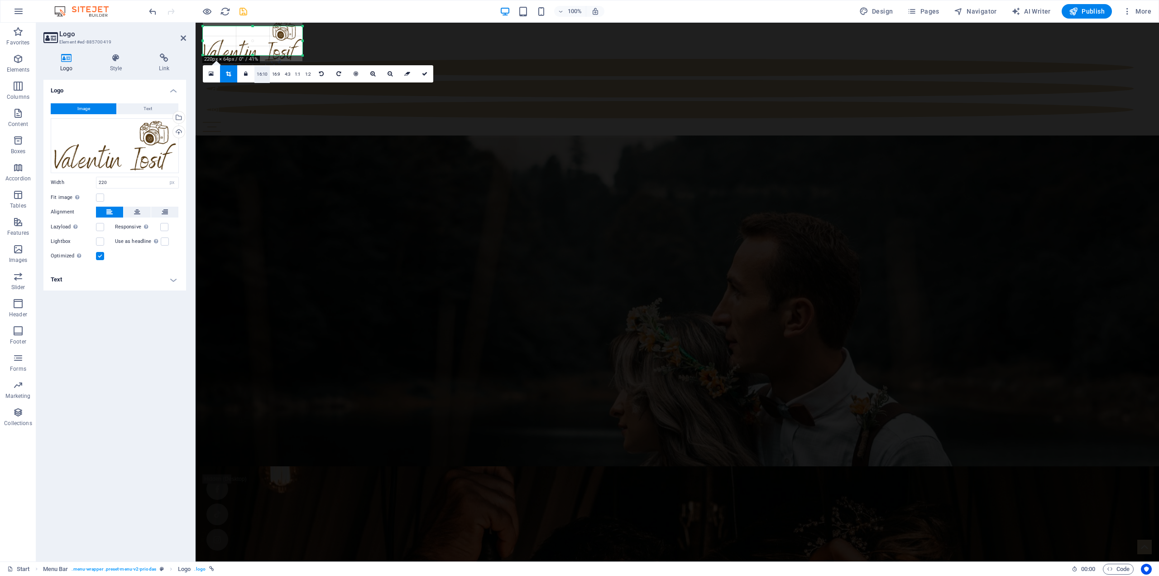
click at [258, 77] on link "16:10" at bounding box center [262, 74] width 15 height 17
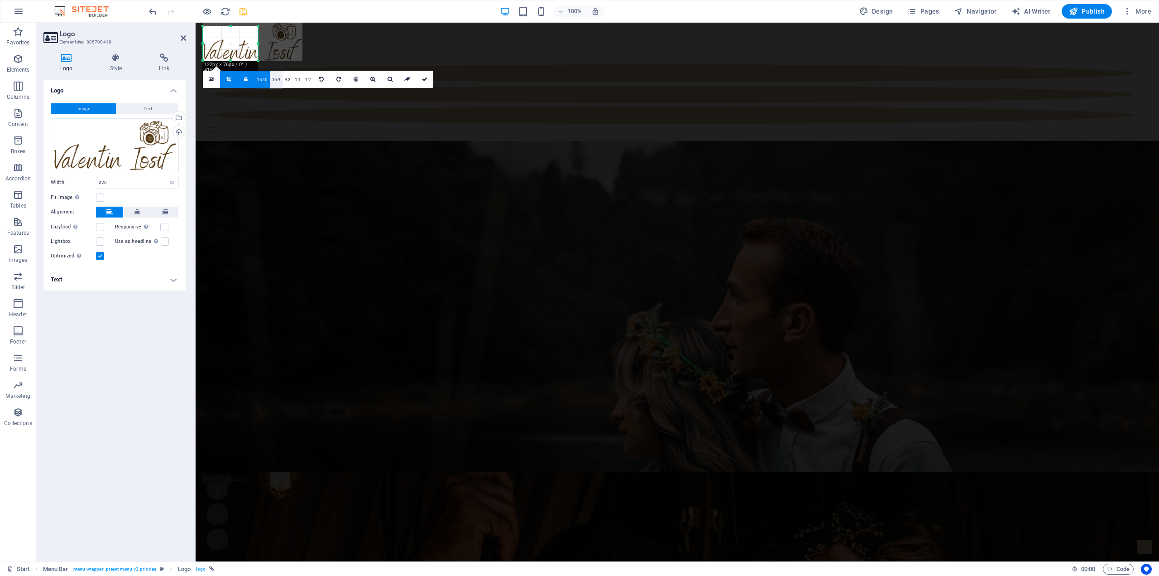
click at [278, 78] on link "16:9" at bounding box center [276, 79] width 13 height 17
click at [260, 75] on link "16:10" at bounding box center [262, 76] width 15 height 17
click at [264, 78] on link "16:10" at bounding box center [262, 79] width 15 height 17
click at [248, 77] on link at bounding box center [245, 79] width 17 height 17
click at [247, 81] on icon at bounding box center [246, 79] width 4 height 5
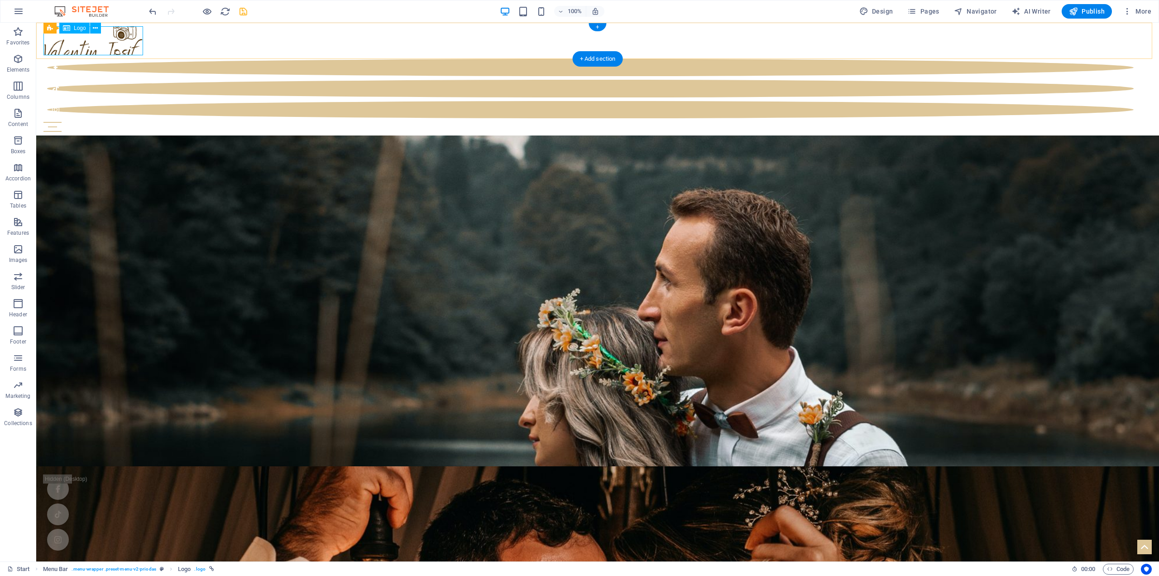
click at [131, 44] on div at bounding box center [597, 40] width 1109 height 29
select select "px"
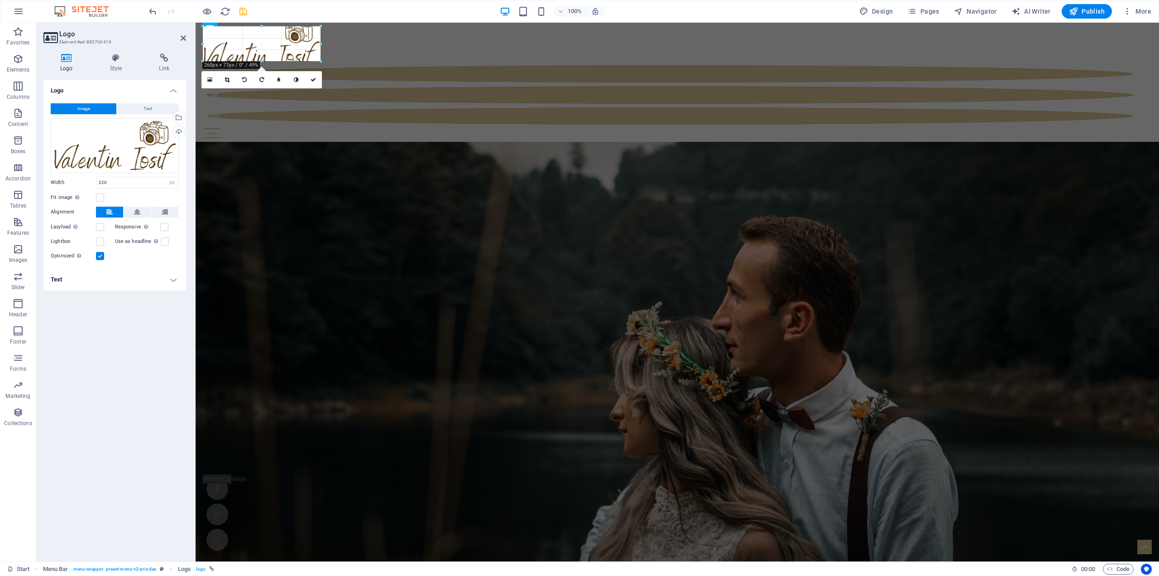
drag, startPoint x: 302, startPoint y: 56, endPoint x: 294, endPoint y: 62, distance: 9.3
type input "260"
click at [352, 41] on div "Start Blog Wedding Stationery Bridal & Groom's fashion Florist Decorations & Ev…" at bounding box center [678, 82] width 964 height 118
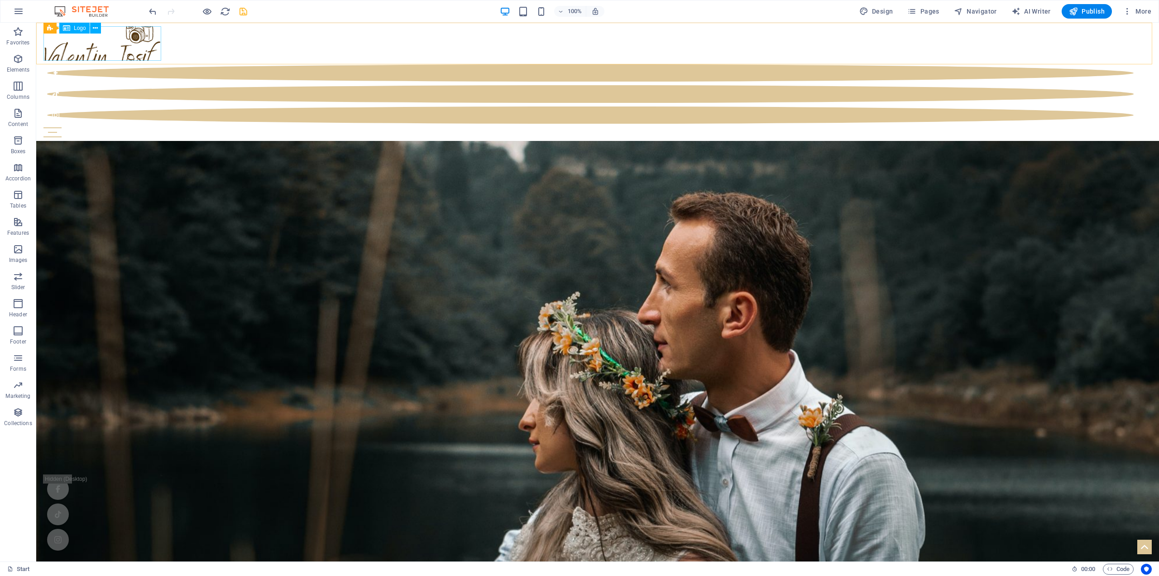
click at [73, 31] on div "Logo" at bounding box center [74, 28] width 30 height 11
click at [108, 50] on div at bounding box center [597, 43] width 1109 height 34
select select "px"
click at [93, 26] on icon at bounding box center [95, 29] width 5 height 10
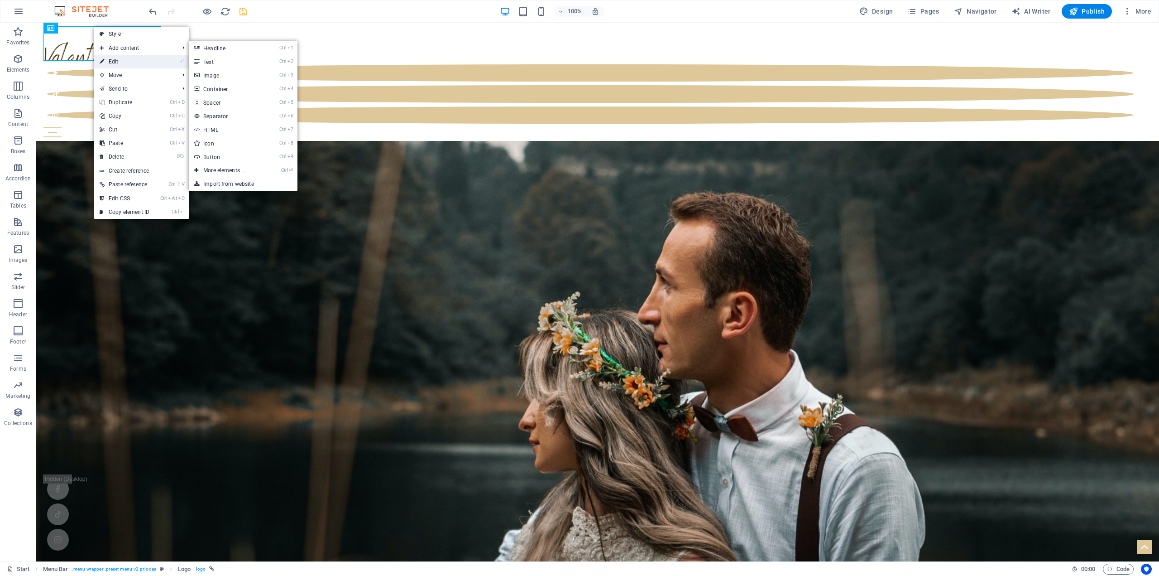
click at [118, 63] on link "⏎ Edit" at bounding box center [124, 62] width 61 height 14
select select "px"
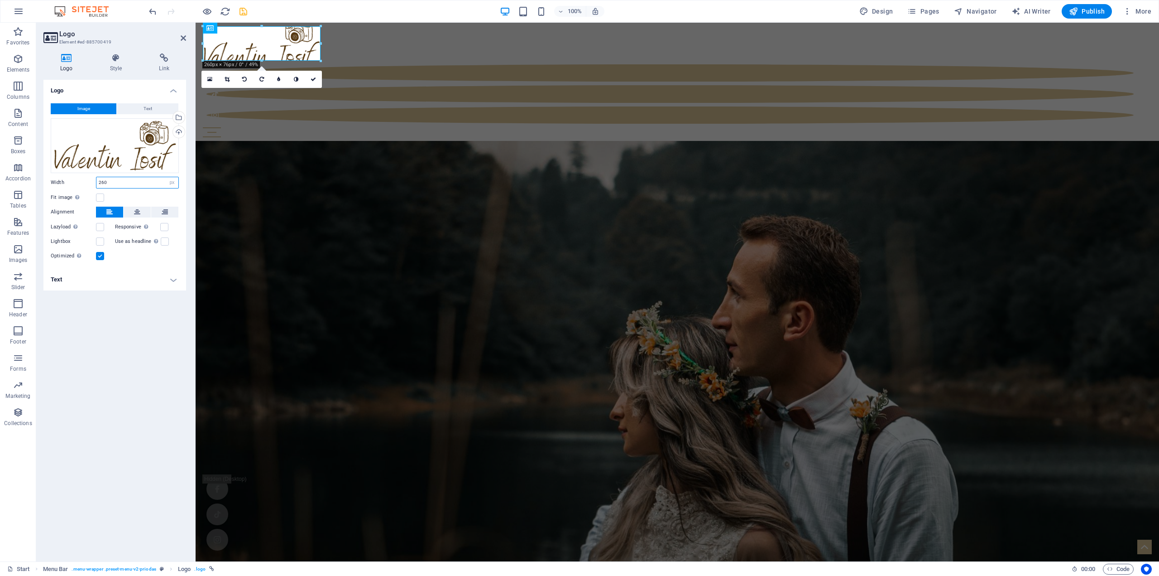
drag, startPoint x: 124, startPoint y: 183, endPoint x: 85, endPoint y: 183, distance: 39.0
click at [85, 183] on div "Width 260 Default auto px rem % em vh vw" at bounding box center [115, 183] width 128 height 12
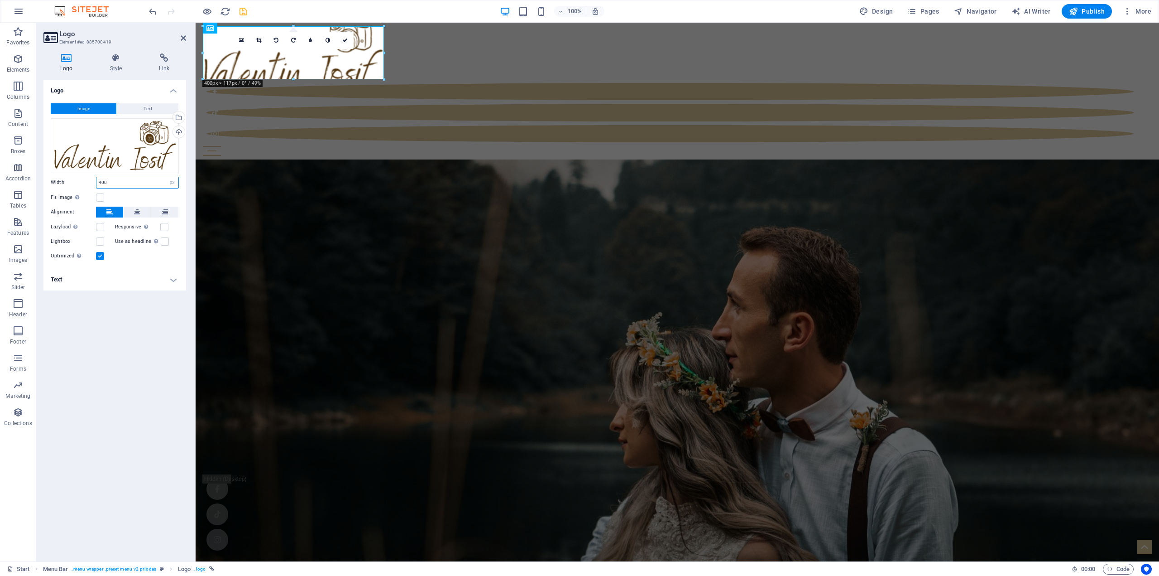
drag, startPoint x: 114, startPoint y: 183, endPoint x: 88, endPoint y: 184, distance: 26.3
click at [88, 184] on div "Width 400 Default auto px rem % em vh vw" at bounding box center [115, 183] width 128 height 12
type input "260"
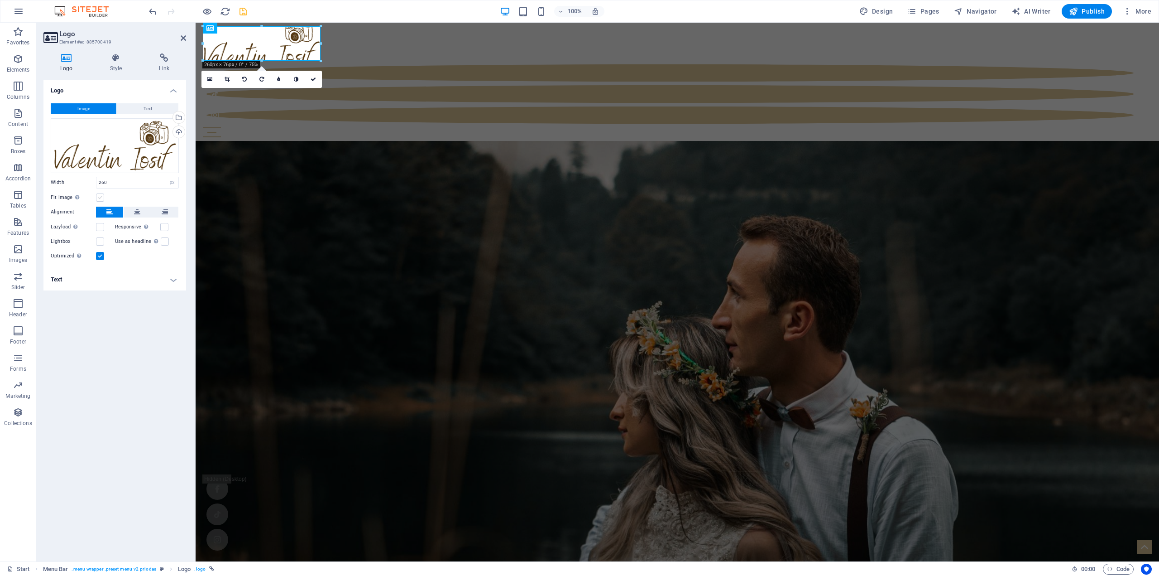
click at [97, 197] on label at bounding box center [100, 197] width 8 height 8
click at [0, 0] on input "Fit image Automatically fit image to a fixed width and height" at bounding box center [0, 0] width 0 height 0
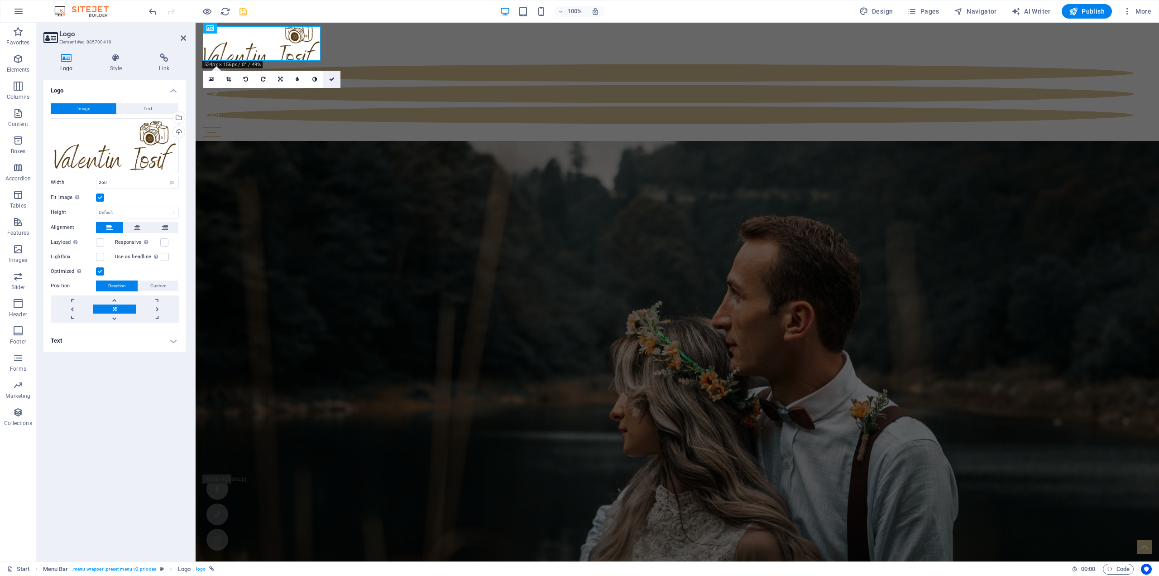
click at [331, 77] on icon at bounding box center [331, 79] width 5 height 5
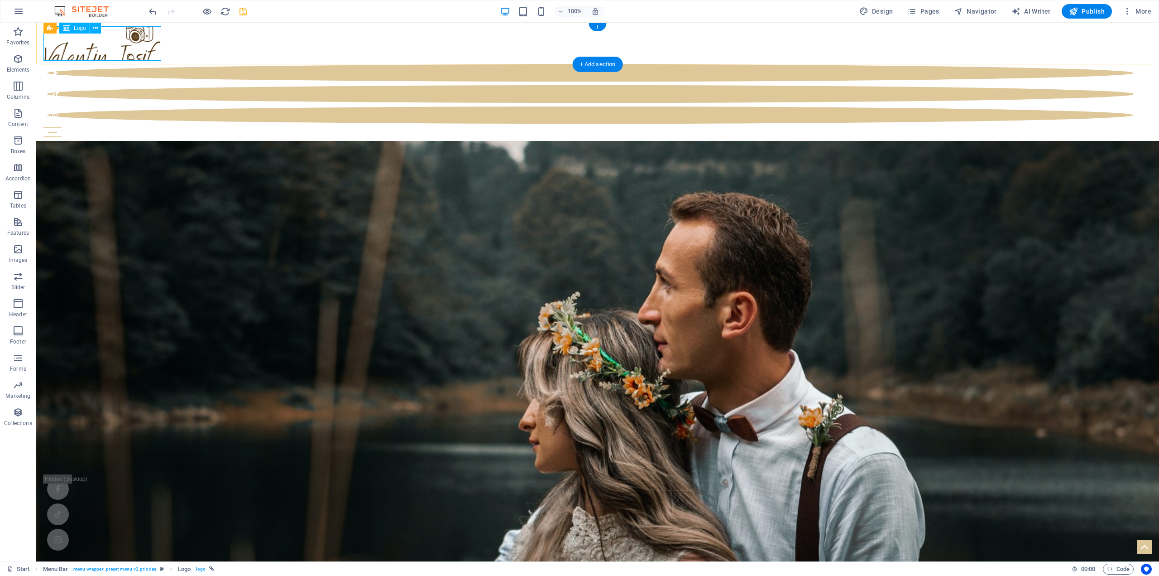
click at [126, 43] on div at bounding box center [597, 43] width 1109 height 34
select select "px"
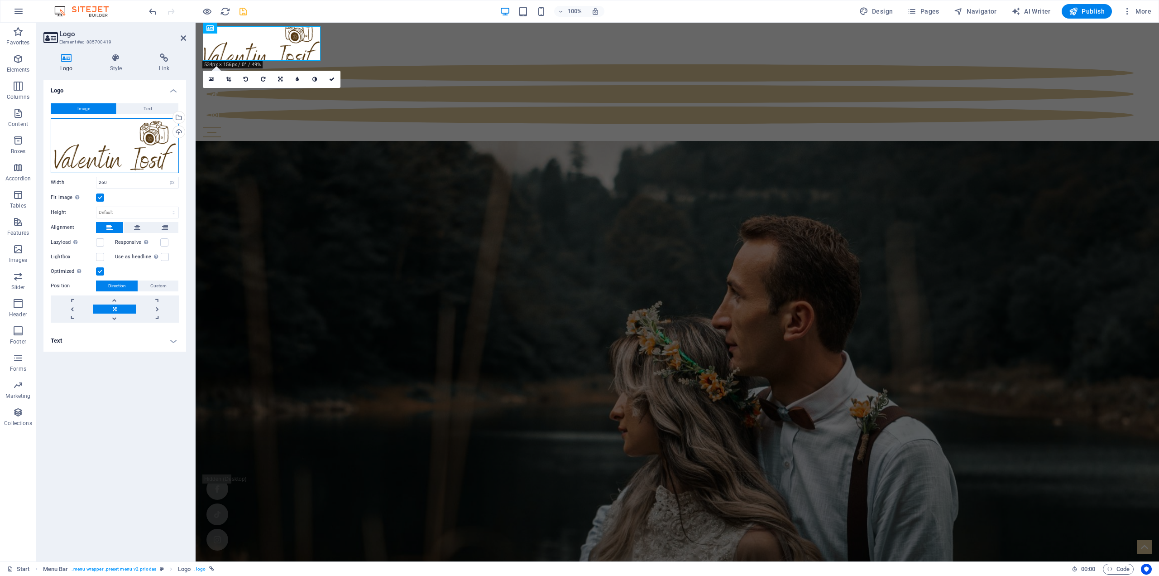
click at [112, 148] on div "Drag files here, click to choose files or select files from Files or our free s…" at bounding box center [115, 145] width 128 height 55
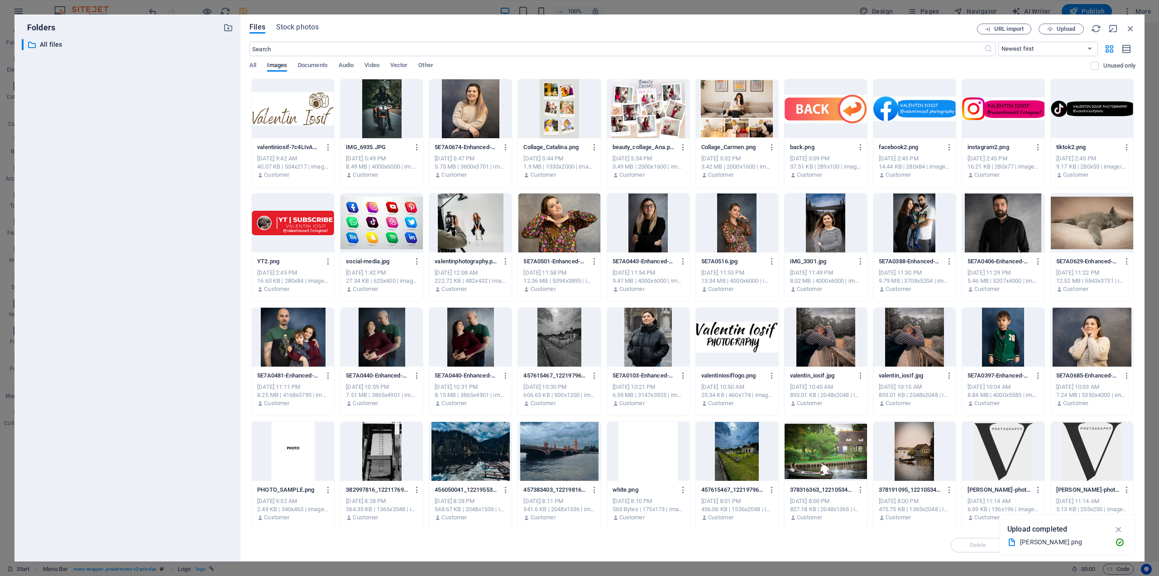
click at [281, 115] on div at bounding box center [293, 108] width 82 height 59
click at [328, 144] on icon "button" at bounding box center [328, 147] width 9 height 8
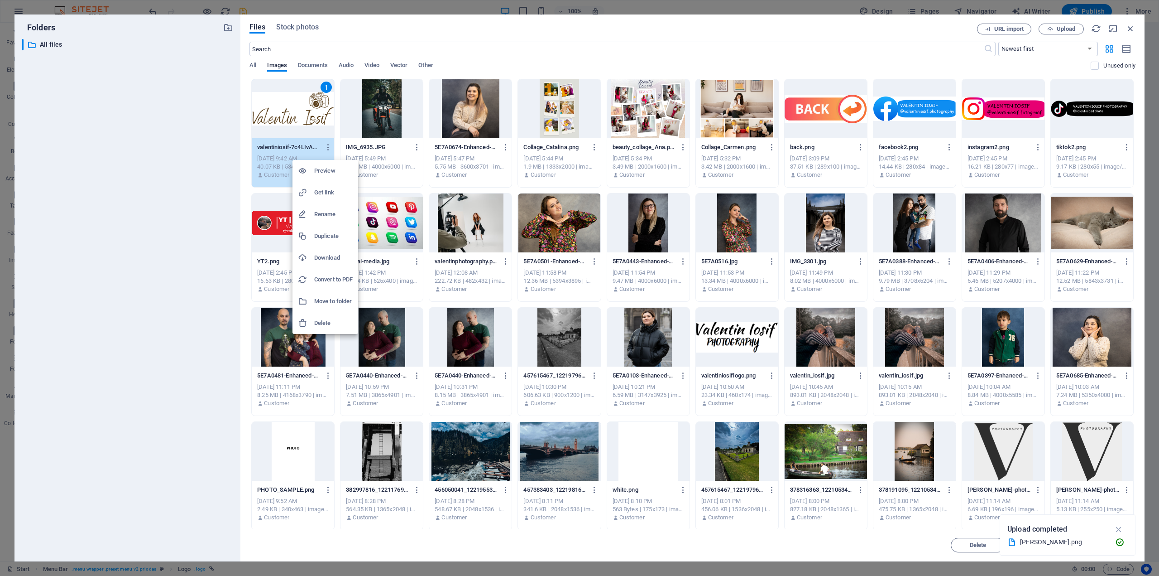
click at [332, 326] on h6 "Delete" at bounding box center [333, 322] width 38 height 11
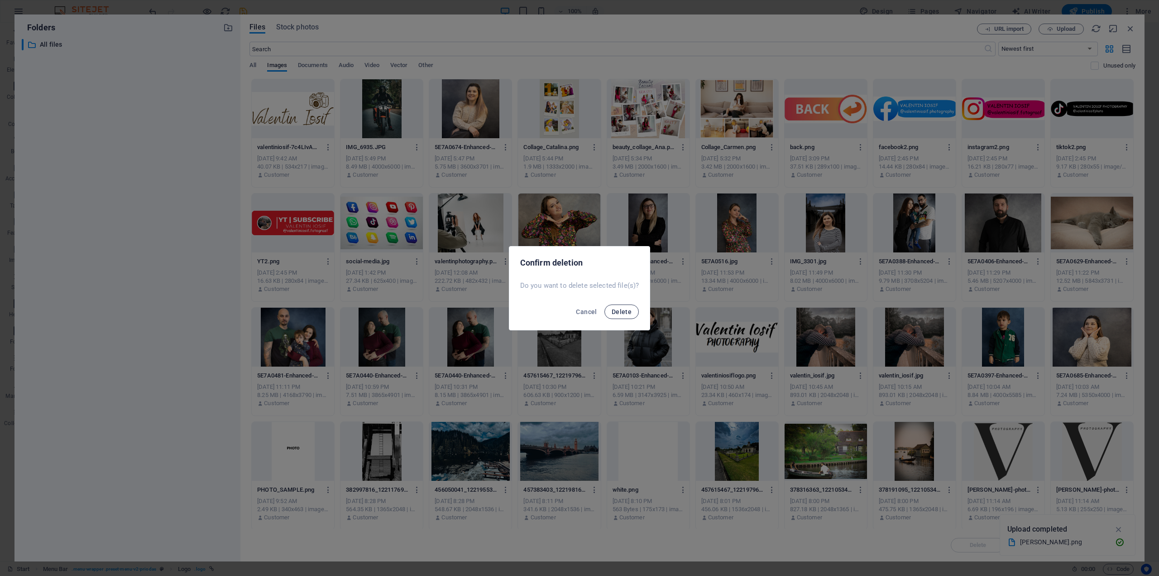
click at [625, 312] on span "Delete" at bounding box center [622, 311] width 20 height 7
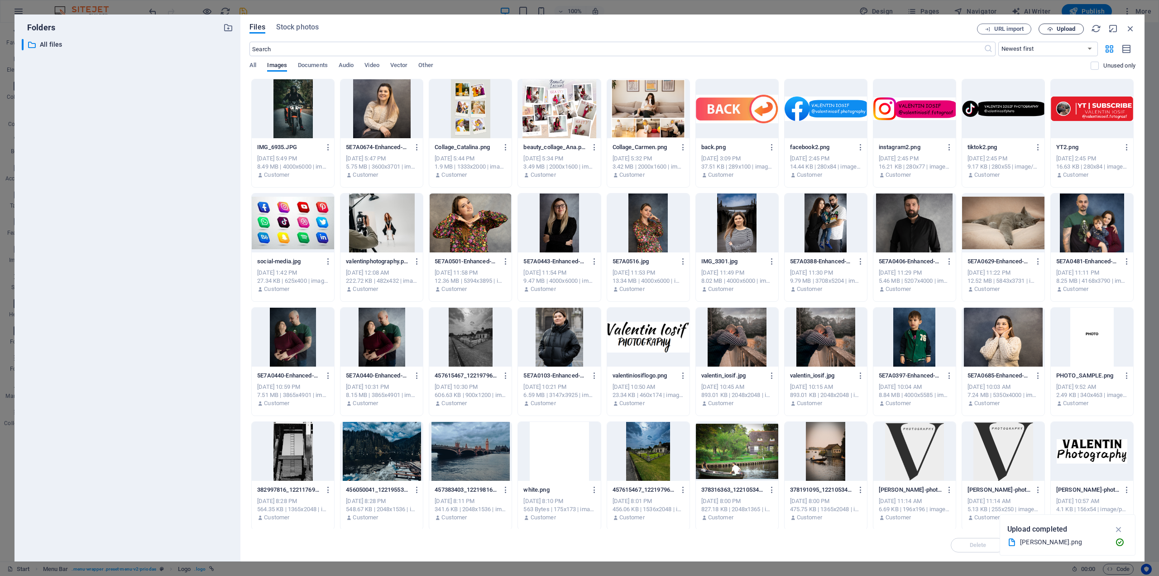
click at [1057, 29] on span "Upload" at bounding box center [1066, 28] width 19 height 5
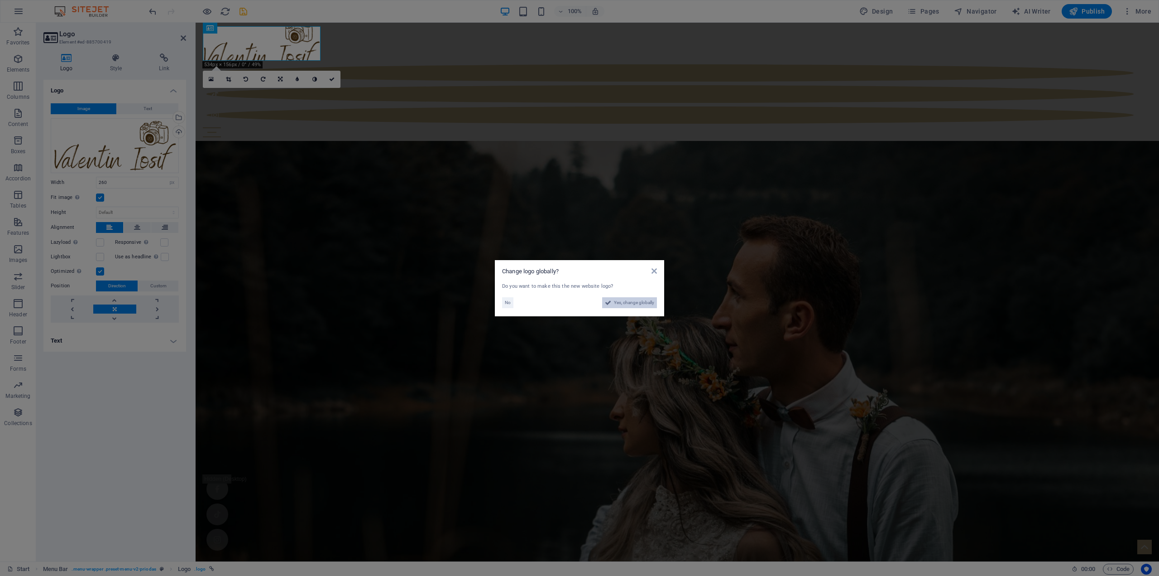
click at [613, 302] on button "Yes, change globally" at bounding box center [629, 302] width 55 height 11
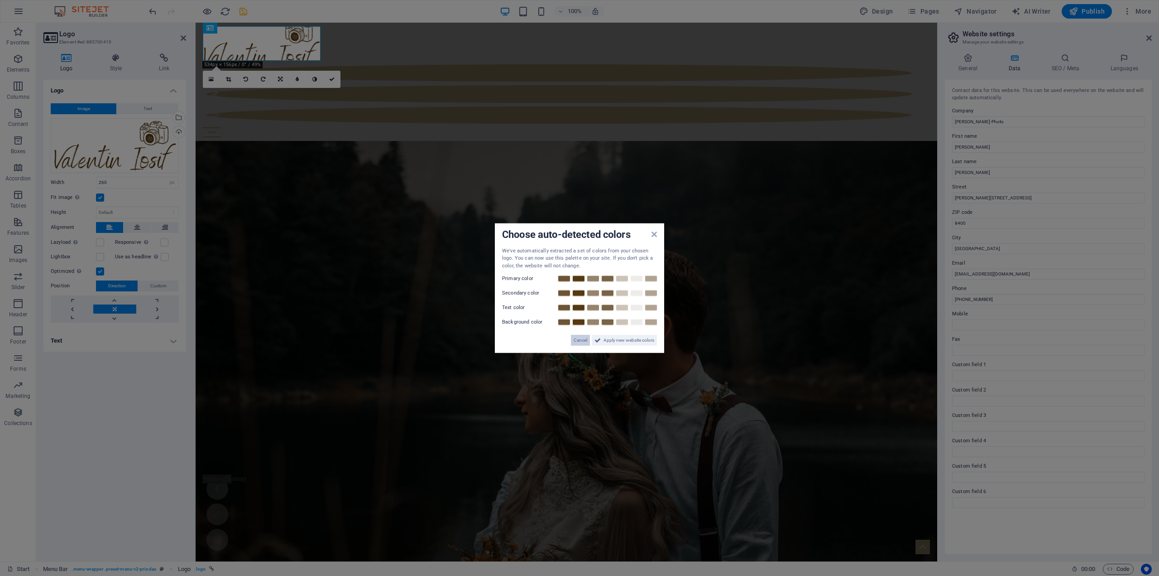
click at [586, 342] on span "Cancel" at bounding box center [581, 340] width 14 height 11
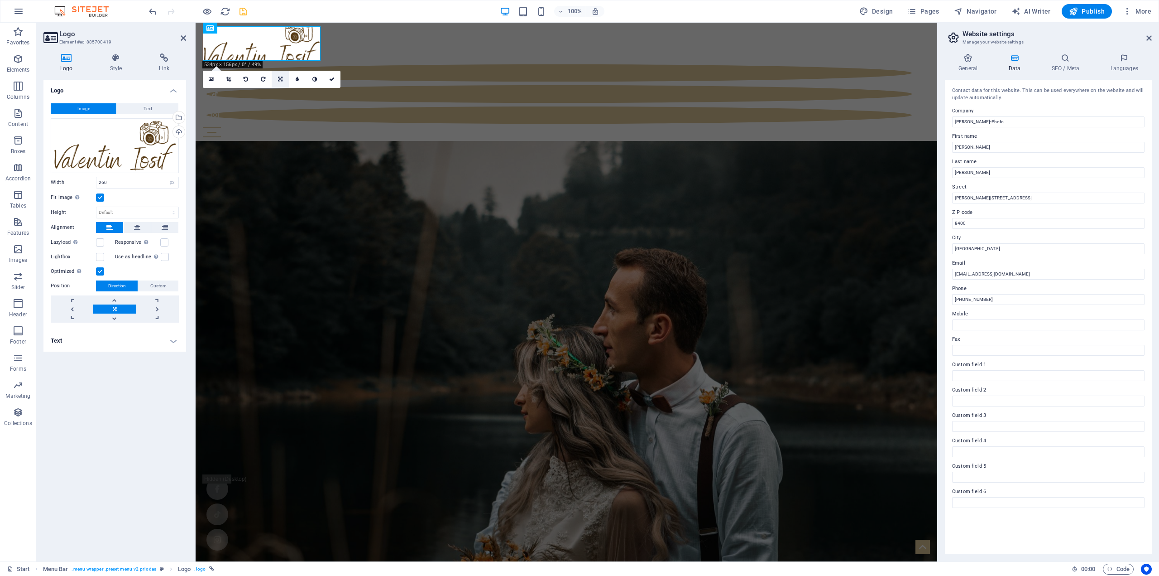
click at [277, 79] on link at bounding box center [280, 79] width 17 height 17
click at [280, 91] on icon at bounding box center [280, 93] width 5 height 5
click at [280, 80] on icon at bounding box center [280, 79] width 5 height 5
click at [295, 90] on link at bounding box center [297, 93] width 17 height 17
click at [280, 78] on icon at bounding box center [280, 79] width 4 height 5
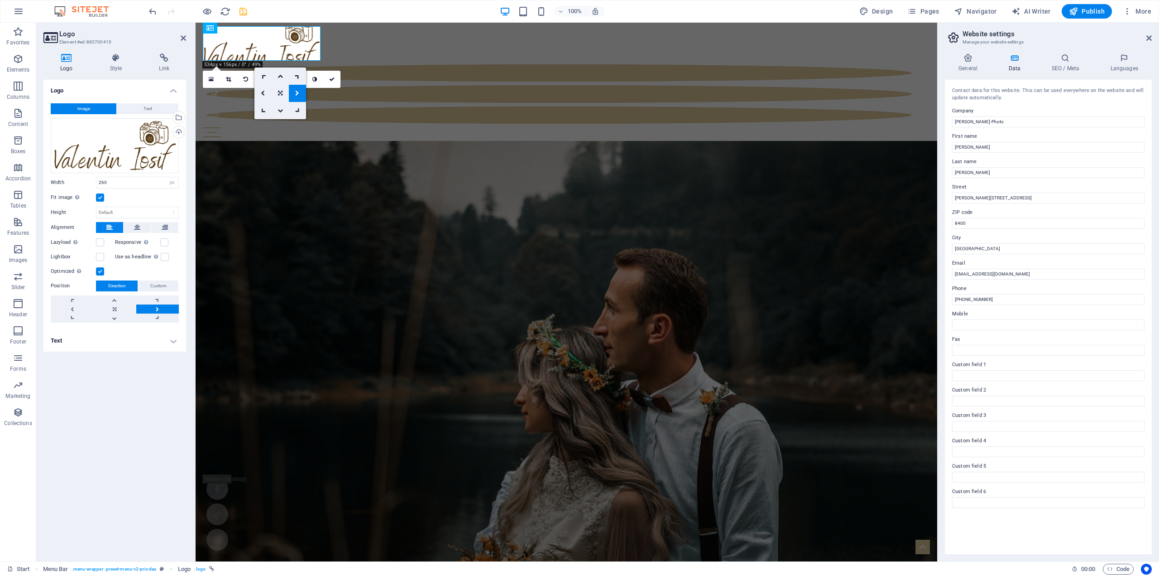
click at [280, 91] on icon at bounding box center [280, 93] width 5 height 5
click at [230, 79] on icon at bounding box center [228, 79] width 5 height 5
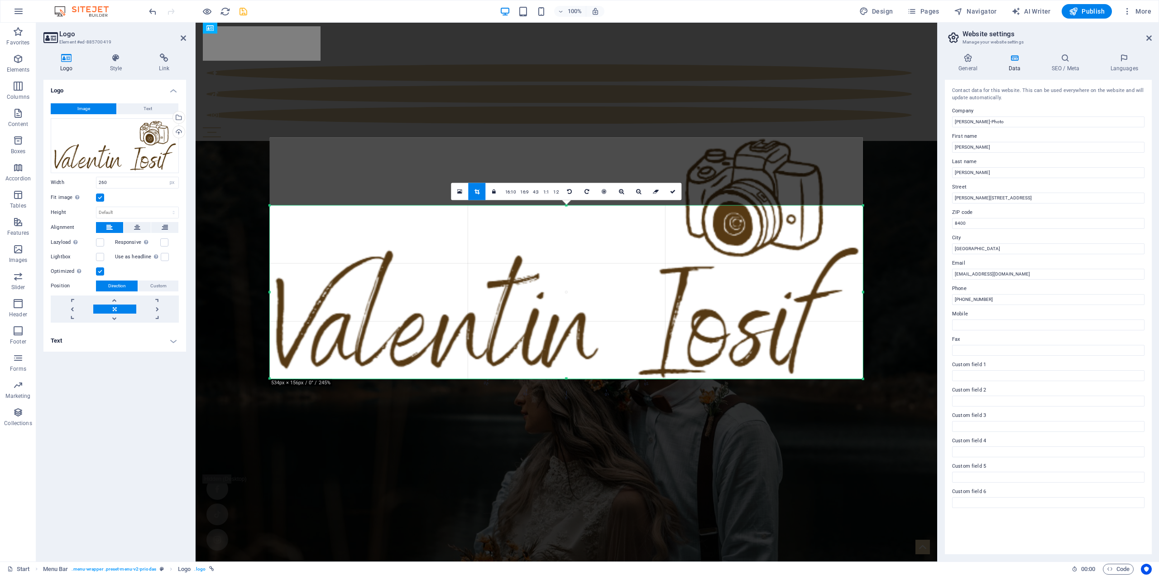
drag, startPoint x: 574, startPoint y: 295, endPoint x: 572, endPoint y: 259, distance: 36.3
click at [572, 259] on div at bounding box center [566, 258] width 593 height 241
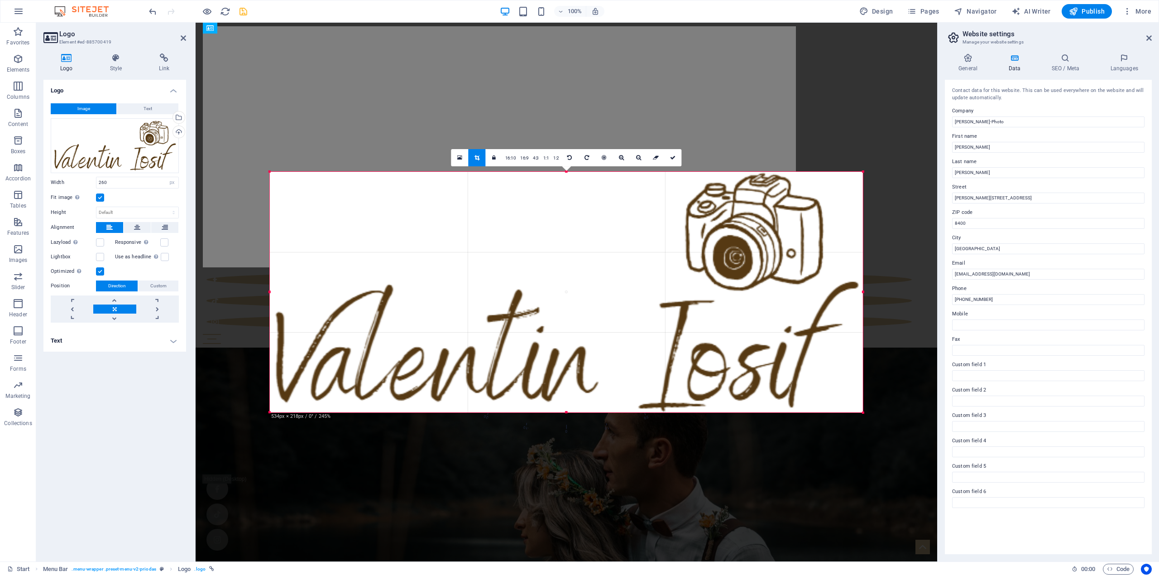
drag, startPoint x: 566, startPoint y: 204, endPoint x: 567, endPoint y: 136, distance: 68.4
click at [567, 136] on div "Drag here to replace the existing content. Press “Ctrl” if you want to create a…" at bounding box center [567, 292] width 742 height 539
click at [673, 158] on icon at bounding box center [672, 157] width 5 height 5
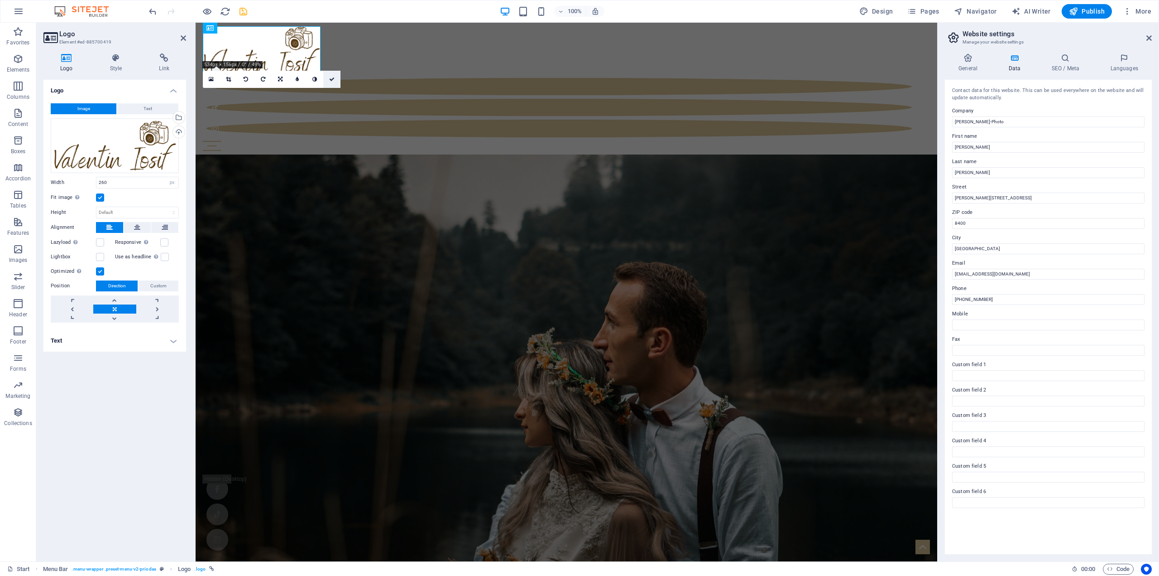
click at [332, 79] on icon at bounding box center [331, 79] width 5 height 5
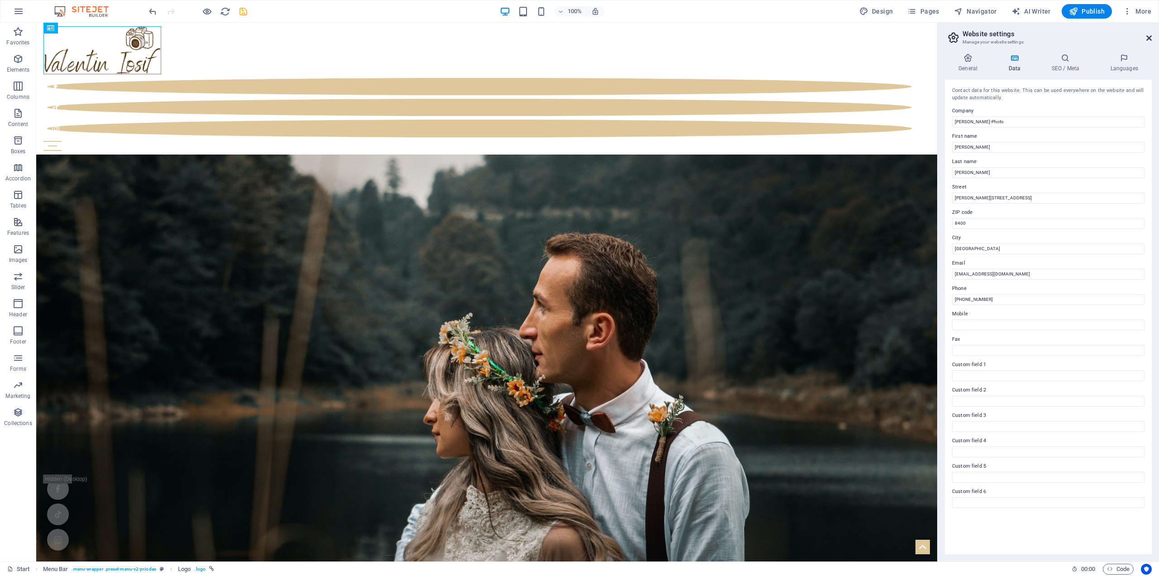
click at [1147, 40] on icon at bounding box center [1149, 37] width 5 height 7
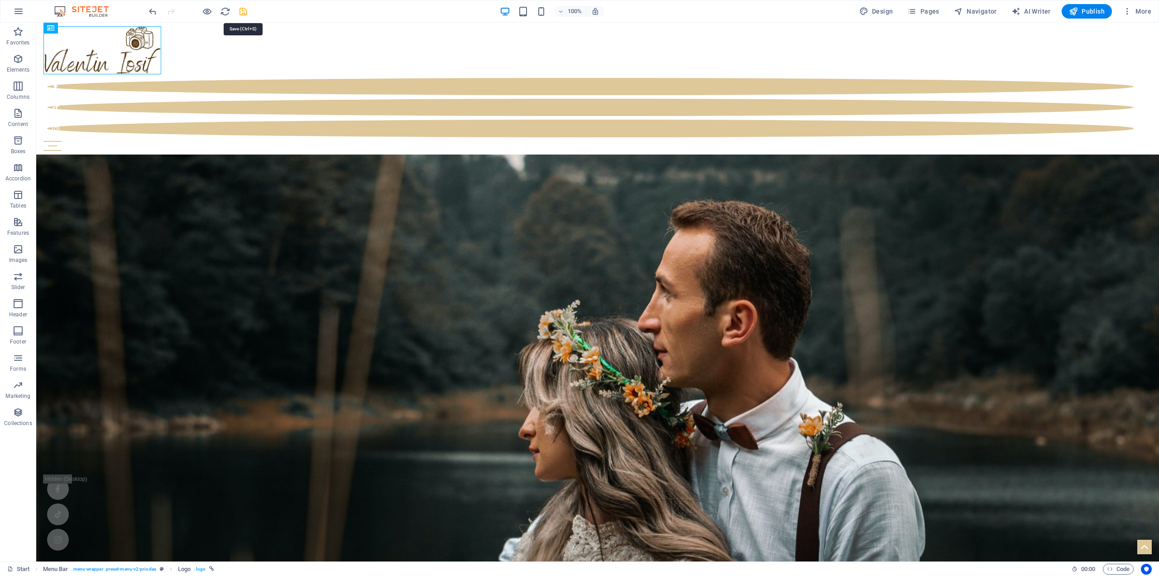
click at [243, 12] on icon "save" at bounding box center [243, 11] width 10 height 10
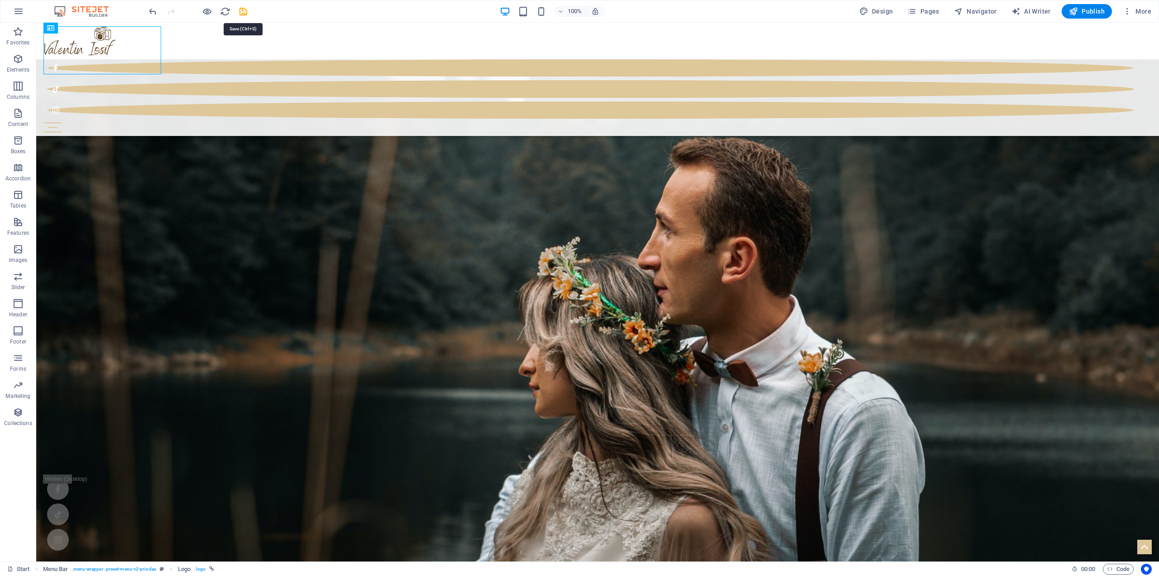
scroll to position [4012, 0]
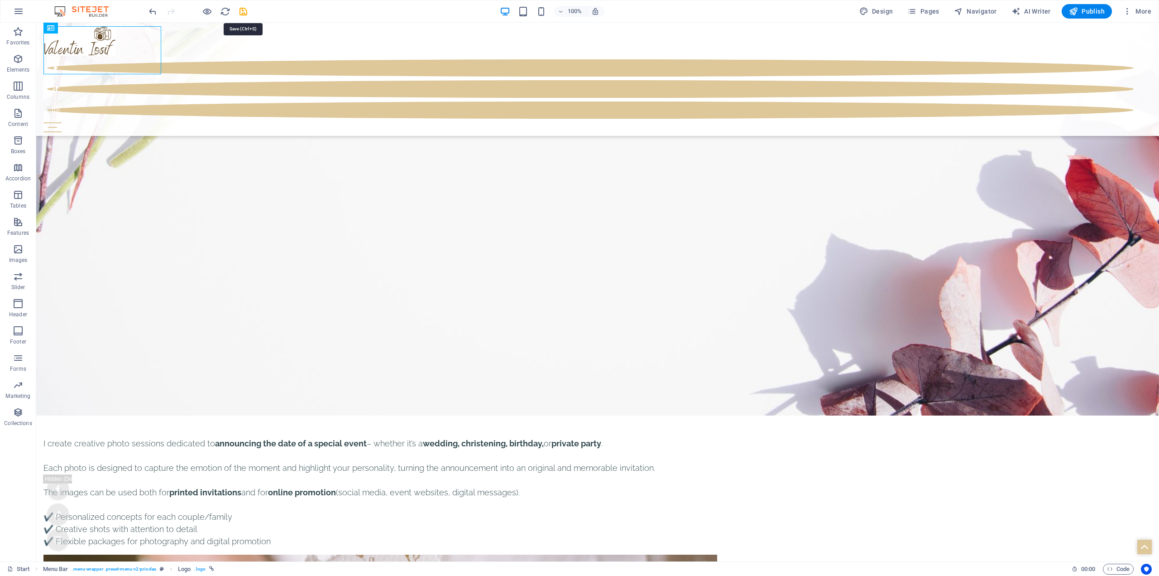
select select "4"
select select "px"
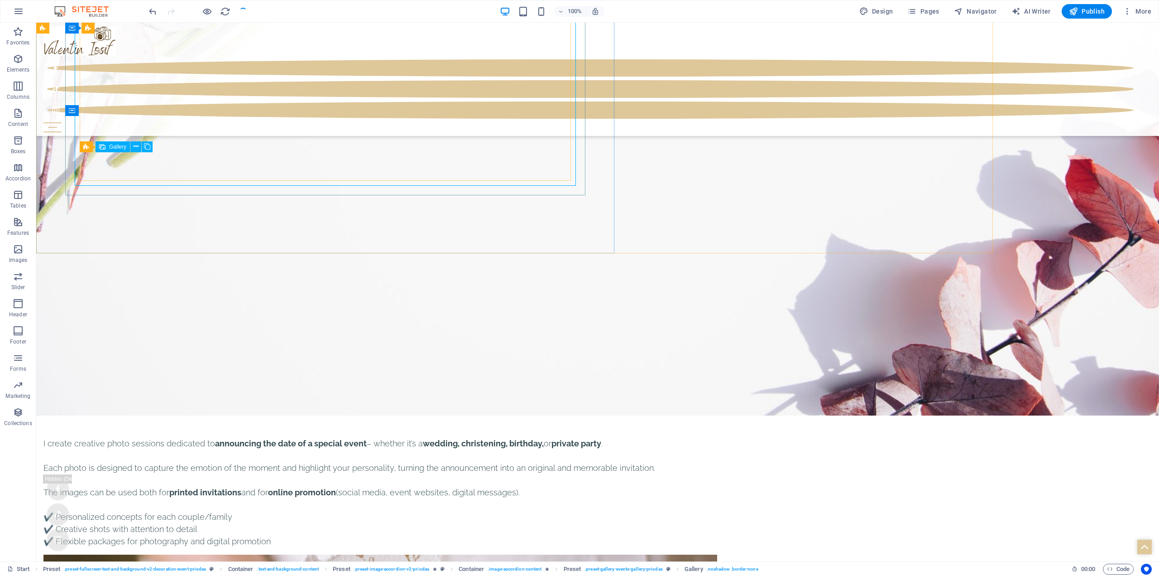
scroll to position [4189, 0]
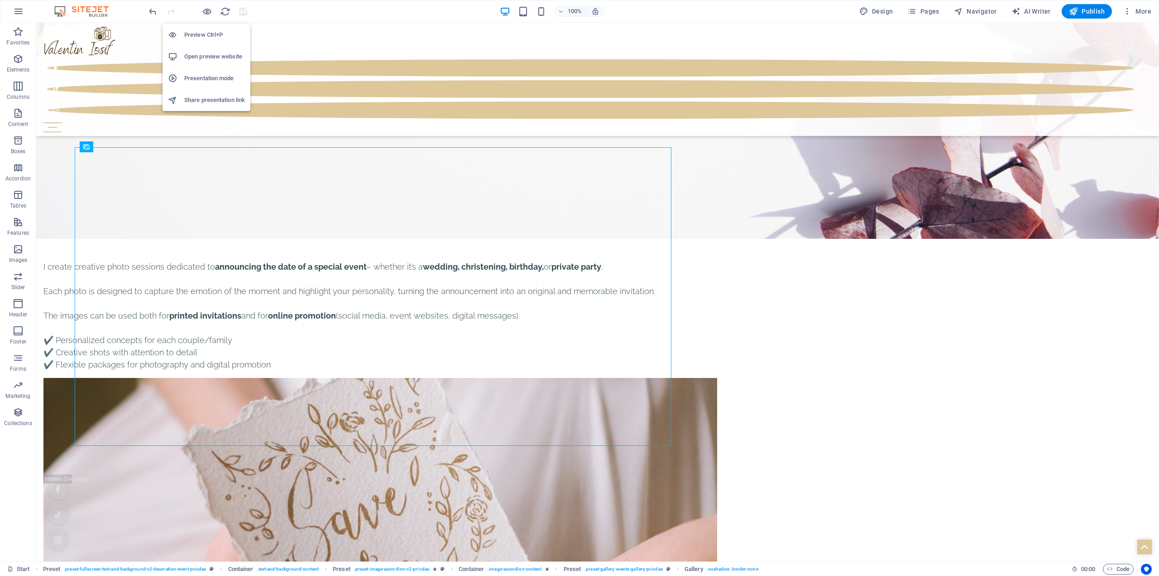
click at [216, 54] on h6 "Open preview website" at bounding box center [214, 56] width 61 height 11
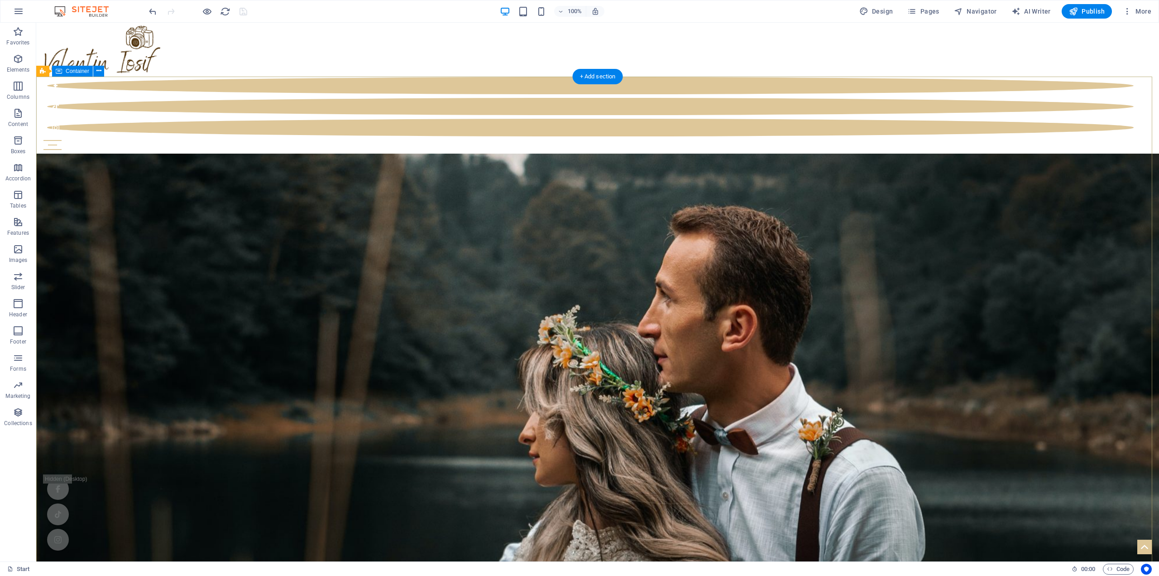
scroll to position [0, 0]
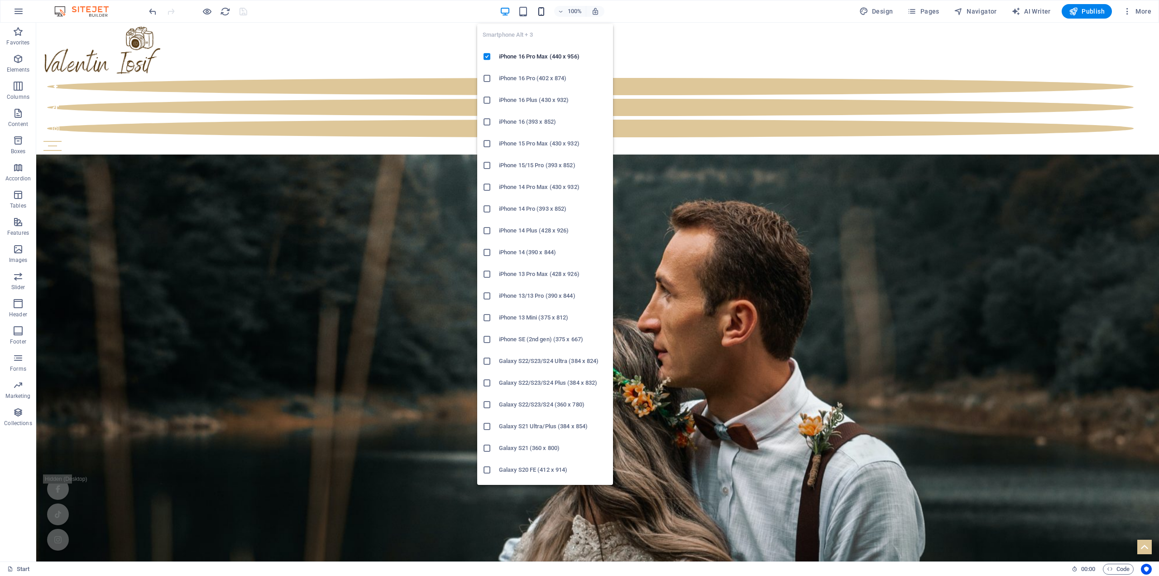
click at [541, 9] on icon "button" at bounding box center [541, 11] width 10 height 10
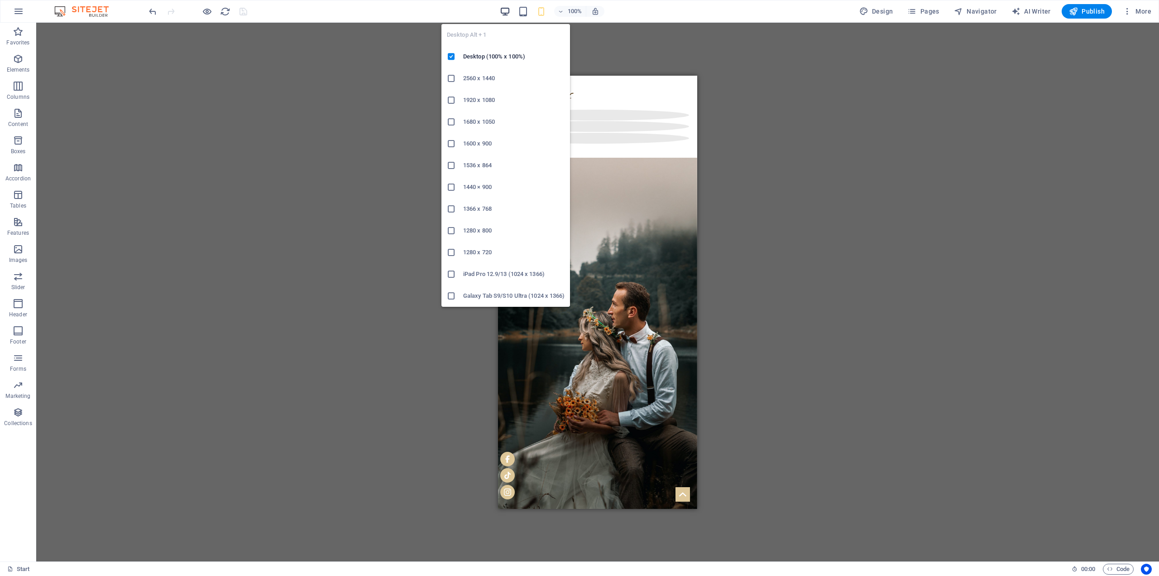
click at [506, 13] on icon "button" at bounding box center [505, 11] width 10 height 10
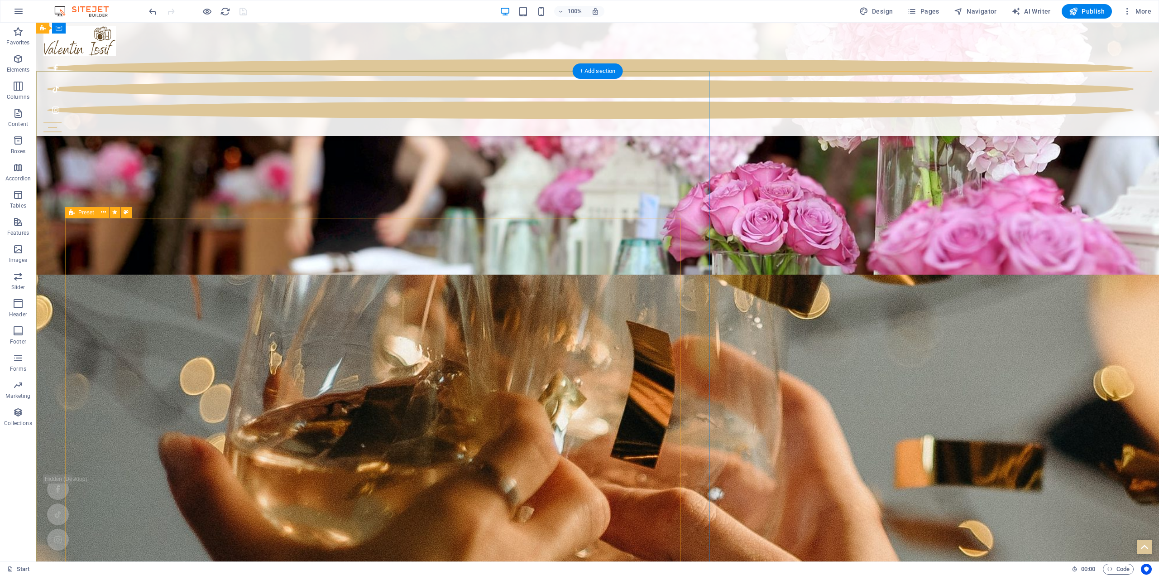
scroll to position [3216, 0]
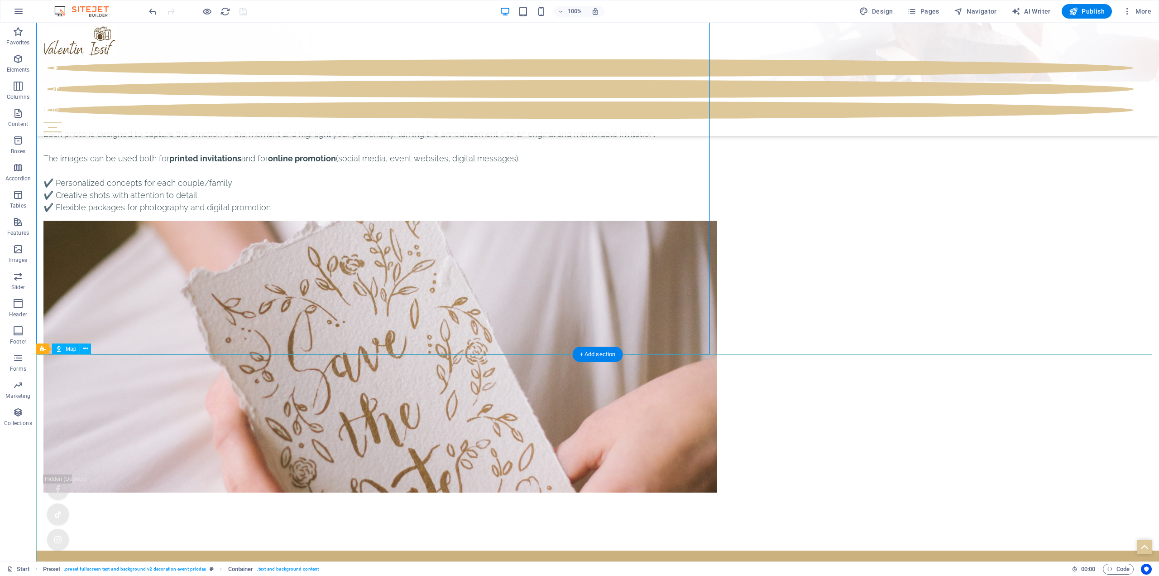
scroll to position [4348, 0]
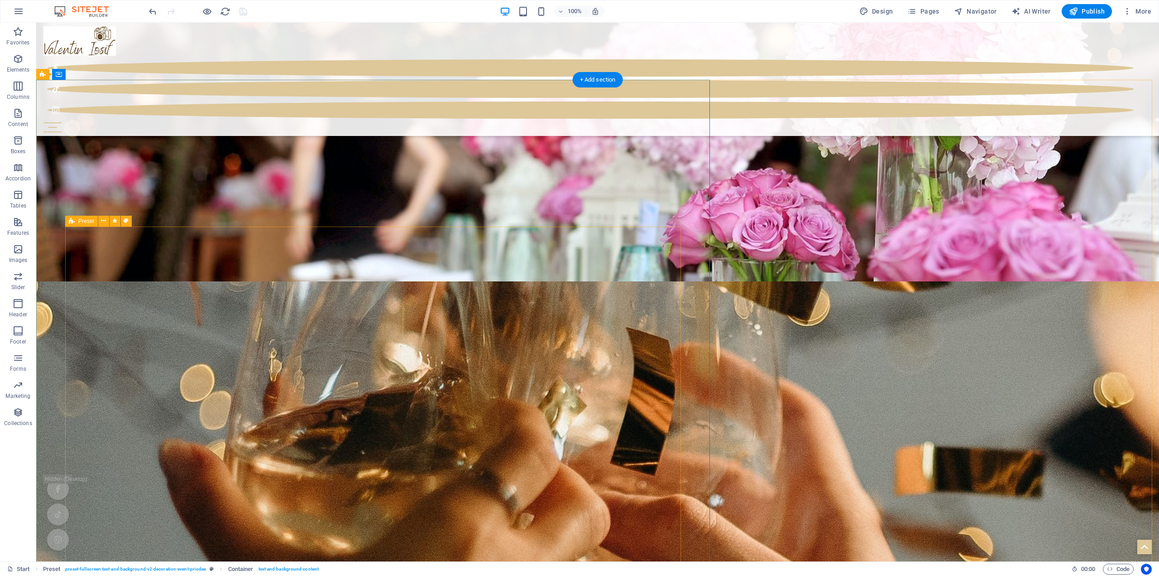
scroll to position [3170, 0]
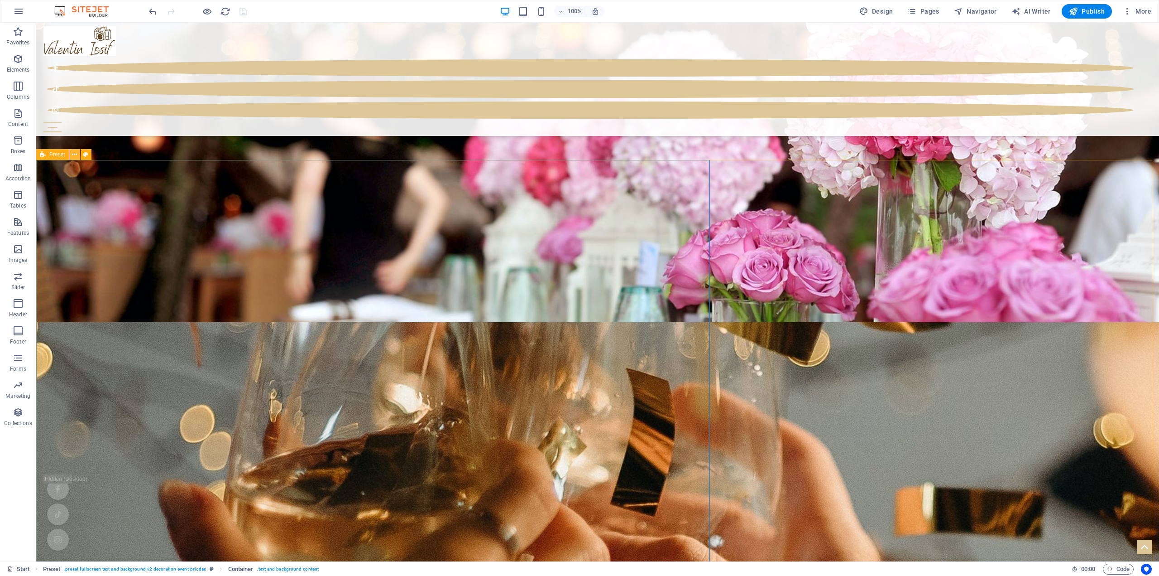
click at [71, 156] on button at bounding box center [74, 154] width 11 height 11
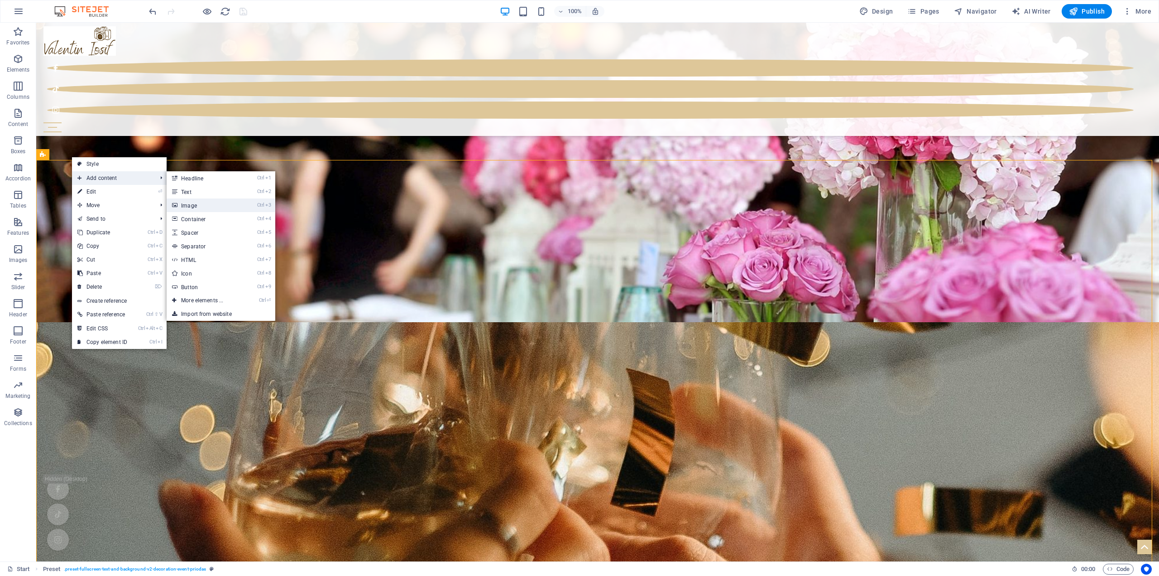
click at [202, 207] on link "Ctrl 3 Image" at bounding box center [204, 205] width 75 height 14
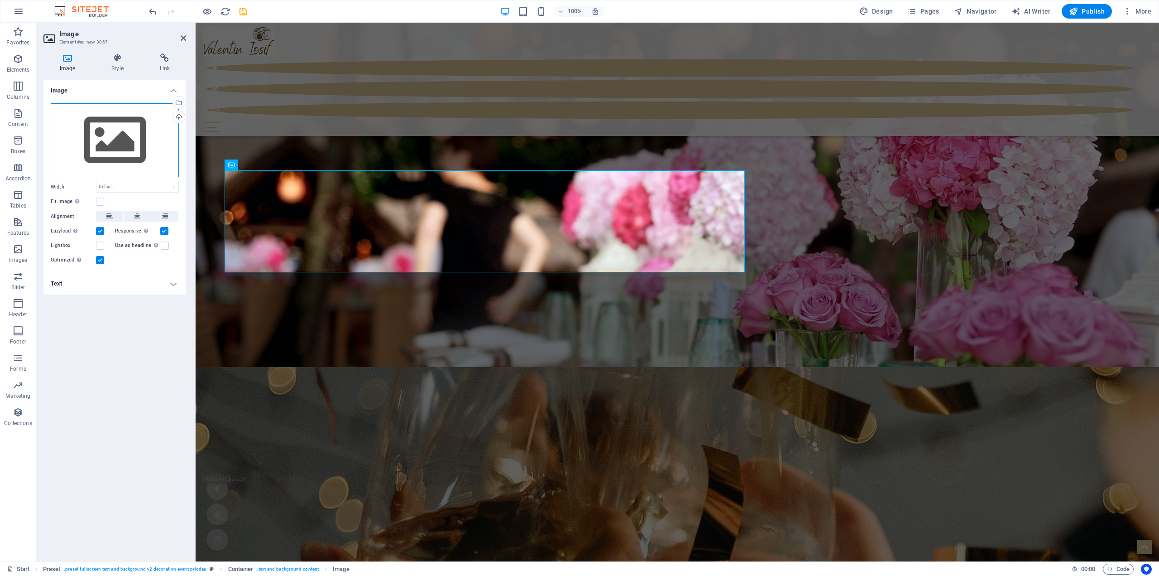
click at [133, 127] on div "Drag files here, click to choose files or select files from Files or our free s…" at bounding box center [115, 140] width 128 height 74
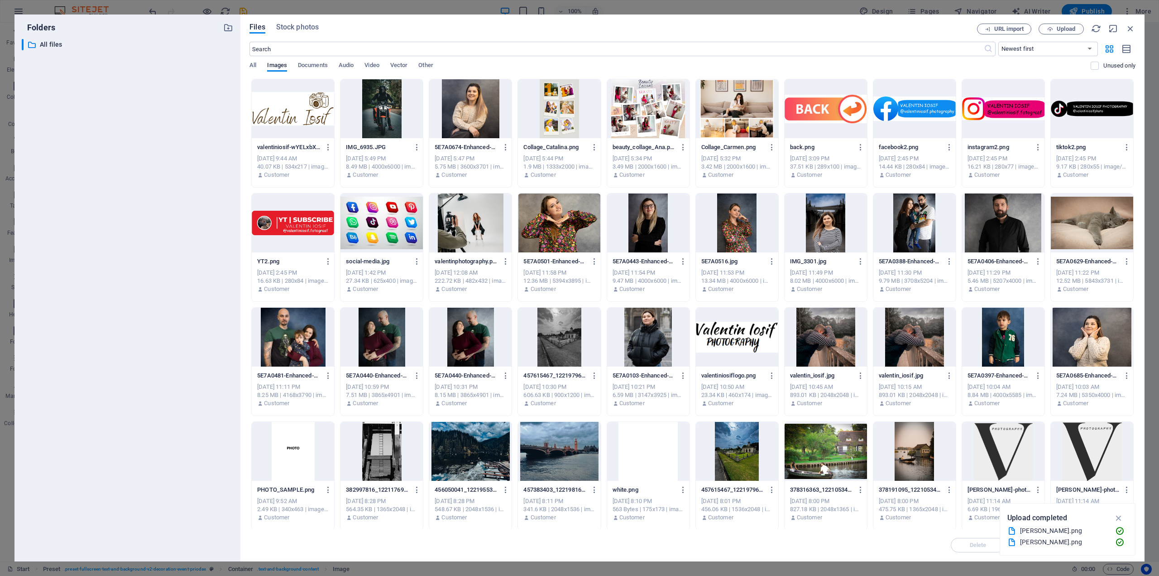
click at [558, 106] on div at bounding box center [559, 108] width 82 height 59
click at [1119, 517] on icon "button" at bounding box center [1119, 518] width 10 height 10
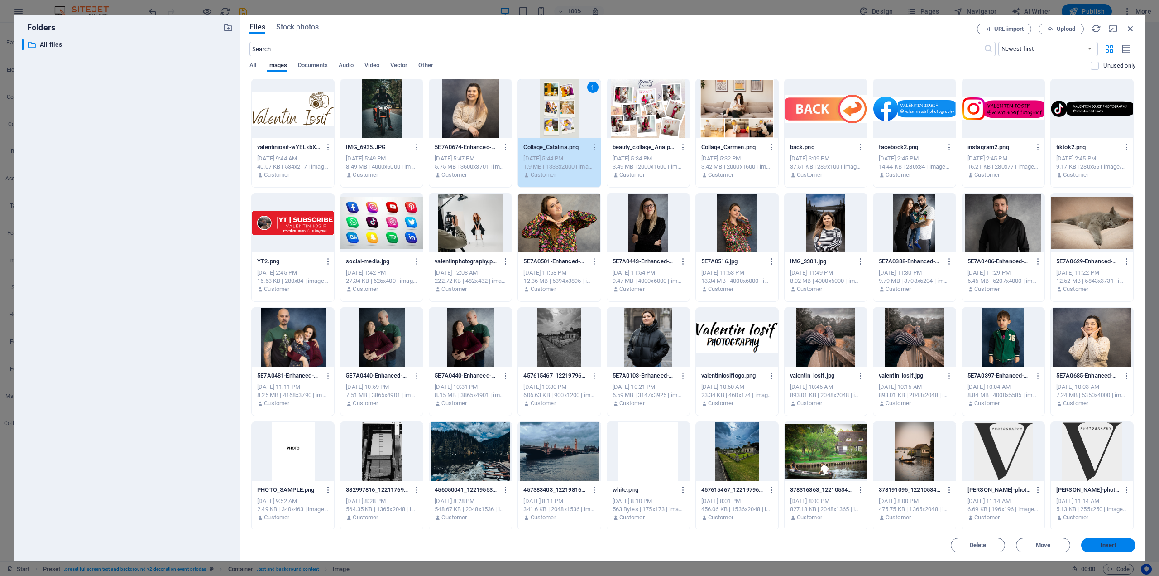
click at [1101, 544] on span "Insert" at bounding box center [1109, 544] width 16 height 5
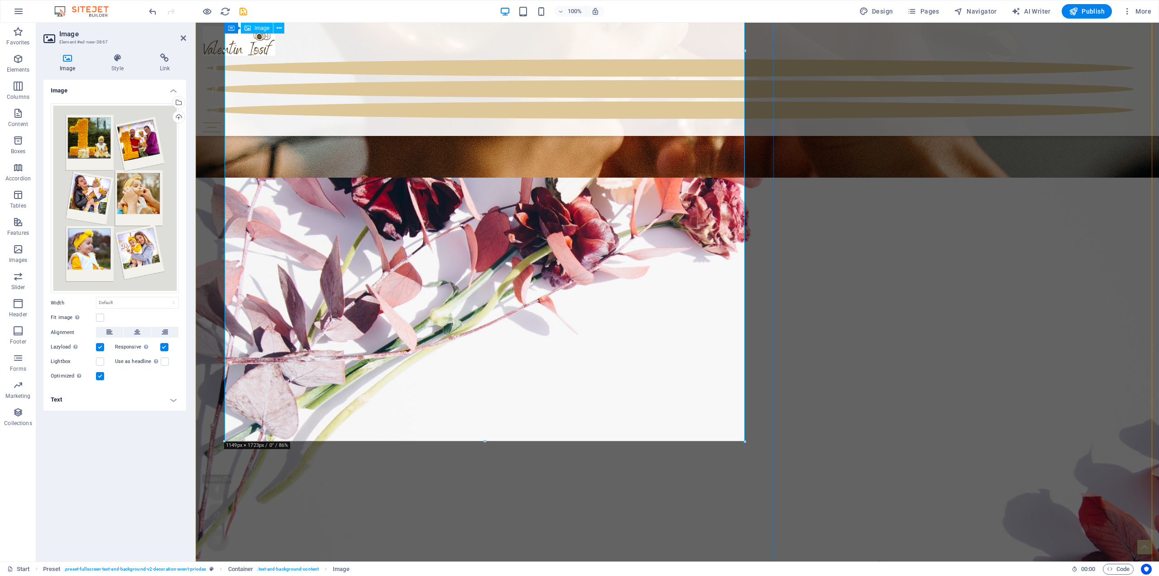
scroll to position [3714, 0]
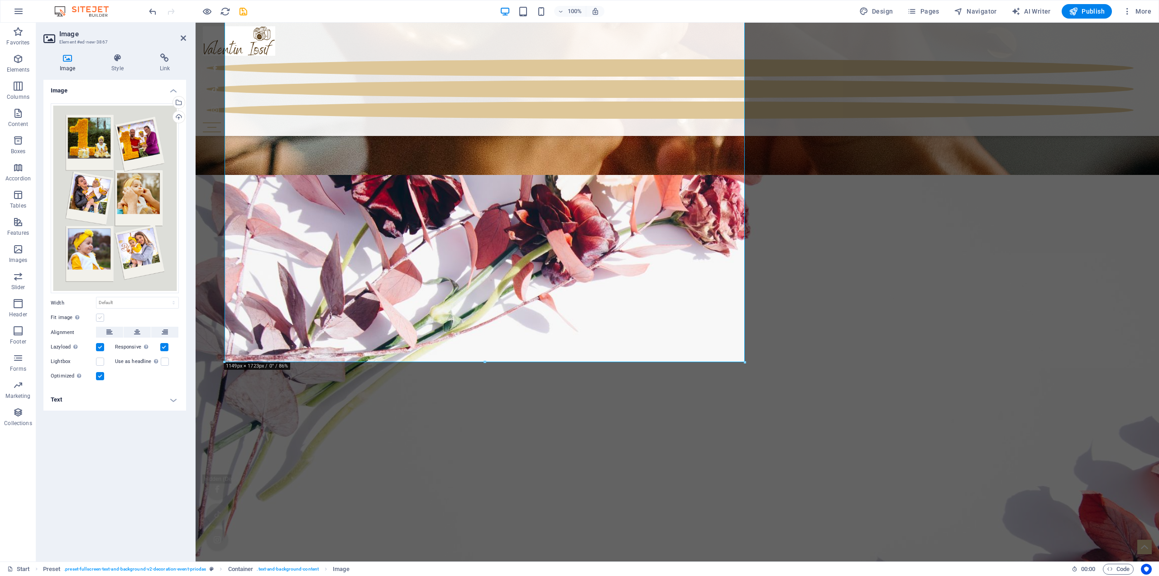
click at [103, 317] on label at bounding box center [100, 317] width 8 height 8
click at [0, 0] on input "Fit image Automatically fit image to a fixed width and height" at bounding box center [0, 0] width 0 height 0
click at [99, 320] on label at bounding box center [100, 317] width 8 height 8
click at [0, 0] on input "Fit image Automatically fit image to a fixed width and height" at bounding box center [0, 0] width 0 height 0
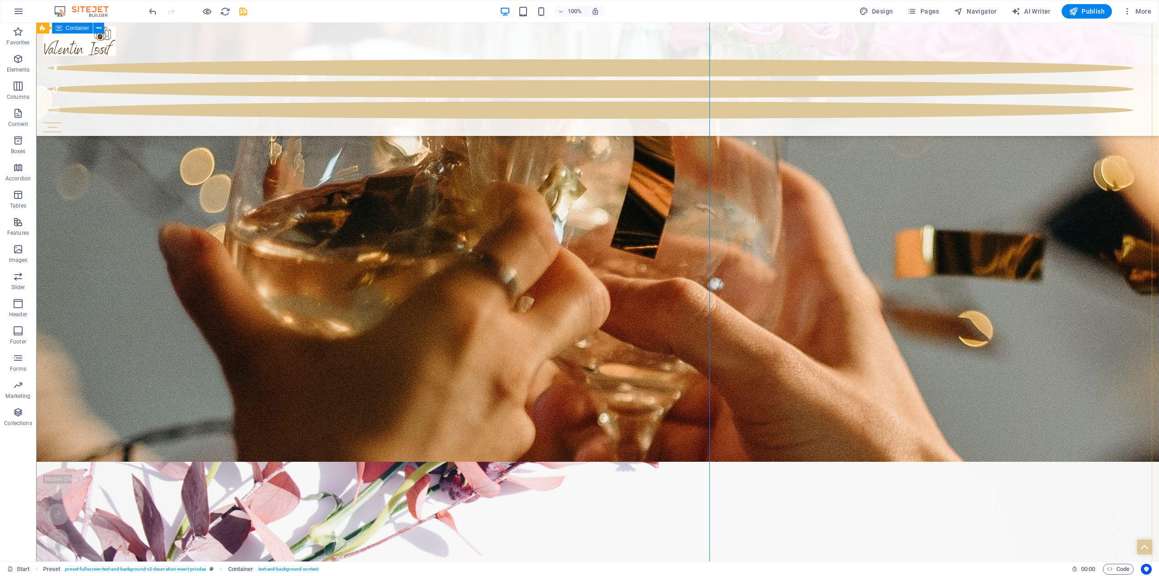
scroll to position [3399, 0]
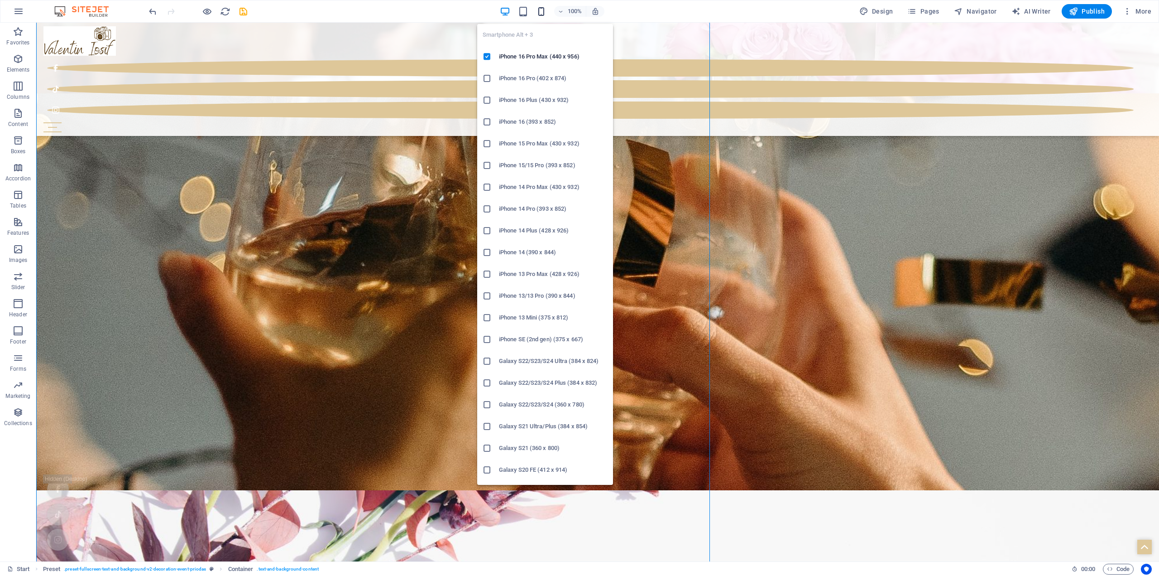
click at [543, 10] on icon "button" at bounding box center [541, 11] width 10 height 10
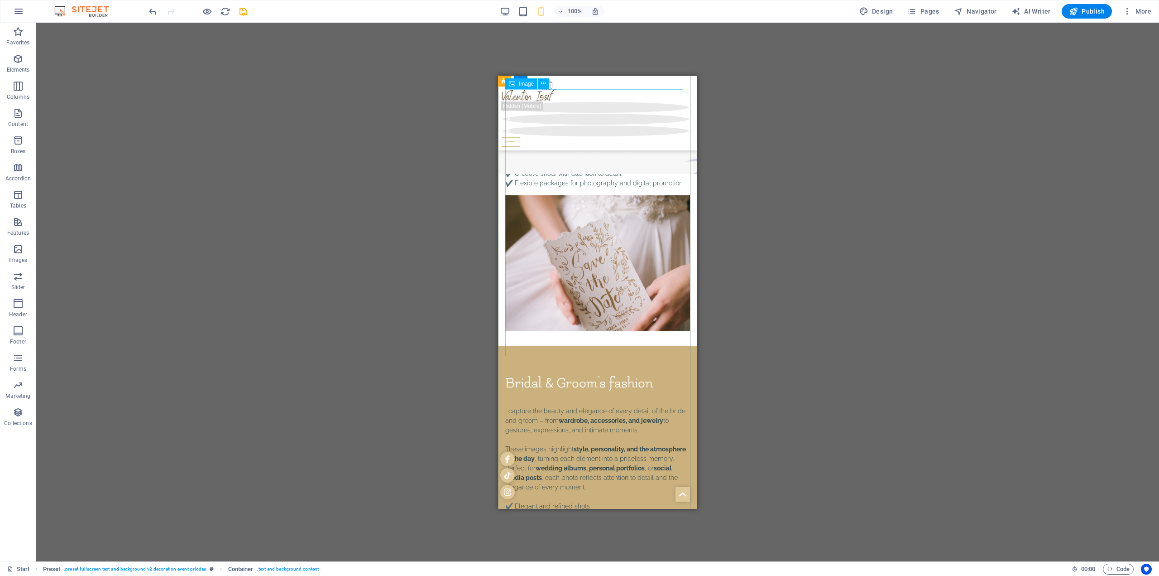
scroll to position [3263, 0]
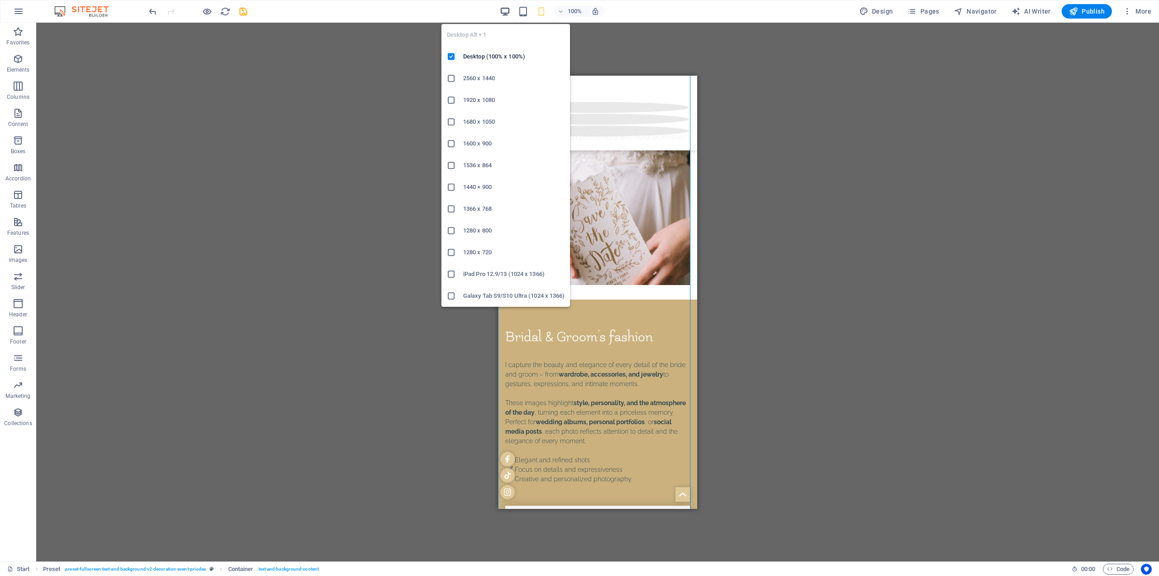
click at [503, 10] on icon "button" at bounding box center [505, 11] width 10 height 10
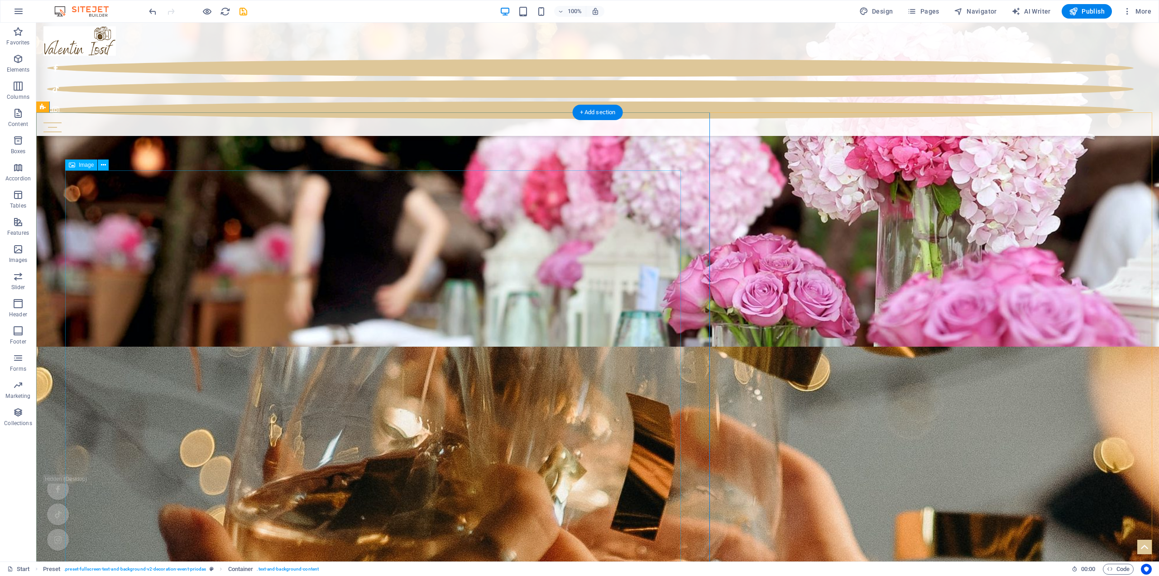
scroll to position [3127, 0]
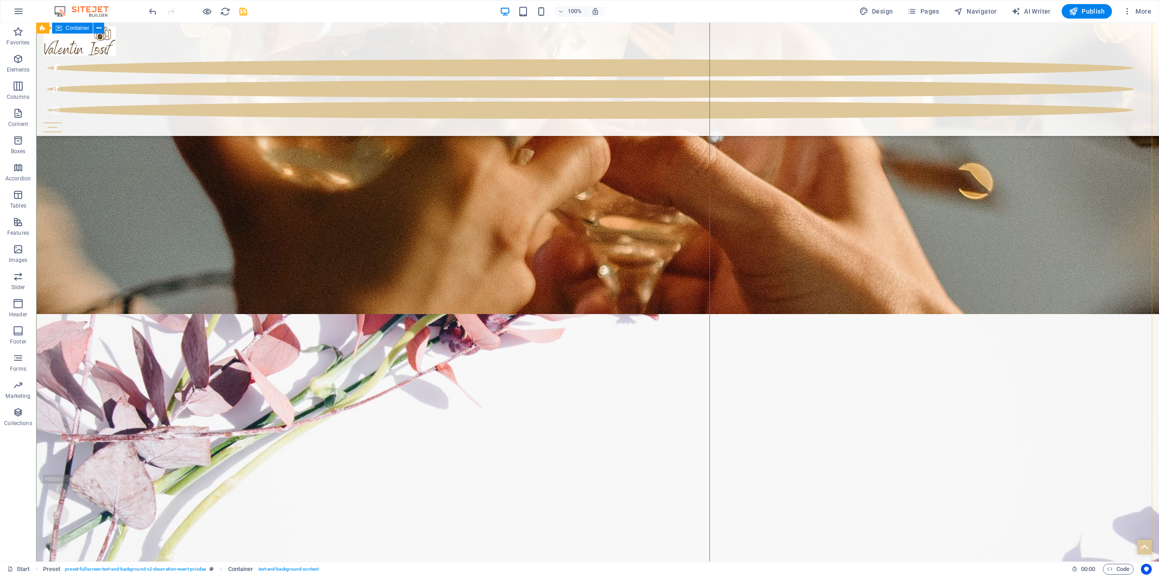
scroll to position [3580, 0]
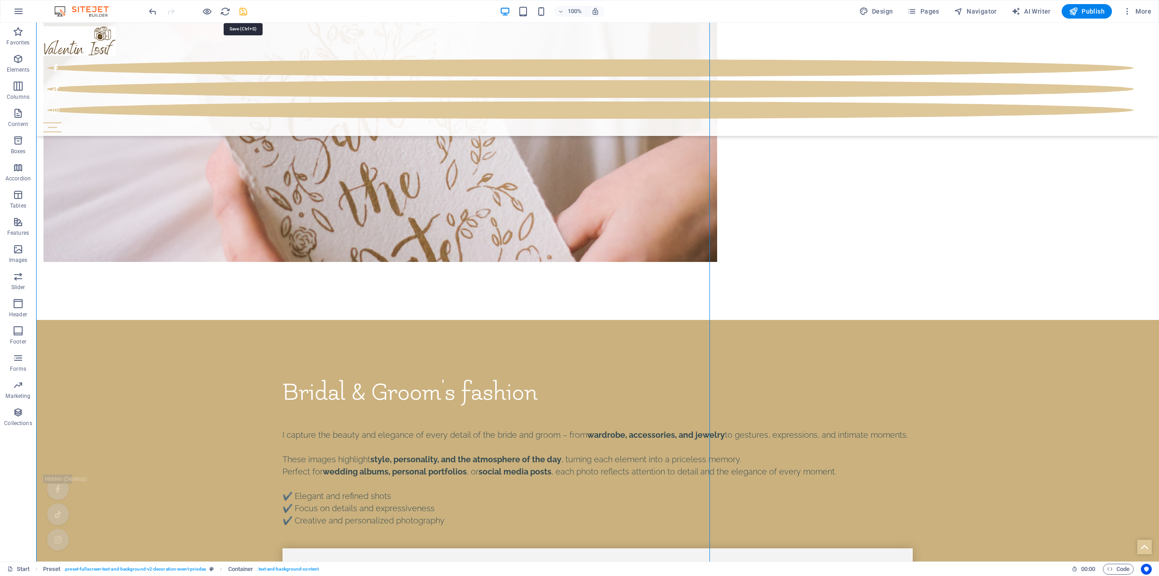
click at [243, 14] on icon "save" at bounding box center [243, 11] width 10 height 10
select select "4"
select select "px"
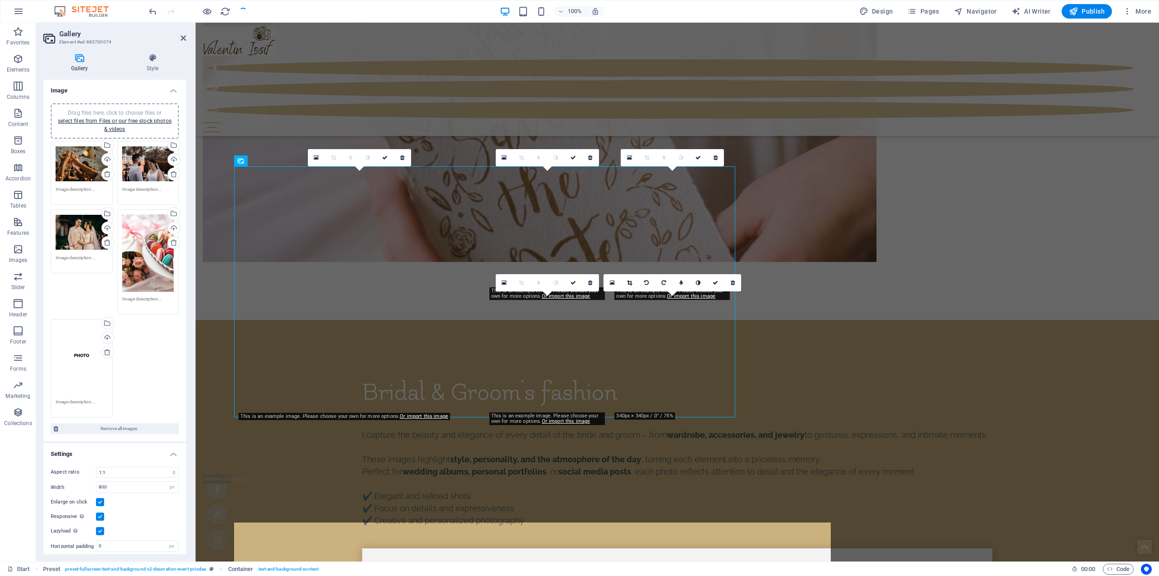
scroll to position [4738, 0]
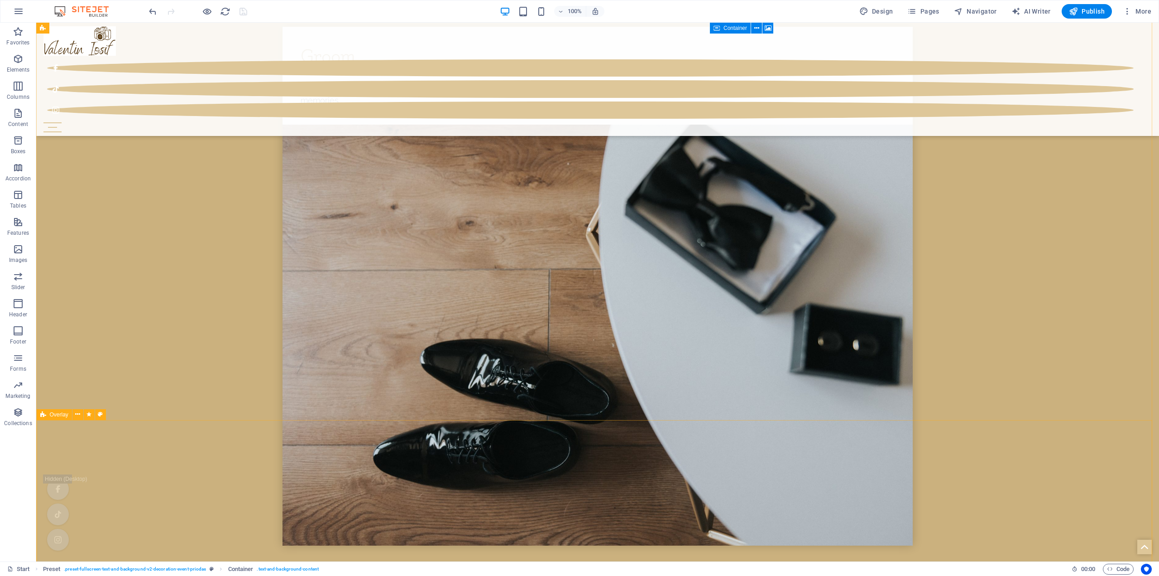
scroll to position [5703, 0]
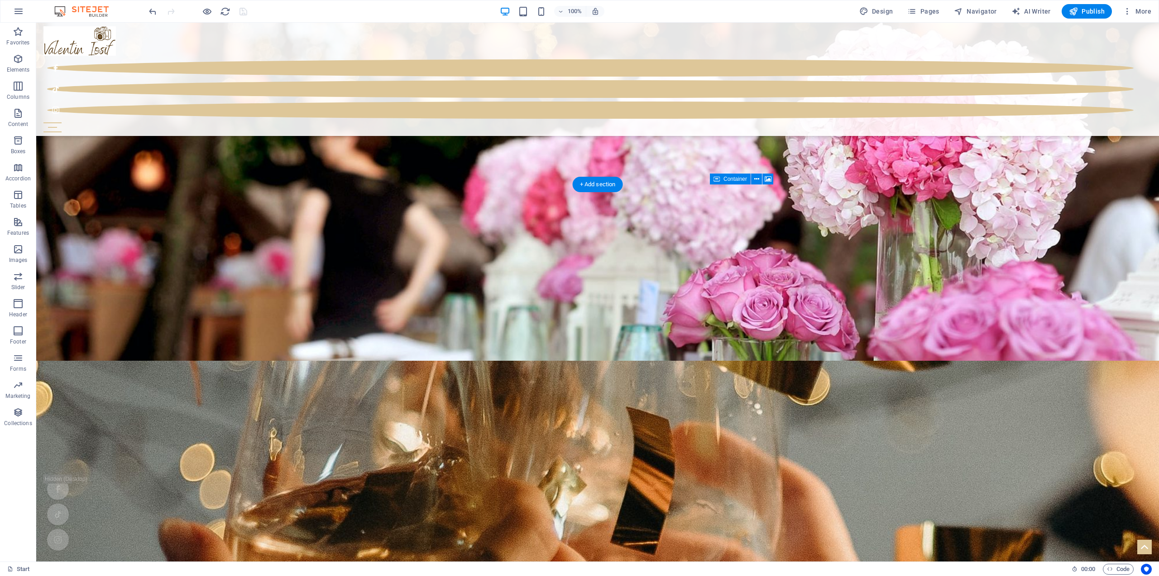
scroll to position [3103, 0]
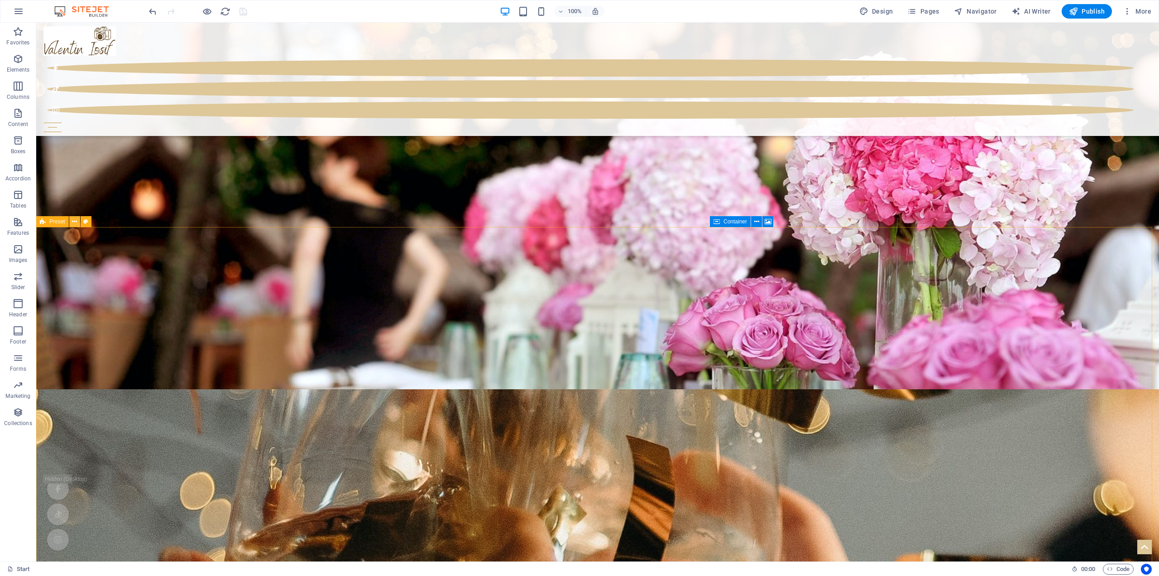
click at [72, 221] on icon at bounding box center [74, 222] width 5 height 10
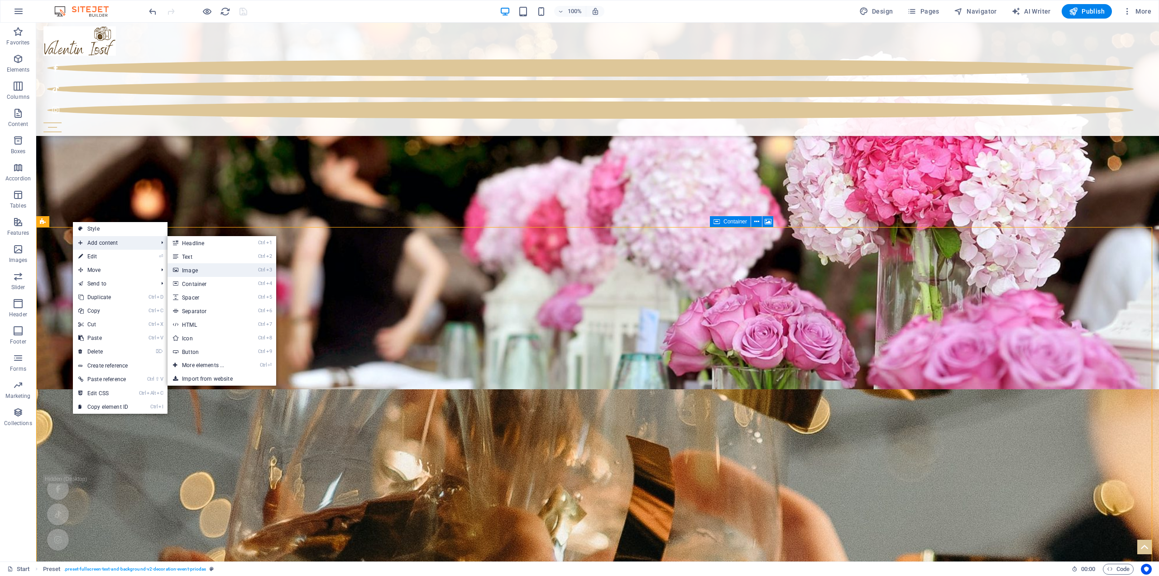
click at [200, 273] on link "Ctrl 3 Image" at bounding box center [205, 270] width 75 height 14
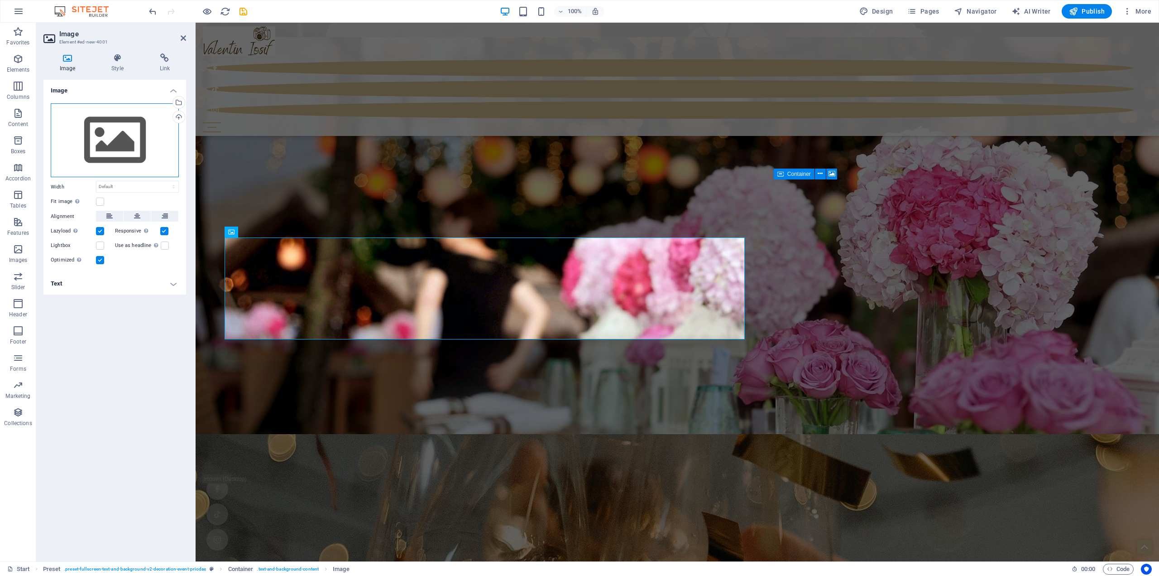
click at [118, 137] on div "Drag files here, click to choose files or select files from Files or our free s…" at bounding box center [115, 140] width 128 height 74
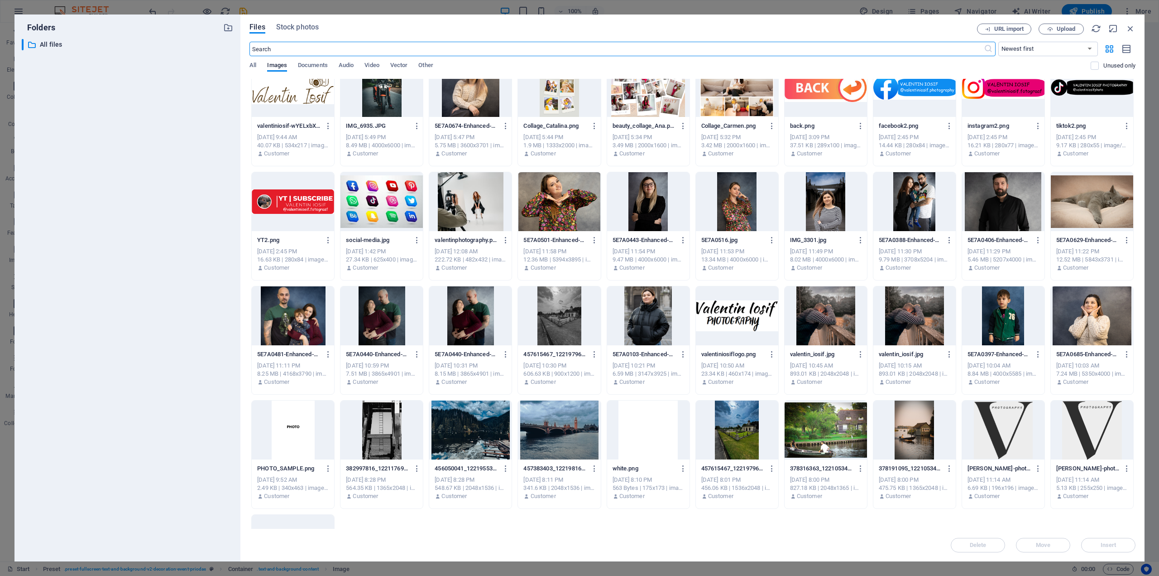
scroll to position [0, 0]
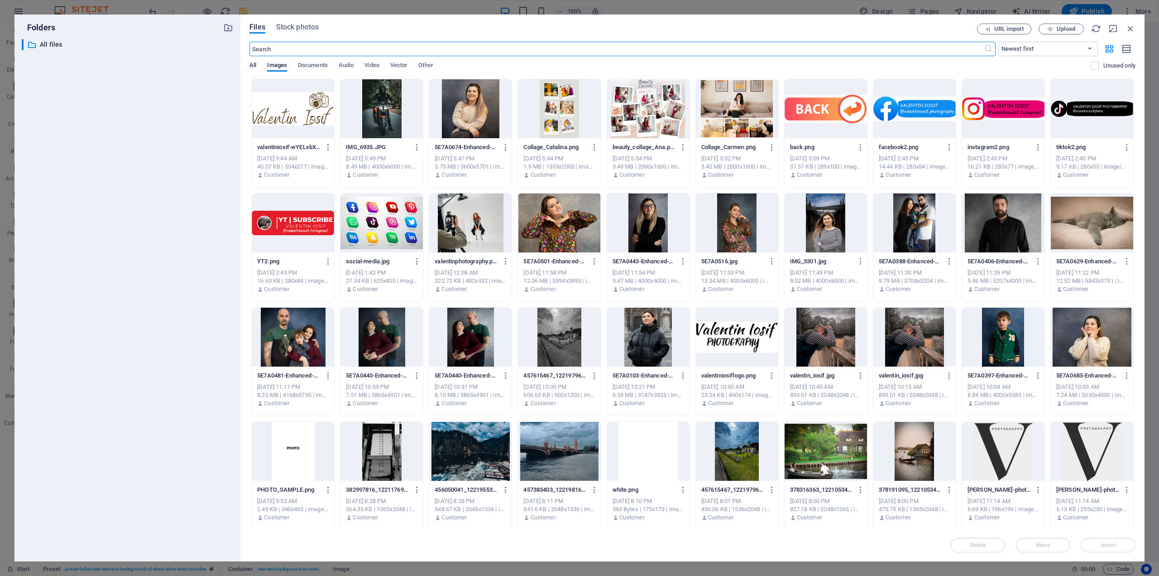
click at [250, 63] on span "All" at bounding box center [253, 66] width 7 height 13
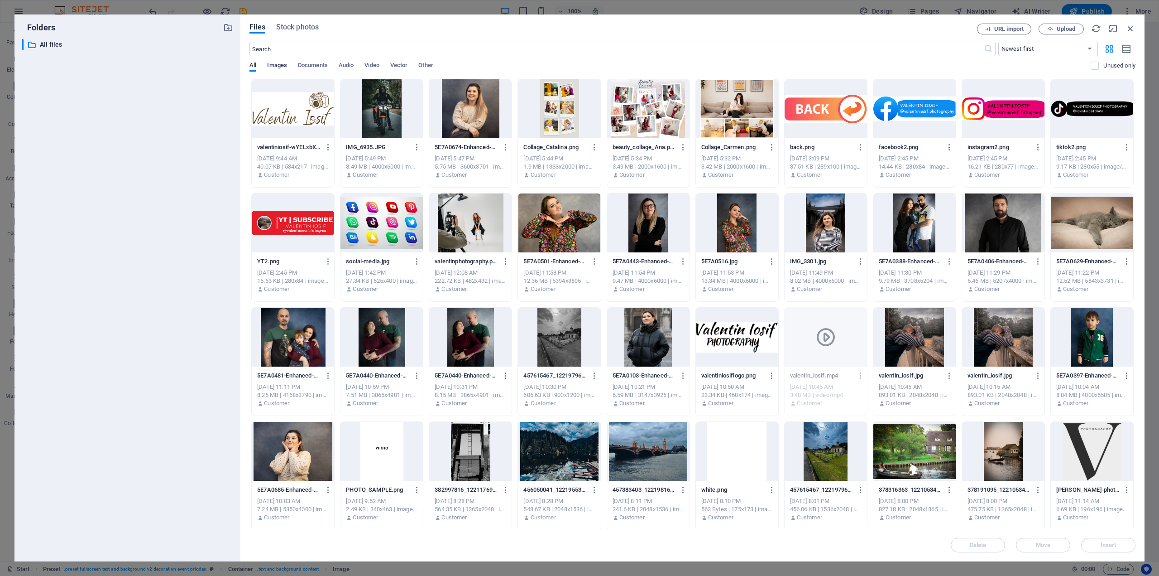
click at [273, 67] on span "Images" at bounding box center [277, 66] width 20 height 13
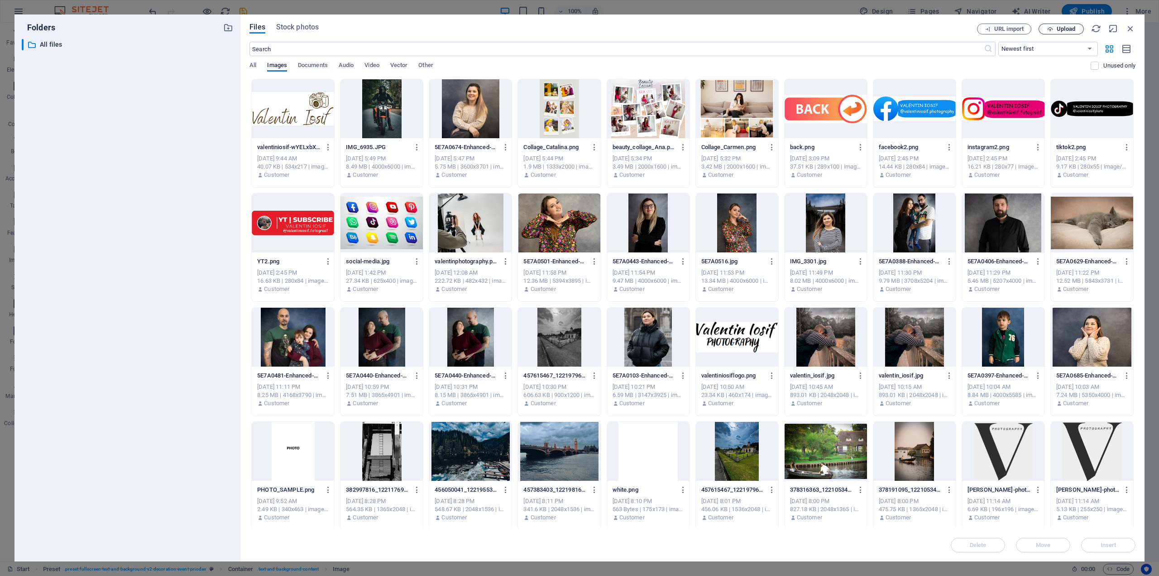
click at [1066, 26] on span "Upload" at bounding box center [1066, 28] width 19 height 5
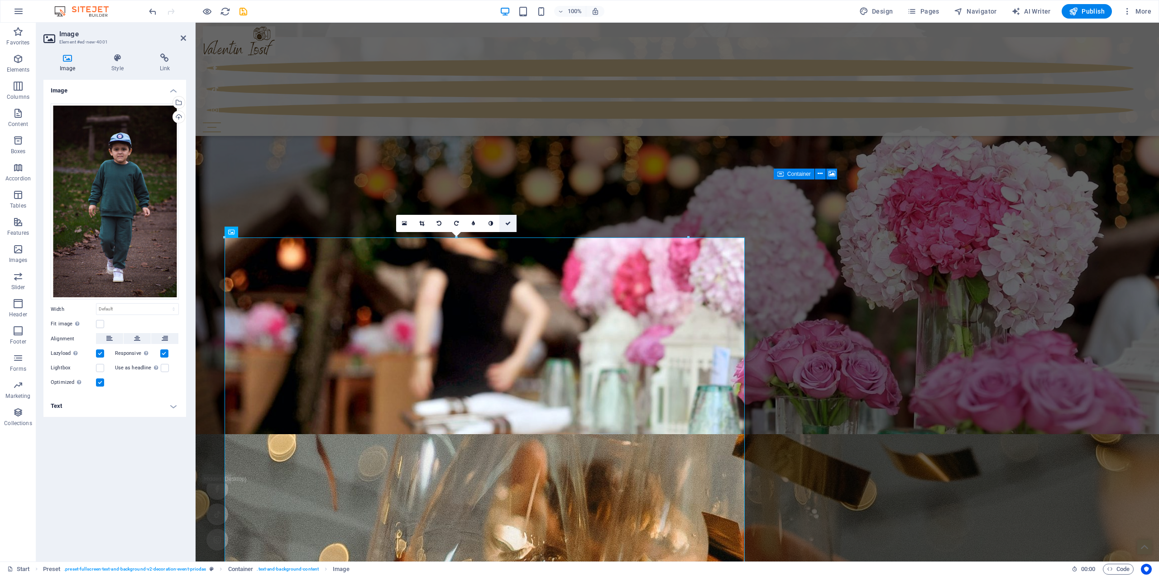
click at [510, 223] on icon at bounding box center [507, 223] width 5 height 5
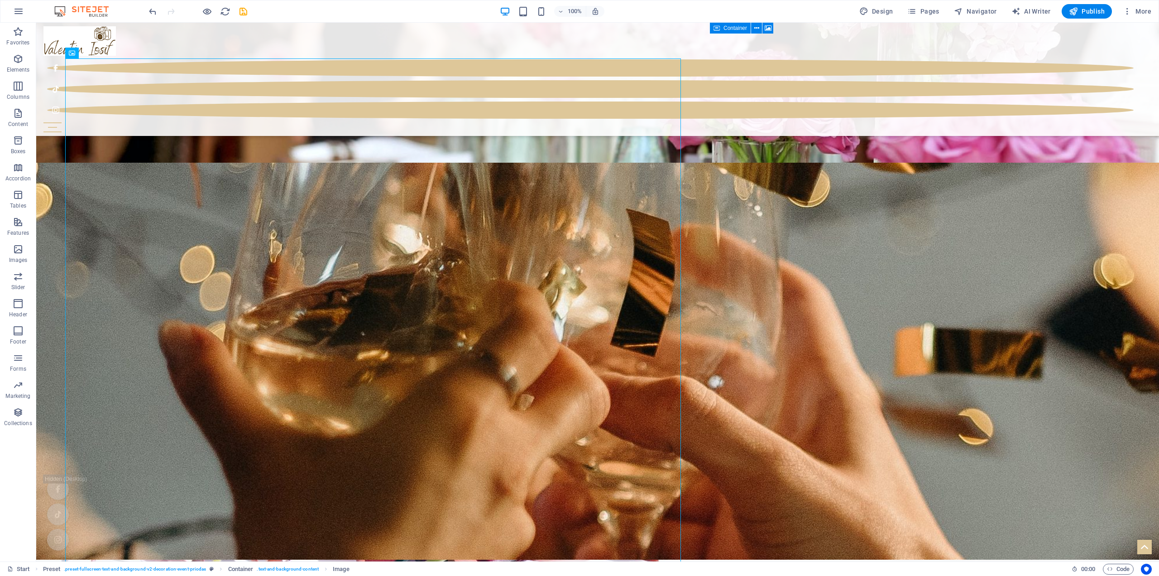
scroll to position [3103, 0]
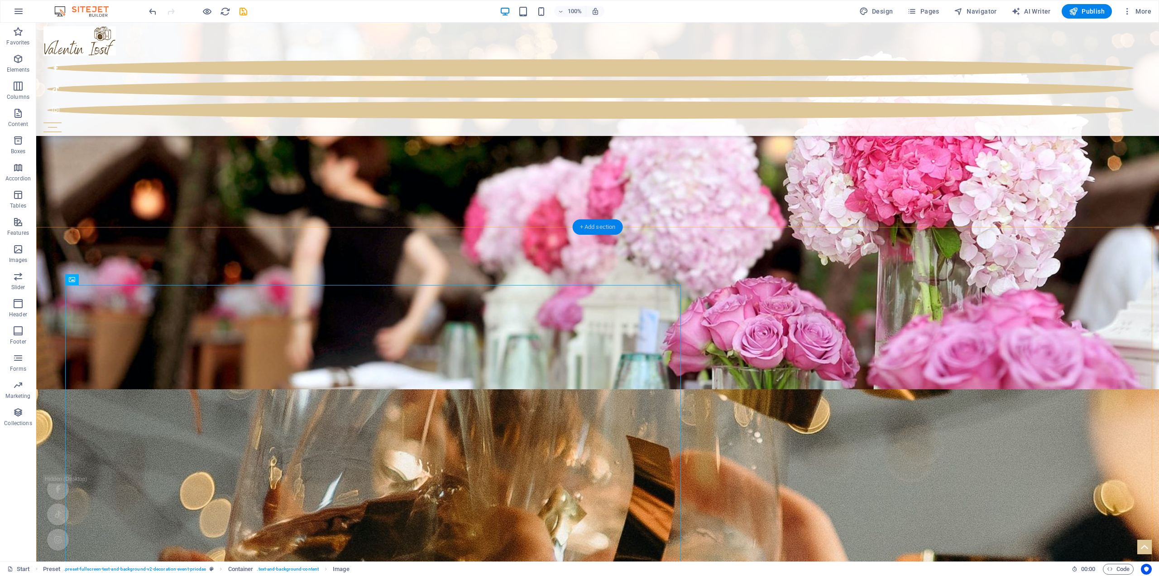
click at [601, 231] on div "+ Add section" at bounding box center [598, 226] width 50 height 15
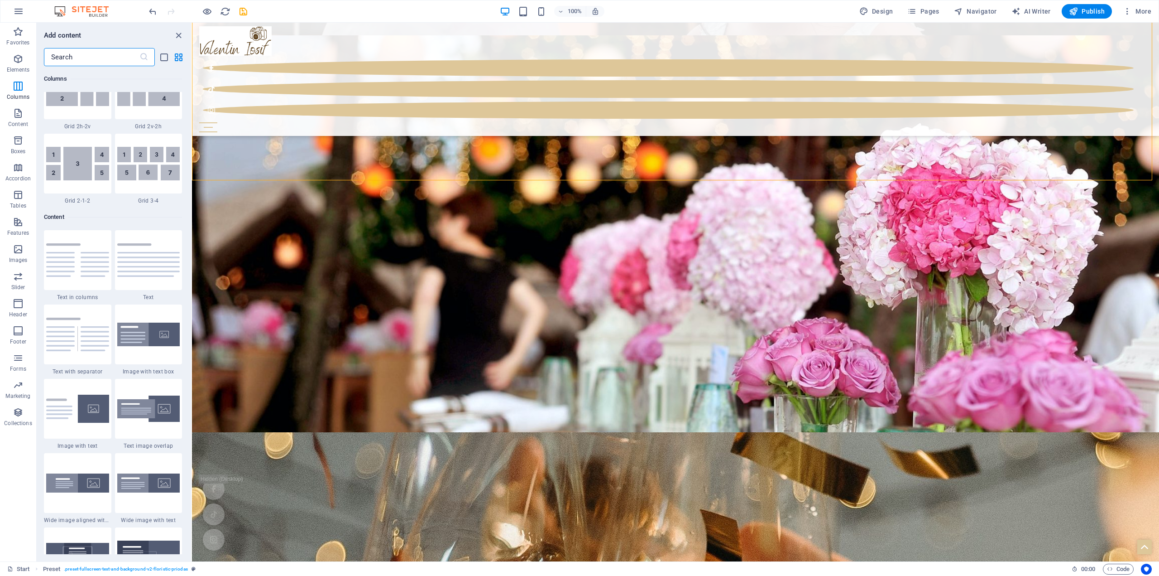
scroll to position [1429, 0]
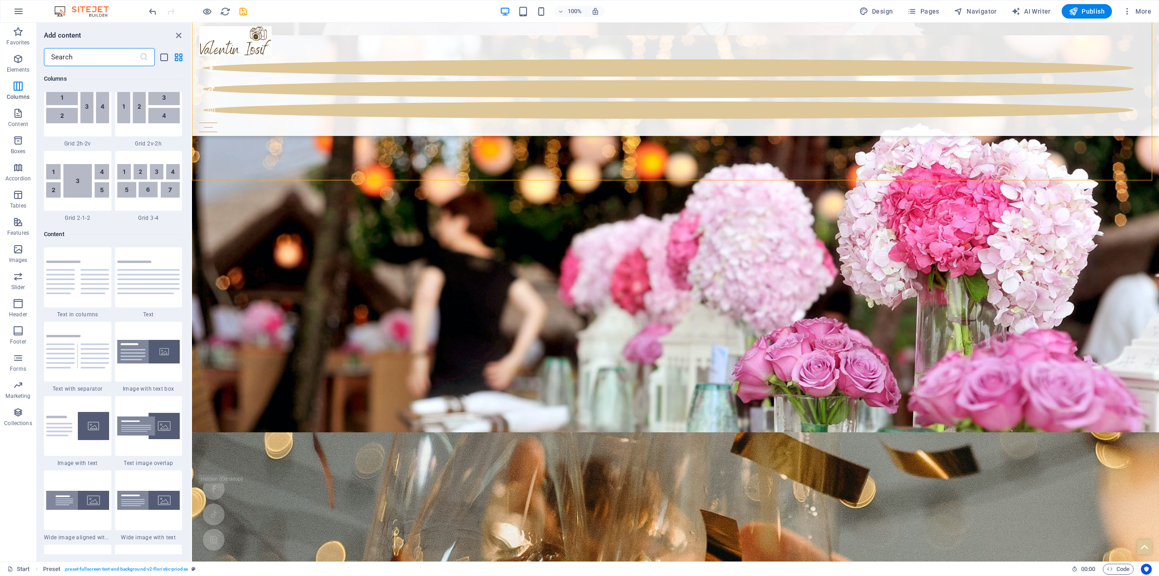
click at [104, 59] on input "text" at bounding box center [92, 57] width 96 height 18
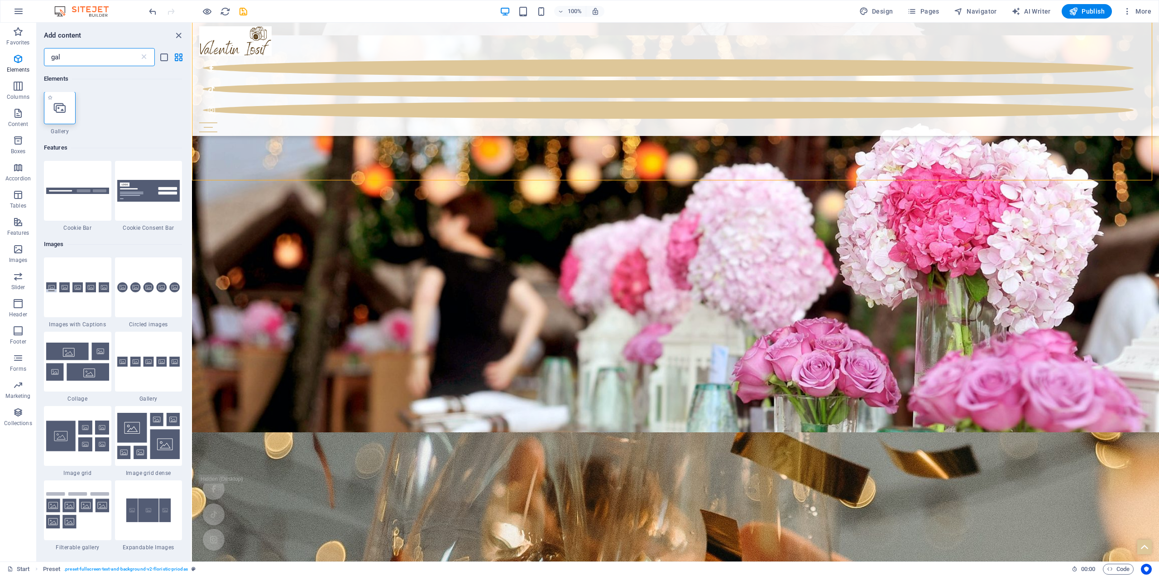
scroll to position [0, 0]
type input "gal"
click at [64, 105] on icon at bounding box center [60, 108] width 12 height 12
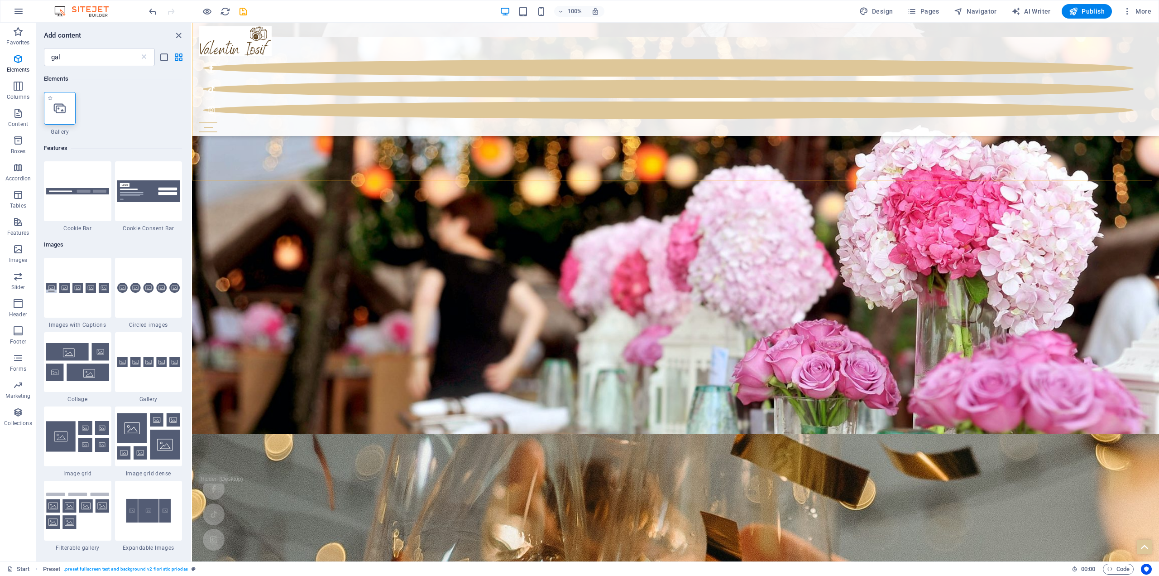
select select "4"
select select "%"
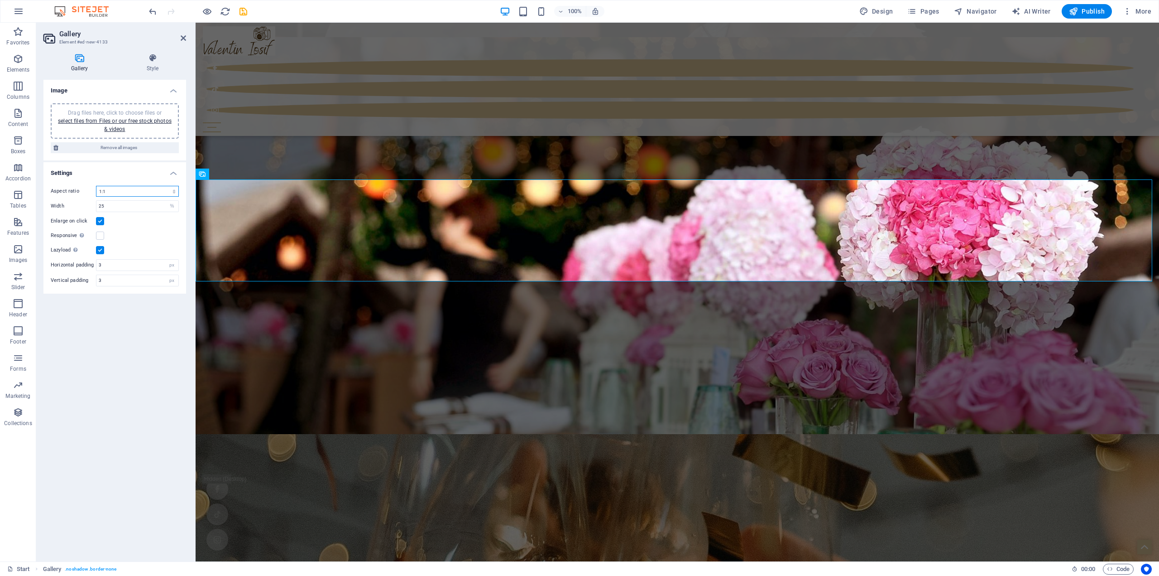
click at [163, 192] on select "No fixed aspect ratio 16:9 16:10 4:3 1:1 1:2 2:1" at bounding box center [137, 191] width 83 height 11
select select "0"
click at [96, 186] on select "No fixed aspect ratio 16:9 16:10 4:3 1:1 1:2 2:1" at bounding box center [137, 191] width 83 height 11
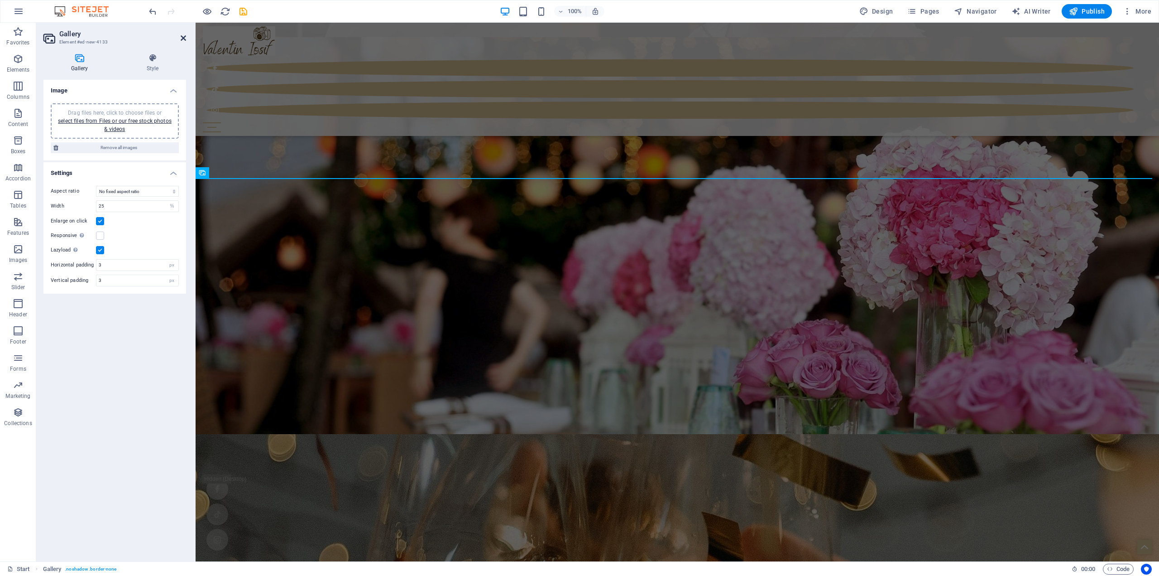
click at [184, 35] on icon at bounding box center [183, 37] width 5 height 7
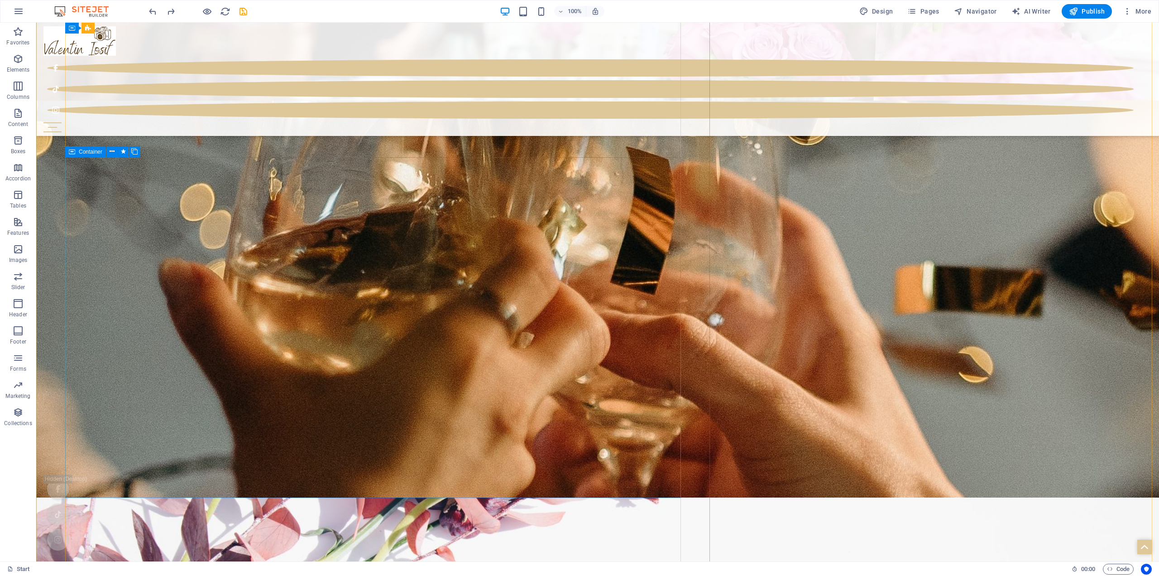
scroll to position [3239, 0]
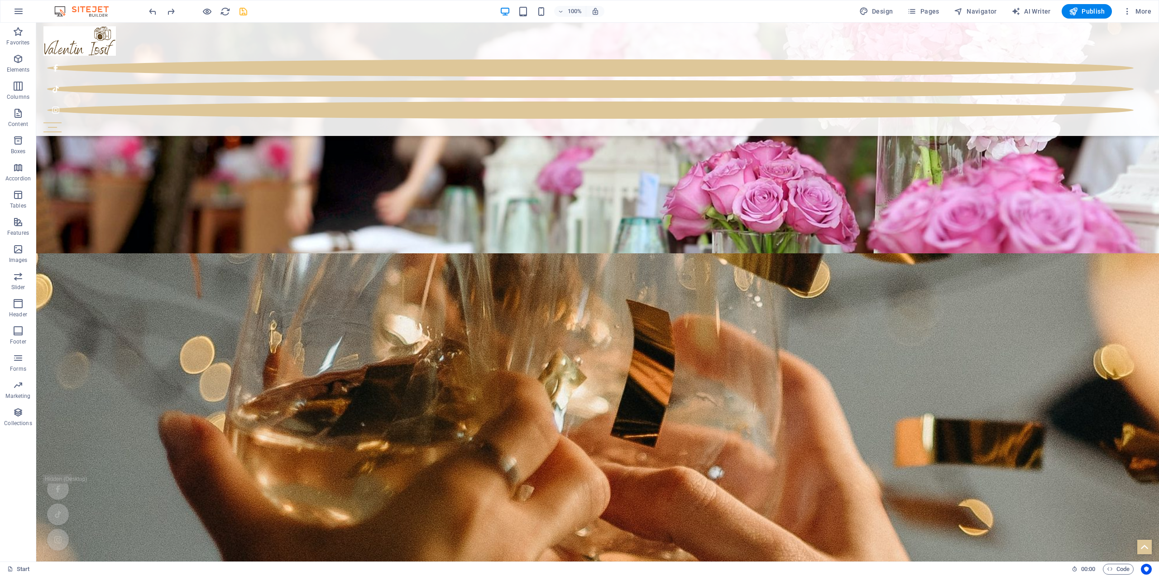
click at [244, 9] on icon "save" at bounding box center [243, 11] width 10 height 10
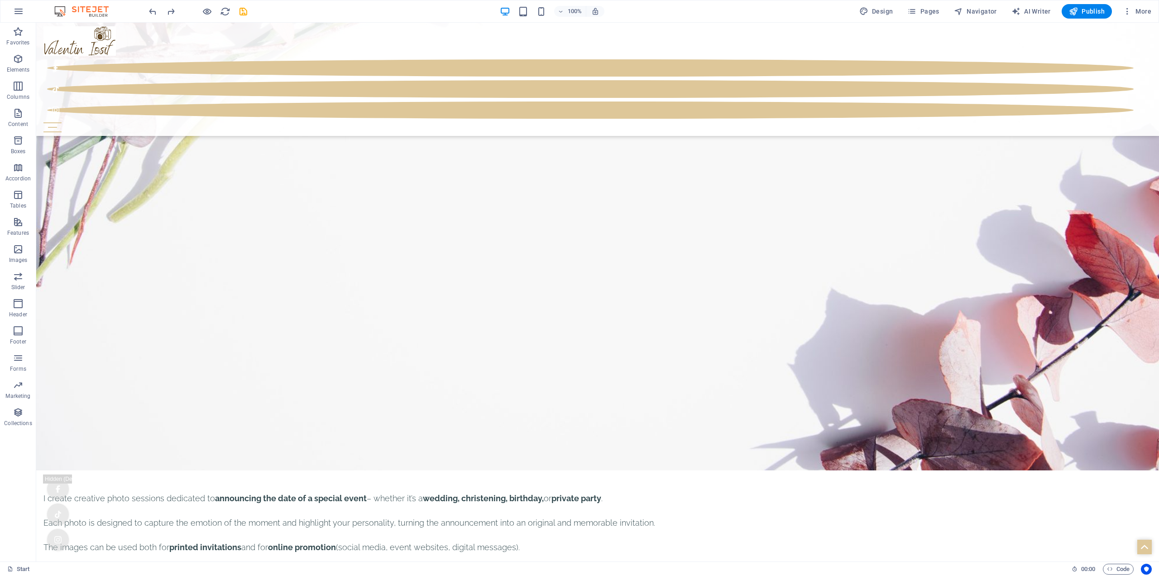
select select "4"
select select "px"
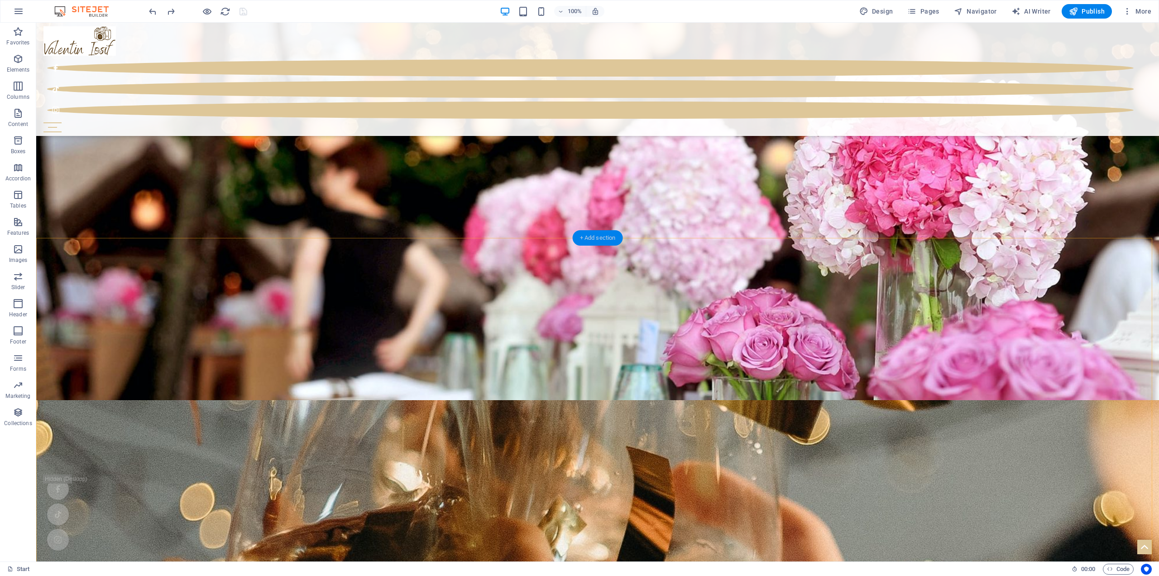
click at [604, 236] on div "+ Add section" at bounding box center [598, 237] width 50 height 15
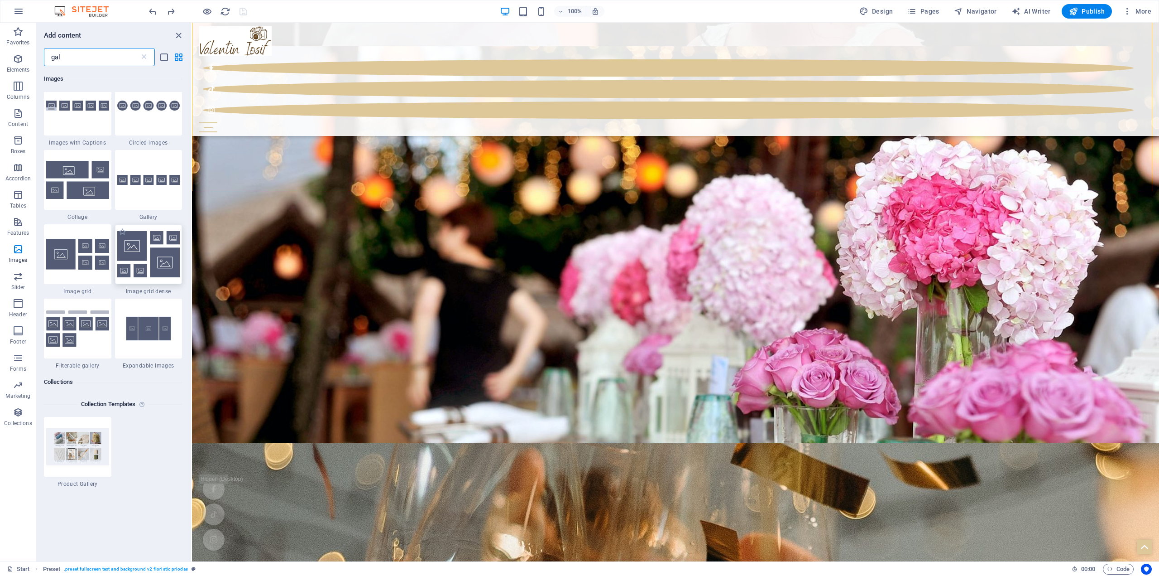
scroll to position [181, 0]
click at [156, 260] on img at bounding box center [148, 255] width 63 height 46
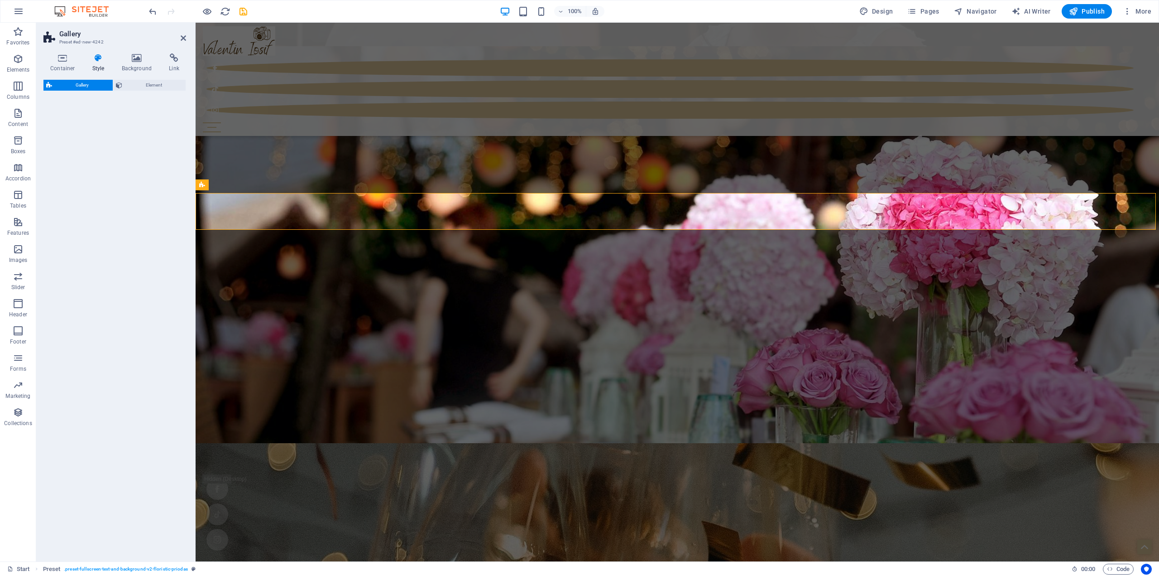
select select "rem"
select select "preset-gallery-v3-grid-dense"
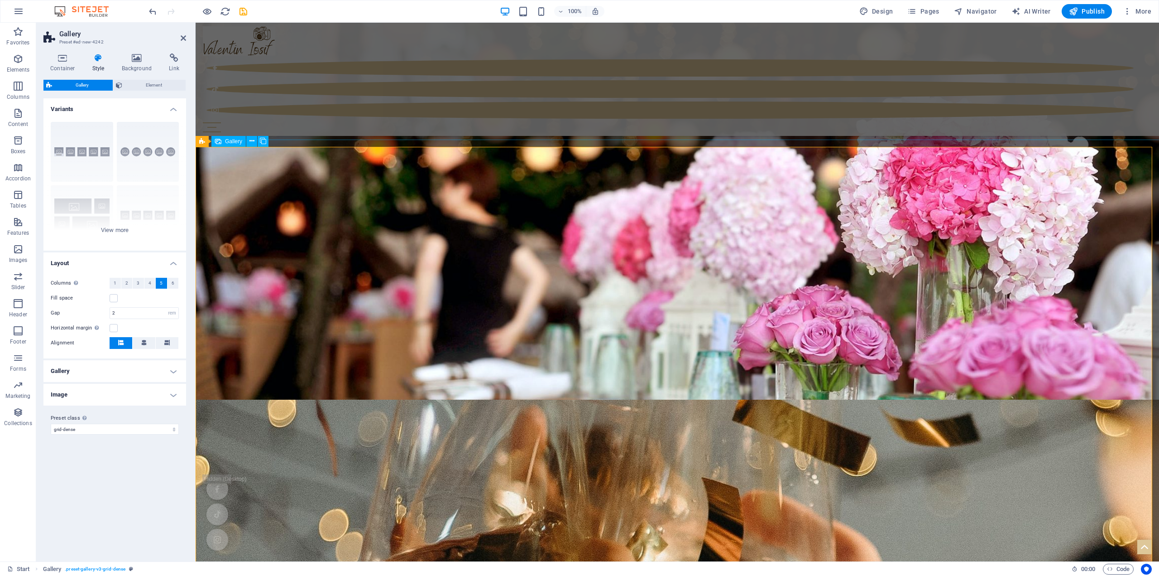
scroll to position [3184, 0]
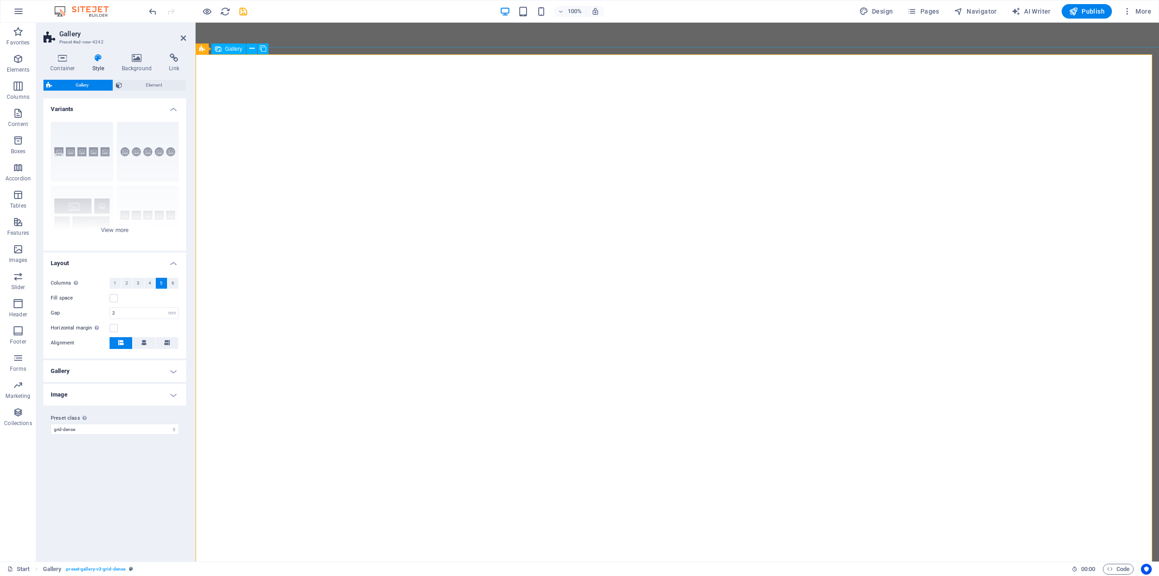
select select "rem"
select select "preset-gallery-v3-grid-dense"
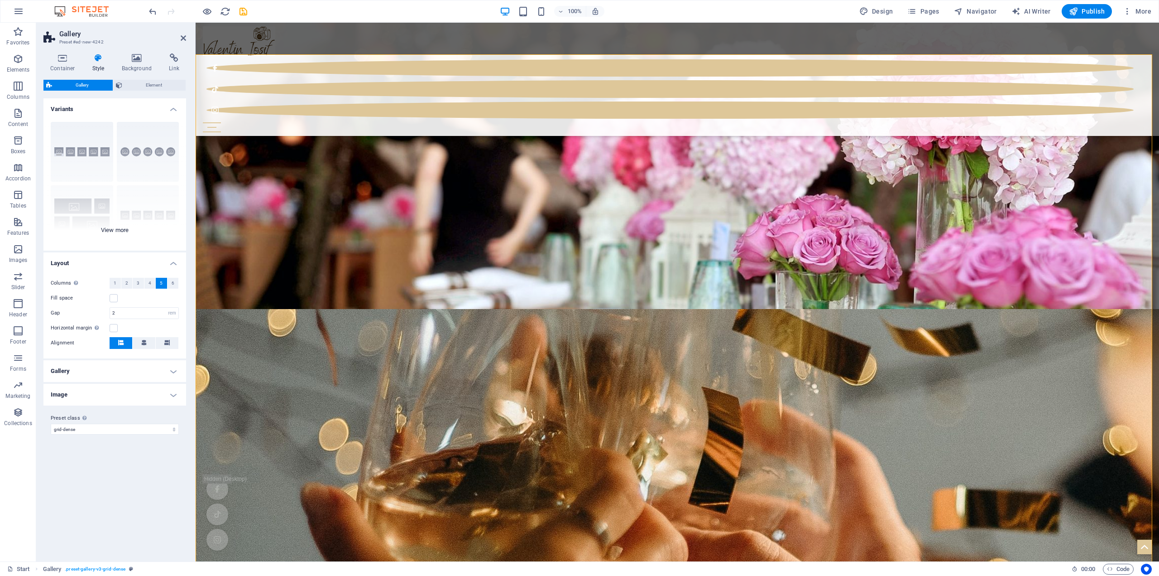
click at [120, 230] on div "Captions Circle Collage Default Grid Grid shifted" at bounding box center [114, 183] width 143 height 136
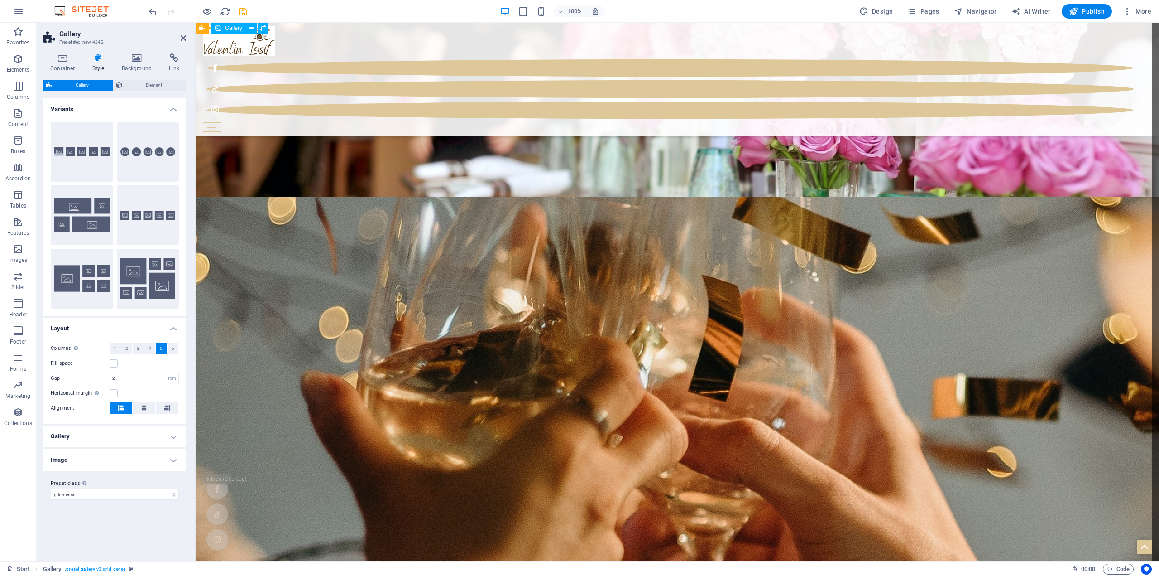
scroll to position [3184, 0]
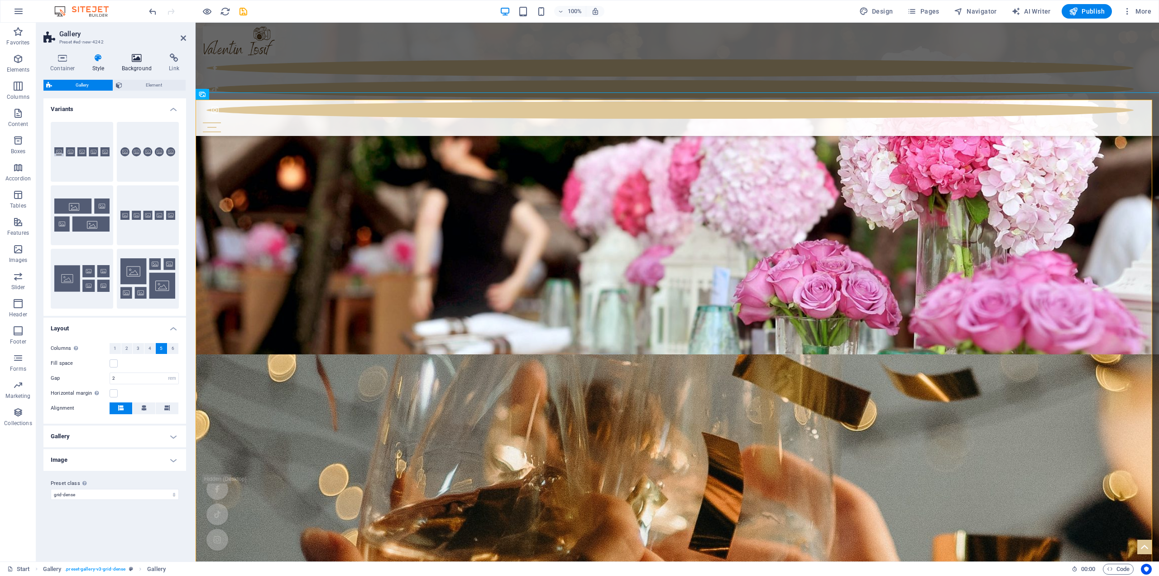
click at [135, 63] on h4 "Background" at bounding box center [139, 62] width 48 height 19
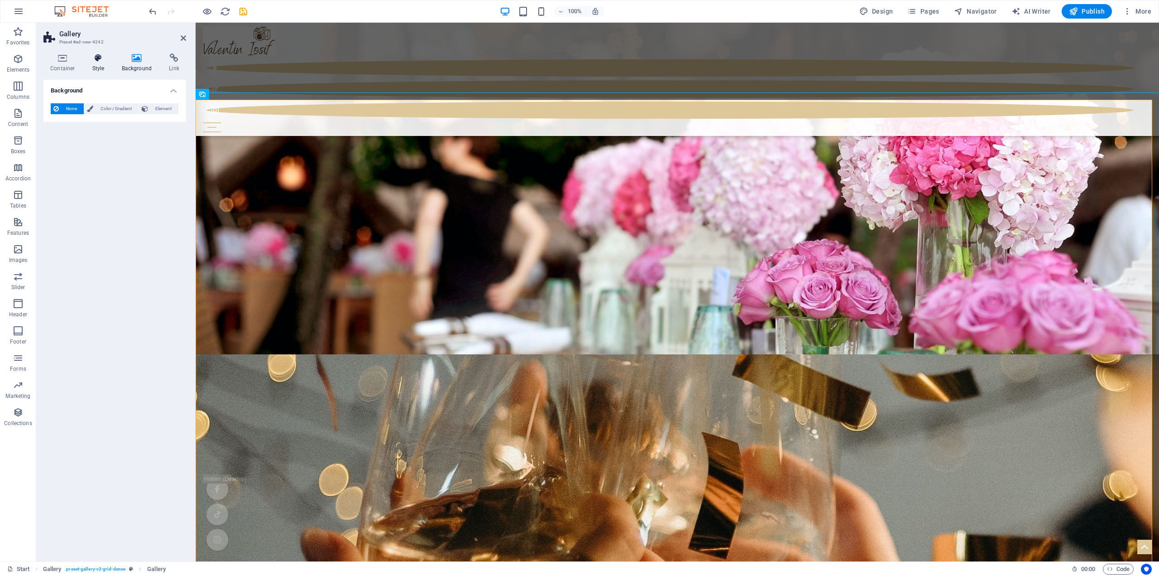
click at [98, 59] on icon at bounding box center [99, 57] width 26 height 9
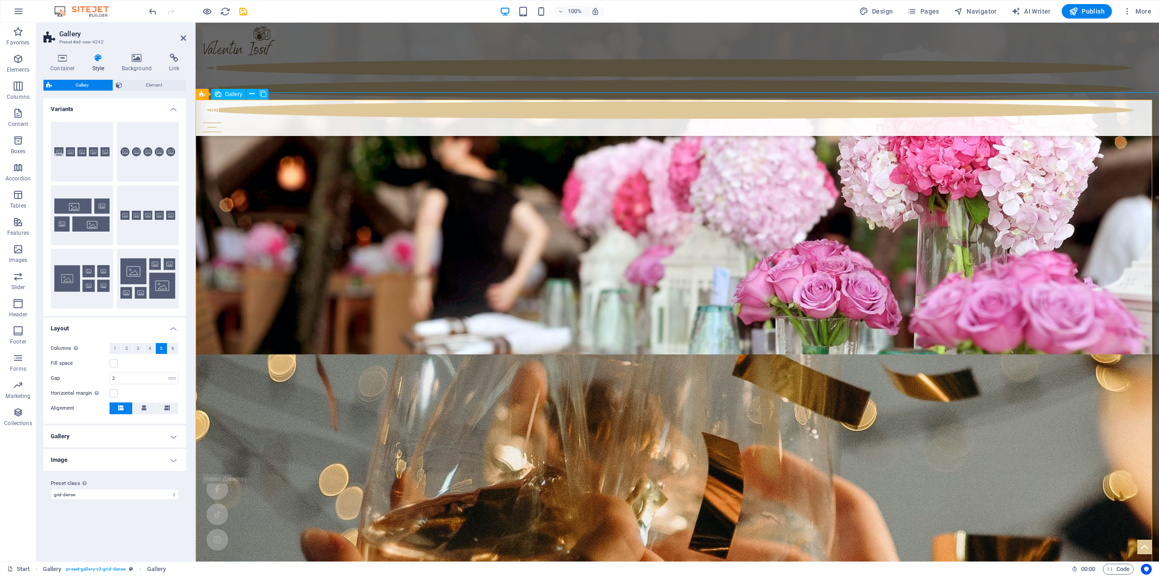
select select "4"
select select "px"
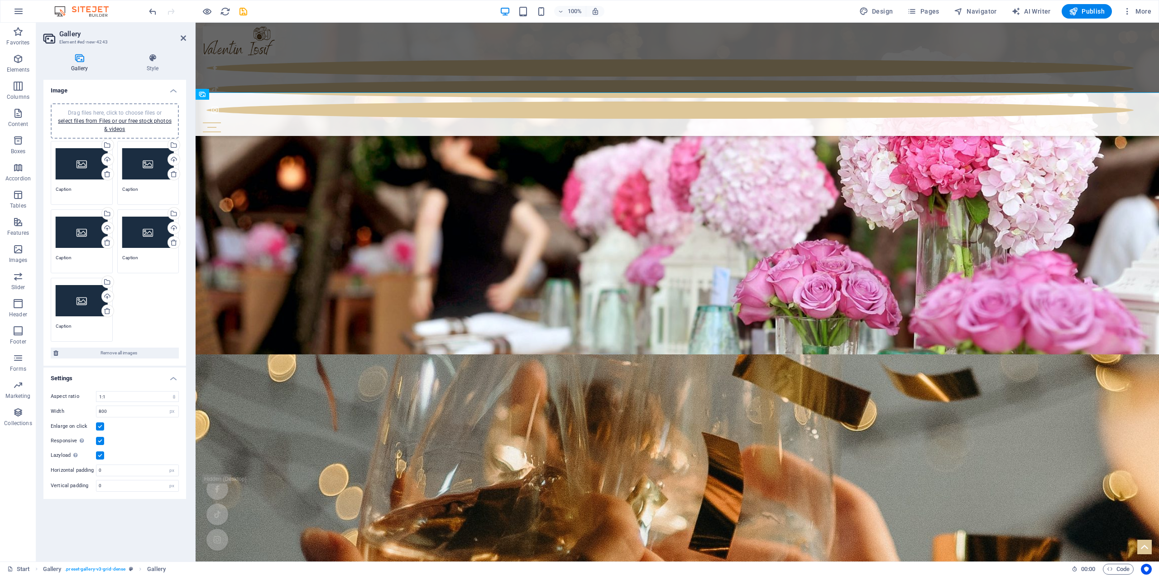
click at [89, 162] on div "Drag files here, click to choose files or select files from Files or our free s…" at bounding box center [82, 164] width 52 height 36
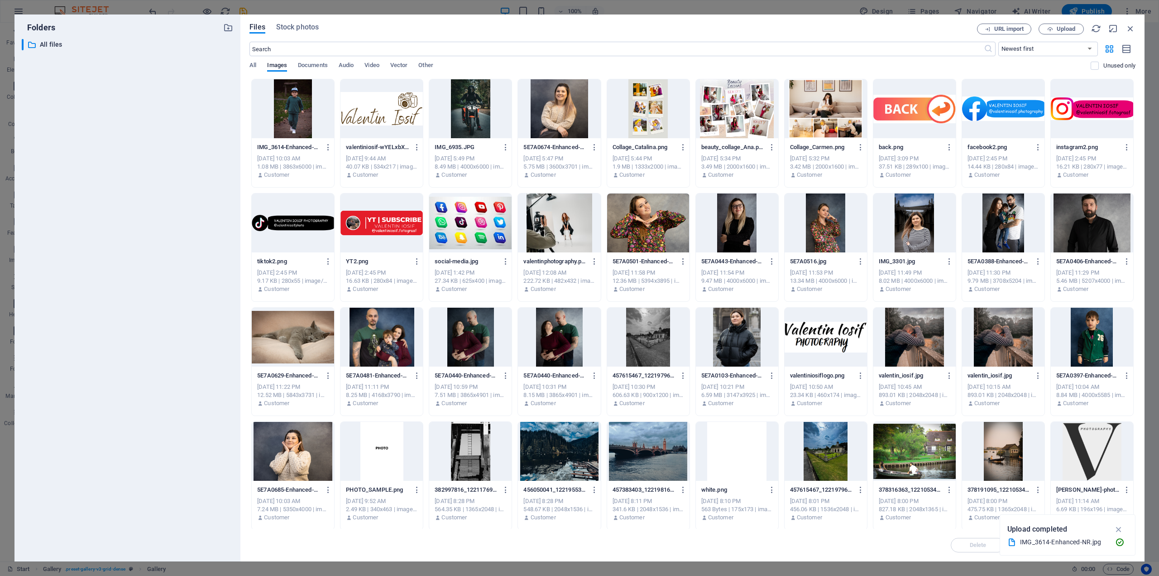
click at [307, 112] on div at bounding box center [293, 108] width 82 height 59
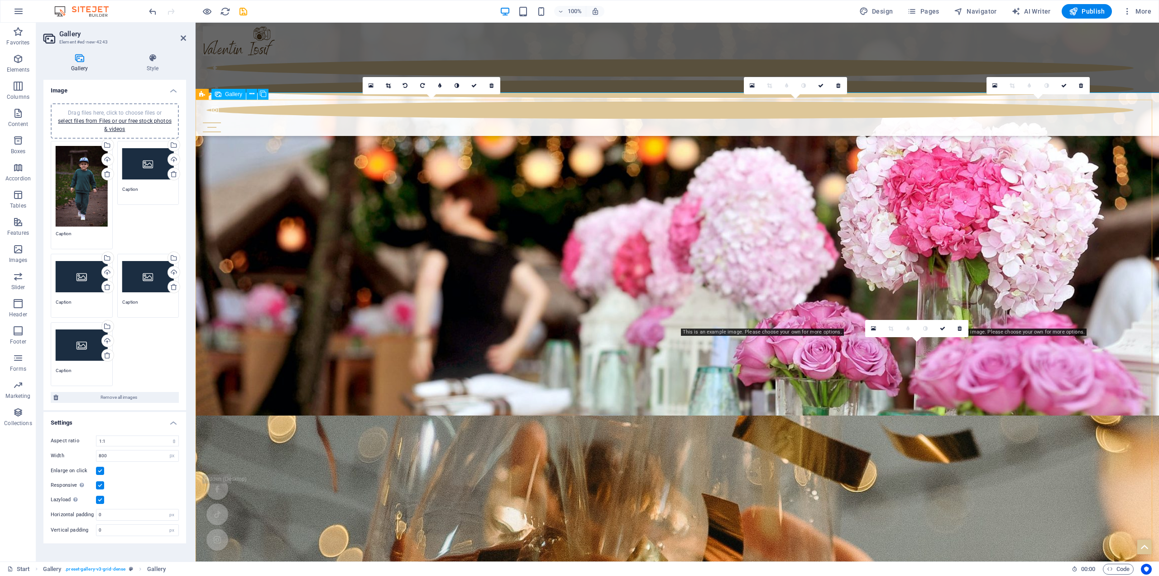
scroll to position [3138, 0]
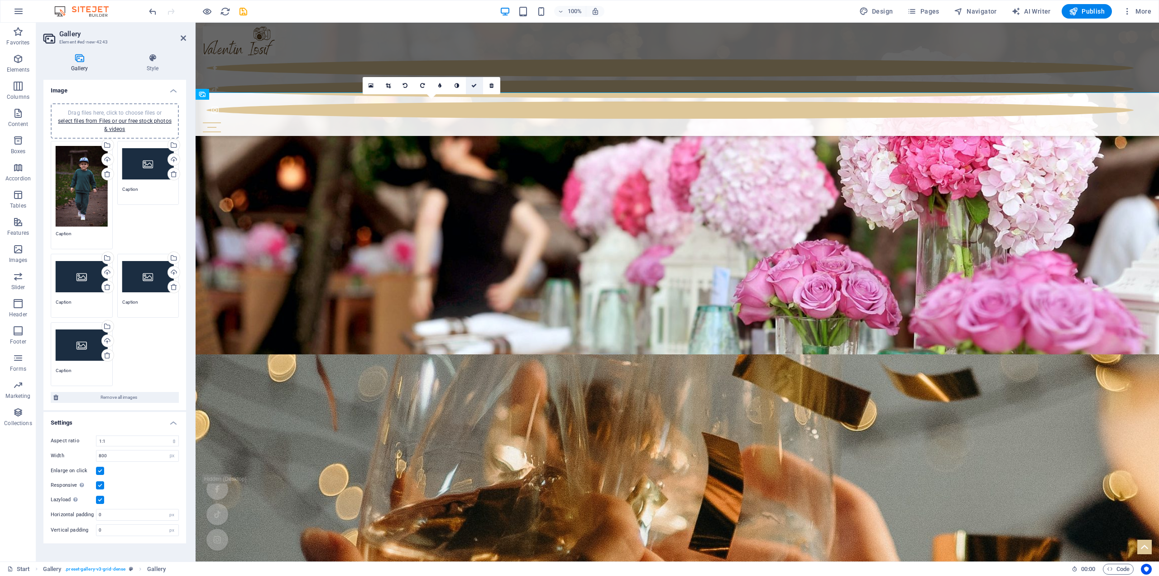
drag, startPoint x: 476, startPoint y: 87, endPoint x: 514, endPoint y: 159, distance: 82.5
click at [476, 87] on icon at bounding box center [473, 85] width 5 height 5
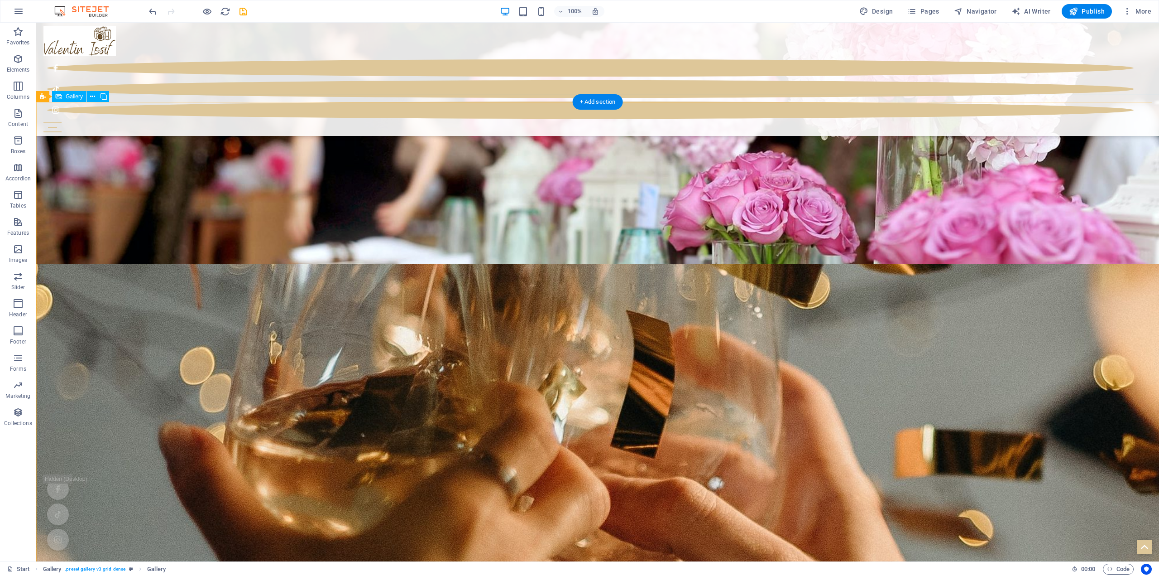
select select "4"
select select "px"
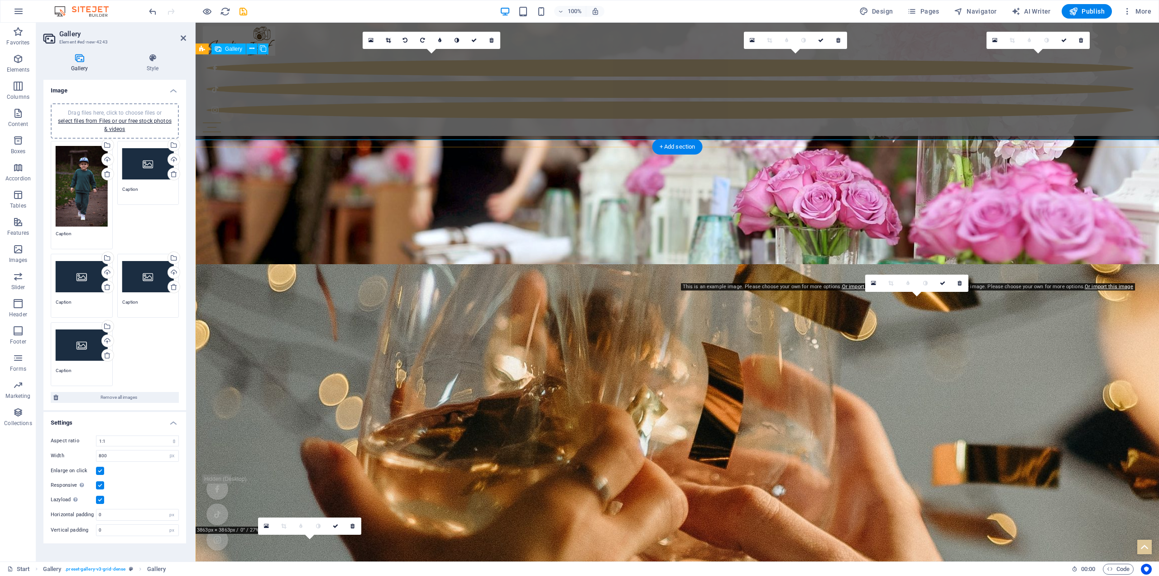
scroll to position [3184, 0]
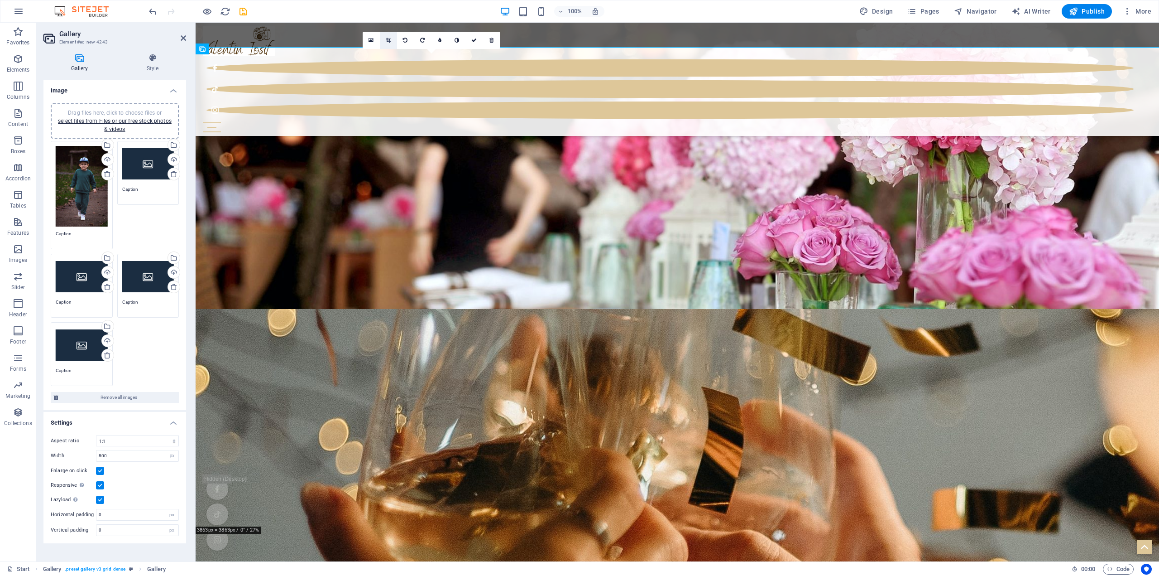
click at [385, 41] on link at bounding box center [388, 40] width 17 height 17
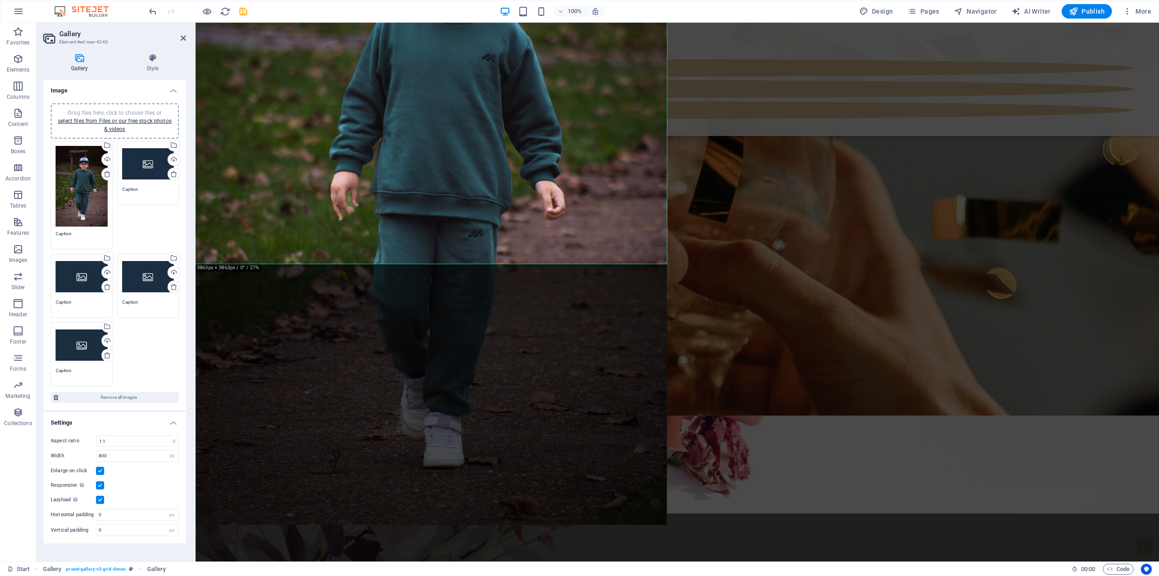
scroll to position [3501, 0]
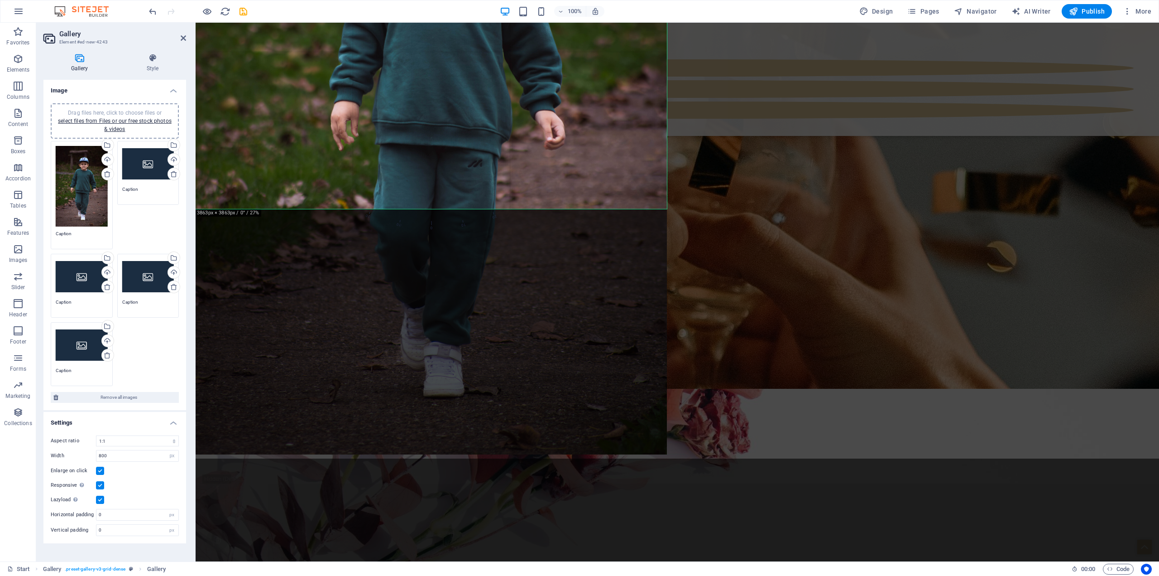
drag, startPoint x: 565, startPoint y: 205, endPoint x: 564, endPoint y: 164, distance: 41.2
click at [564, 164] on div at bounding box center [431, 88] width 471 height 732
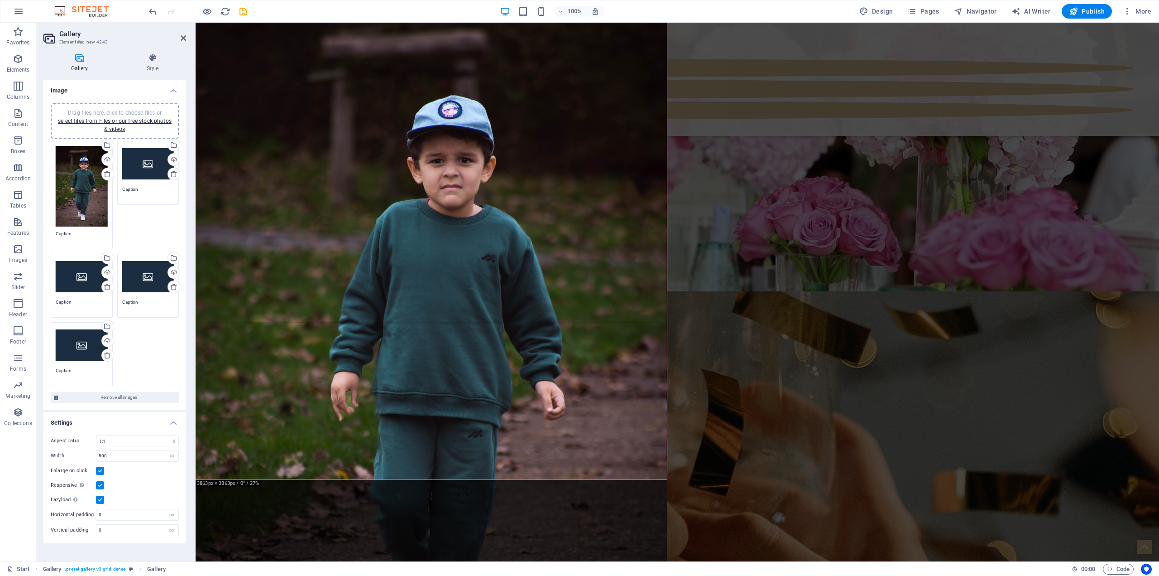
scroll to position [3184, 0]
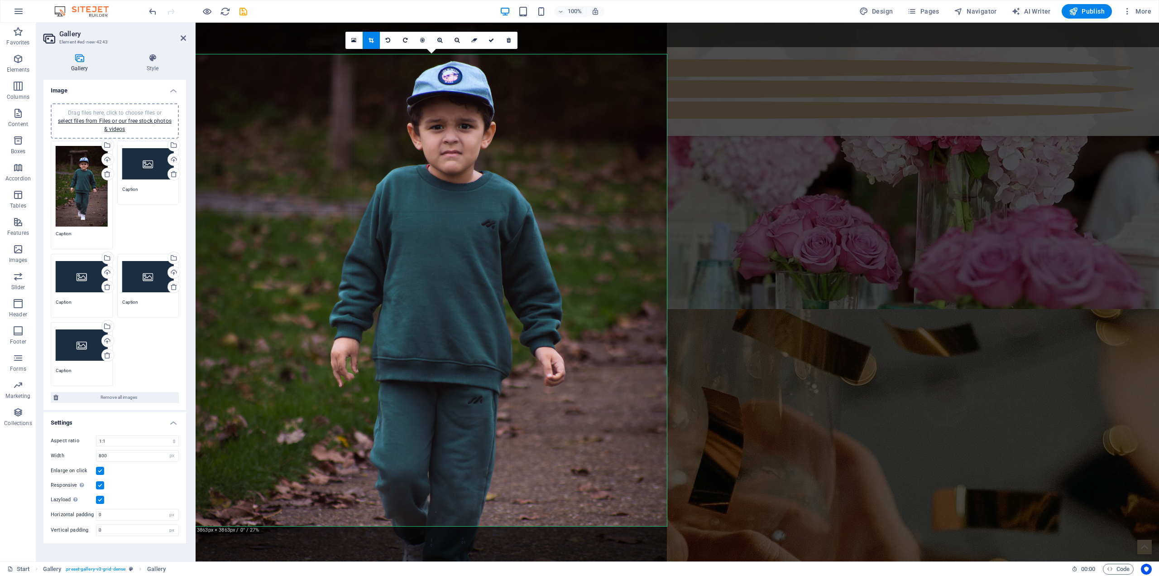
drag, startPoint x: 538, startPoint y: 370, endPoint x: 539, endPoint y: 289, distance: 80.6
click at [539, 289] on div at bounding box center [431, 324] width 471 height 732
click at [493, 41] on icon at bounding box center [491, 40] width 5 height 5
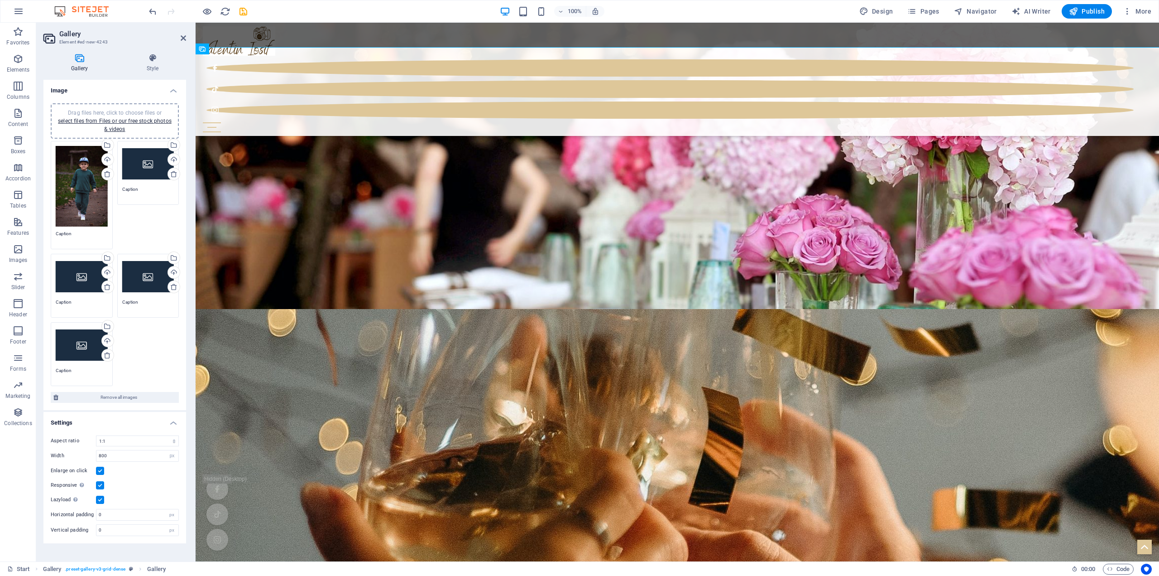
click at [148, 163] on div "Drag files here, click to choose files or select files from Files or our free s…" at bounding box center [148, 164] width 52 height 36
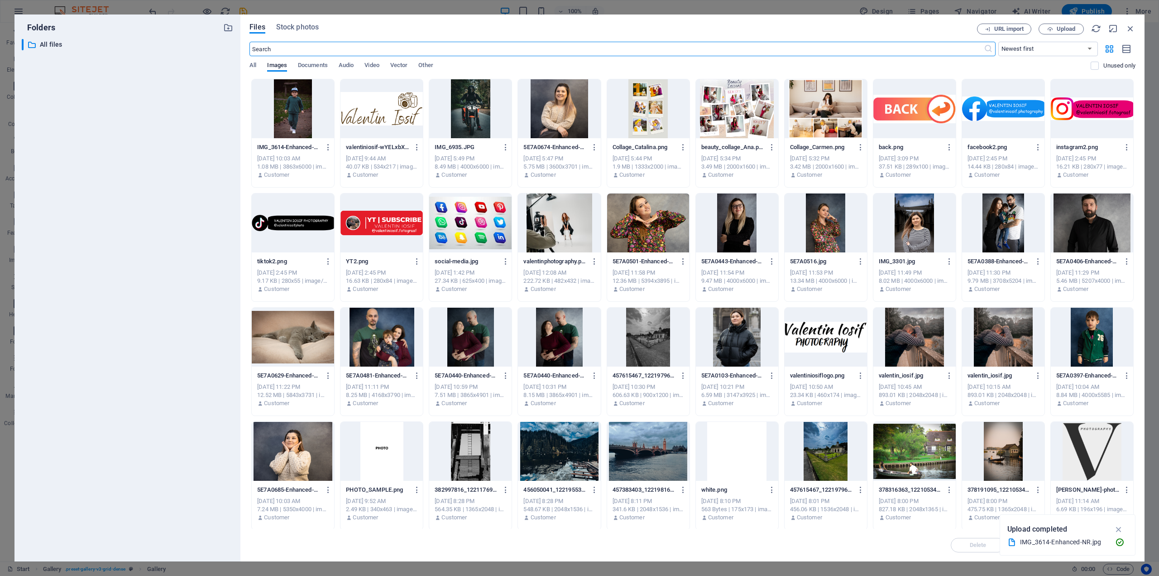
scroll to position [3131, 0]
click at [302, 459] on div at bounding box center [293, 451] width 82 height 59
click at [302, 459] on div "1" at bounding box center [293, 451] width 82 height 59
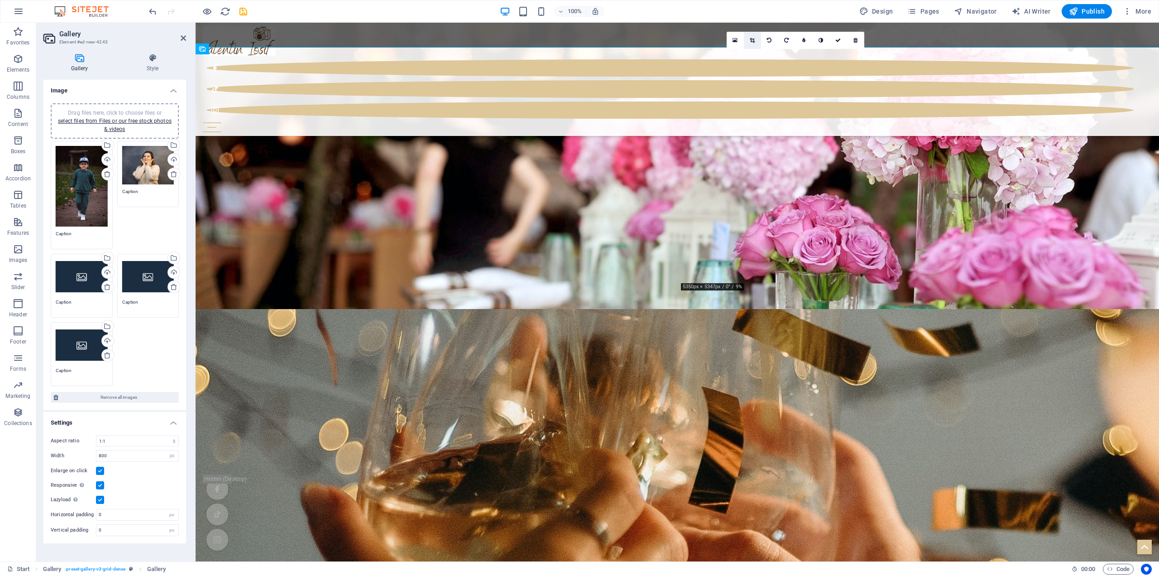
click at [749, 40] on link at bounding box center [752, 40] width 17 height 17
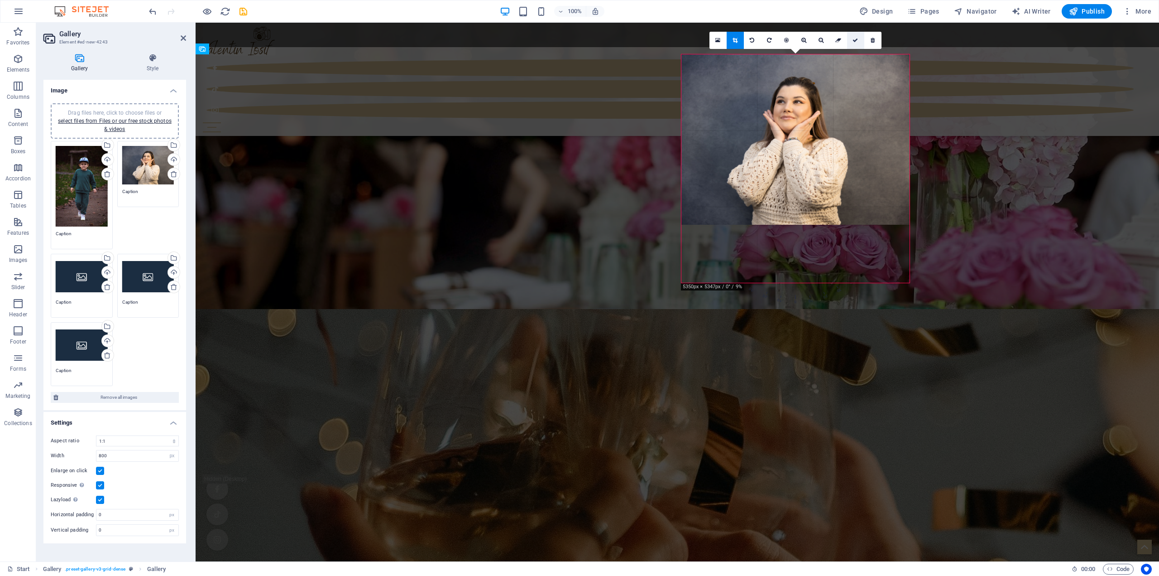
click at [853, 42] on icon at bounding box center [855, 40] width 5 height 5
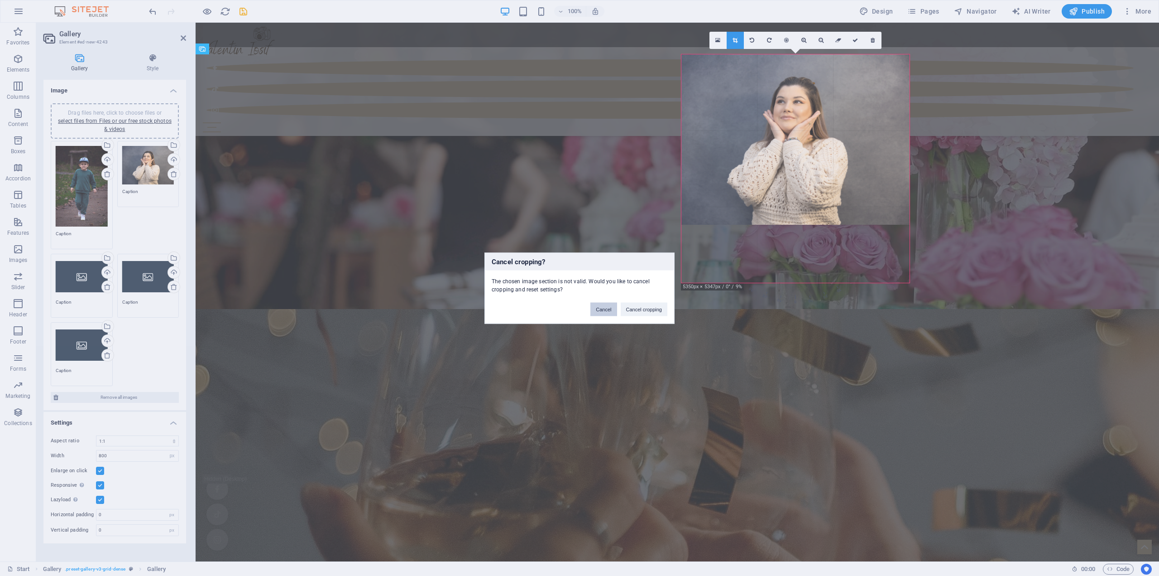
click at [611, 308] on button "Cancel" at bounding box center [604, 309] width 26 height 14
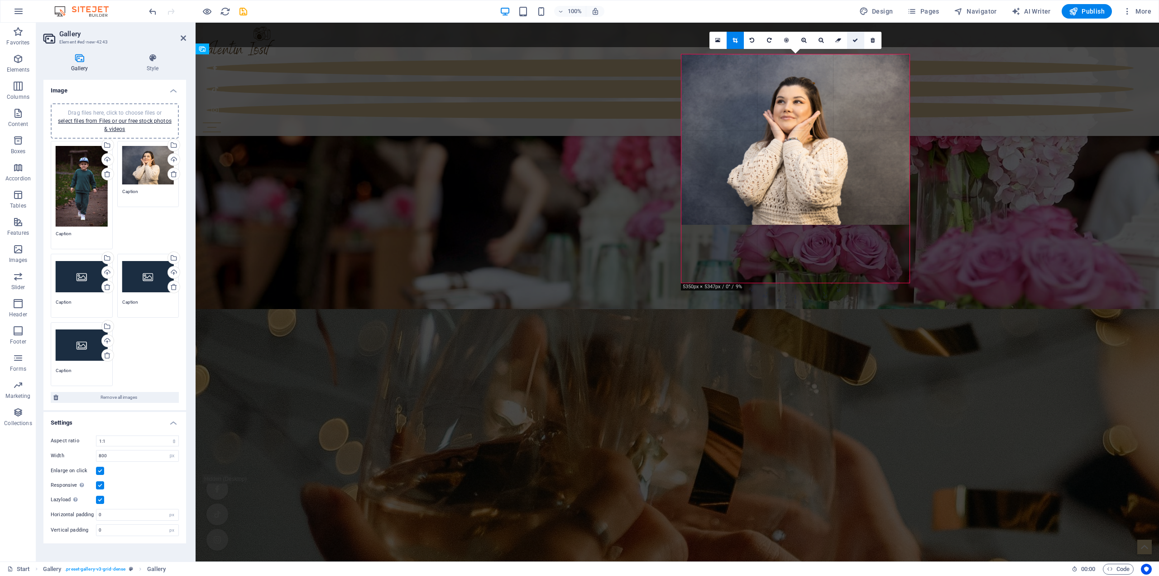
click at [853, 39] on icon at bounding box center [855, 40] width 5 height 5
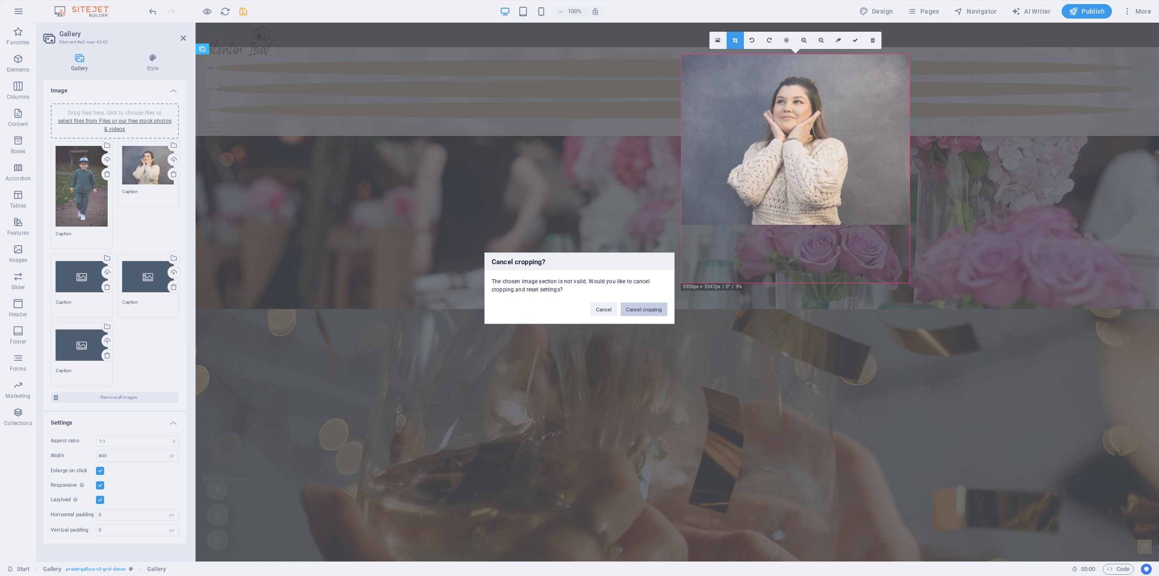
click at [646, 309] on button "Cancel cropping" at bounding box center [644, 309] width 47 height 14
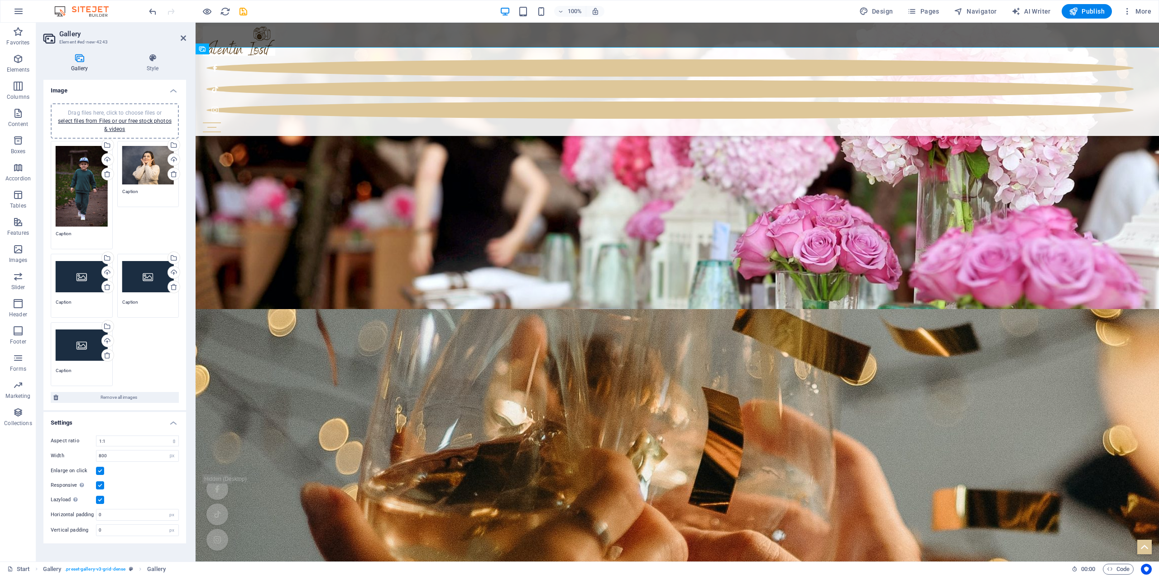
click at [81, 280] on div "Drag files here, click to choose files or select files from Files or our free s…" at bounding box center [82, 277] width 52 height 36
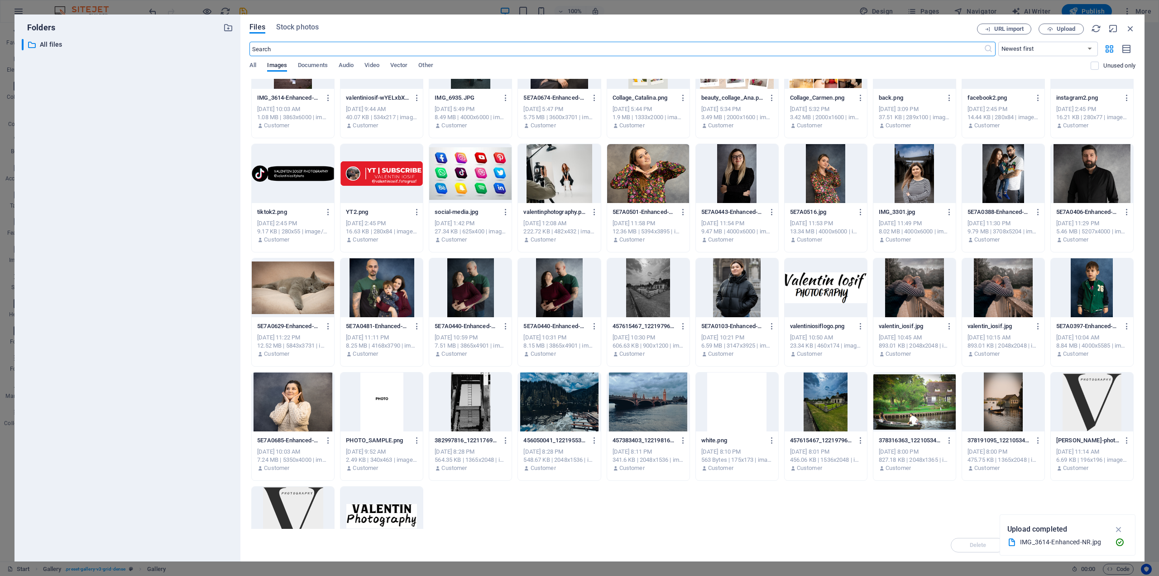
scroll to position [0, 0]
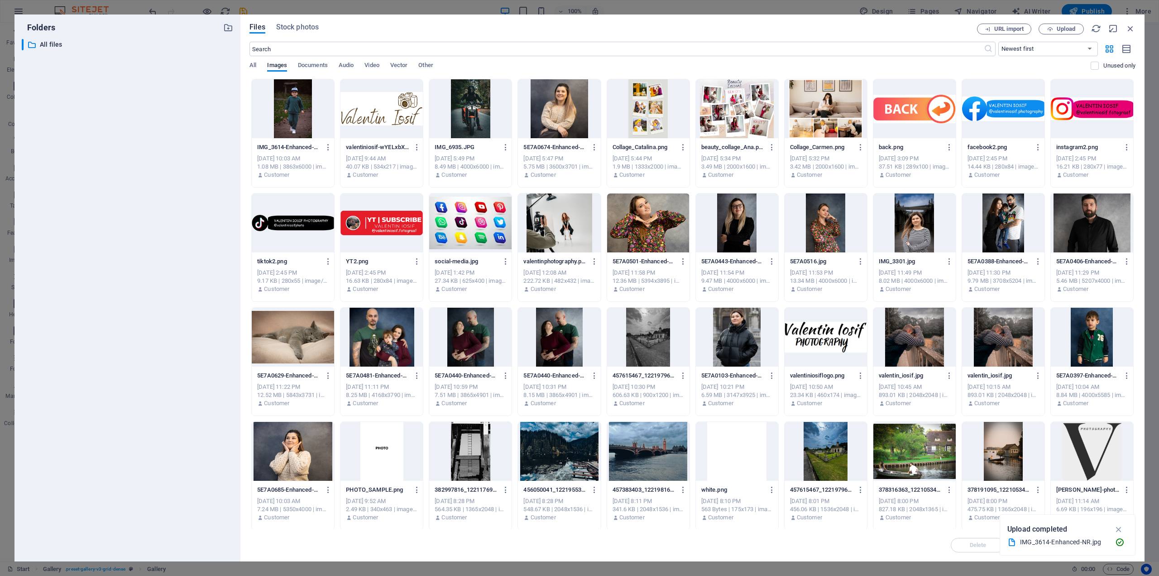
click at [639, 115] on div at bounding box center [648, 108] width 82 height 59
click at [1120, 528] on icon "button" at bounding box center [1119, 529] width 10 height 10
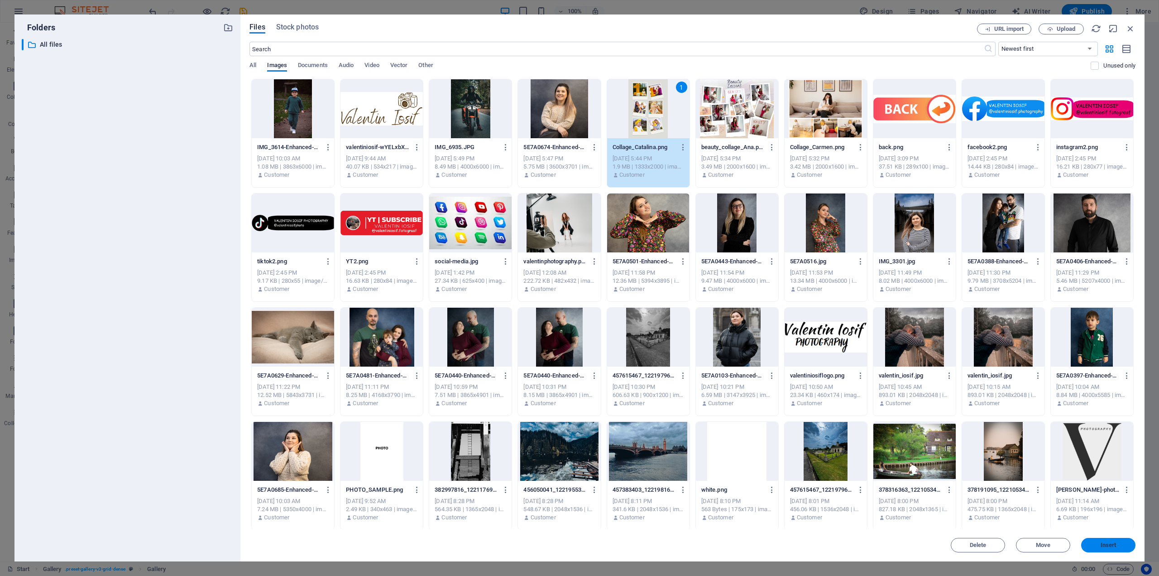
click at [1100, 544] on span "Insert" at bounding box center [1108, 544] width 47 height 5
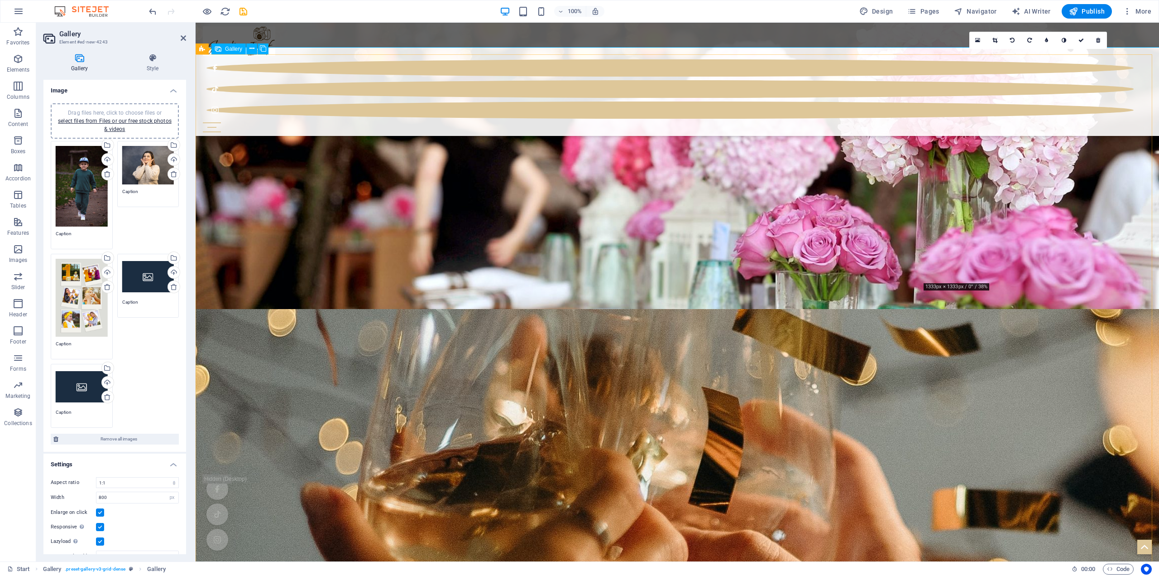
scroll to position [3204, 0]
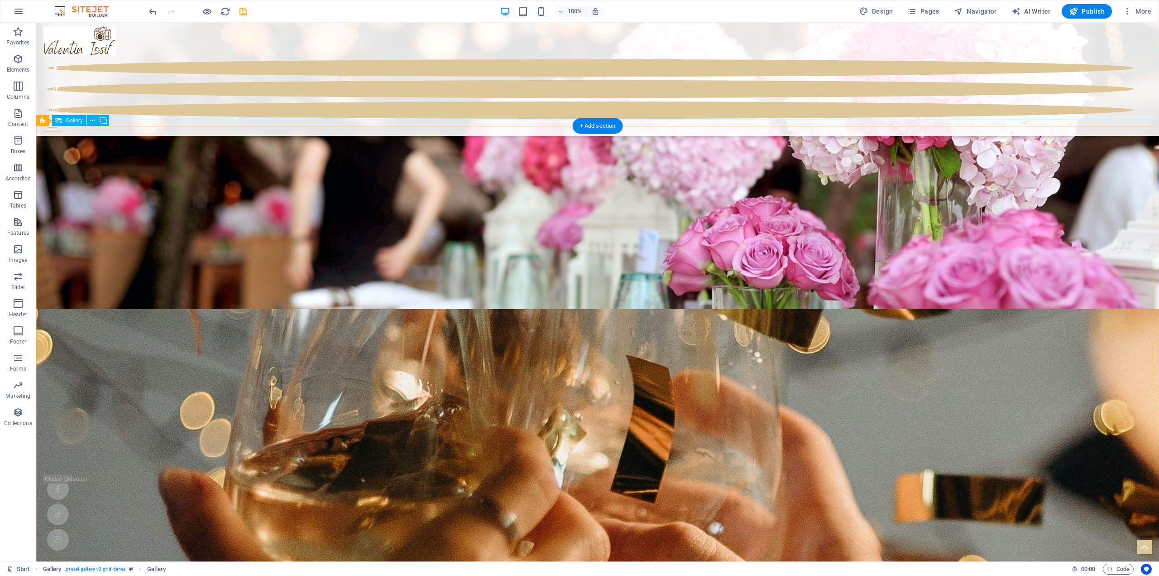
select select "4"
select select "px"
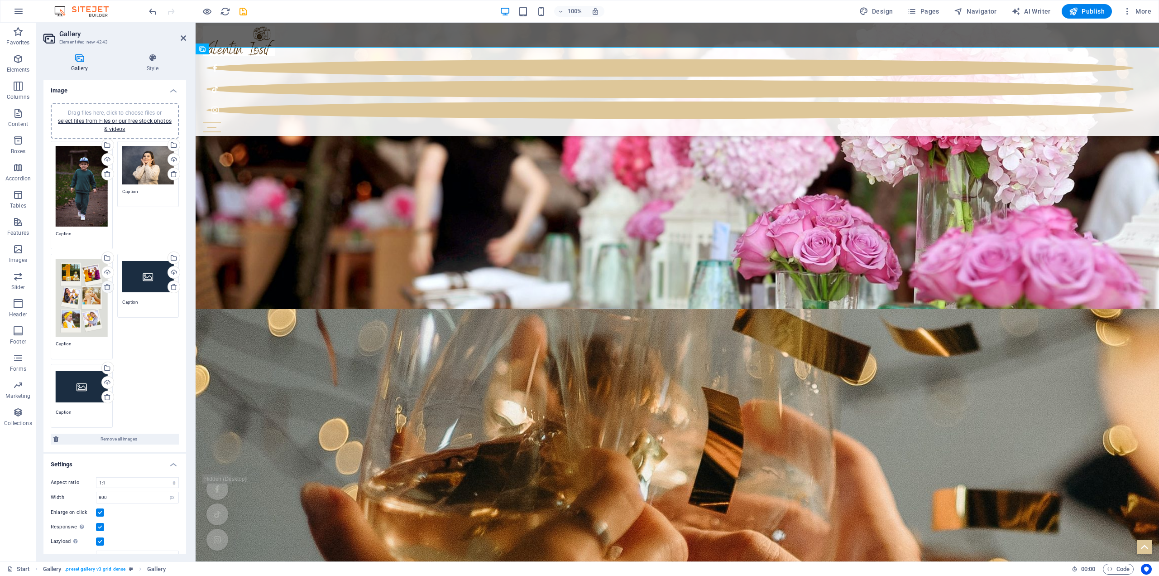
click at [106, 283] on icon at bounding box center [107, 286] width 7 height 7
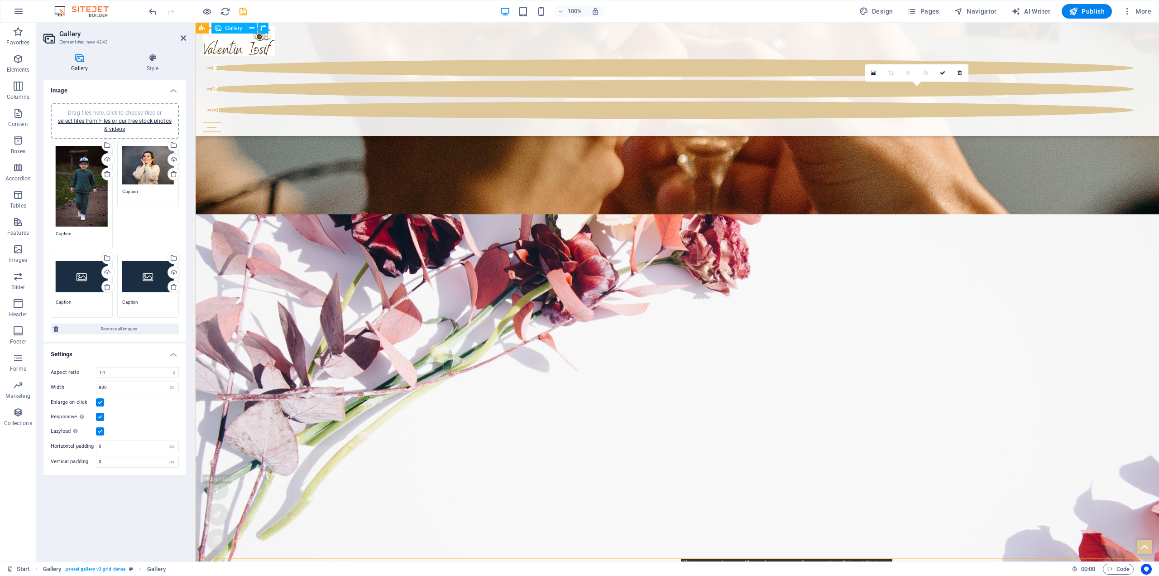
scroll to position [3818, 0]
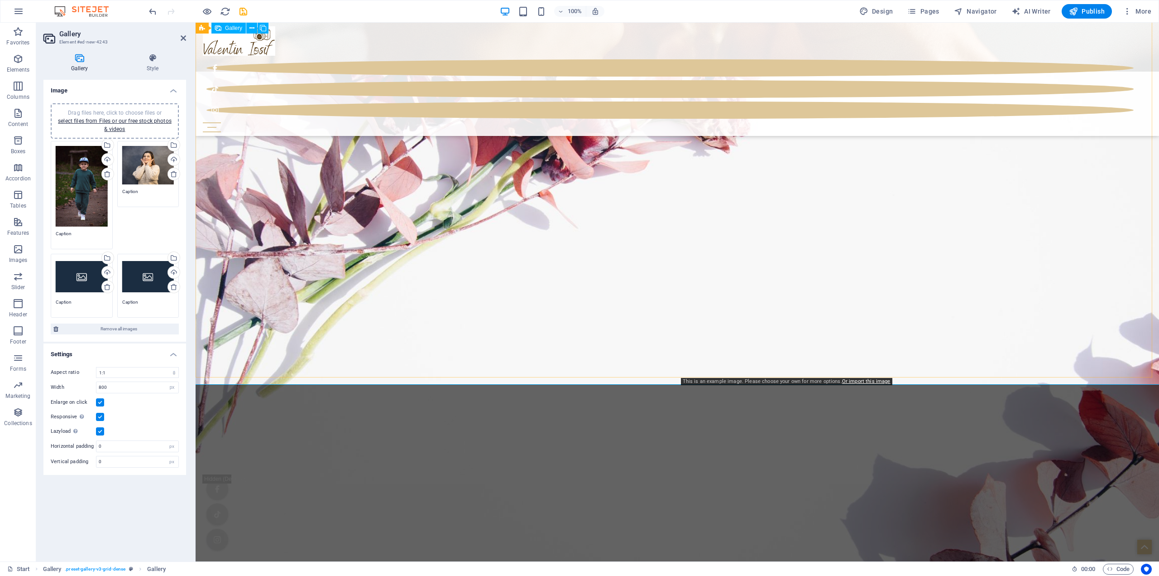
click at [149, 279] on div "Drag files here, click to choose files or select files from Files or our free s…" at bounding box center [148, 277] width 52 height 36
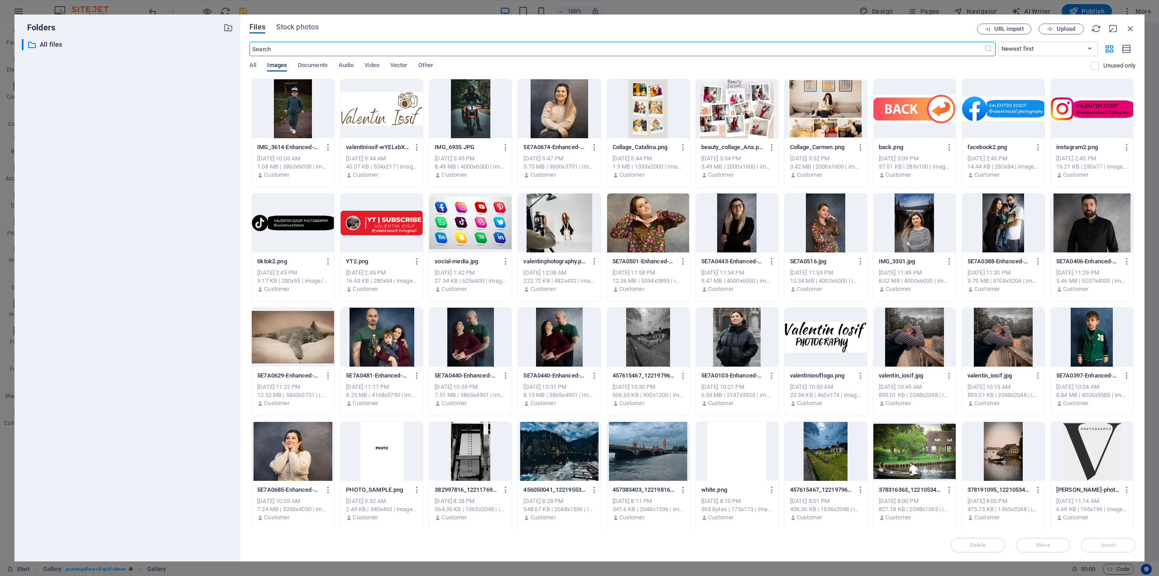
scroll to position [3689, 0]
click at [637, 103] on div at bounding box center [648, 108] width 82 height 59
click at [637, 103] on div "1" at bounding box center [648, 108] width 82 height 59
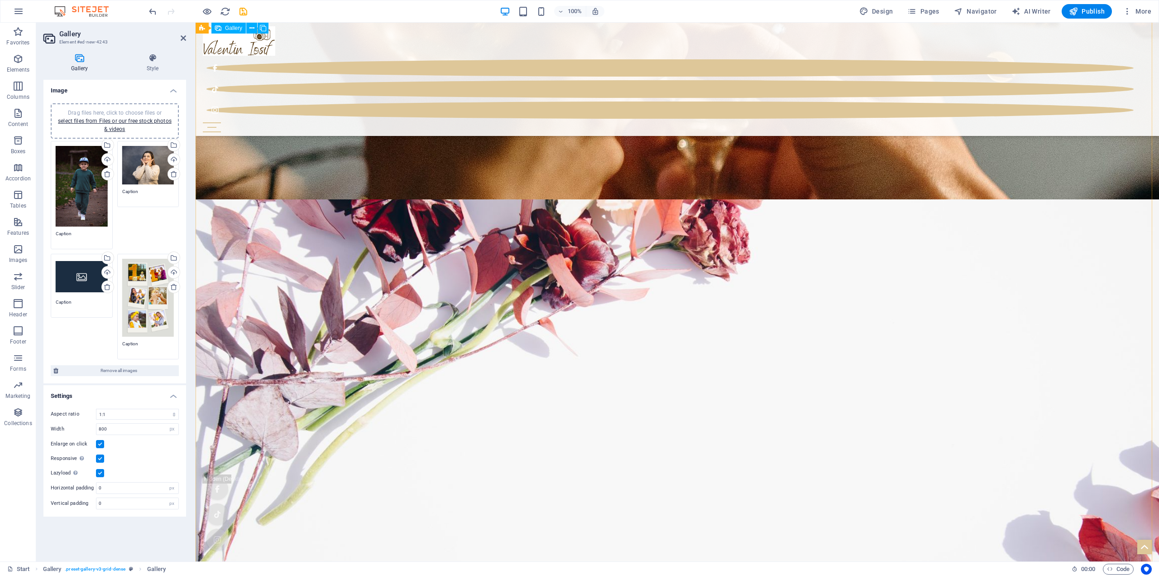
scroll to position [3772, 0]
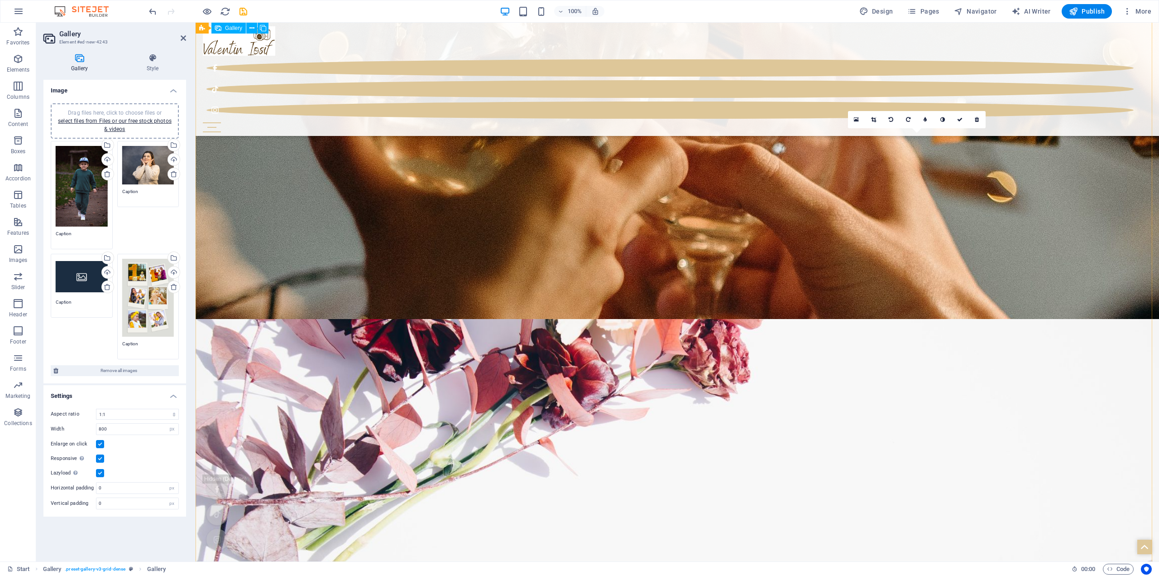
scroll to position [3455, 0]
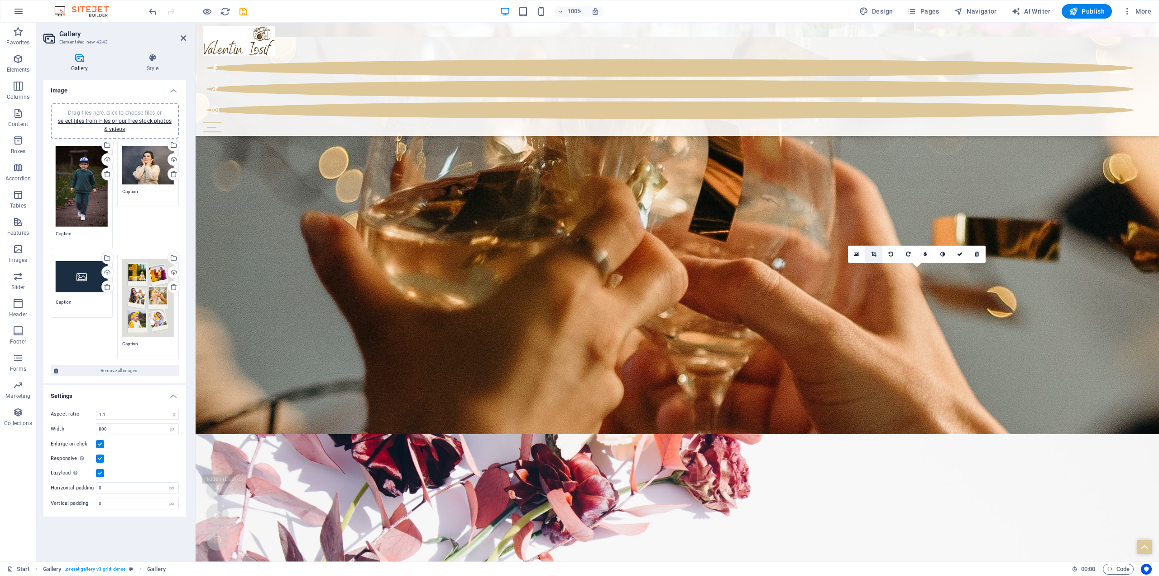
click at [879, 255] on link at bounding box center [874, 253] width 17 height 17
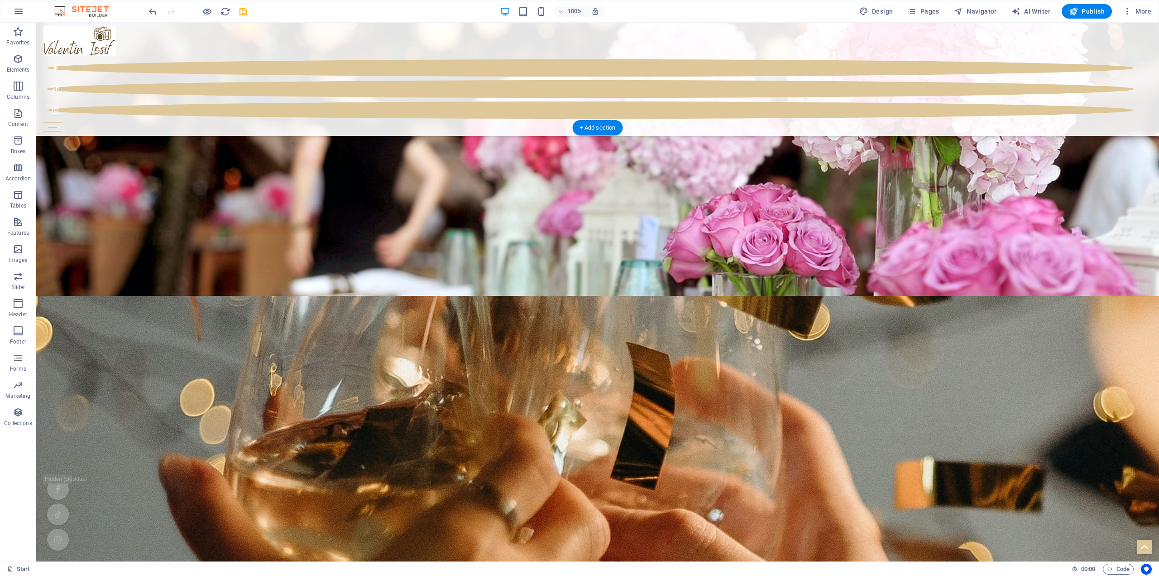
scroll to position [3185, 0]
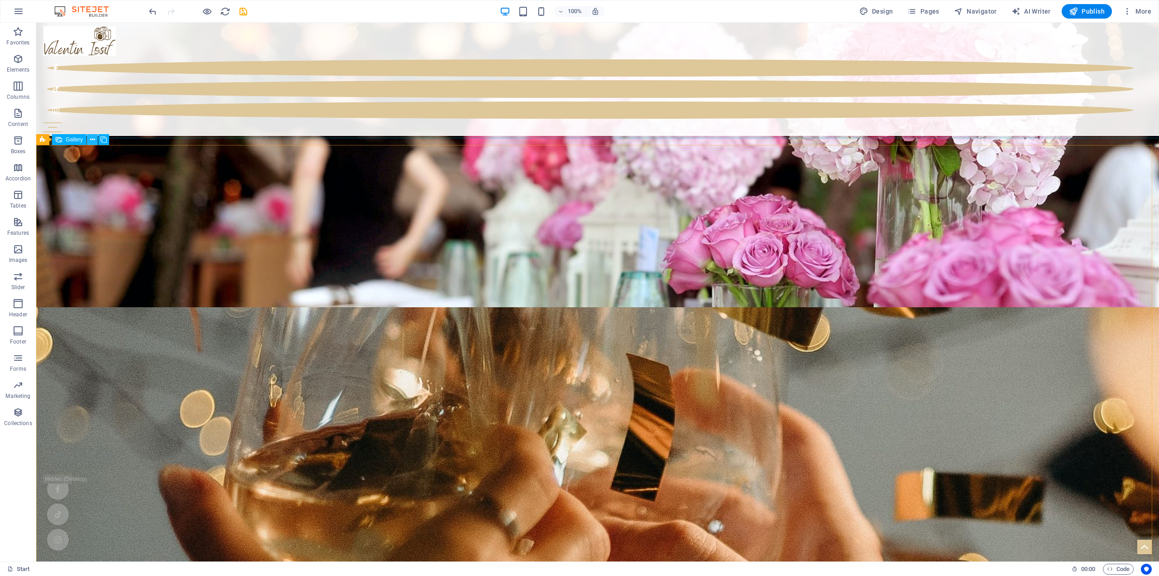
click at [93, 139] on icon at bounding box center [92, 140] width 5 height 10
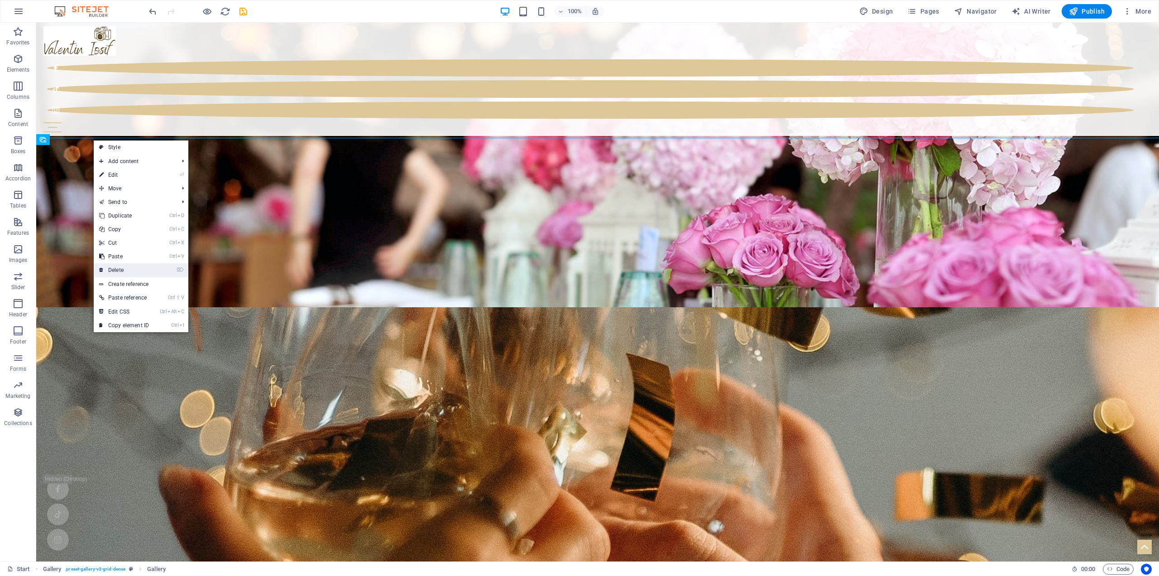
click at [127, 272] on link "⌦ Delete" at bounding box center [124, 270] width 61 height 14
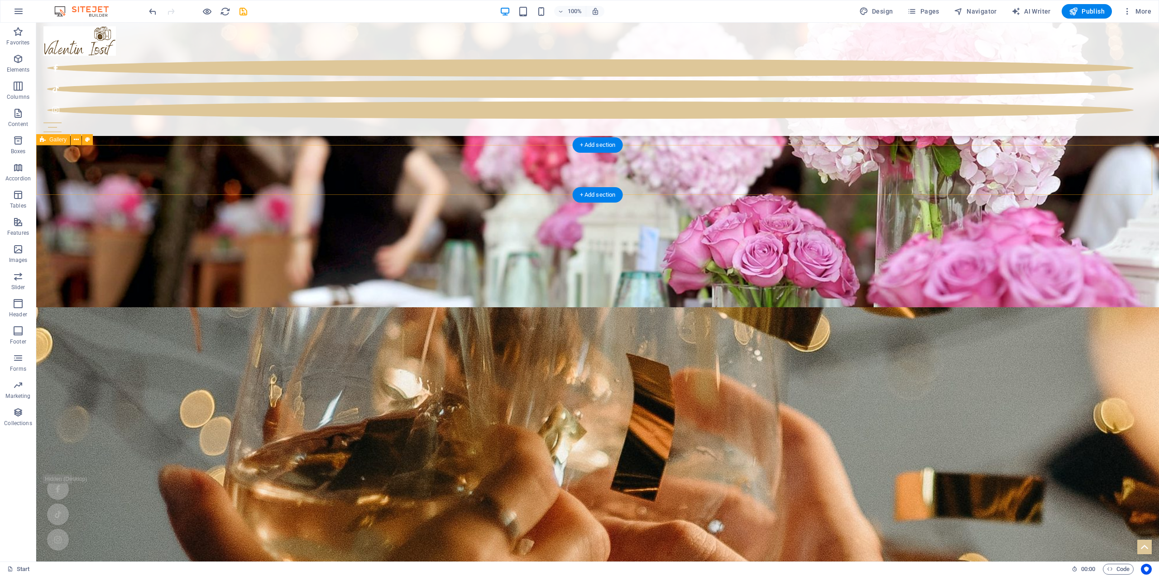
click at [77, 141] on icon at bounding box center [76, 140] width 5 height 10
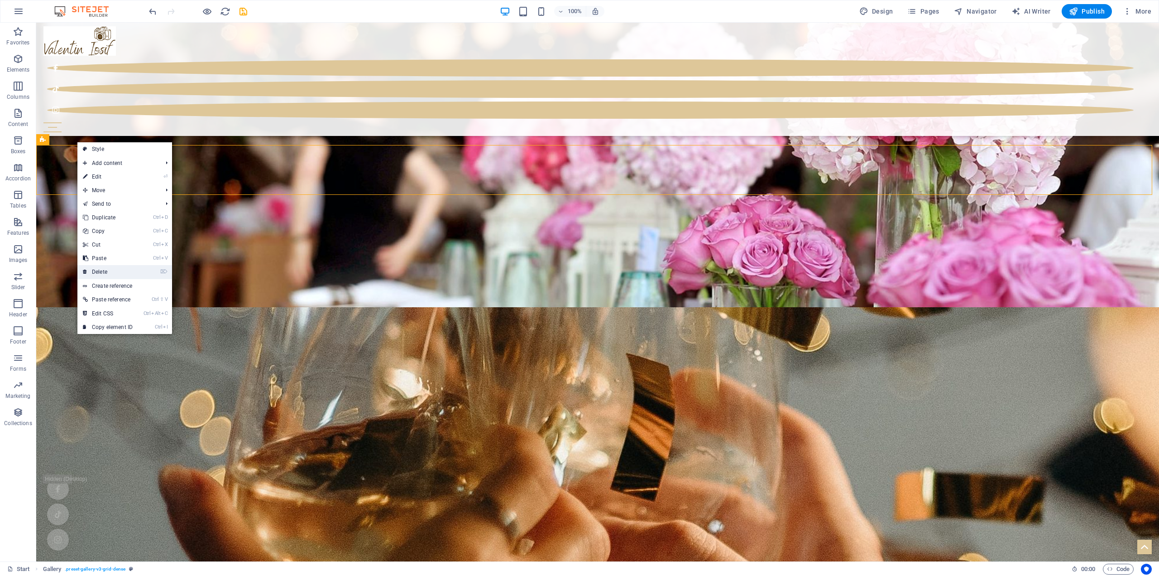
click at [125, 269] on link "⌦ Delete" at bounding box center [107, 272] width 61 height 14
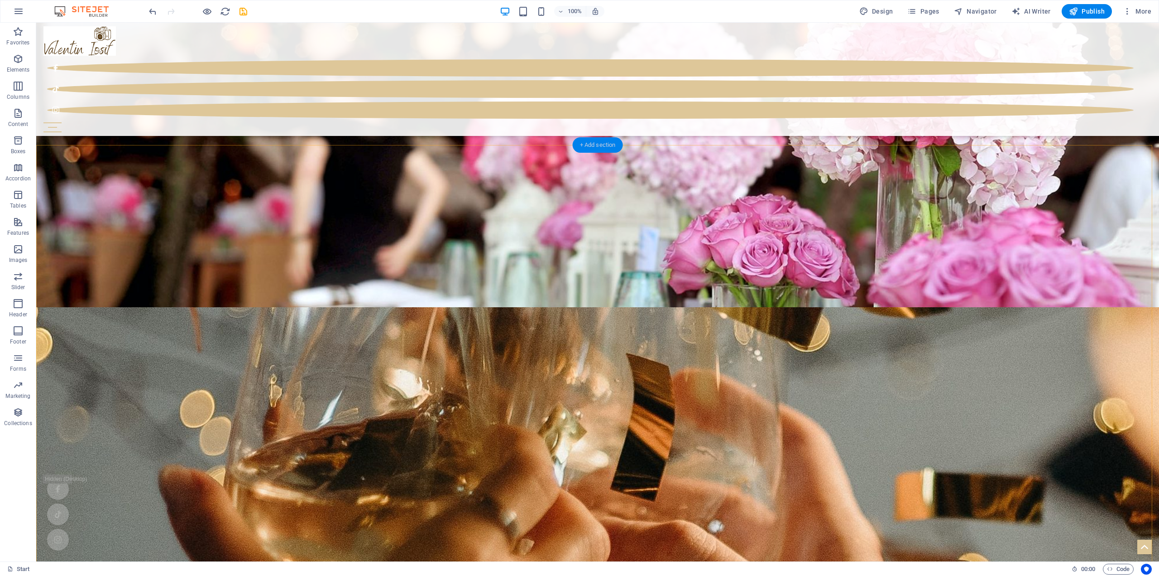
click at [601, 144] on div "+ Add section" at bounding box center [598, 144] width 50 height 15
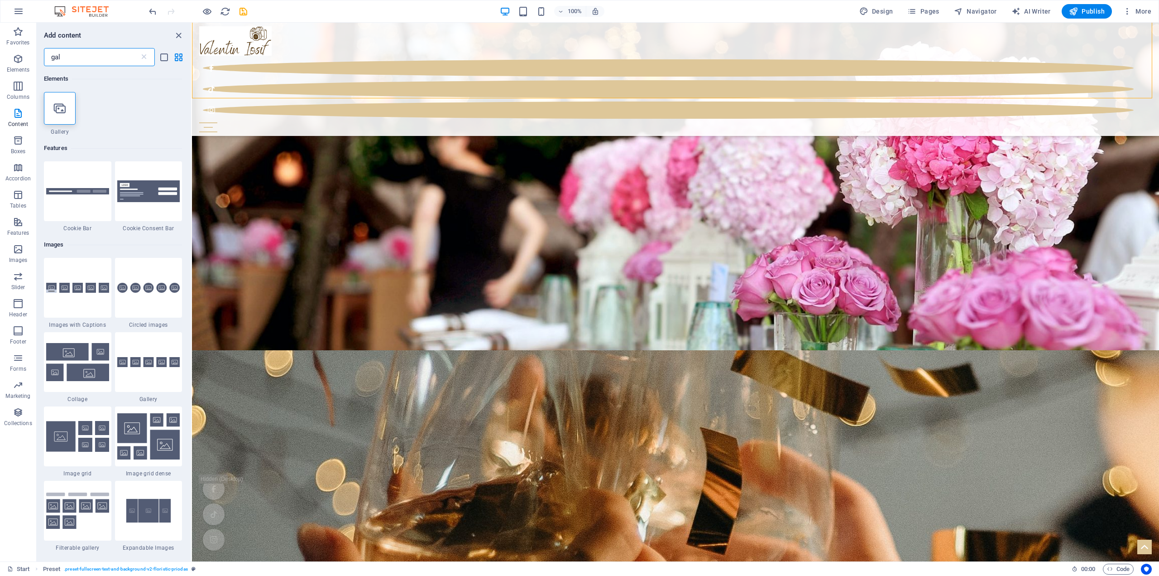
drag, startPoint x: 99, startPoint y: 61, endPoint x: 37, endPoint y: 68, distance: 62.9
click at [37, 68] on div "Add content gal ​ Elements 1 Star Gallery Features 1 Star Cookie Bar 1 Star Coo…" at bounding box center [114, 292] width 154 height 539
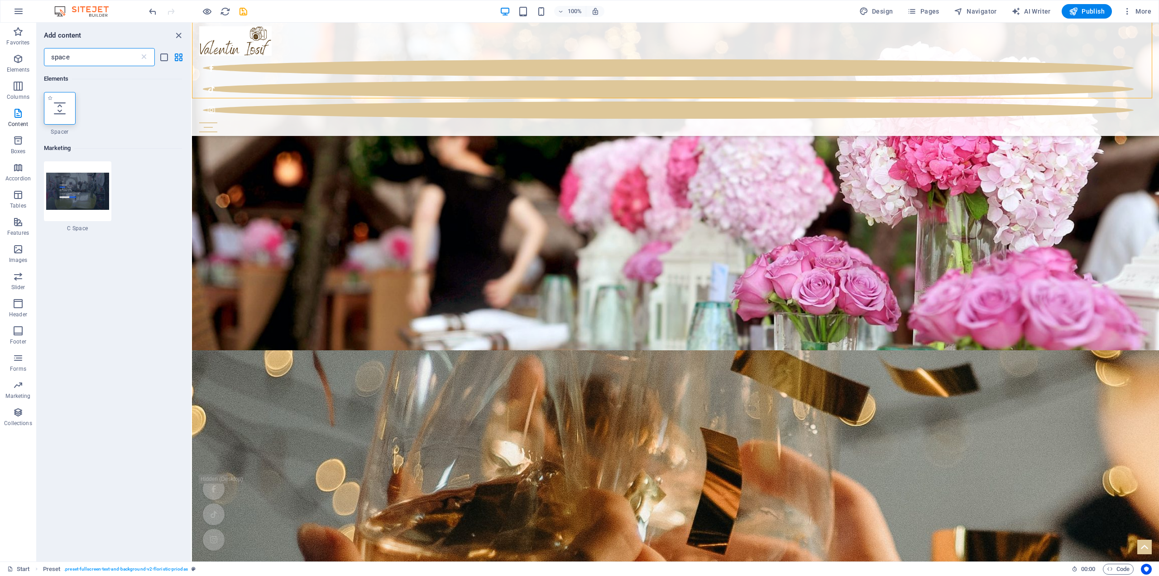
type input "space"
click at [67, 107] on div at bounding box center [60, 108] width 32 height 33
select select "px"
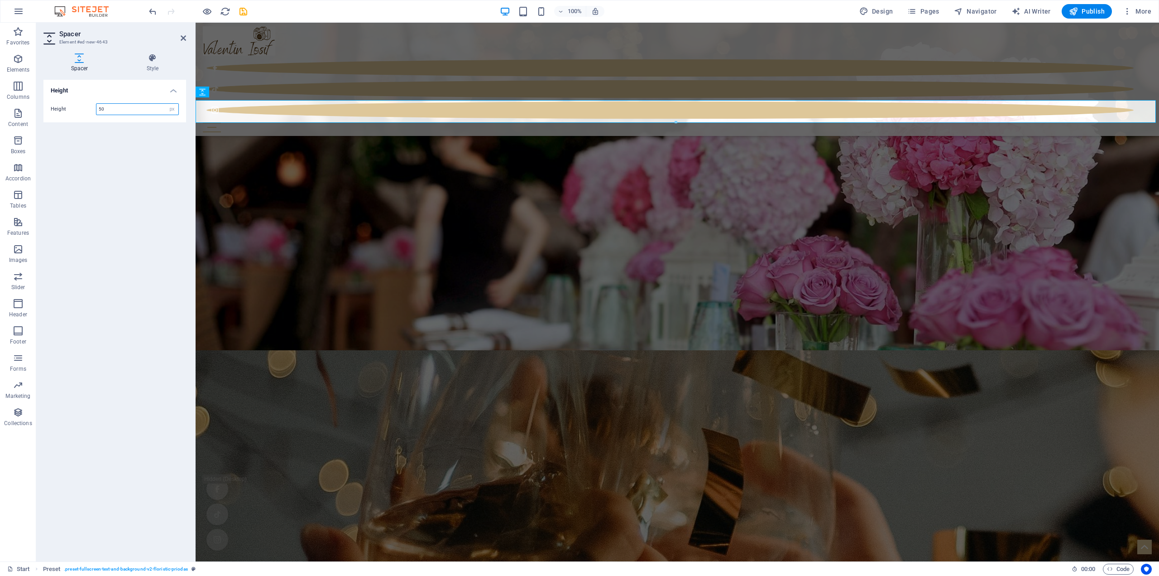
scroll to position [3140, 0]
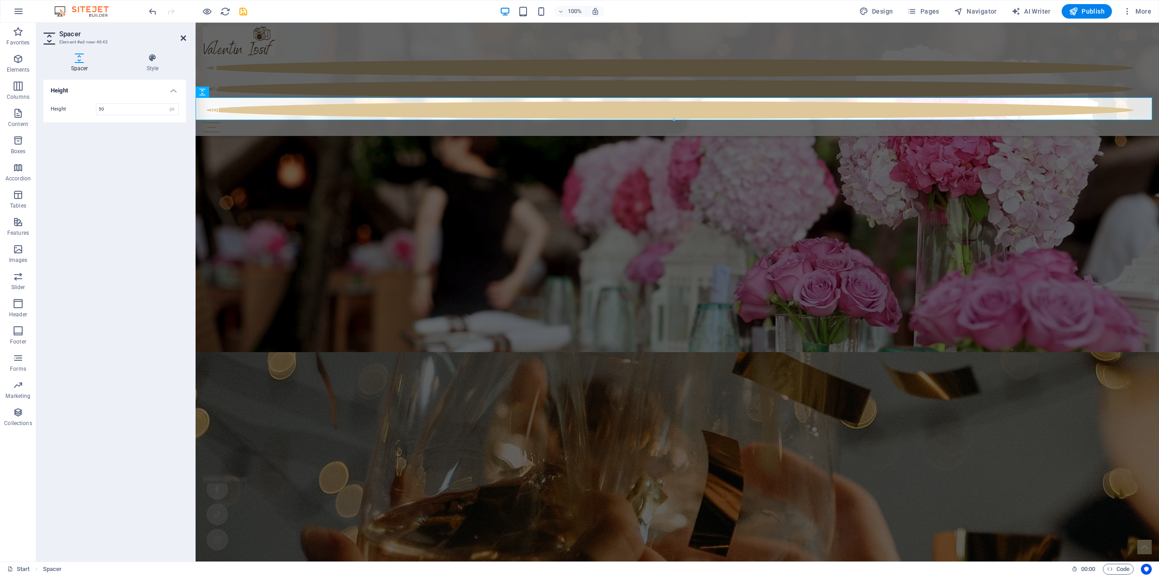
drag, startPoint x: 185, startPoint y: 38, endPoint x: 339, endPoint y: 113, distance: 171.2
click at [185, 38] on icon at bounding box center [183, 37] width 5 height 7
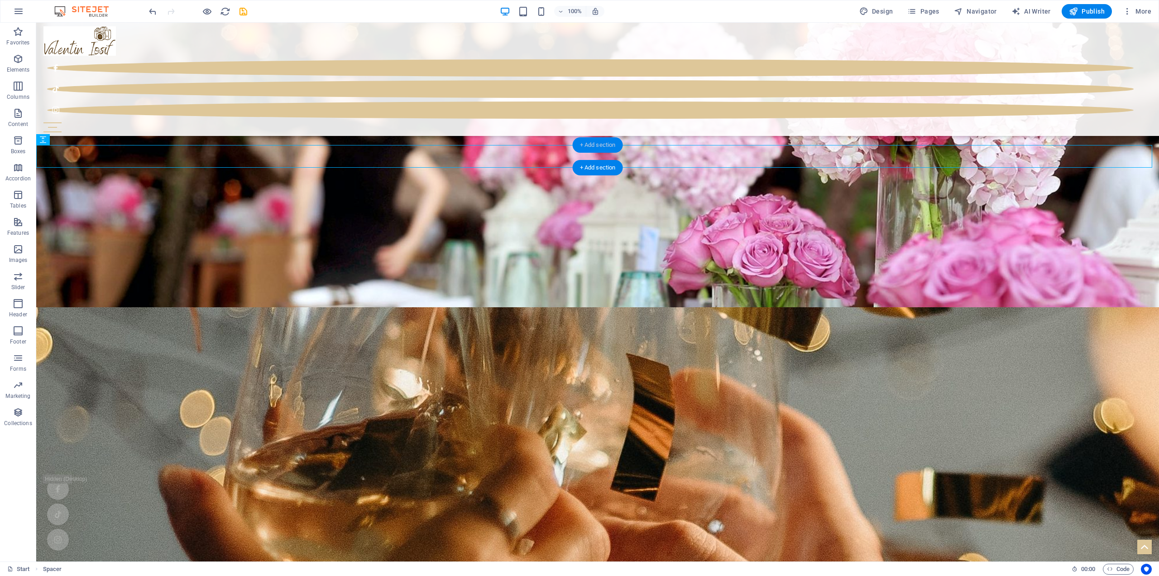
click at [595, 145] on div "+ Add section" at bounding box center [598, 144] width 50 height 15
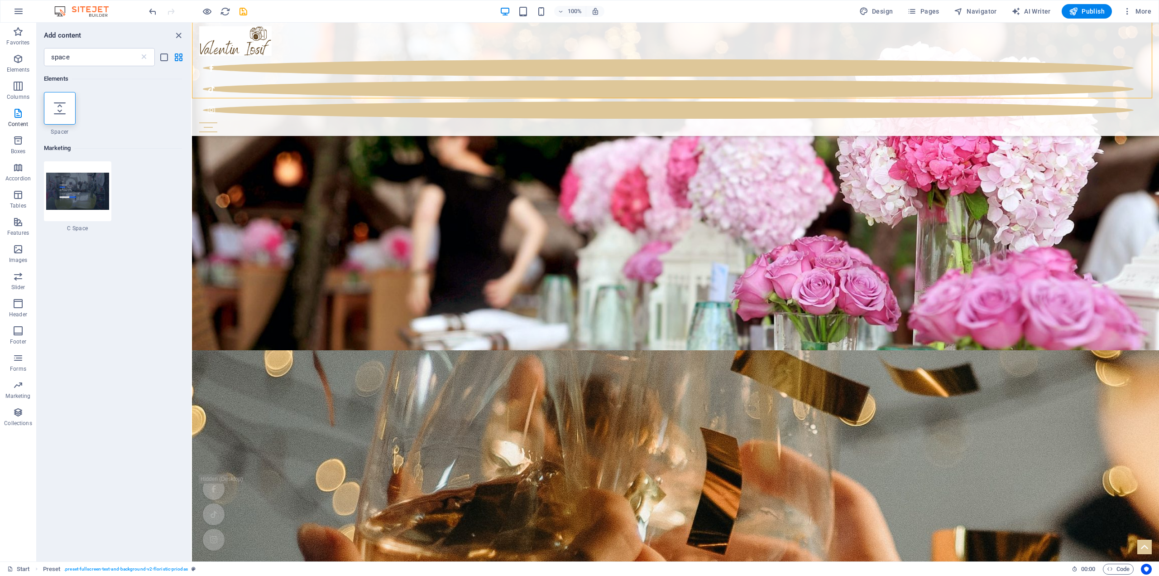
click at [58, 111] on icon at bounding box center [60, 108] width 12 height 12
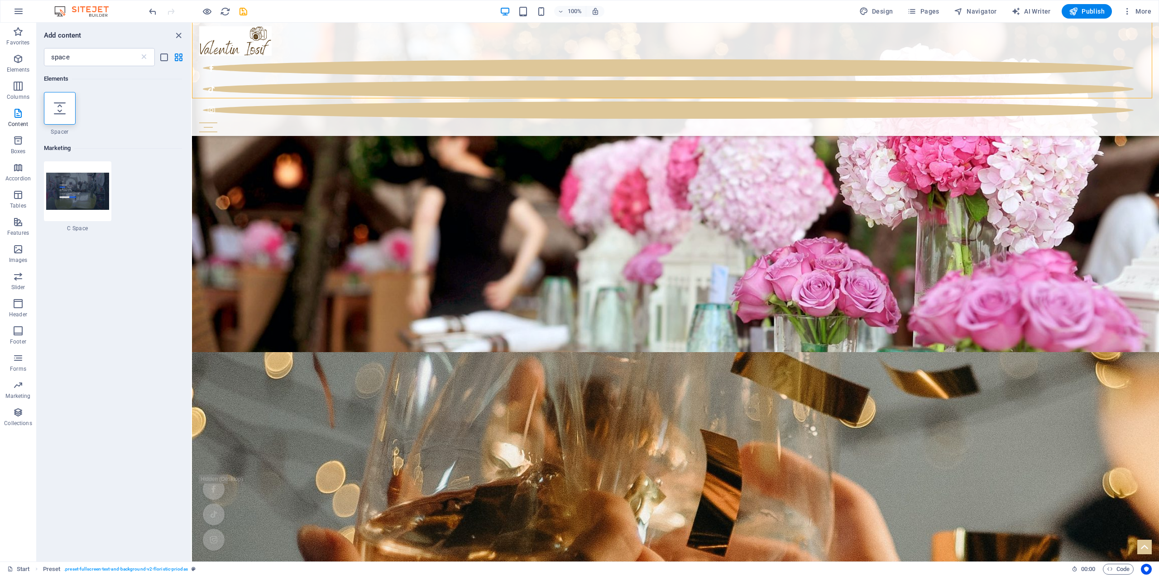
select select "px"
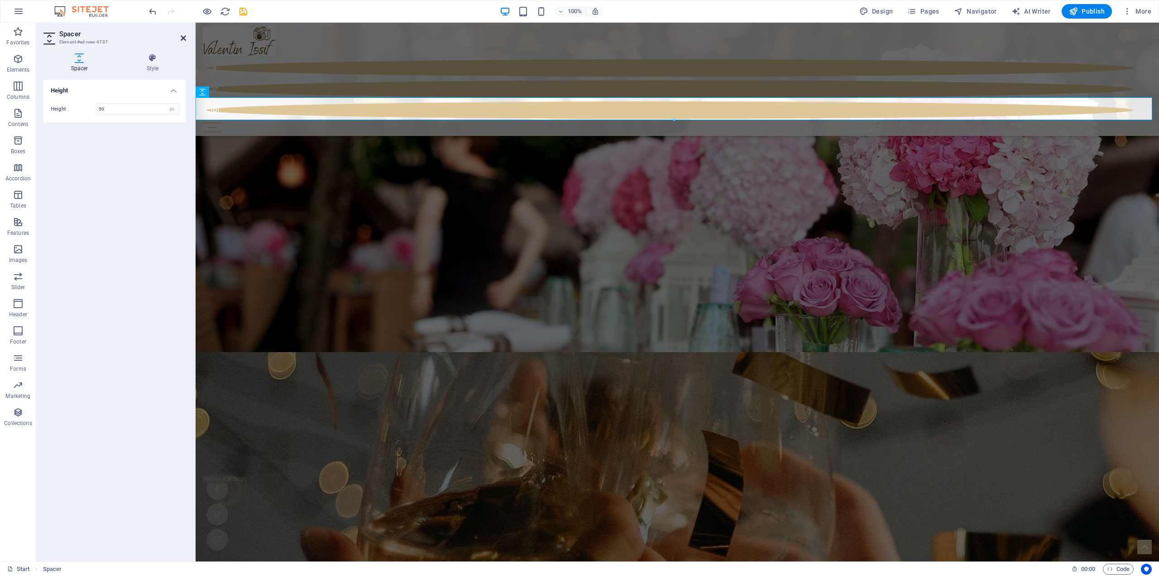
click at [183, 38] on icon at bounding box center [183, 37] width 5 height 7
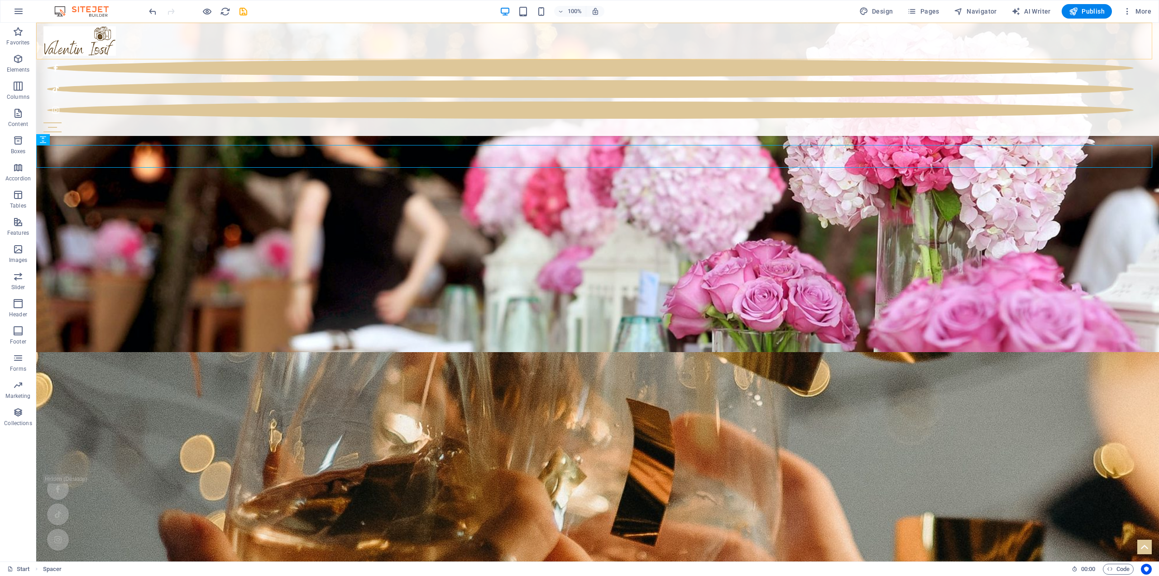
scroll to position [3185, 0]
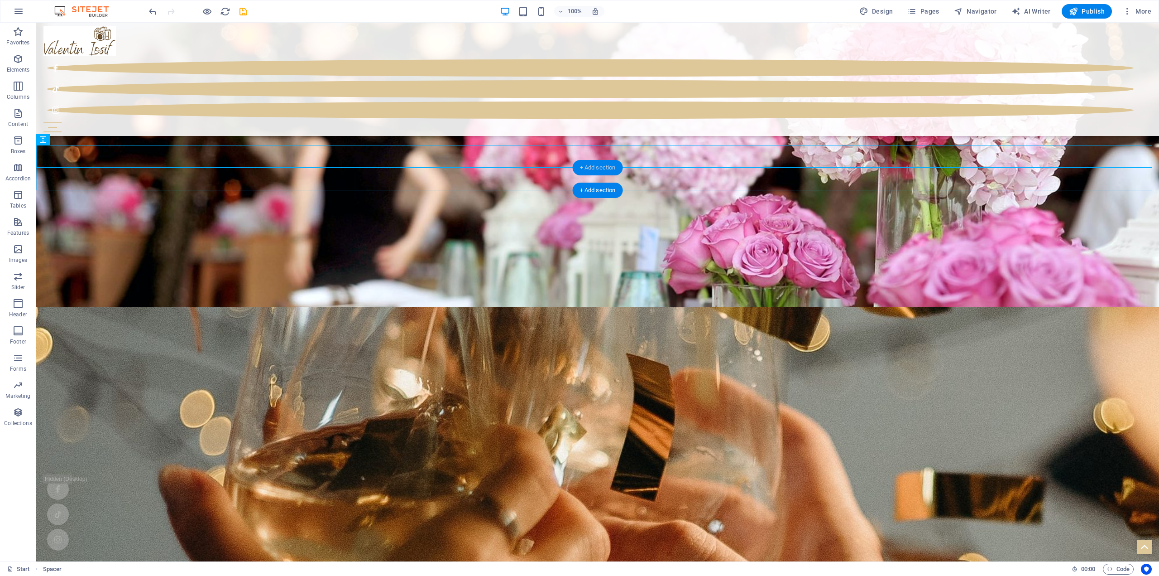
click at [592, 165] on div "+ Add section" at bounding box center [598, 167] width 50 height 15
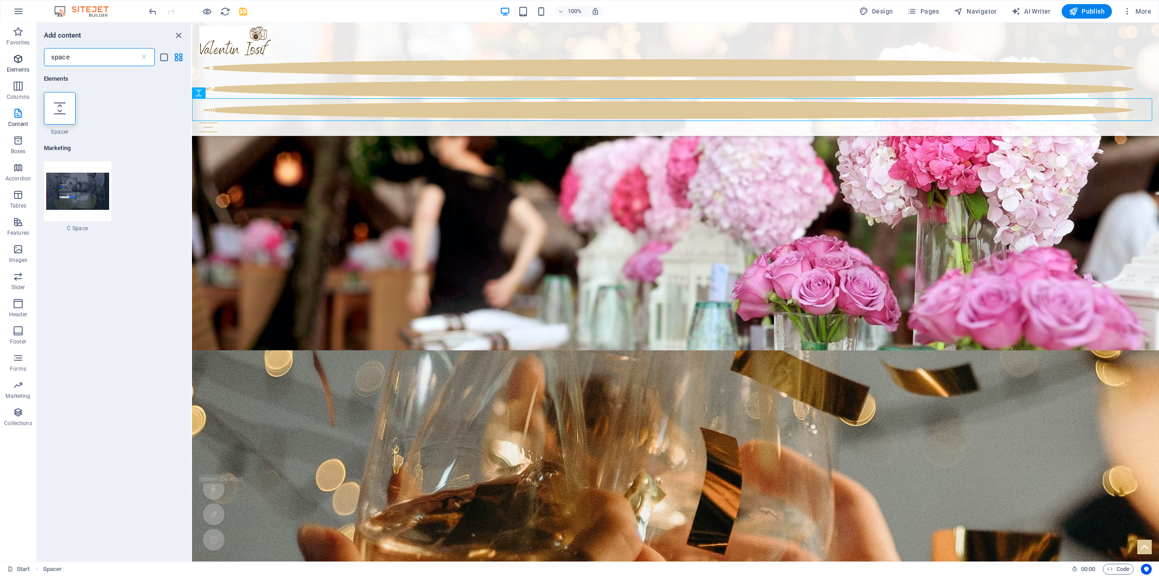
drag, startPoint x: 85, startPoint y: 56, endPoint x: 0, endPoint y: 51, distance: 85.3
click at [0, 51] on div "Favorites Elements Columns Content Boxes Accordion Tables Features Images Slide…" at bounding box center [96, 292] width 192 height 539
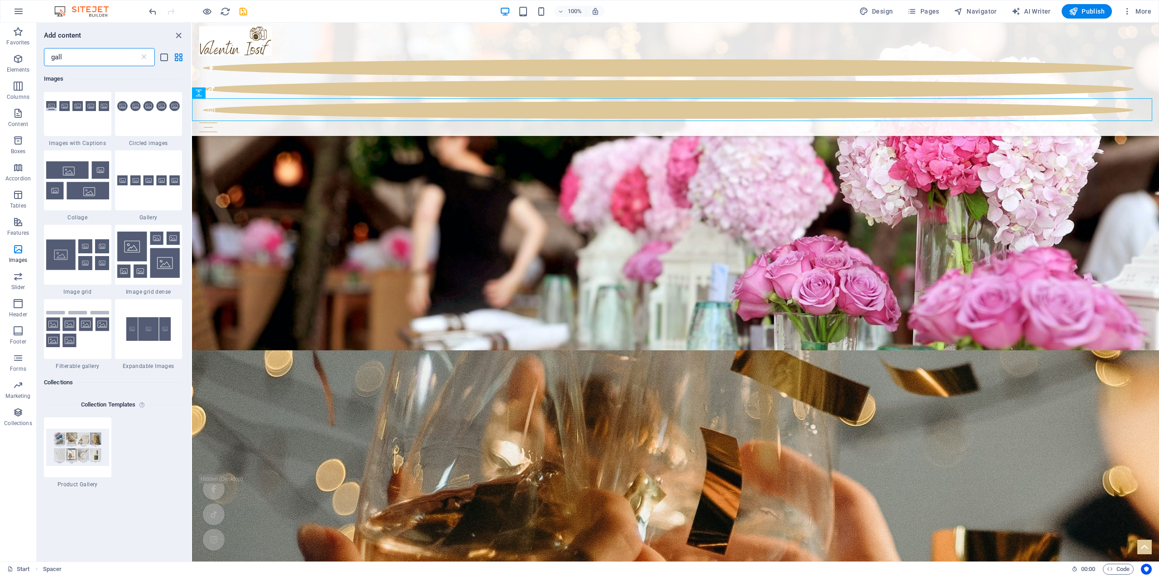
scroll to position [91, 0]
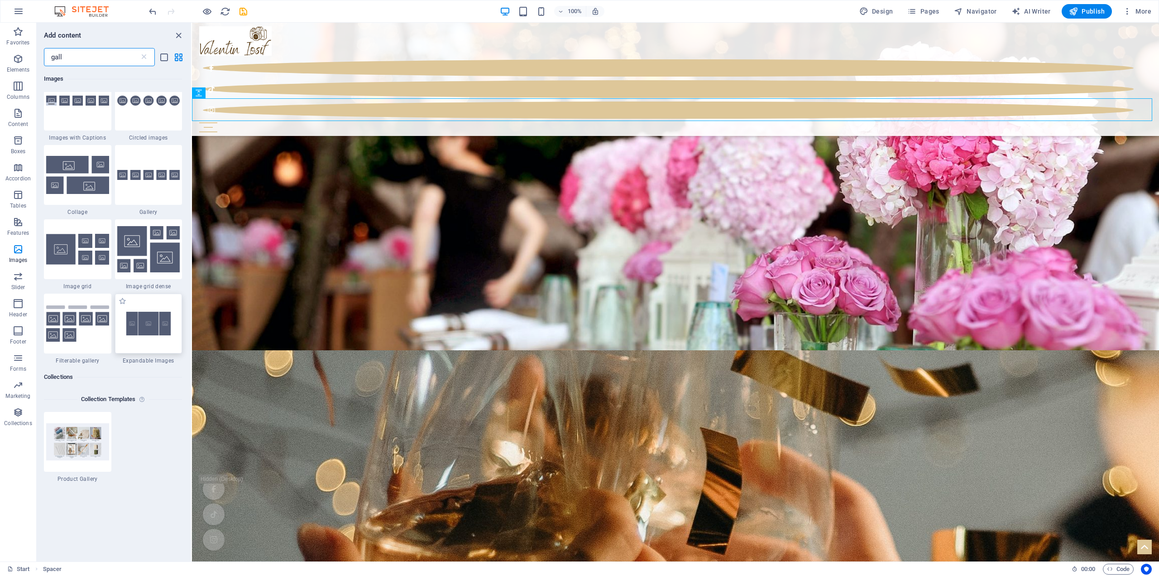
type input "gall"
click at [157, 322] on img at bounding box center [148, 324] width 63 height 42
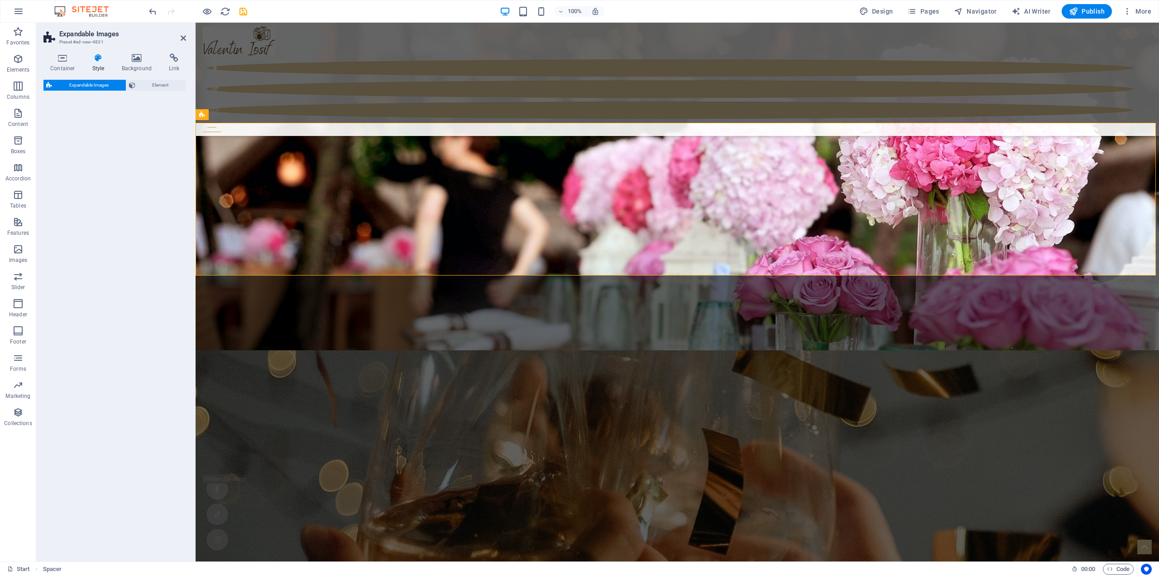
select select "rem"
select select "px"
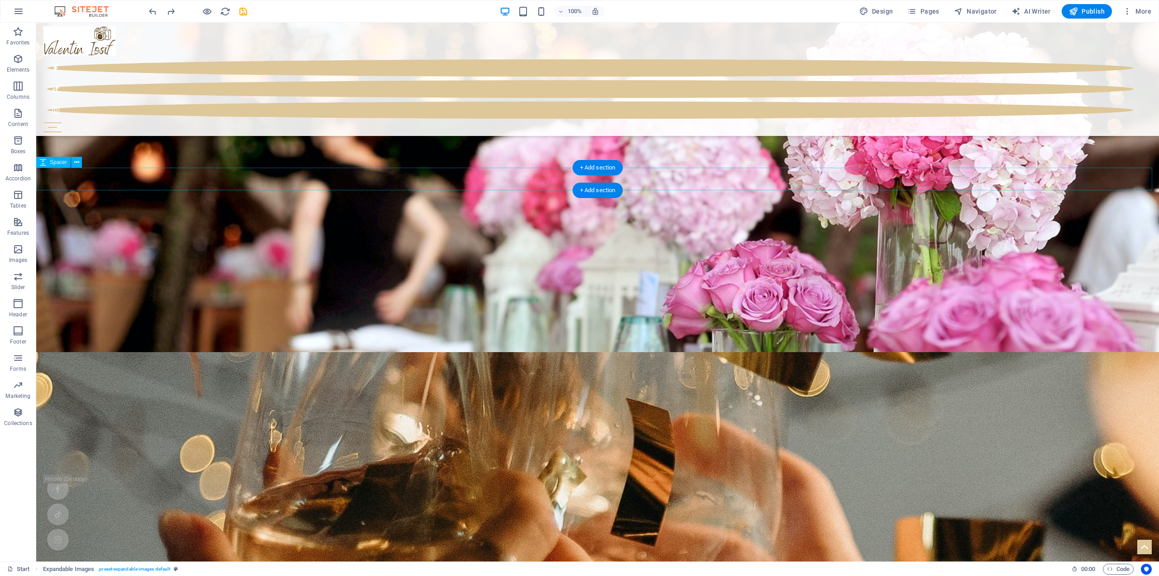
scroll to position [3185, 0]
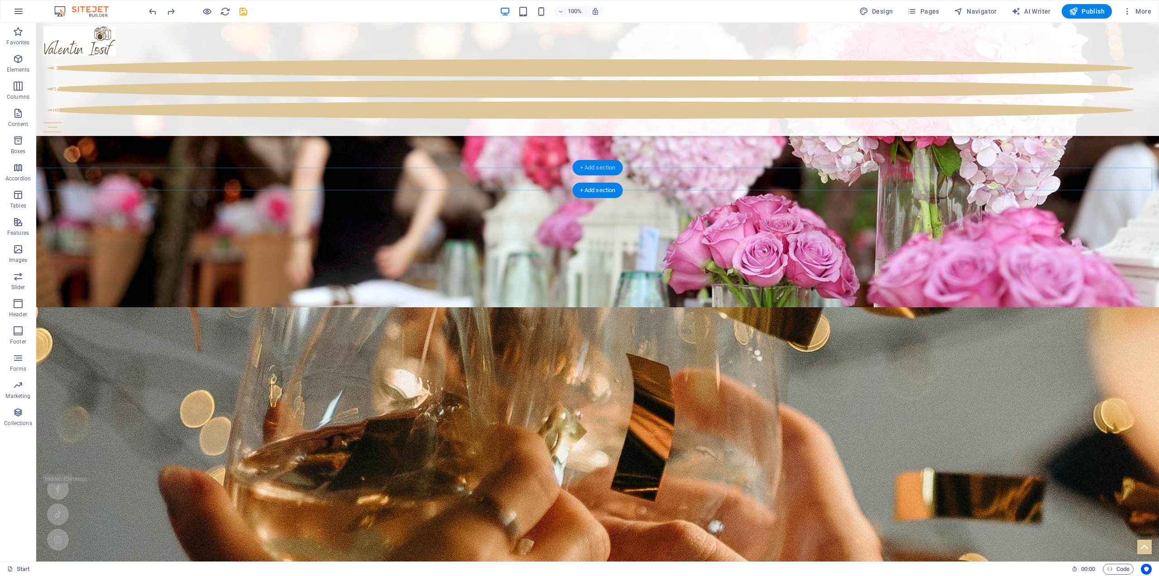
click at [592, 169] on div "+ Add section" at bounding box center [598, 167] width 50 height 15
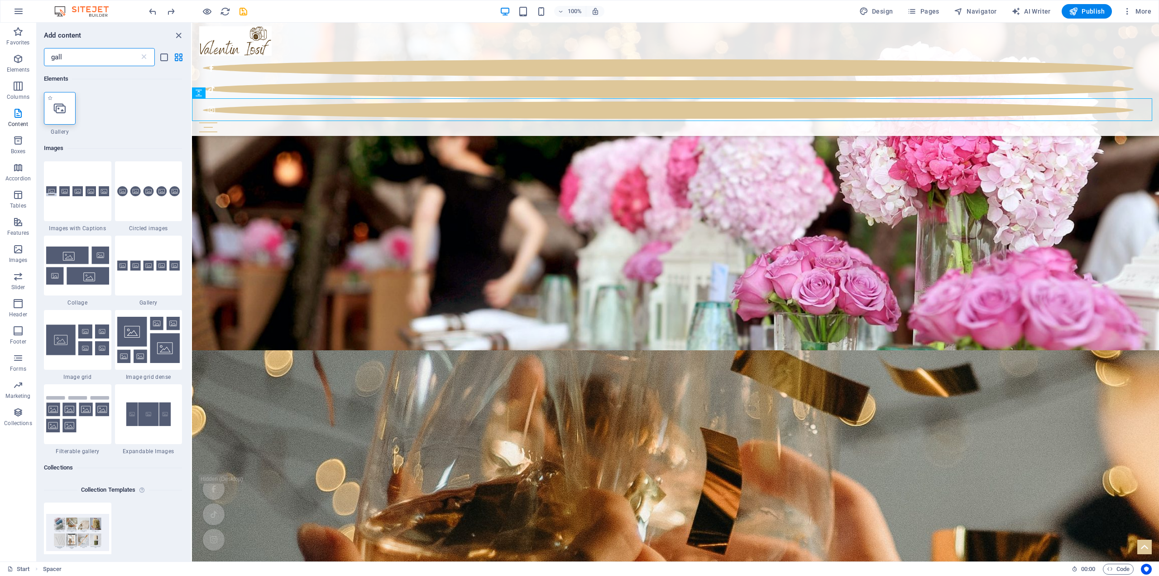
click at [60, 115] on div at bounding box center [60, 108] width 32 height 33
select select "4"
select select "%"
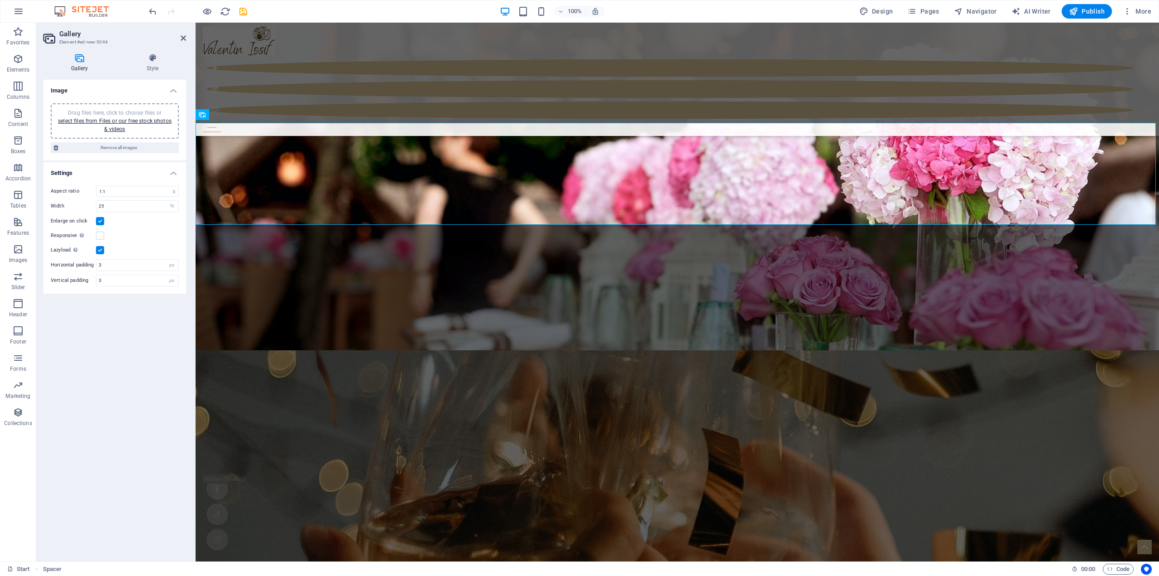
scroll to position [3140, 0]
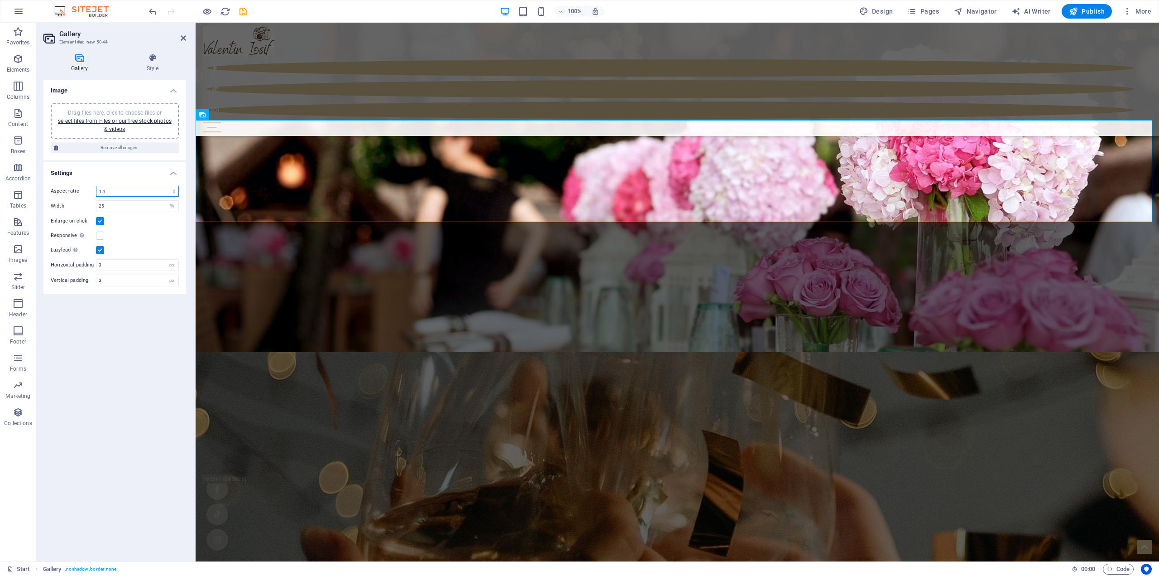
click at [120, 190] on select "No fixed aspect ratio 16:9 16:10 4:3 1:1 1:2 2:1" at bounding box center [137, 191] width 83 height 11
select select "0"
click at [96, 186] on select "No fixed aspect ratio 16:9 16:10 4:3 1:1 1:2 2:1" at bounding box center [137, 191] width 83 height 11
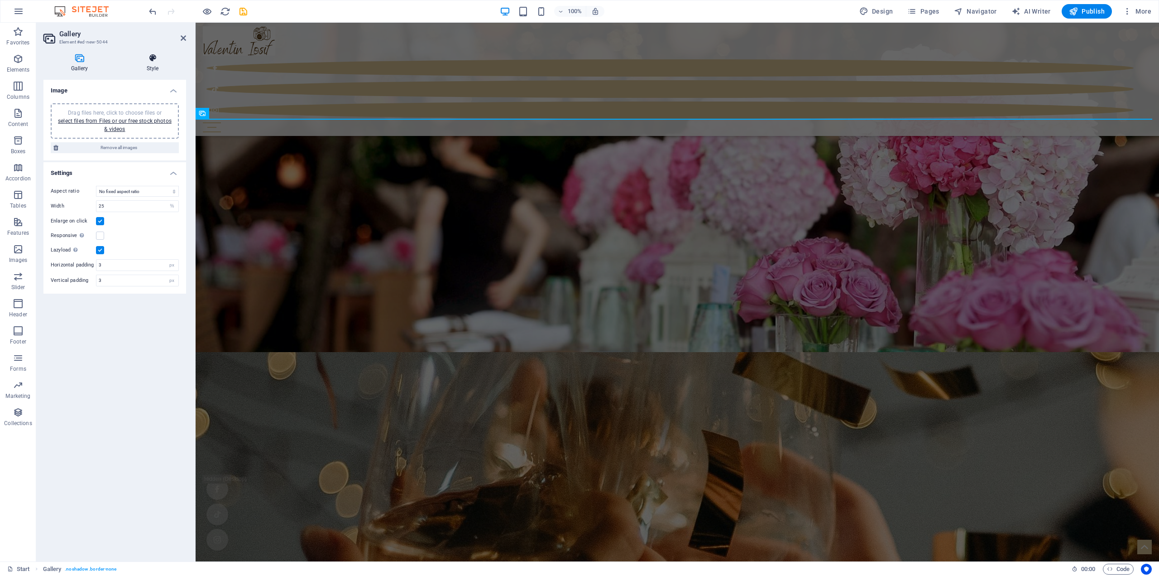
click at [149, 64] on h4 "Style" at bounding box center [152, 62] width 67 height 19
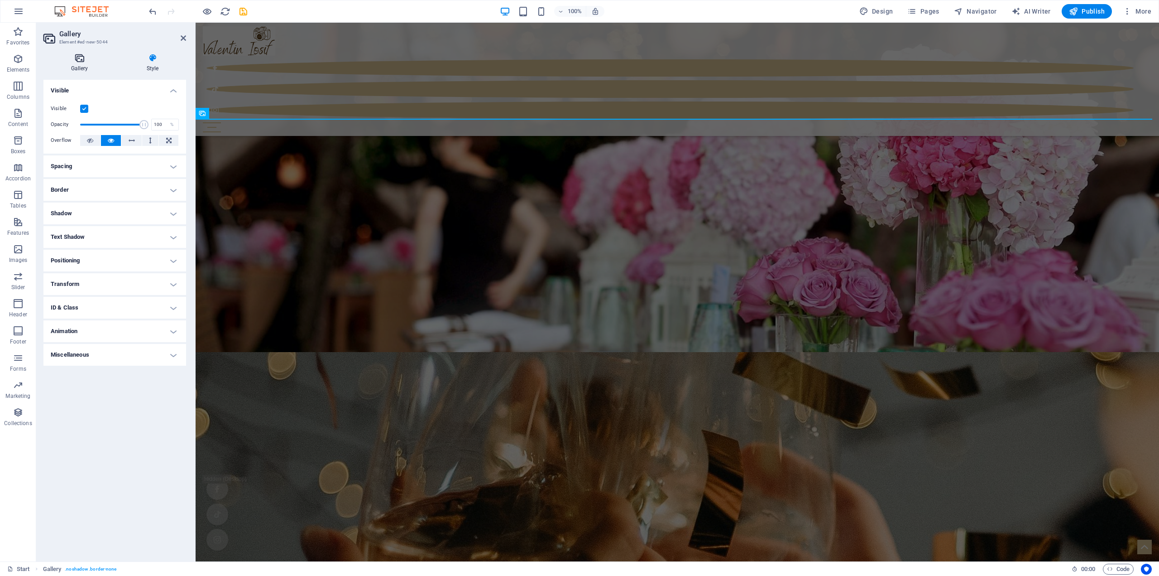
click at [81, 59] on icon at bounding box center [79, 57] width 72 height 9
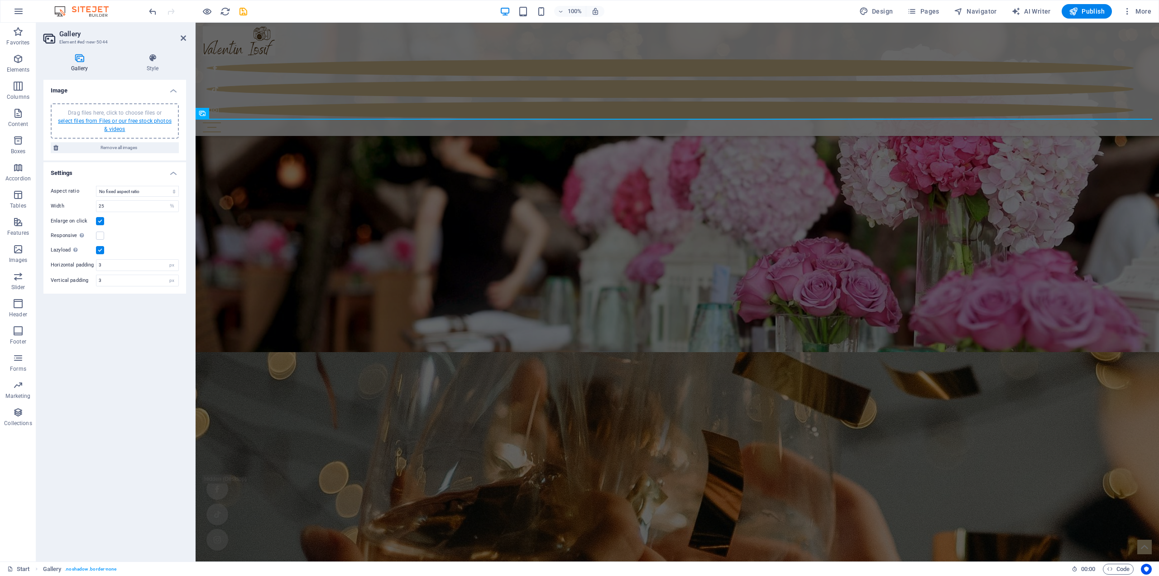
click at [108, 123] on link "select files from Files or our free stock photos & videos" at bounding box center [115, 125] width 114 height 14
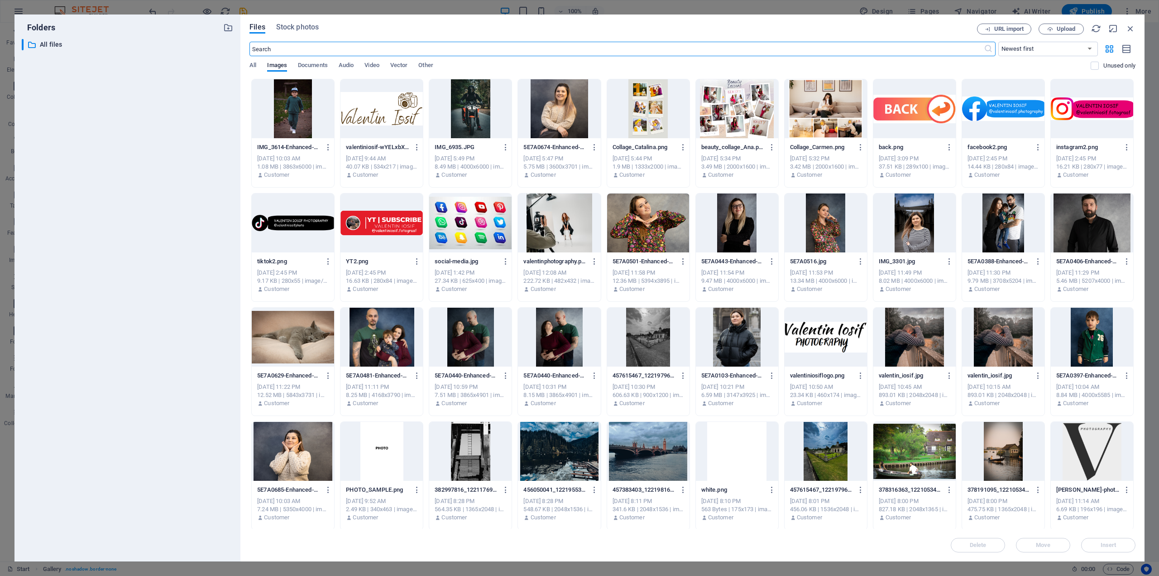
click at [628, 113] on div at bounding box center [648, 108] width 82 height 59
click at [1106, 545] on span "Insert" at bounding box center [1109, 544] width 16 height 5
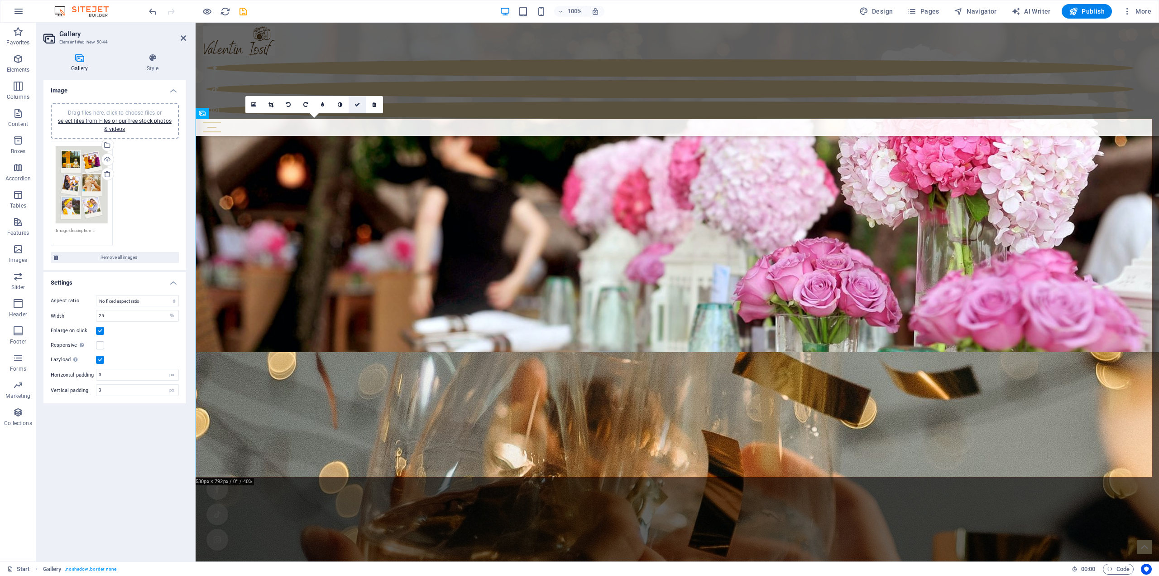
click at [355, 106] on icon at bounding box center [357, 104] width 5 height 5
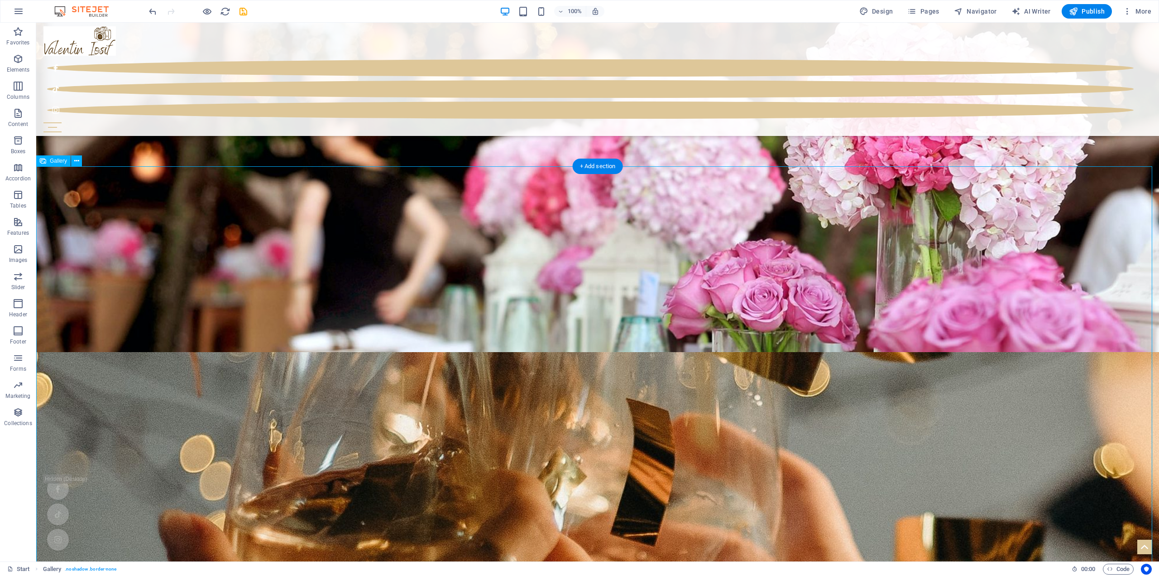
select select "%"
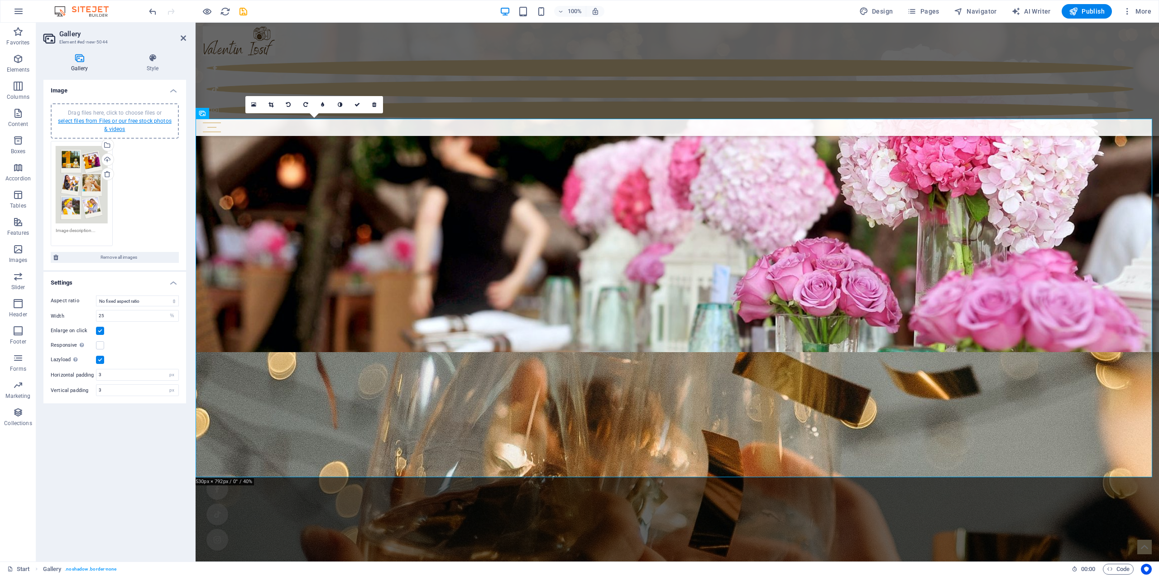
click at [113, 123] on link "select files from Files or our free stock photos & videos" at bounding box center [115, 125] width 114 height 14
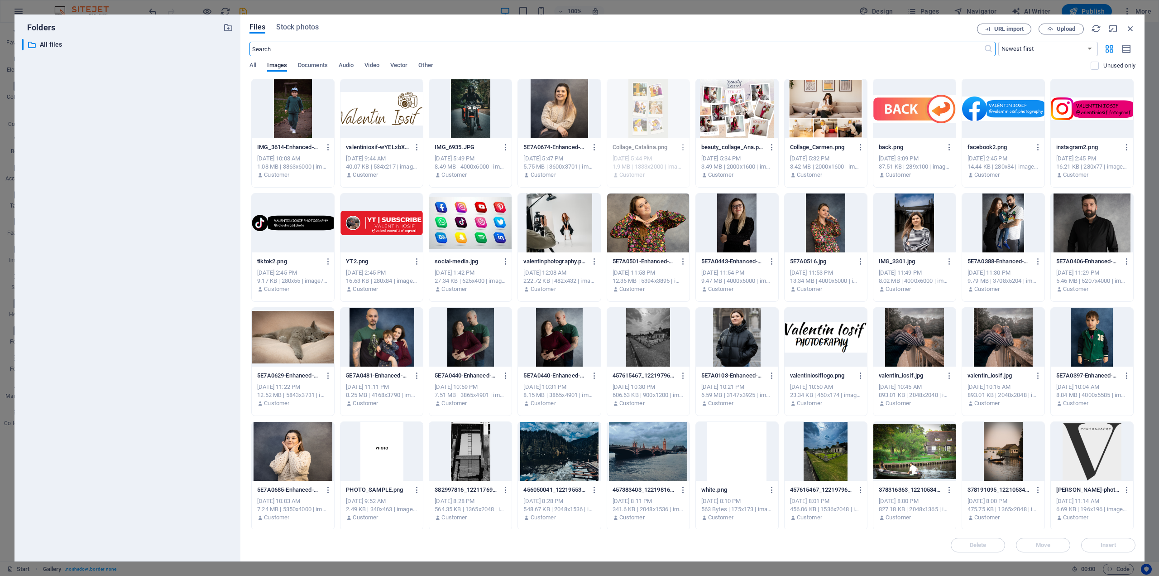
scroll to position [3079, 0]
click at [289, 107] on div at bounding box center [293, 108] width 82 height 59
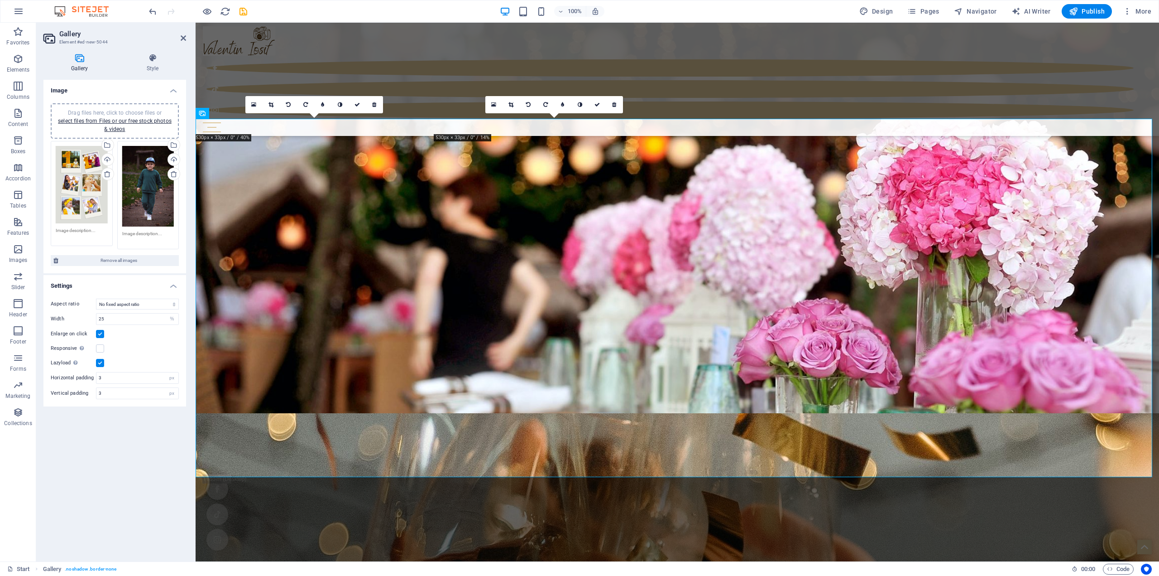
scroll to position [3140, 0]
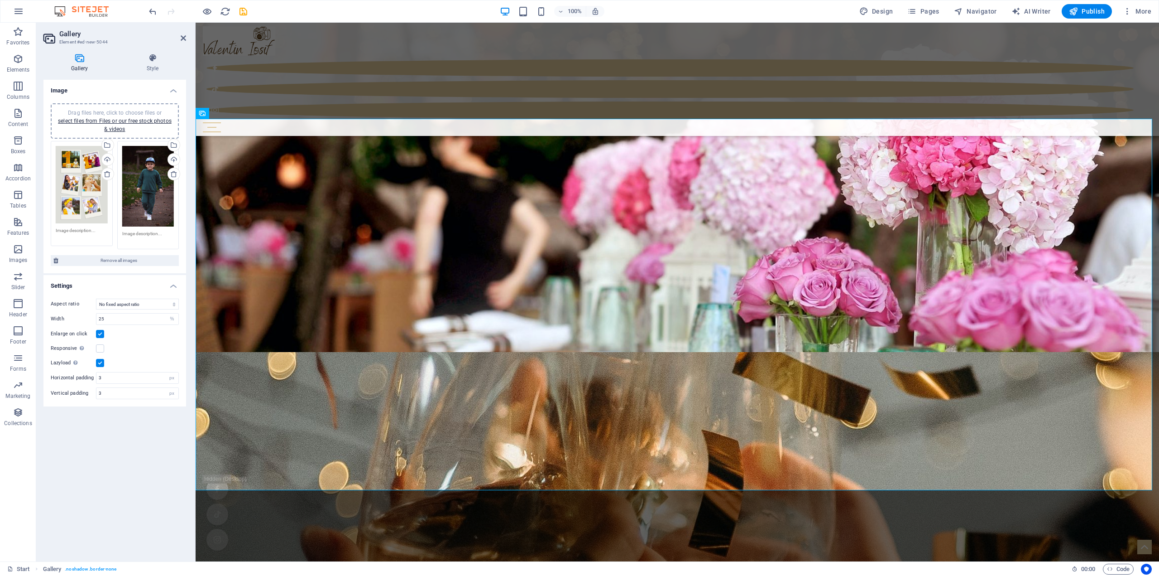
click at [101, 363] on label at bounding box center [100, 363] width 8 height 8
click at [0, 0] on input "Lazyload Loading images after the page loads improves page speed." at bounding box center [0, 0] width 0 height 0
click at [101, 363] on label at bounding box center [100, 363] width 8 height 8
click at [0, 0] on input "Lazyload Loading images after the page loads improves page speed." at bounding box center [0, 0] width 0 height 0
click at [113, 118] on link "select files from Files or our free stock photos & videos" at bounding box center [115, 125] width 114 height 14
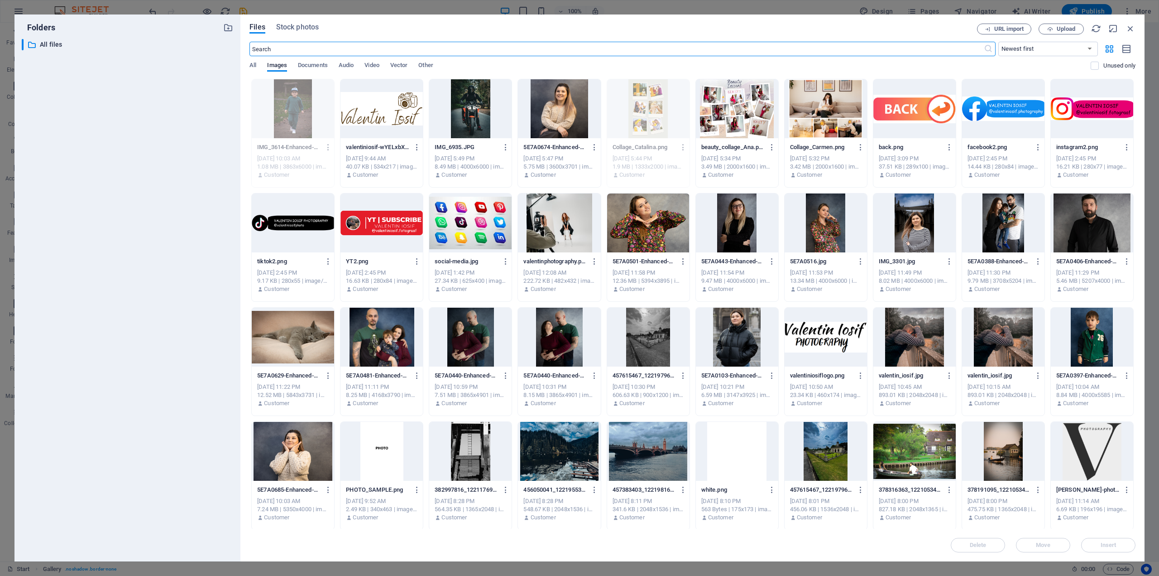
scroll to position [3079, 0]
click at [736, 104] on div at bounding box center [737, 108] width 82 height 59
click at [736, 104] on div "1" at bounding box center [737, 108] width 82 height 59
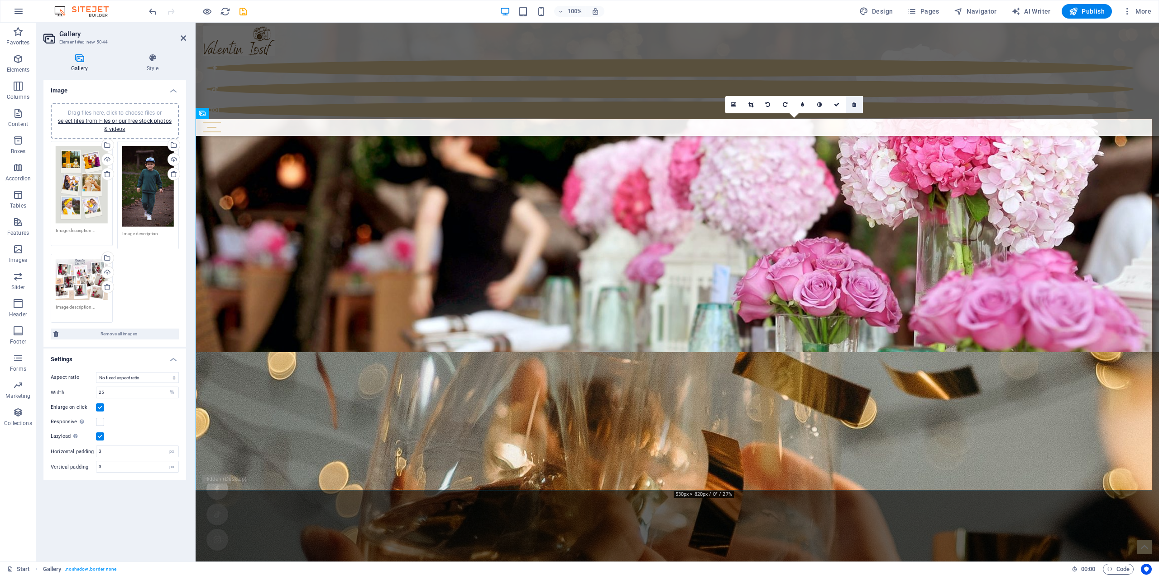
click at [856, 104] on icon at bounding box center [854, 104] width 4 height 5
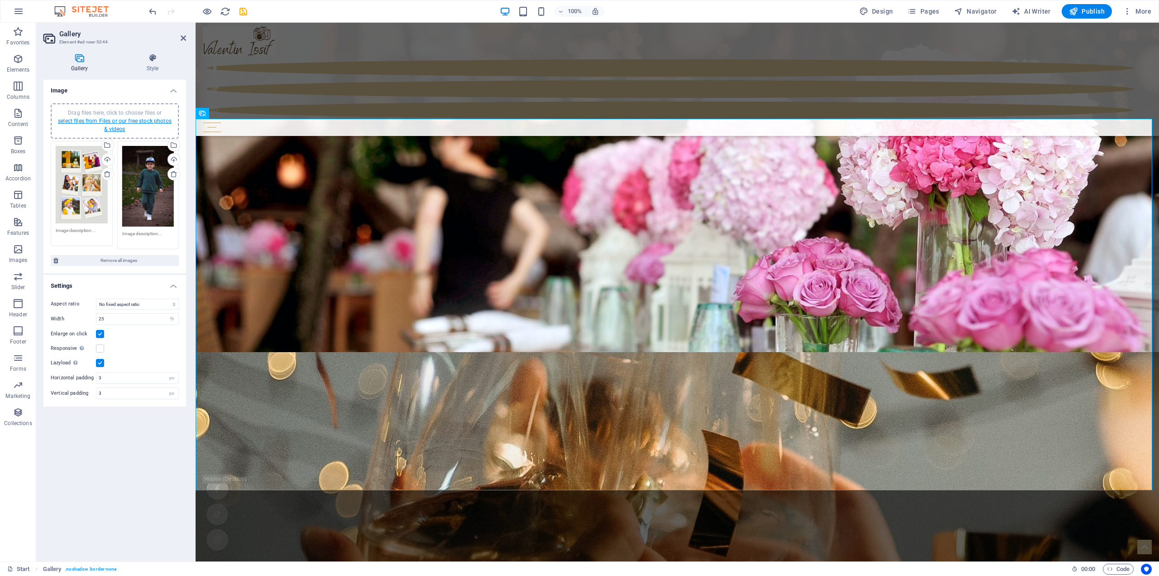
click at [111, 121] on link "select files from Files or our free stock photos & videos" at bounding box center [115, 125] width 114 height 14
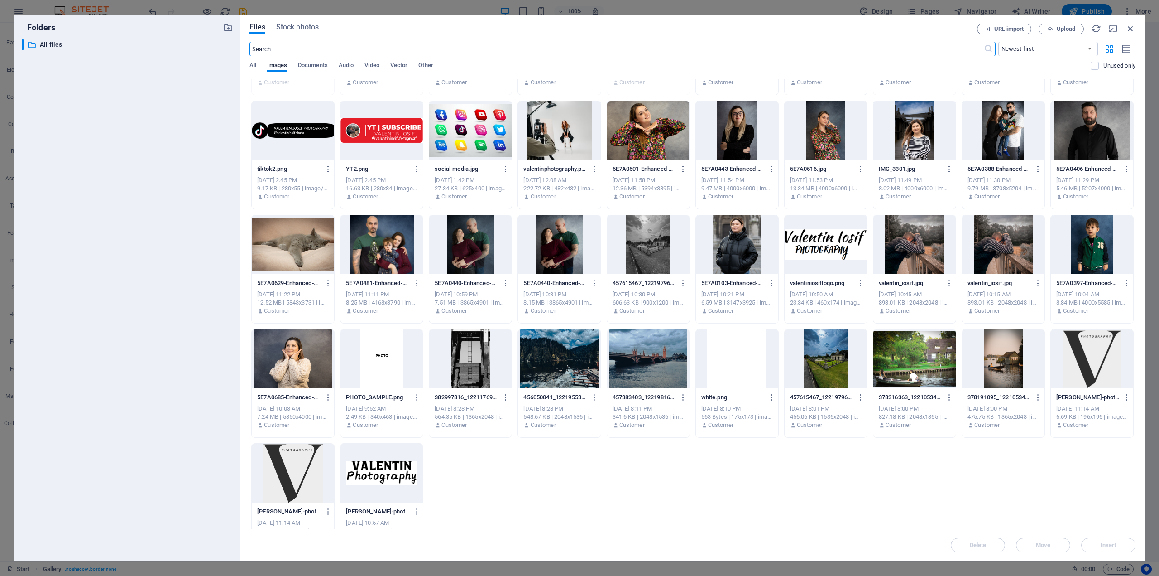
scroll to position [0, 0]
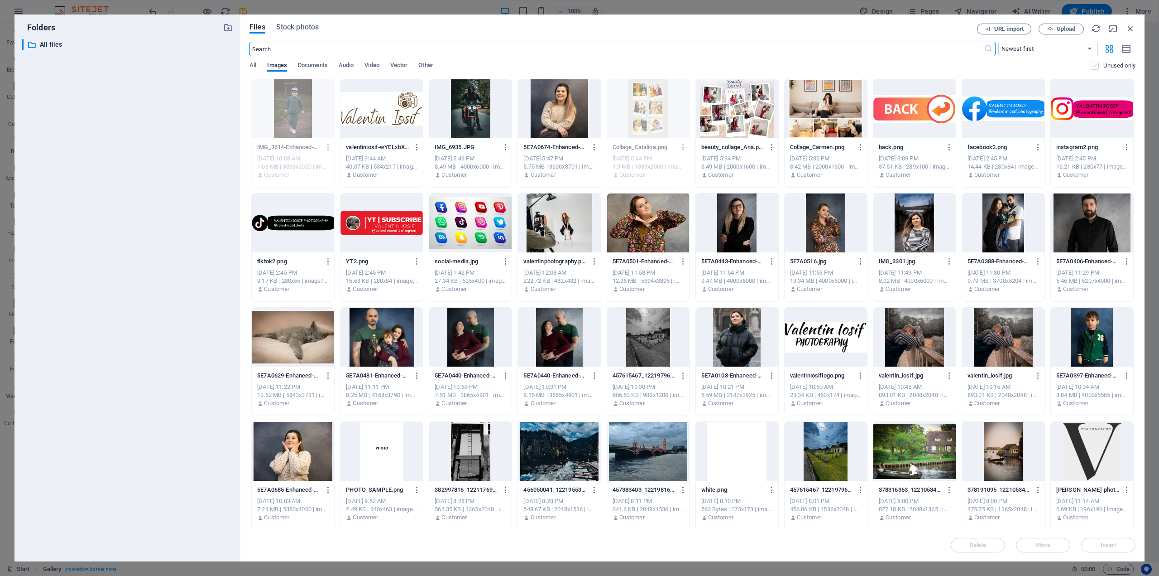
click at [1091, 67] on label at bounding box center [1095, 66] width 8 height 8
click at [0, 0] on input "checkbox" at bounding box center [0, 0] width 0 height 0
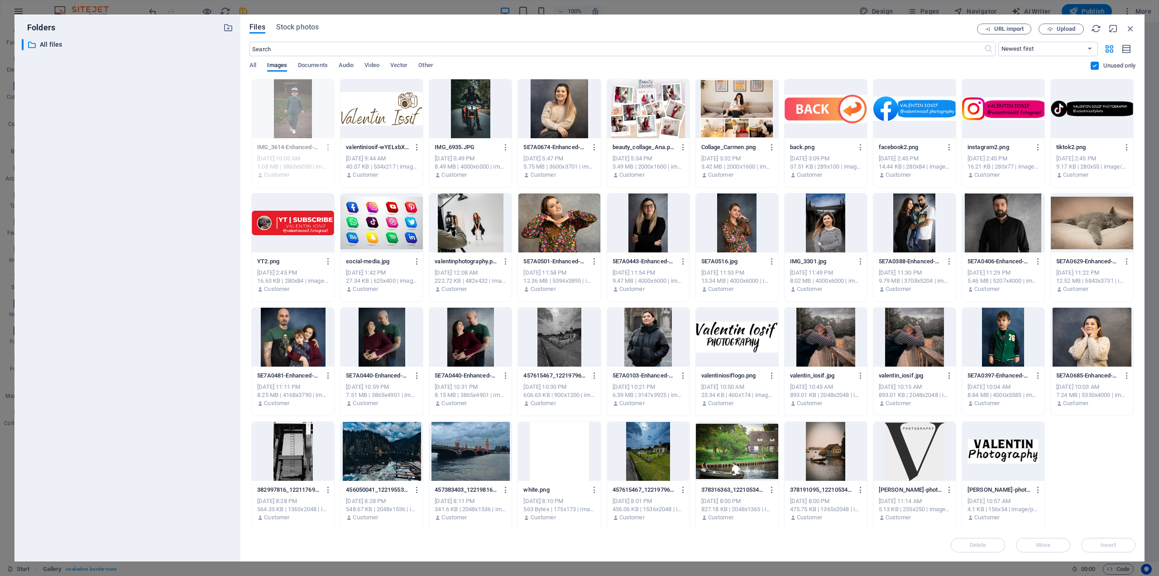
click at [1092, 67] on label at bounding box center [1095, 66] width 8 height 8
click at [0, 0] on input "checkbox" at bounding box center [0, 0] width 0 height 0
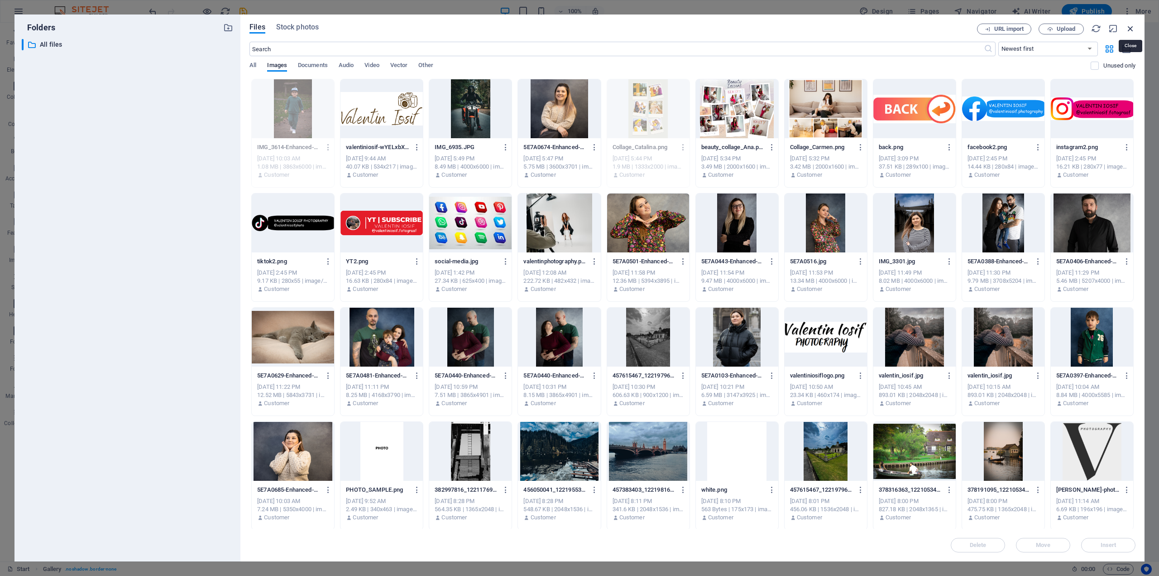
click at [1130, 28] on icon "button" at bounding box center [1131, 29] width 10 height 10
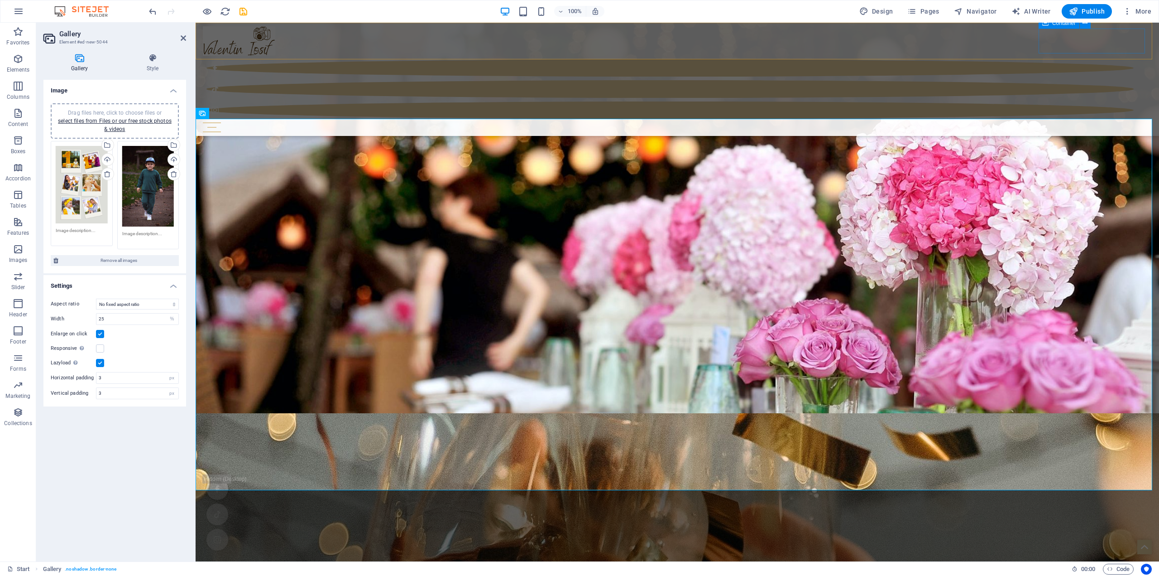
scroll to position [3140, 0]
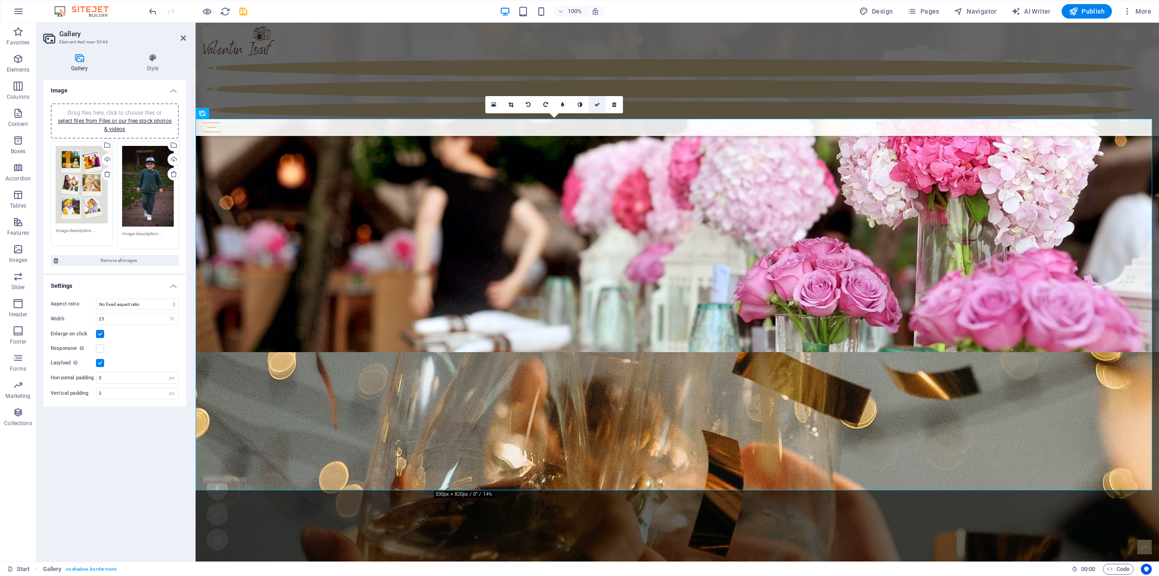
click at [594, 108] on link at bounding box center [597, 104] width 17 height 17
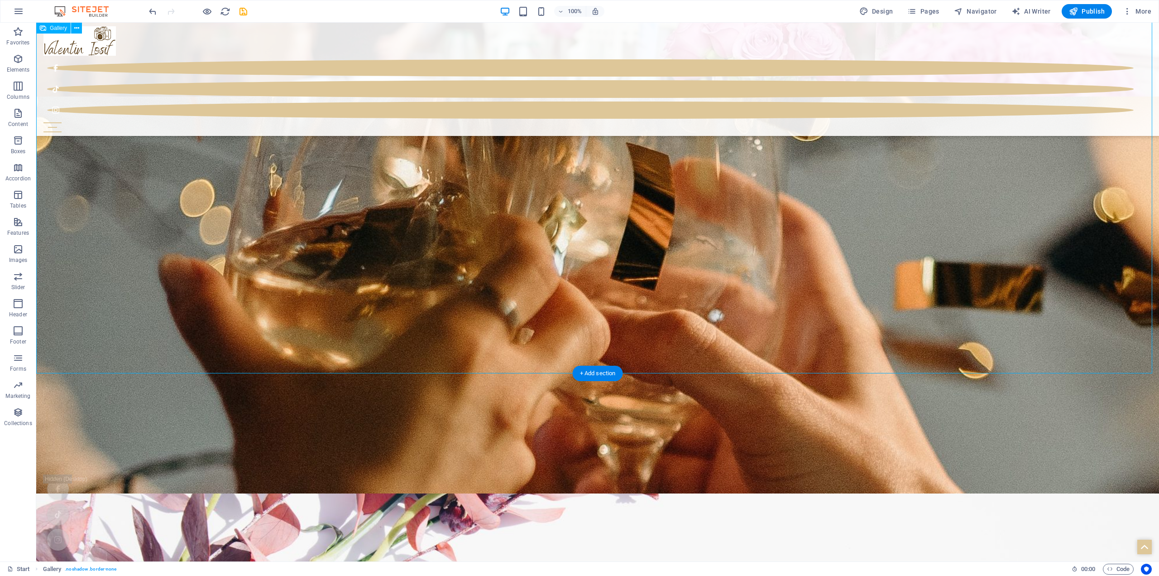
scroll to position [3366, 0]
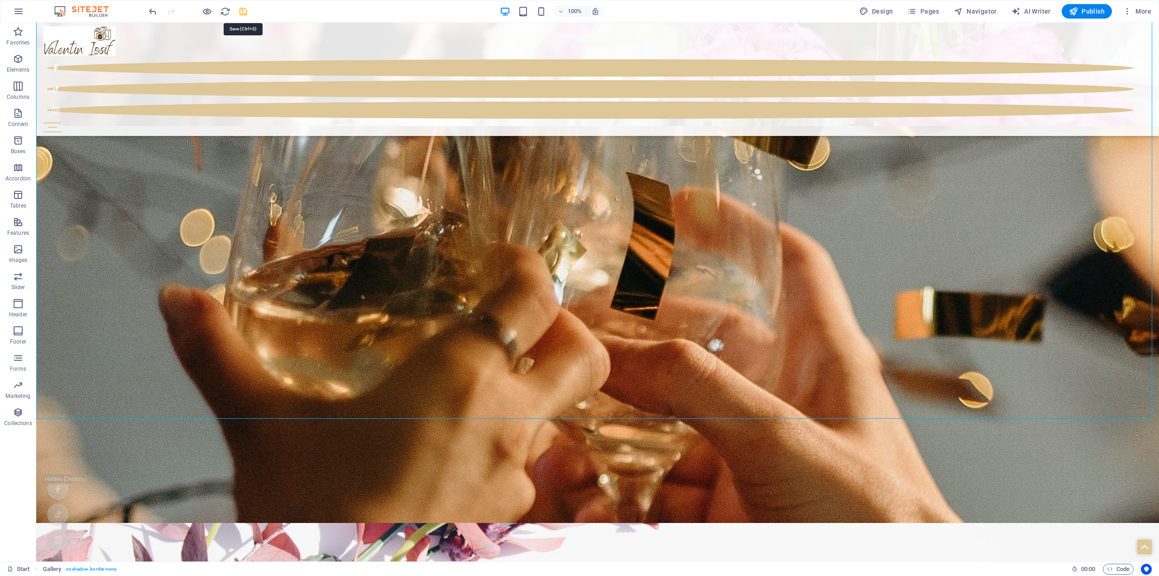
click at [243, 12] on icon "save" at bounding box center [243, 11] width 10 height 10
select select "4"
select select "px"
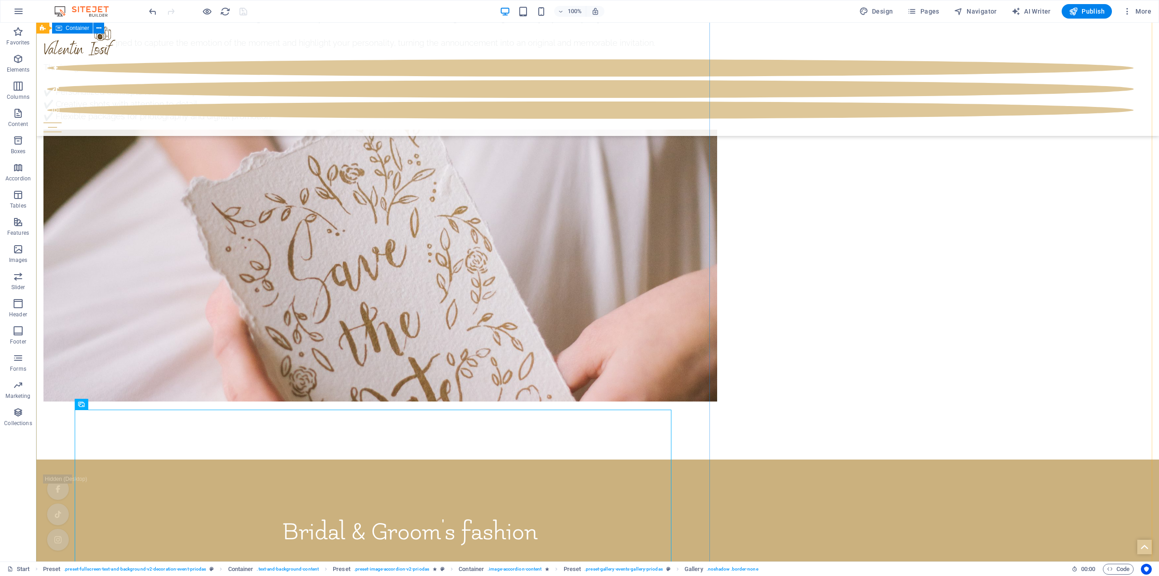
scroll to position [4205, 0]
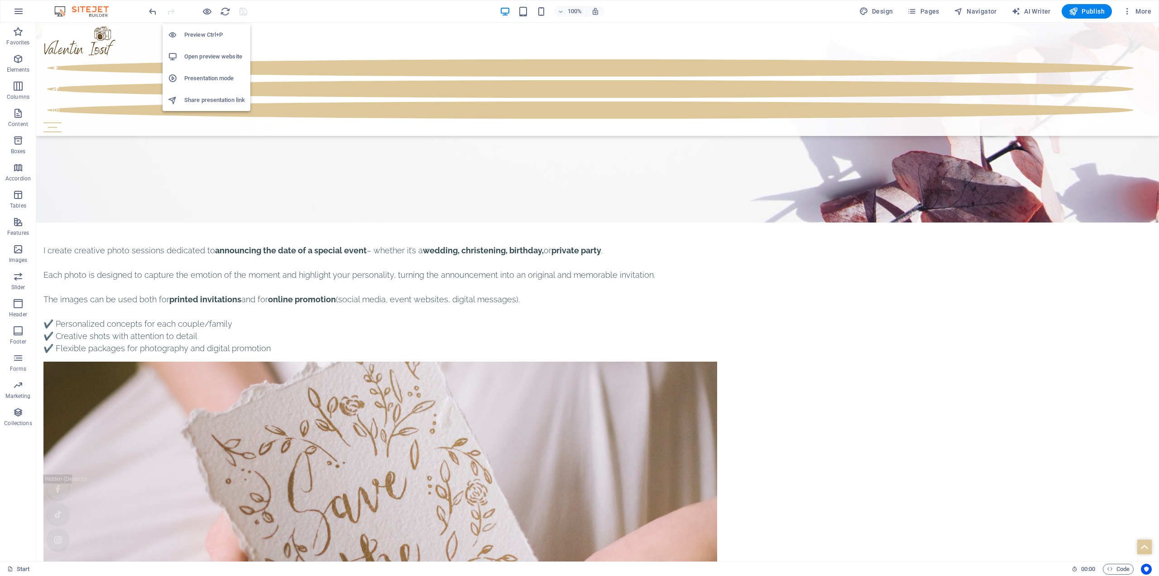
click at [223, 51] on h6 "Open preview website" at bounding box center [214, 56] width 61 height 11
